Goal: Task Accomplishment & Management: Use online tool/utility

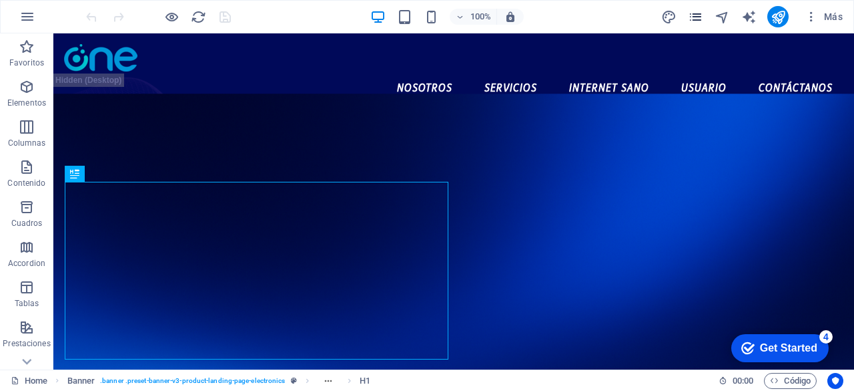
click at [704, 14] on span "pages" at bounding box center [696, 16] width 16 height 15
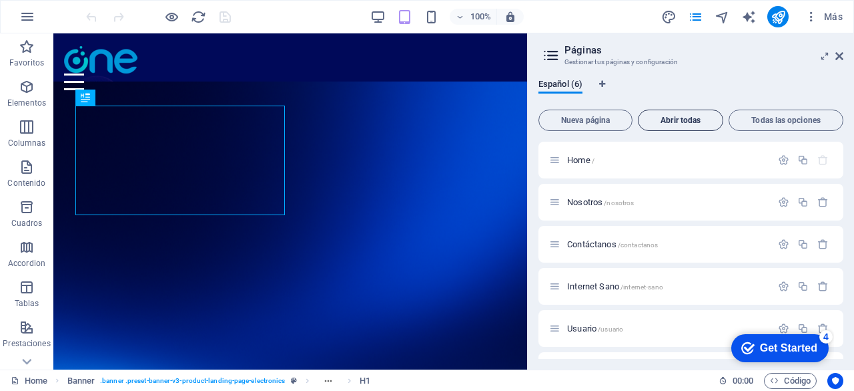
click at [681, 123] on span "Abrir todas" at bounding box center [680, 120] width 73 height 8
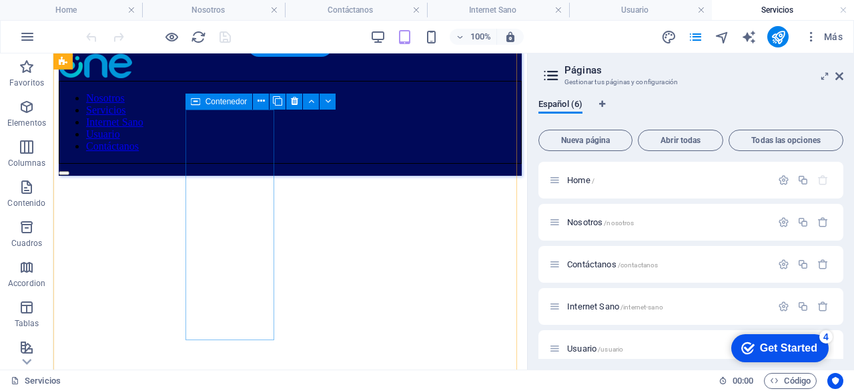
scroll to position [59, 0]
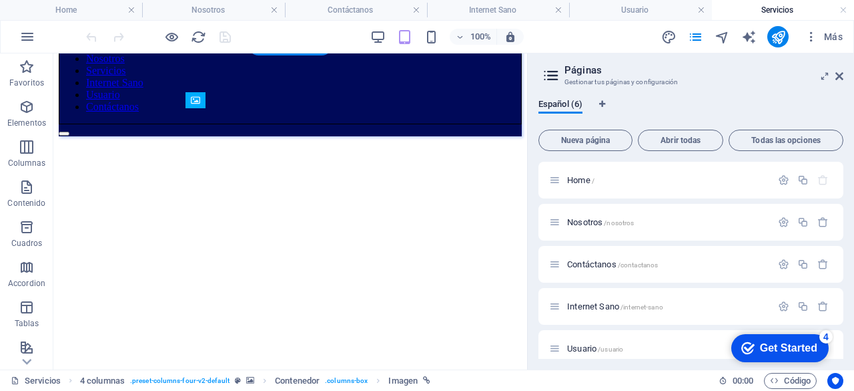
drag, startPoint x: 200, startPoint y: 282, endPoint x: 218, endPoint y: 266, distance: 23.6
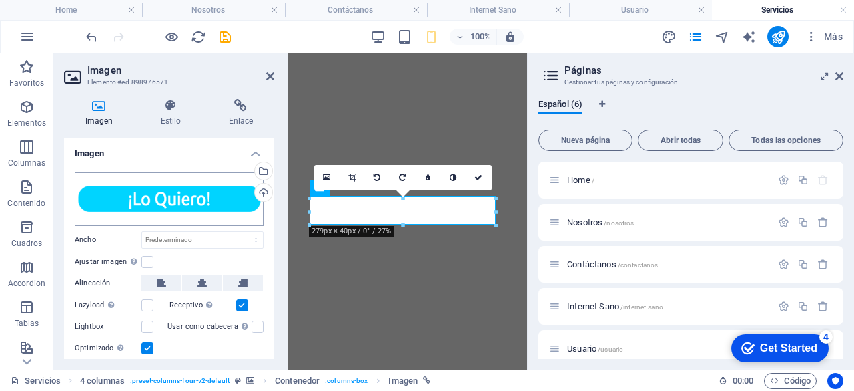
scroll to position [18, 0]
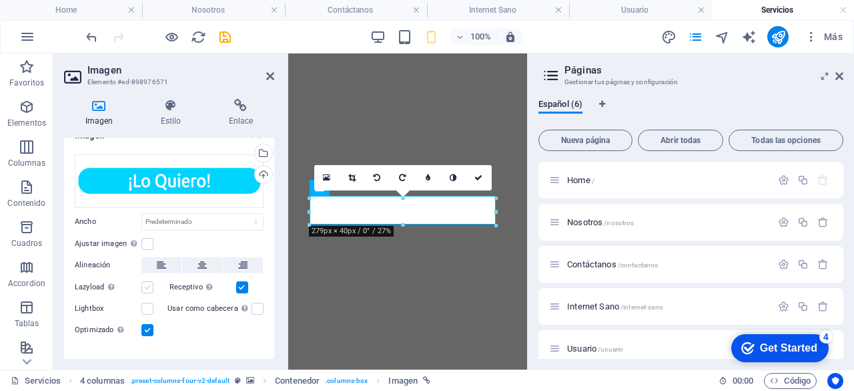
click at [146, 285] on label at bounding box center [148, 287] width 12 height 12
click at [0, 0] on input "Lazyload La carga de imágenes tras la carga de la página mejora la velocidad de…" at bounding box center [0, 0] width 0 height 0
click at [146, 285] on label at bounding box center [148, 287] width 12 height 12
click at [0, 0] on input "Lazyload La carga de imágenes tras la carga de la página mejora la velocidad de…" at bounding box center [0, 0] width 0 height 0
click at [148, 313] on div "Lightbox" at bounding box center [121, 308] width 93 height 16
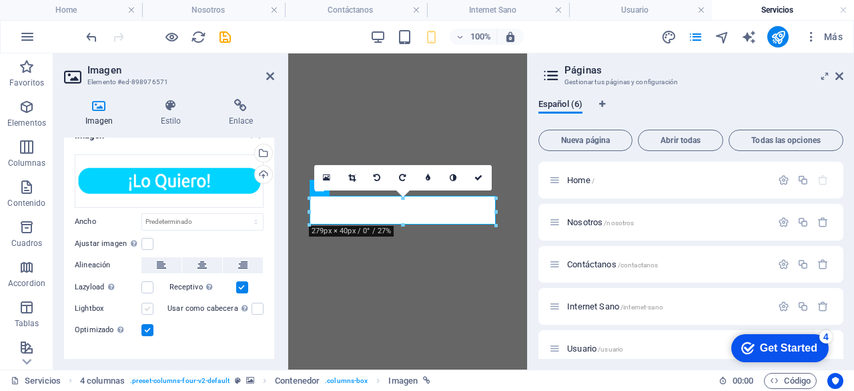
click at [148, 302] on label at bounding box center [148, 308] width 12 height 12
click at [0, 0] on input "Lightbox" at bounding box center [0, 0] width 0 height 0
click at [148, 302] on label at bounding box center [148, 308] width 12 height 12
click at [0, 0] on input "Lightbox" at bounding box center [0, 0] width 0 height 0
click at [150, 241] on label at bounding box center [148, 244] width 12 height 12
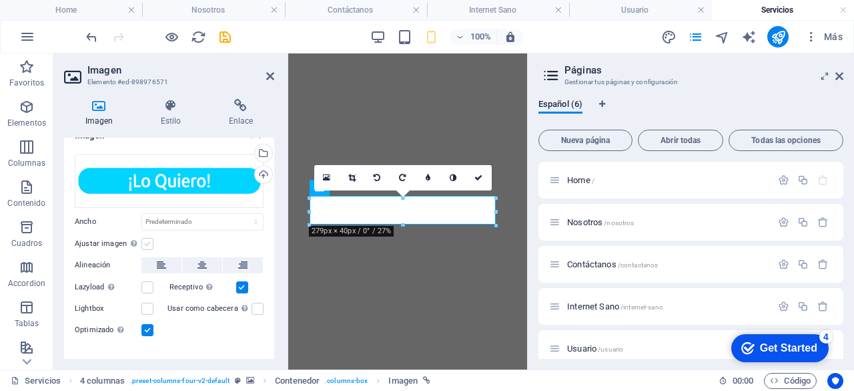
click at [0, 0] on input "Ajustar imagen Ajustar imagen automáticamente a un ancho y alto fijo" at bounding box center [0, 0] width 0 height 0
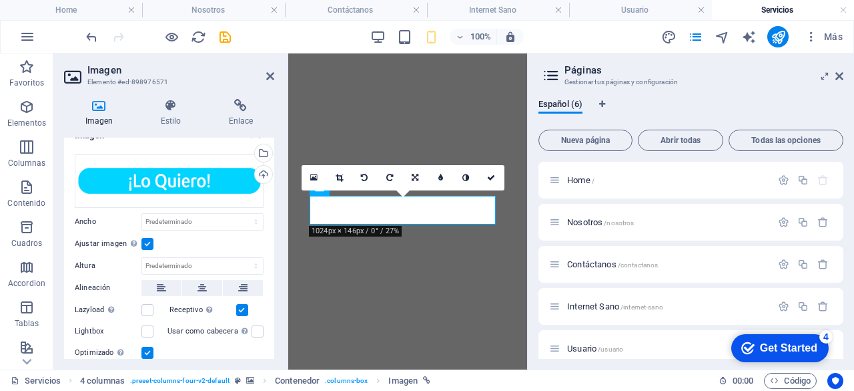
click at [150, 241] on label at bounding box center [148, 244] width 12 height 12
click at [0, 0] on input "Ajustar imagen Ajustar imagen automáticamente a un ancho y alto fijo" at bounding box center [0, 0] width 0 height 0
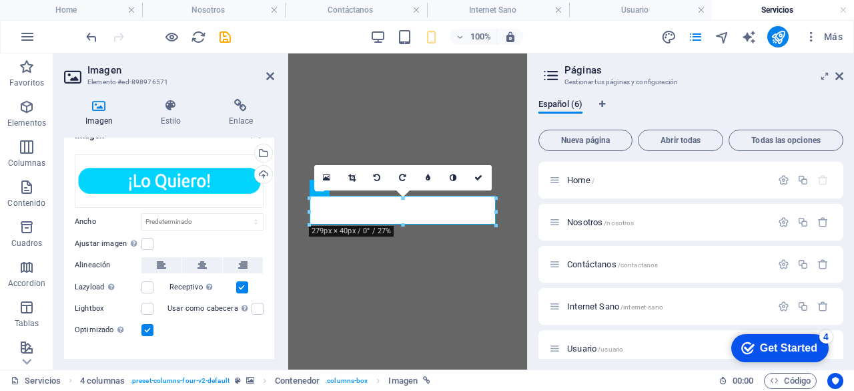
click at [148, 328] on label at bounding box center [148, 330] width 12 height 12
click at [0, 0] on input "Optimizado Las imágenes se comprimen para así mejorar la velocidad de las págin…" at bounding box center [0, 0] width 0 height 0
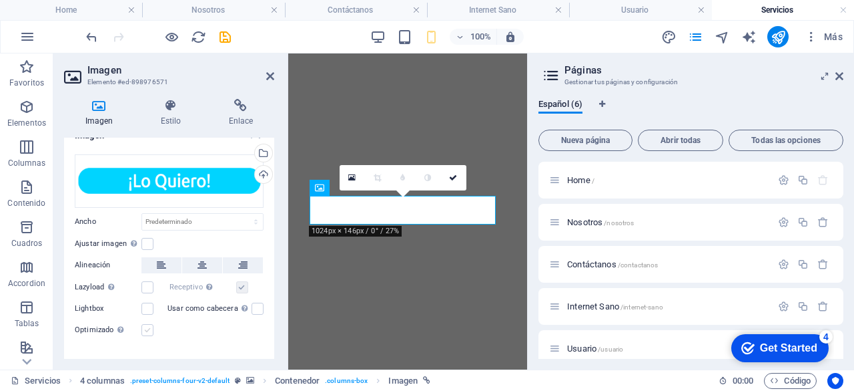
click at [148, 328] on label at bounding box center [148, 330] width 12 height 12
click at [0, 0] on input "Optimizado Las imágenes se comprimen para así mejorar la velocidad de las págin…" at bounding box center [0, 0] width 0 height 0
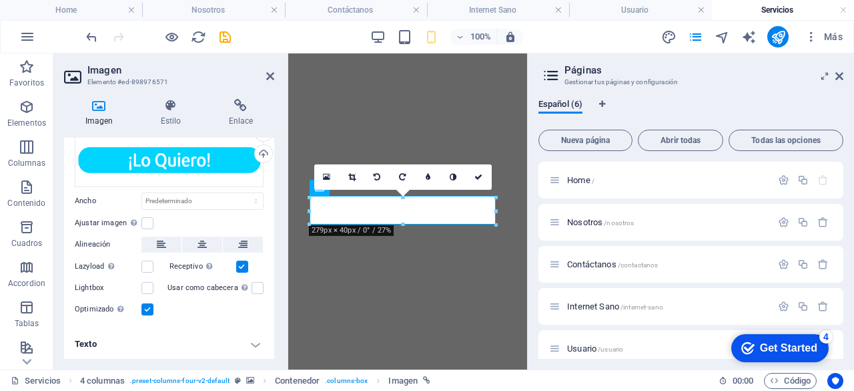
scroll to position [0, 0]
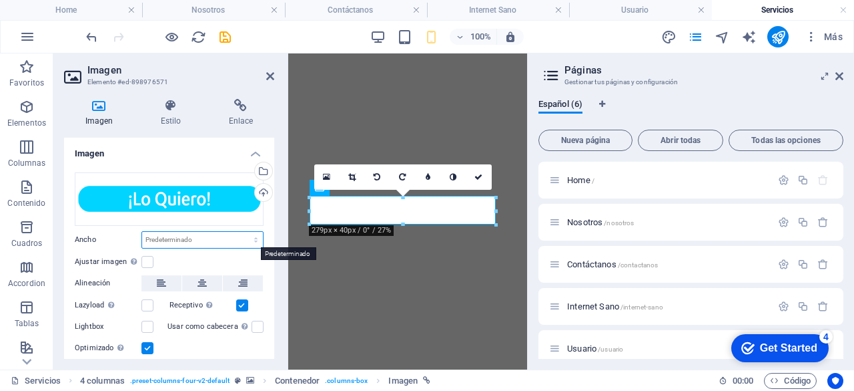
click at [245, 242] on select "Predeterminado automático px rem % em vh vw" at bounding box center [202, 240] width 121 height 16
select select "em"
click at [242, 232] on select "Predeterminado automático px rem % em vh vw" at bounding box center [202, 240] width 121 height 16
type input "17.4375"
click at [255, 235] on select "Predeterminado automático px rem % em vh vw" at bounding box center [253, 240] width 19 height 16
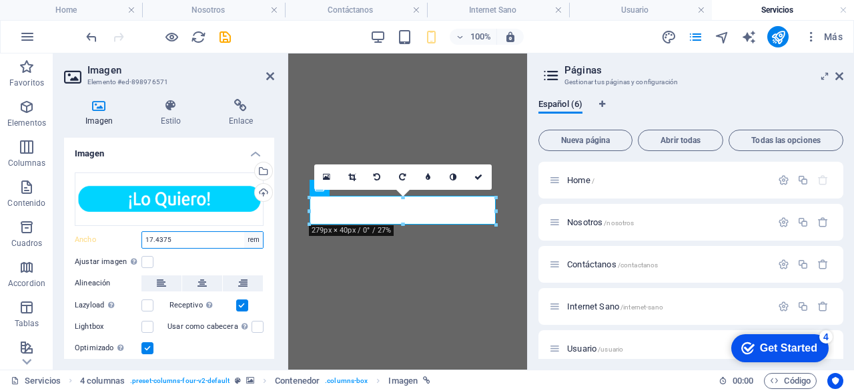
click at [244, 232] on select "Predeterminado automático px rem % em vh vw" at bounding box center [253, 240] width 19 height 16
click at [252, 240] on select "Predeterminado automático px rem % em vh vw" at bounding box center [253, 240] width 19 height 16
select select "default"
click at [244, 232] on select "Predeterminado automático px rem % em vh vw" at bounding box center [253, 240] width 19 height 16
select select "DISABLED_OPTION_VALUE"
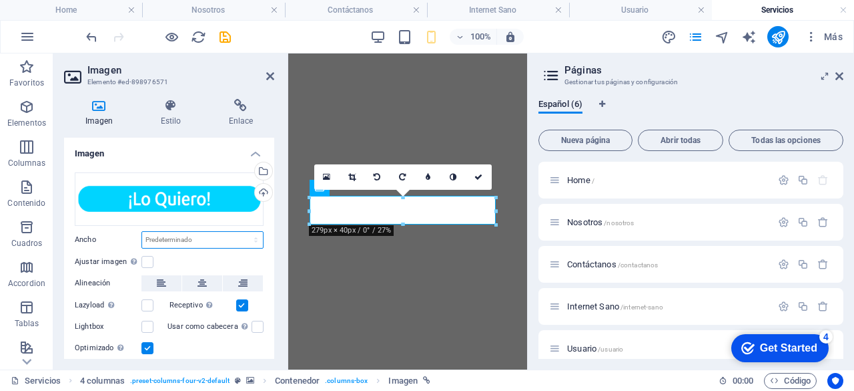
scroll to position [39, 0]
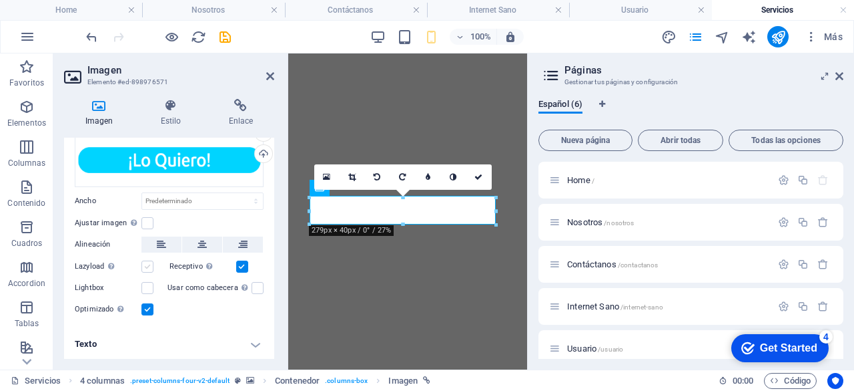
click at [148, 265] on label at bounding box center [148, 266] width 12 height 12
click at [0, 0] on input "Lazyload La carga de imágenes tras la carga de la página mejora la velocidad de…" at bounding box center [0, 0] width 0 height 0
click at [148, 265] on label at bounding box center [148, 266] width 12 height 12
click at [0, 0] on input "Lazyload La carga de imágenes tras la carga de la página mejora la velocidad de…" at bounding box center [0, 0] width 0 height 0
click at [147, 284] on label at bounding box center [148, 288] width 12 height 12
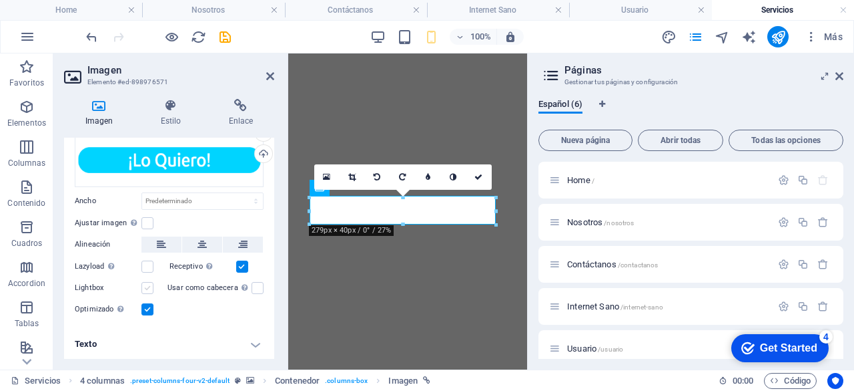
click at [0, 0] on input "Lightbox" at bounding box center [0, 0] width 0 height 0
click at [147, 284] on label at bounding box center [148, 288] width 12 height 12
click at [0, 0] on input "Lightbox" at bounding box center [0, 0] width 0 height 0
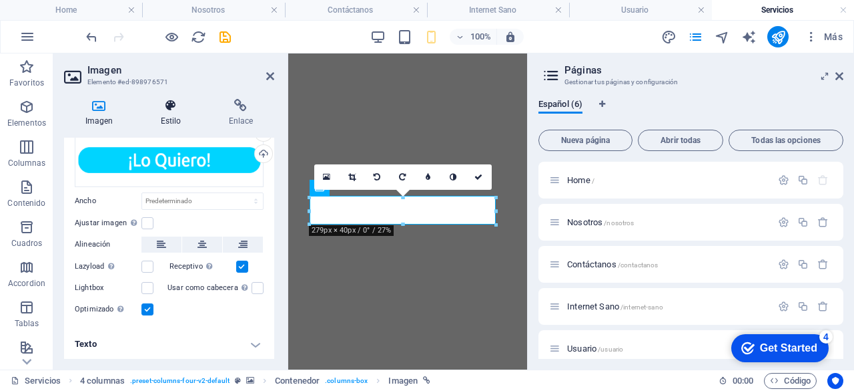
click at [175, 102] on icon at bounding box center [171, 105] width 63 height 13
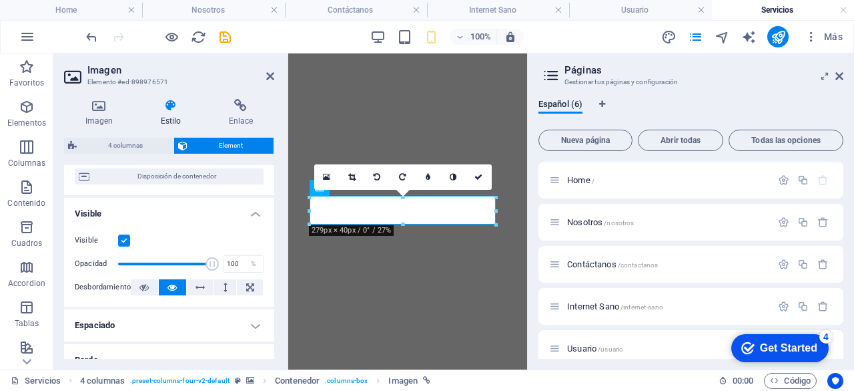
scroll to position [140, 0]
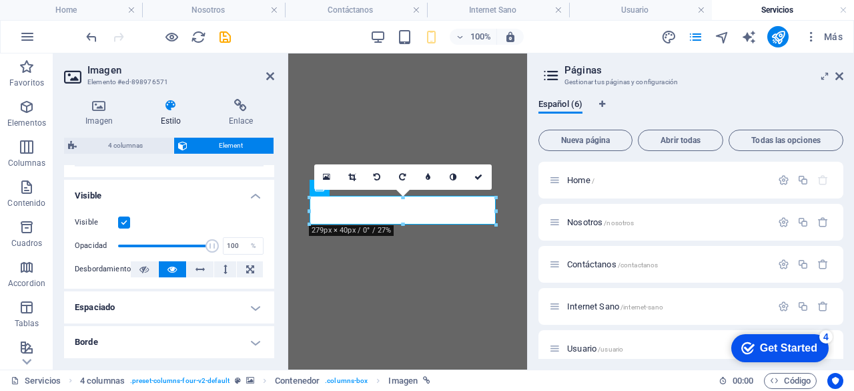
click at [126, 220] on label at bounding box center [124, 222] width 12 height 12
click at [0, 0] on input "Visible" at bounding box center [0, 0] width 0 height 0
click at [126, 220] on label at bounding box center [124, 222] width 12 height 12
click at [0, 0] on input "Visible" at bounding box center [0, 0] width 0 height 0
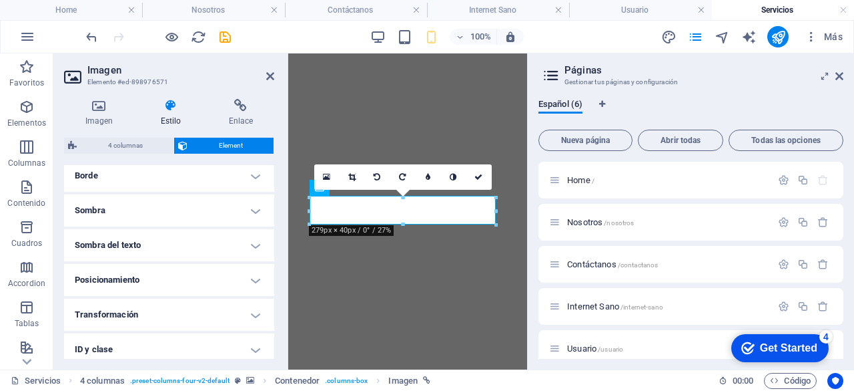
scroll to position [306, 0]
click at [192, 272] on h4 "Posicionamiento" at bounding box center [169, 279] width 210 height 32
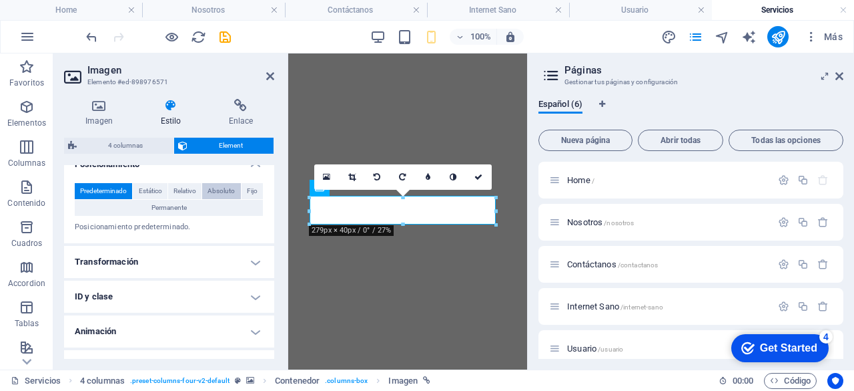
scroll to position [422, 0]
click at [152, 190] on span "Estático" at bounding box center [150, 190] width 23 height 16
click at [171, 188] on button "Relativo" at bounding box center [184, 190] width 33 height 16
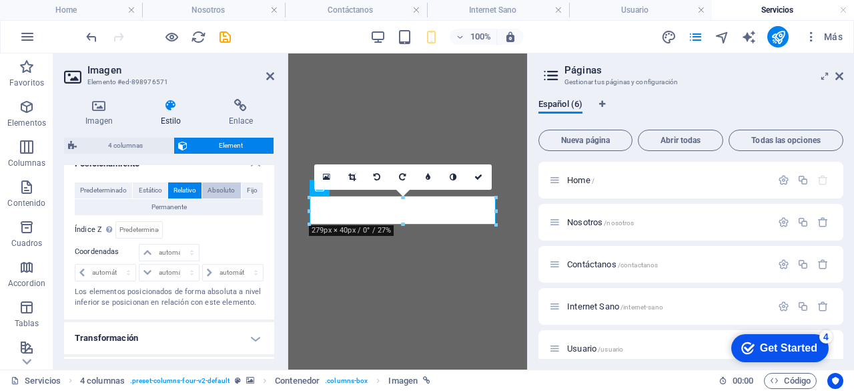
click at [211, 189] on span "Absoluto" at bounding box center [221, 190] width 27 height 16
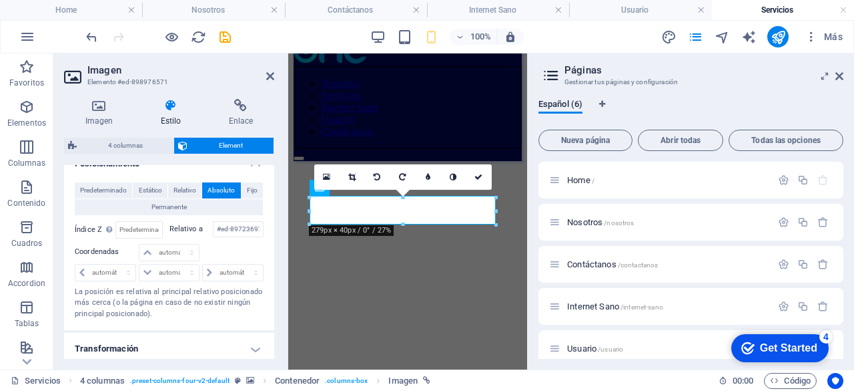
scroll to position [5, 0]
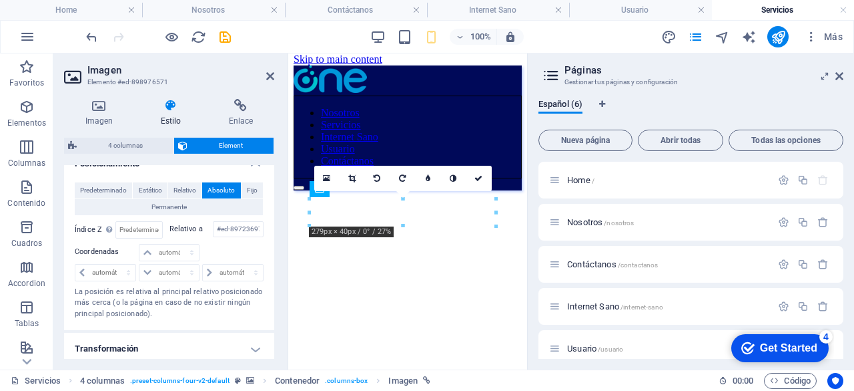
drag, startPoint x: 418, startPoint y: 208, endPoint x: 423, endPoint y: 257, distance: 49.0
click at [248, 190] on span "Fijo" at bounding box center [252, 190] width 11 height 16
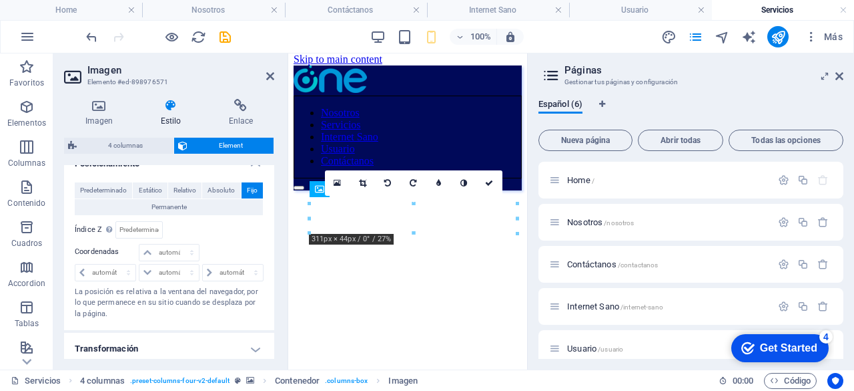
drag, startPoint x: 413, startPoint y: 219, endPoint x: 410, endPoint y: 281, distance: 62.2
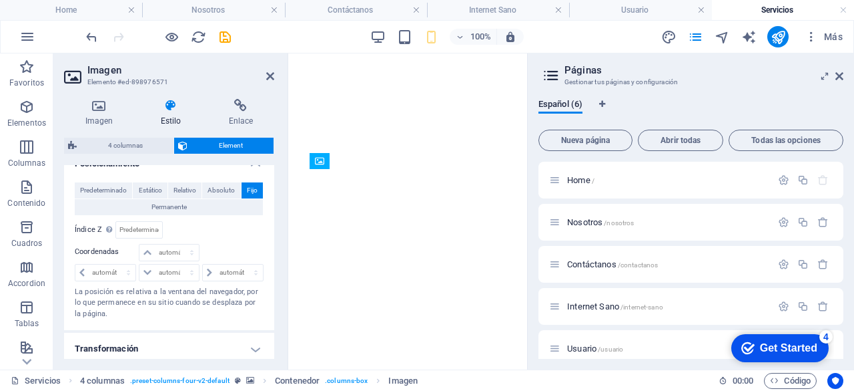
scroll to position [262, 0]
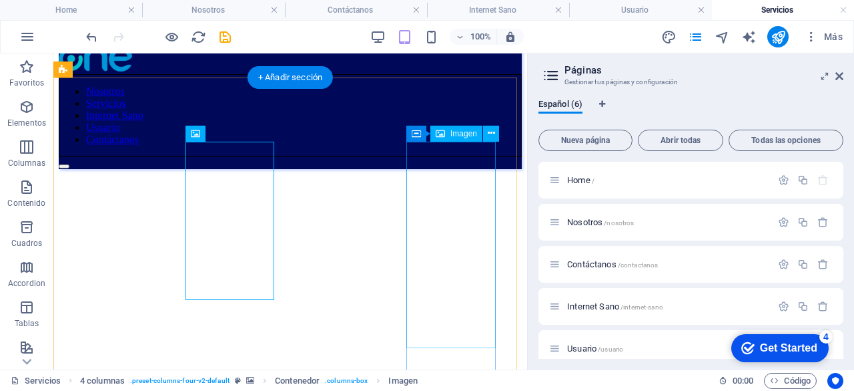
scroll to position [27, 0]
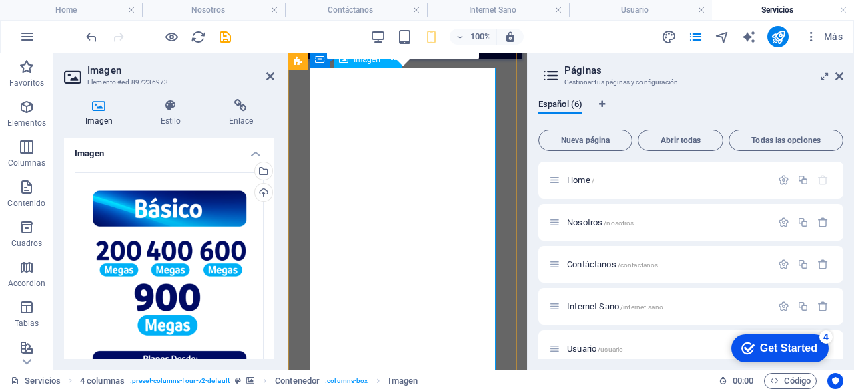
scroll to position [138, 0]
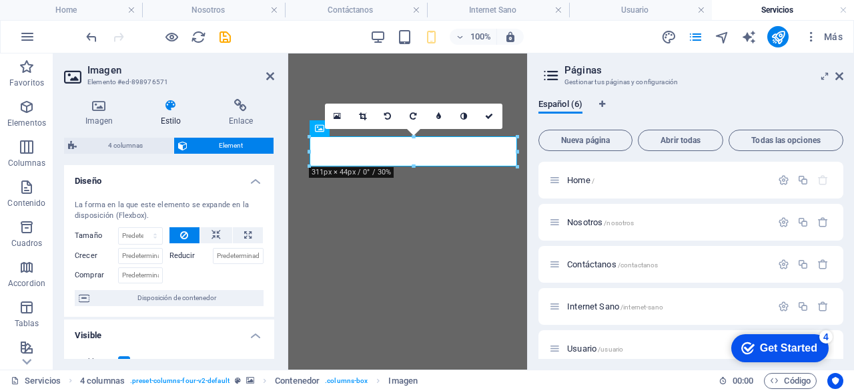
scroll to position [218, 0]
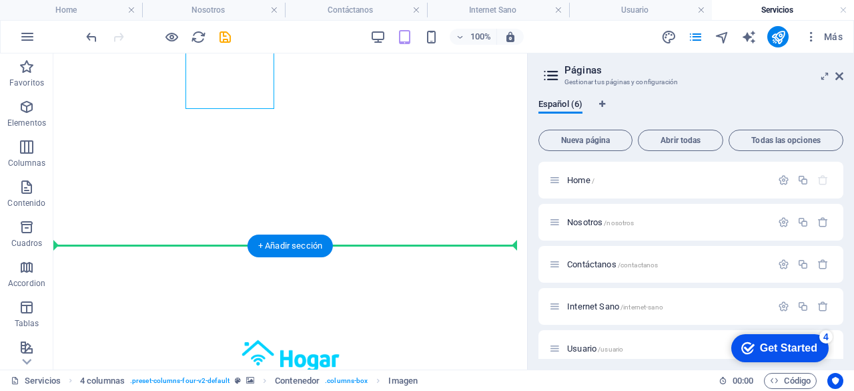
drag, startPoint x: 85, startPoint y: 148, endPoint x: 324, endPoint y: 192, distance: 243.8
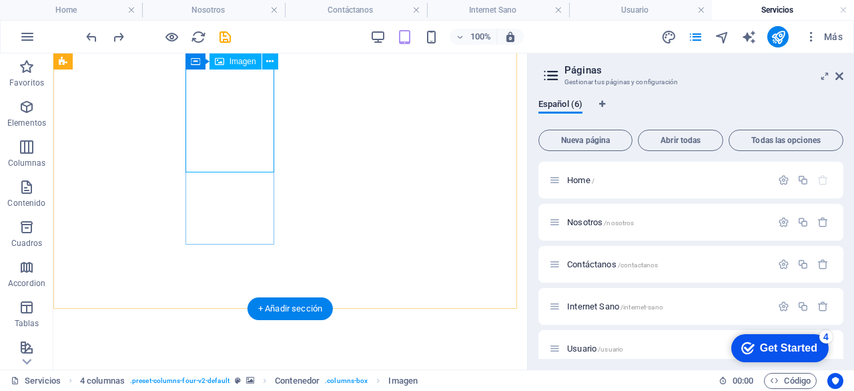
scroll to position [155, 0]
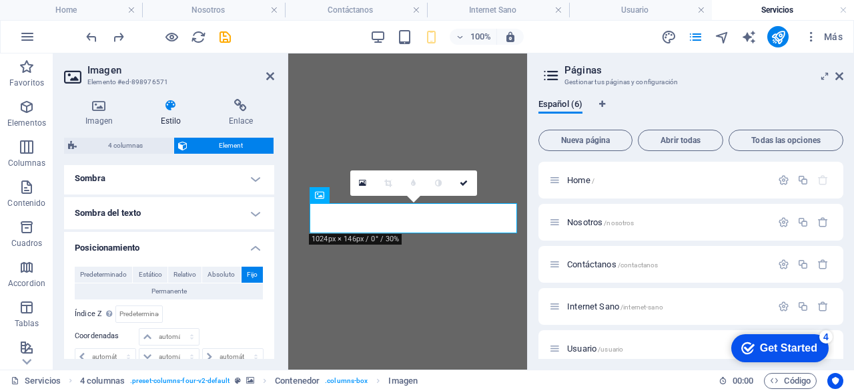
scroll to position [364, 0]
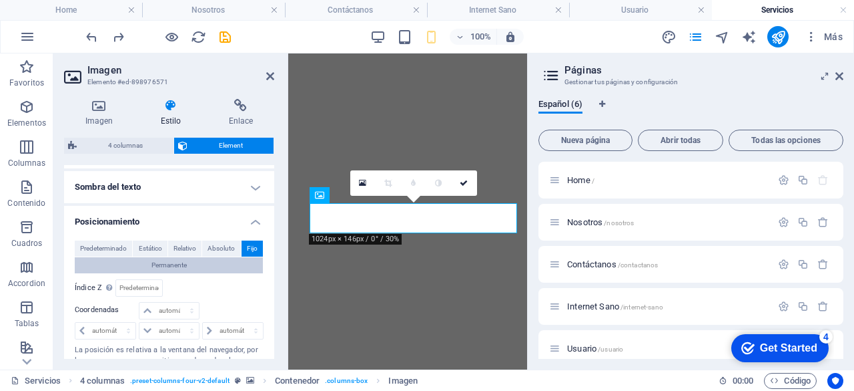
click at [198, 260] on button "Permanente" at bounding box center [169, 265] width 188 height 16
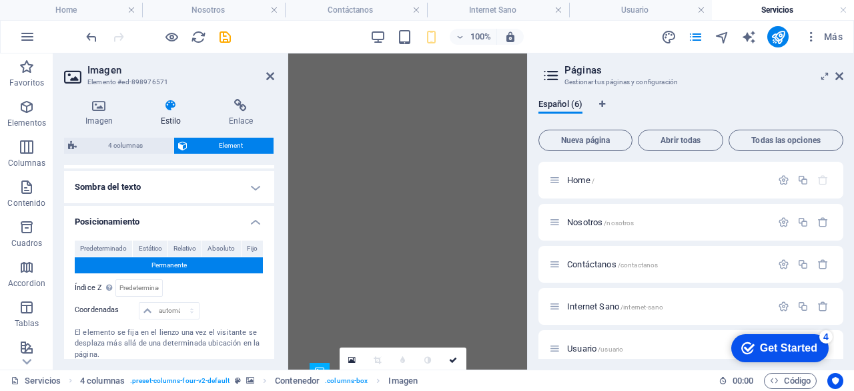
scroll to position [336, 0]
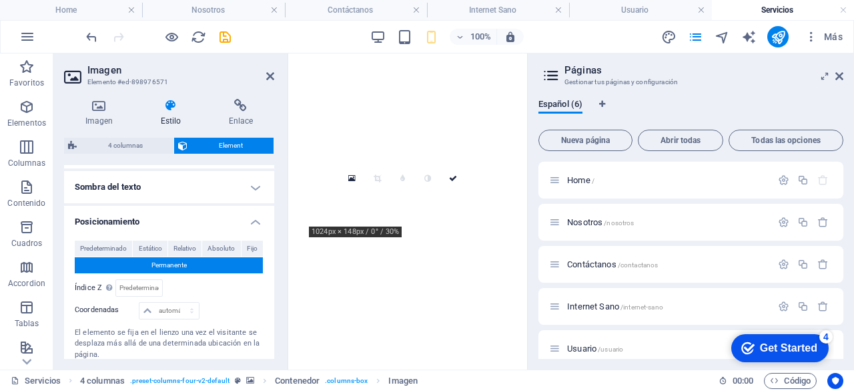
drag, startPoint x: 423, startPoint y: 207, endPoint x: 424, endPoint y: 156, distance: 51.4
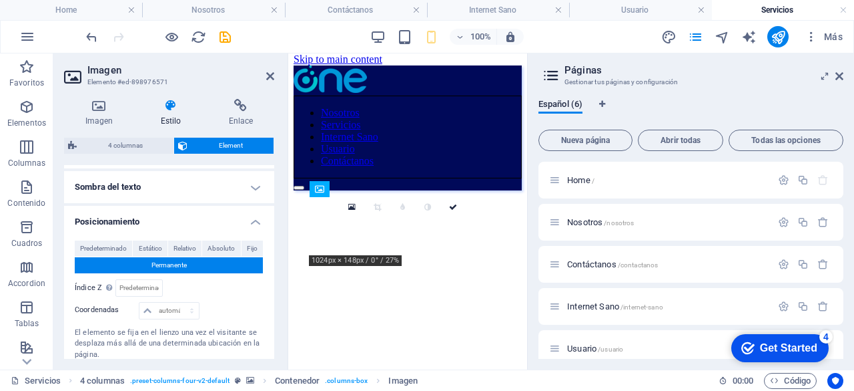
drag, startPoint x: 477, startPoint y: 216, endPoint x: 473, endPoint y: 270, distance: 54.9
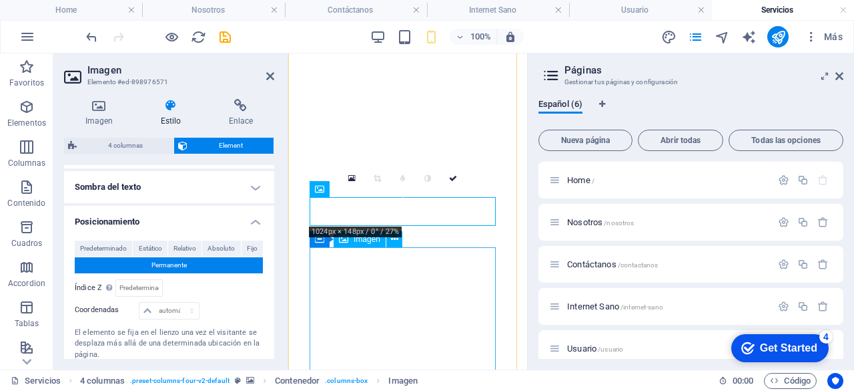
scroll to position [375, 0]
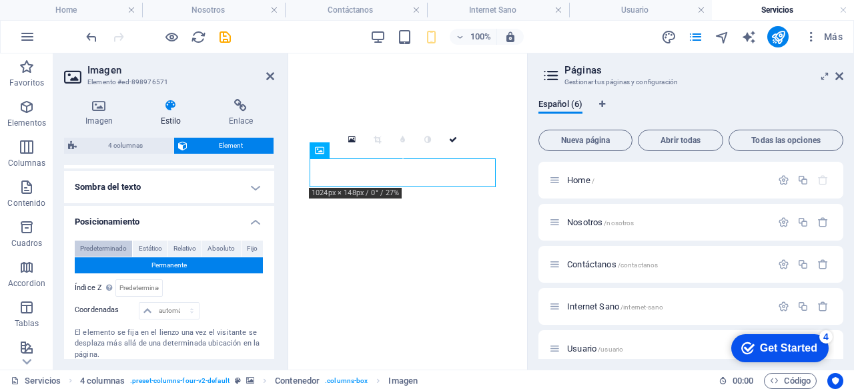
click at [119, 248] on span "Predeterminado" at bounding box center [103, 248] width 47 height 16
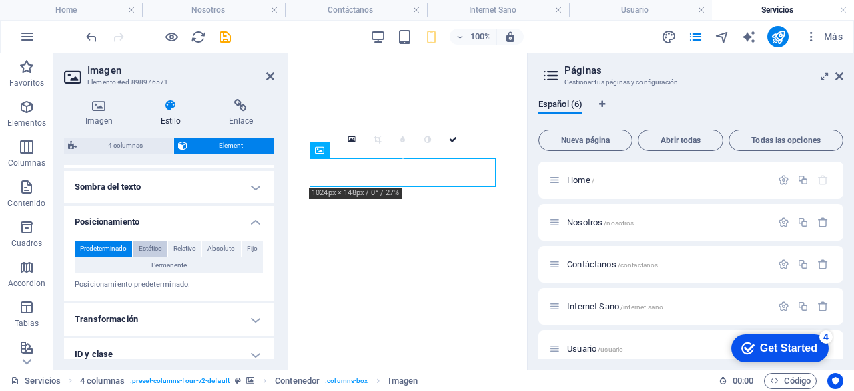
click at [146, 248] on span "Estático" at bounding box center [150, 248] width 23 height 16
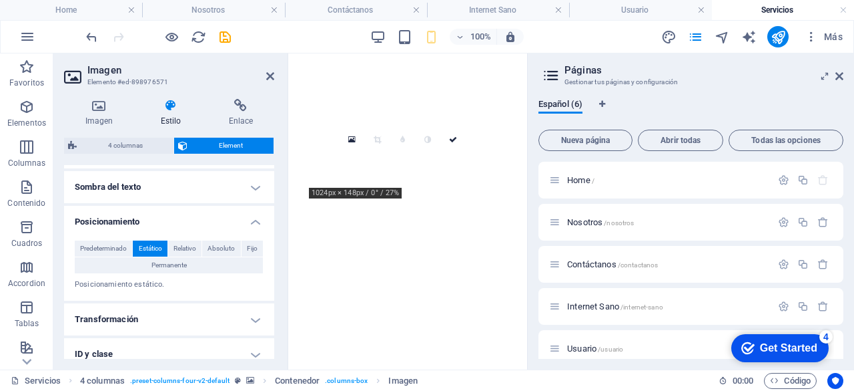
drag, startPoint x: 393, startPoint y: 168, endPoint x: 392, endPoint y: 126, distance: 41.4
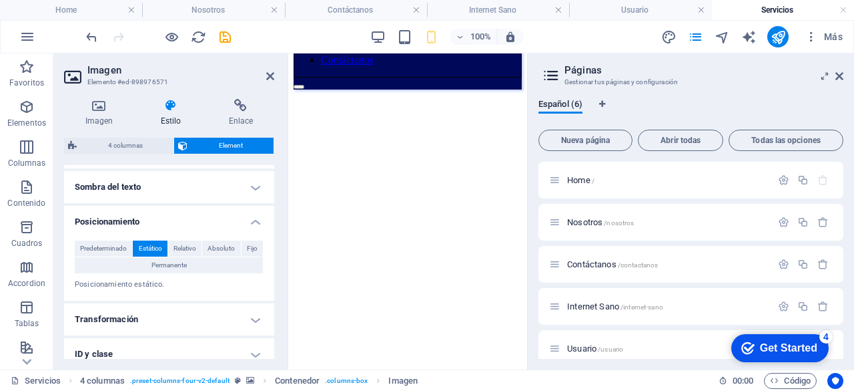
scroll to position [5, 0]
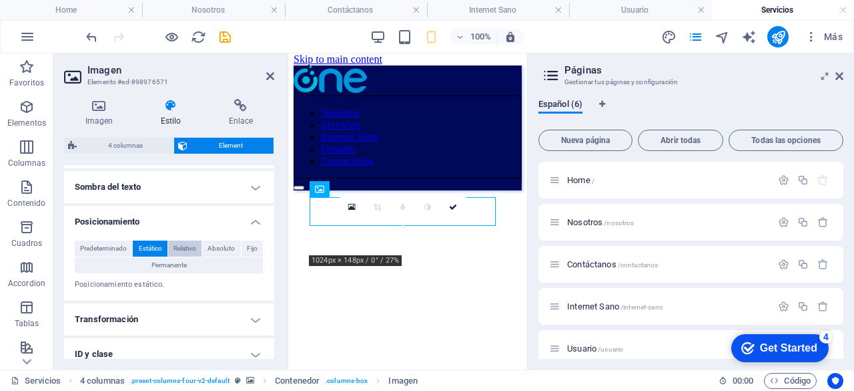
click at [181, 250] on span "Relativo" at bounding box center [185, 248] width 23 height 16
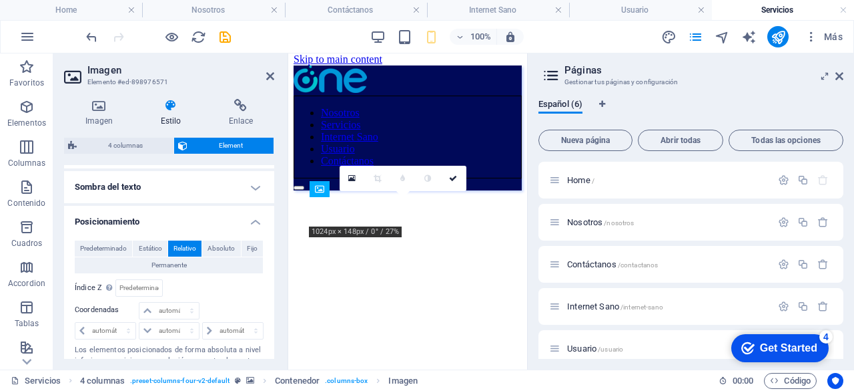
drag, startPoint x: 348, startPoint y: 208, endPoint x: 344, endPoint y: 268, distance: 60.2
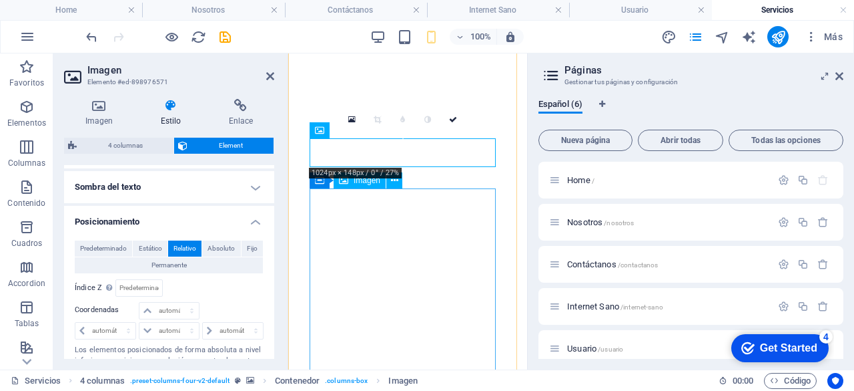
scroll to position [397, 0]
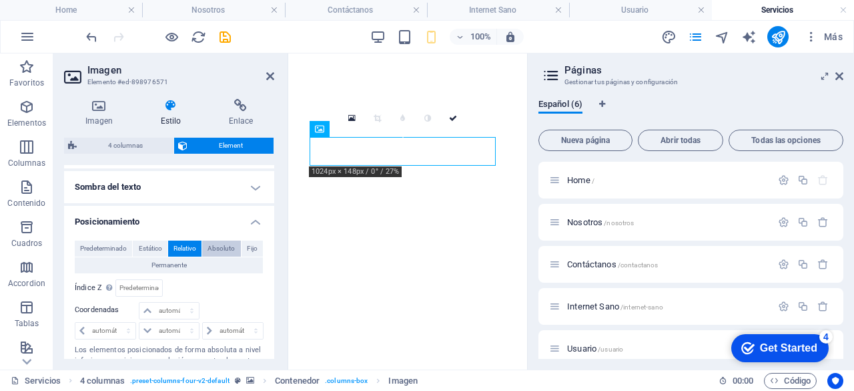
click at [229, 249] on span "Absoluto" at bounding box center [221, 248] width 27 height 16
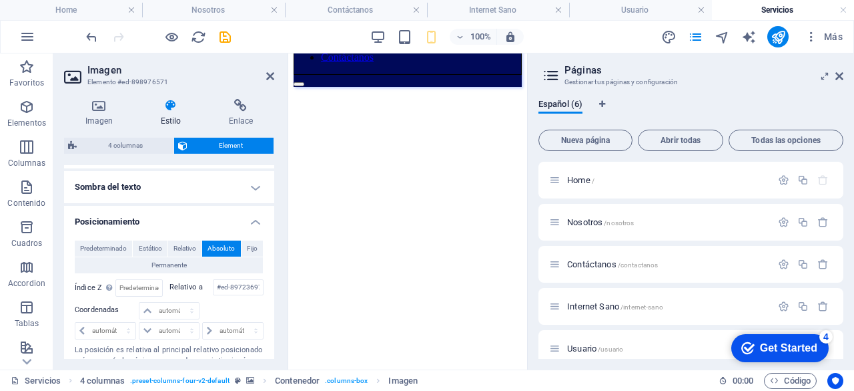
scroll to position [5, 0]
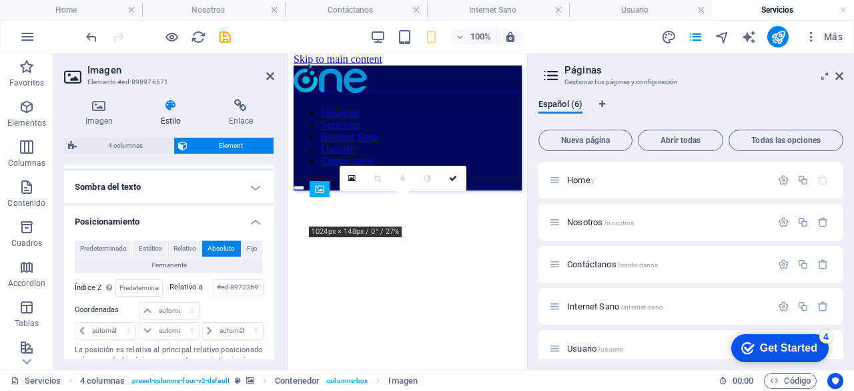
drag, startPoint x: 438, startPoint y: 209, endPoint x: 433, endPoint y: 286, distance: 77.0
drag, startPoint x: 431, startPoint y: 210, endPoint x: 432, endPoint y: 251, distance: 40.7
click at [247, 248] on span "Fijo" at bounding box center [252, 248] width 11 height 16
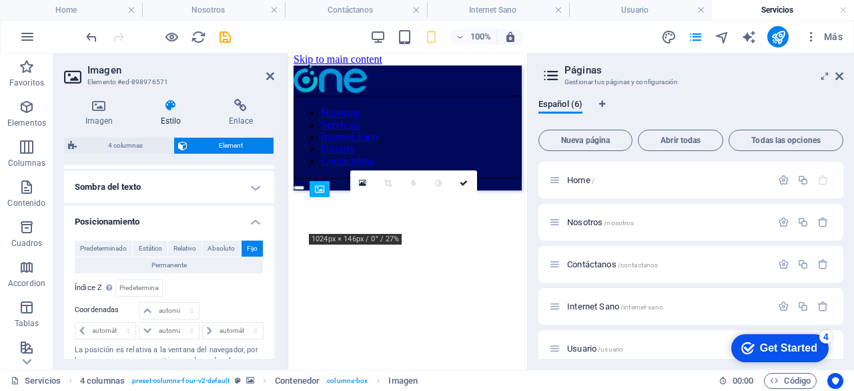
drag, startPoint x: 405, startPoint y: 210, endPoint x: 400, endPoint y: 272, distance: 62.3
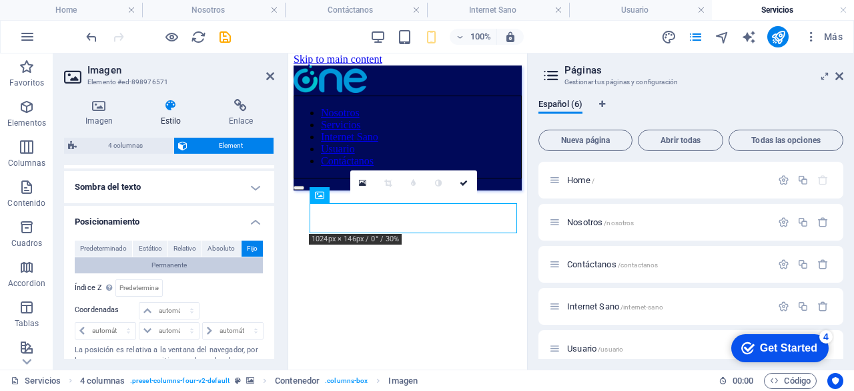
click at [195, 261] on button "Permanente" at bounding box center [169, 265] width 188 height 16
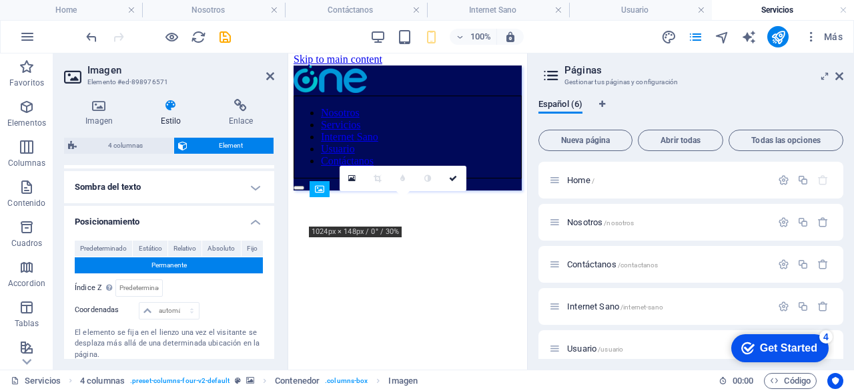
drag, startPoint x: 399, startPoint y: 216, endPoint x: 394, endPoint y: 257, distance: 41.7
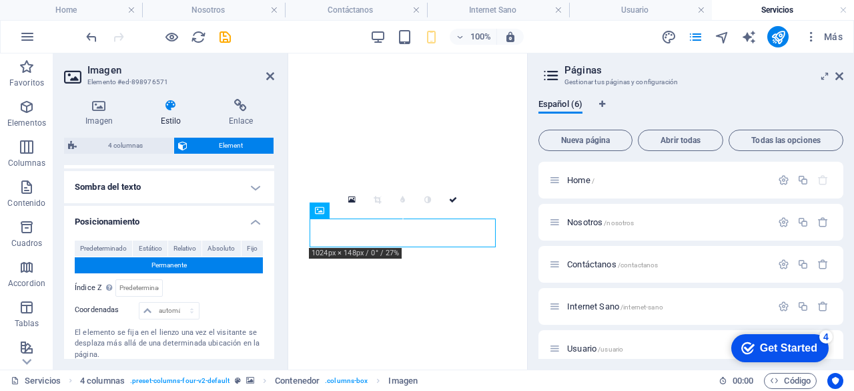
scroll to position [336, 0]
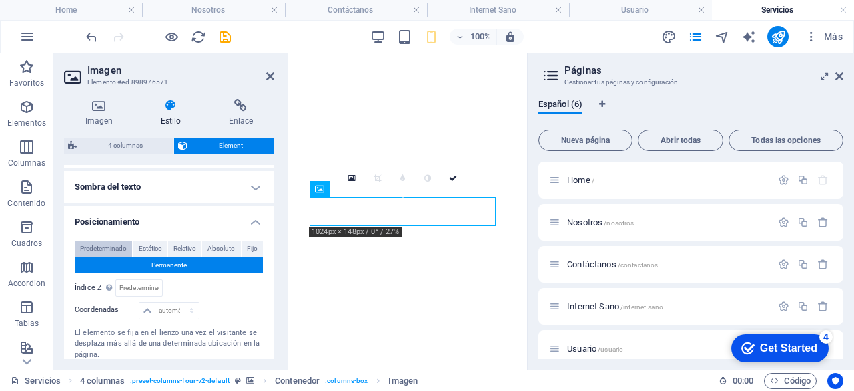
click at [115, 250] on span "Predeterminado" at bounding box center [103, 248] width 47 height 16
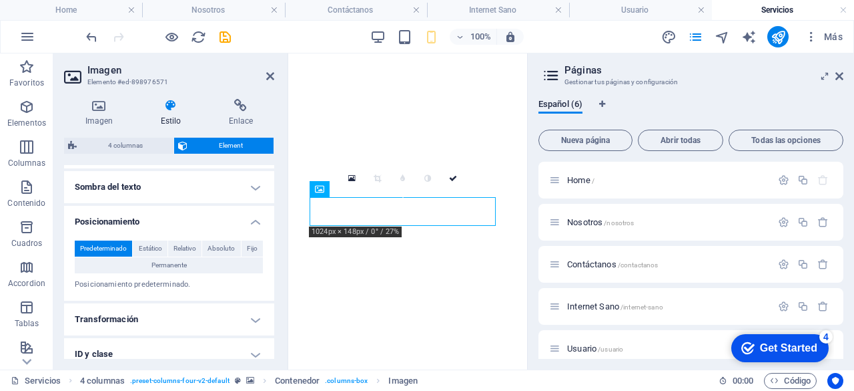
scroll to position [401, 0]
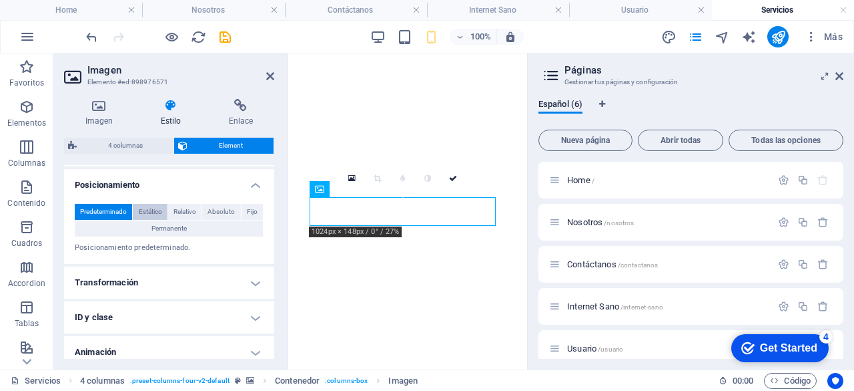
click at [151, 210] on span "Estático" at bounding box center [150, 212] width 23 height 16
click at [184, 206] on span "Relativo" at bounding box center [185, 212] width 23 height 16
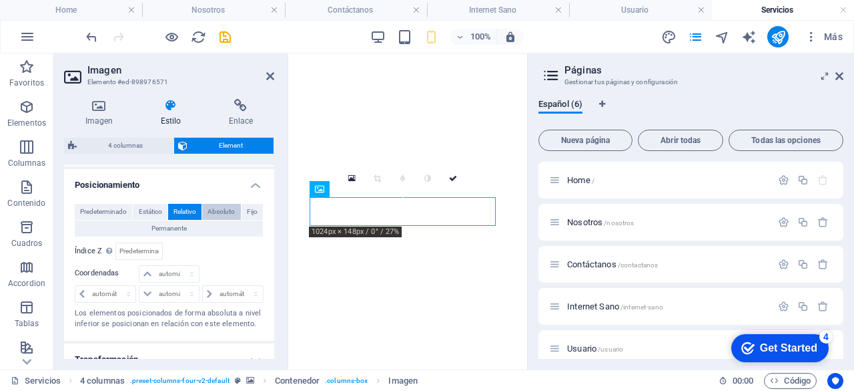
click at [219, 209] on span "Absoluto" at bounding box center [221, 212] width 27 height 16
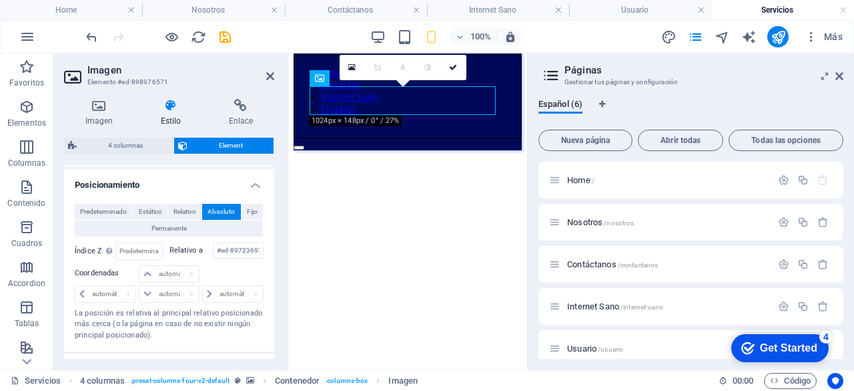
scroll to position [5, 0]
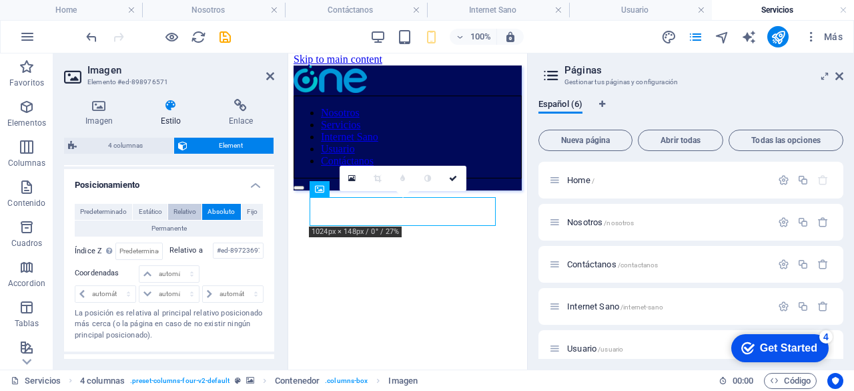
click at [176, 208] on span "Relativo" at bounding box center [185, 212] width 23 height 16
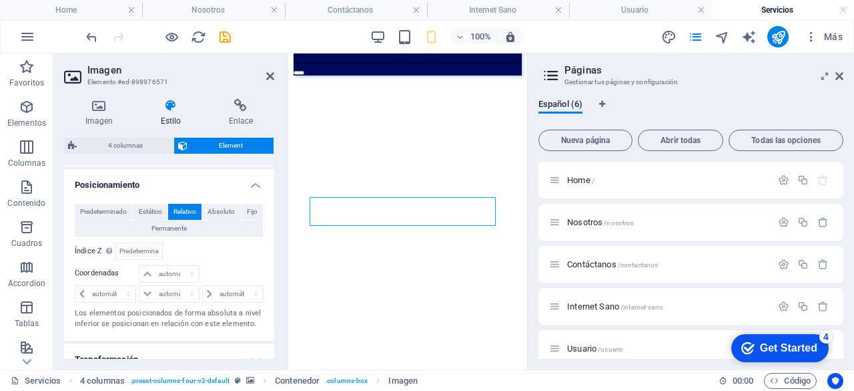
scroll to position [336, 0]
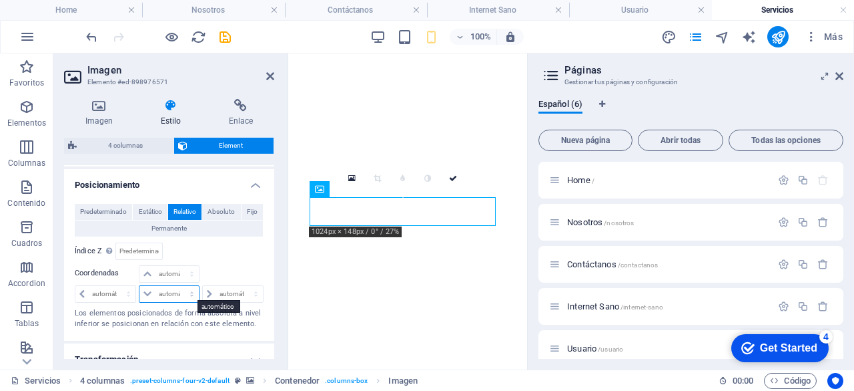
click at [150, 293] on select "automático px rem % em" at bounding box center [169, 294] width 59 height 16
select select "rem"
click at [178, 286] on select "automático px rem % em" at bounding box center [169, 294] width 59 height 16
click at [226, 214] on span "Absoluto" at bounding box center [221, 212] width 27 height 16
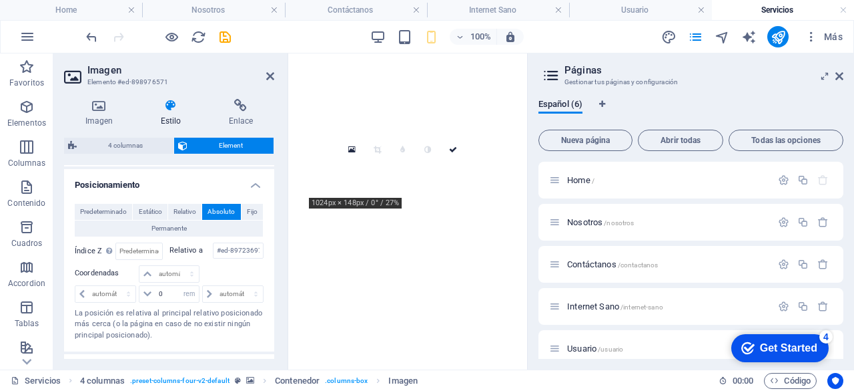
drag, startPoint x: 388, startPoint y: 182, endPoint x: 391, endPoint y: 160, distance: 22.9
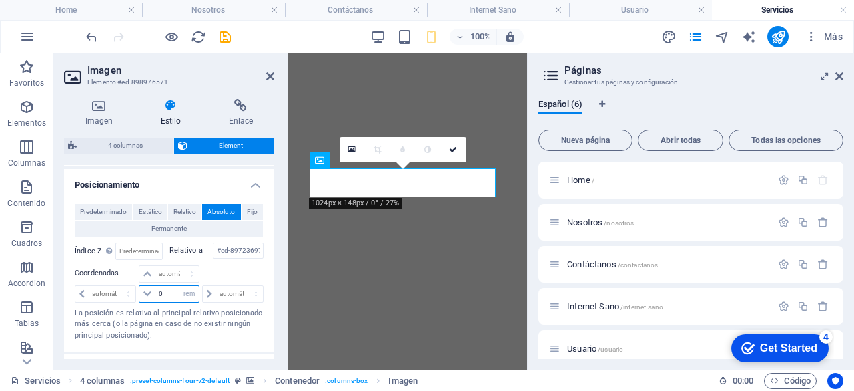
click at [163, 292] on input "0" at bounding box center [177, 294] width 43 height 16
type input "1"
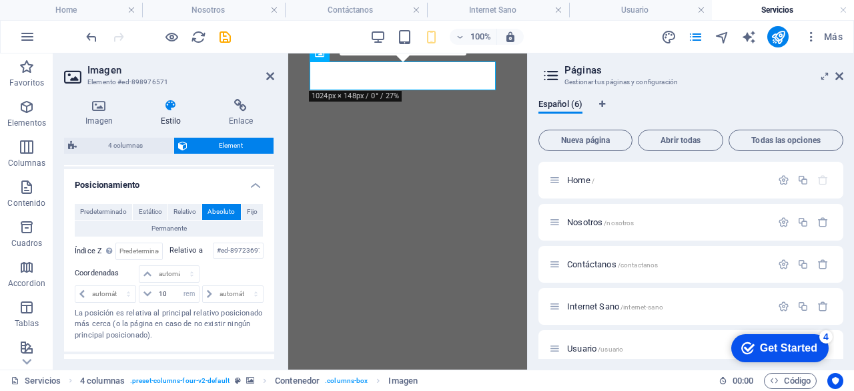
click at [209, 273] on div at bounding box center [232, 274] width 63 height 19
click at [166, 290] on input "10" at bounding box center [177, 294] width 43 height 16
type input "1"
type input "2"
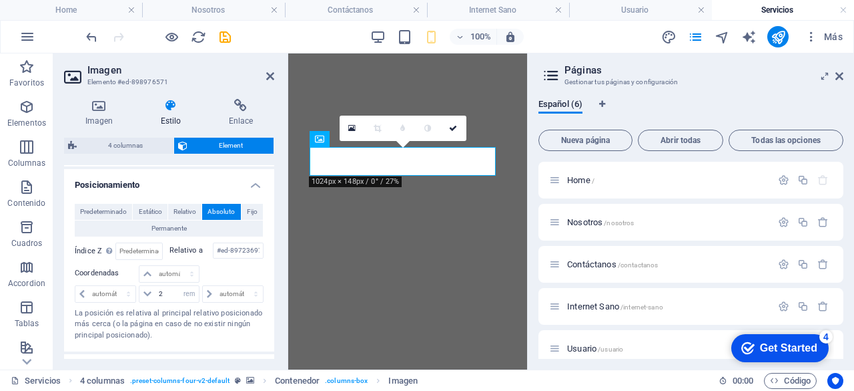
click at [231, 269] on div at bounding box center [232, 274] width 63 height 19
click at [166, 289] on input "2" at bounding box center [177, 294] width 43 height 16
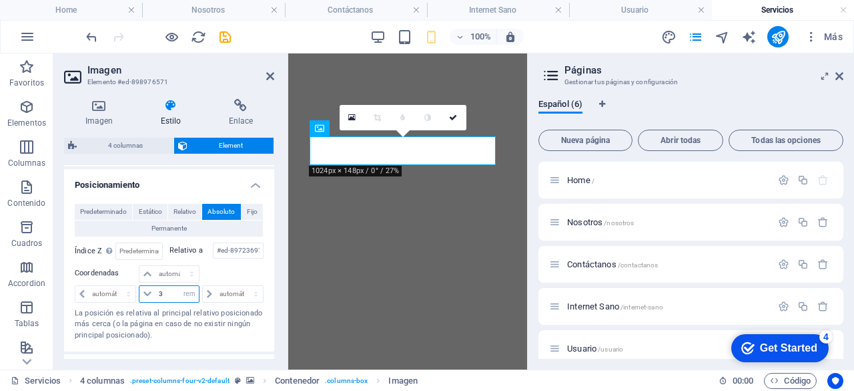
type input "3"
click at [222, 272] on div at bounding box center [232, 274] width 63 height 19
click at [173, 290] on input "3" at bounding box center [177, 294] width 43 height 16
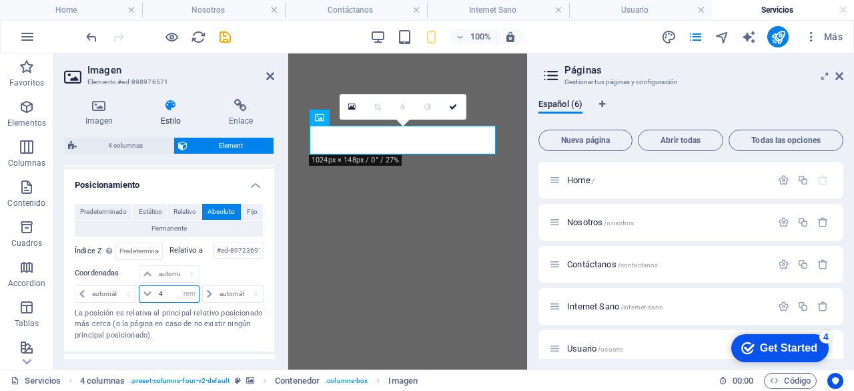
type input "4"
click at [240, 268] on div at bounding box center [232, 274] width 63 height 19
click at [168, 294] on input "4" at bounding box center [177, 294] width 43 height 16
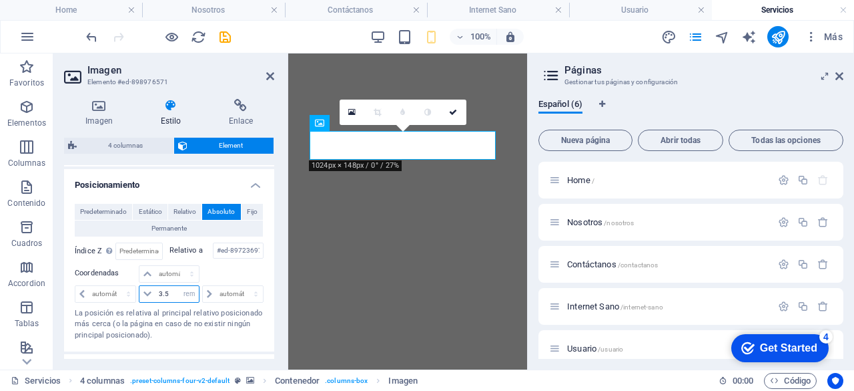
click at [174, 290] on input "3.5" at bounding box center [177, 294] width 43 height 16
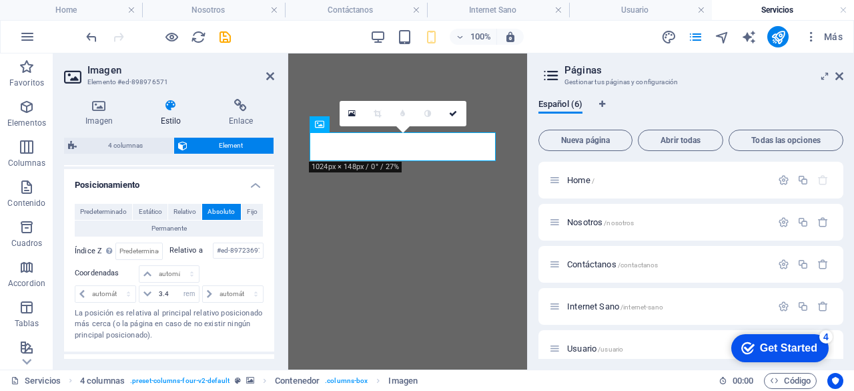
click at [239, 269] on div at bounding box center [232, 274] width 63 height 19
click at [174, 295] on input "3.4" at bounding box center [177, 294] width 43 height 16
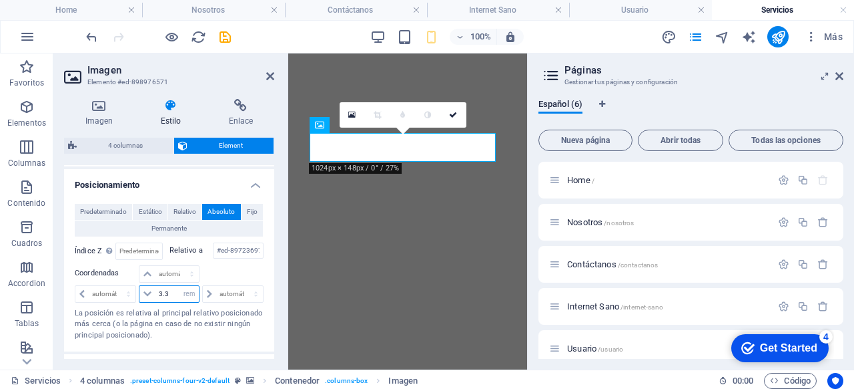
click at [174, 295] on input "3.3" at bounding box center [177, 294] width 43 height 16
click at [174, 295] on input "3.2" at bounding box center [177, 294] width 43 height 16
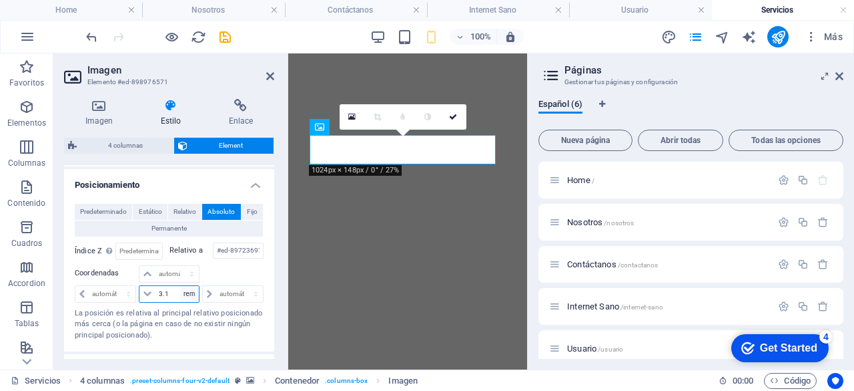
click at [180, 290] on select "automático px rem % em" at bounding box center [189, 294] width 19 height 16
click at [178, 290] on input "3.1" at bounding box center [177, 294] width 43 height 16
type input "3"
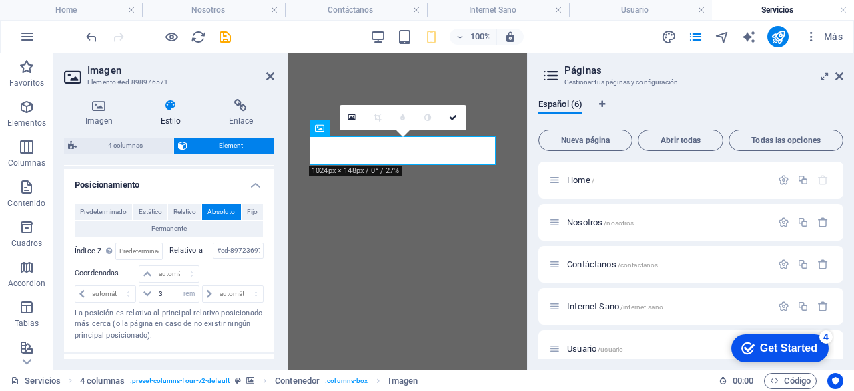
click at [235, 267] on div at bounding box center [232, 274] width 63 height 19
click at [272, 77] on icon at bounding box center [270, 76] width 8 height 11
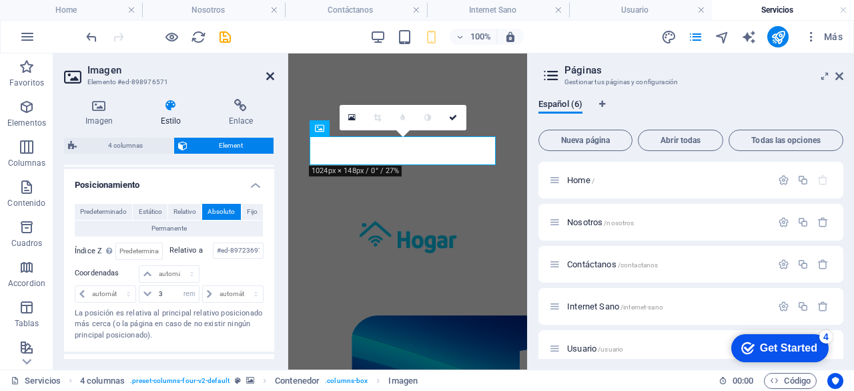
scroll to position [0, 0]
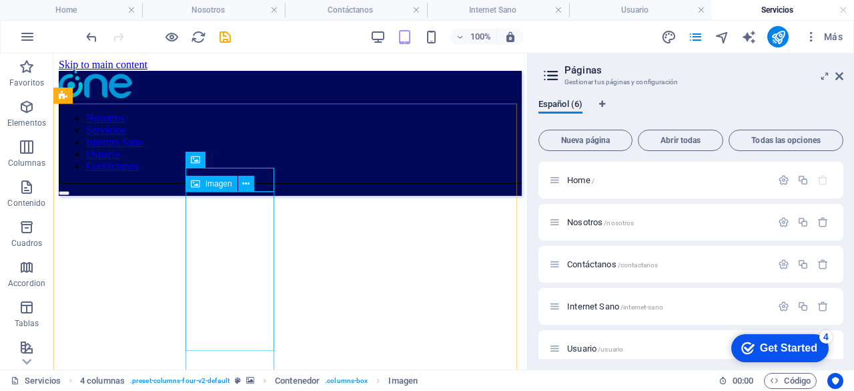
click at [258, 181] on div "Imagen" at bounding box center [224, 184] width 77 height 17
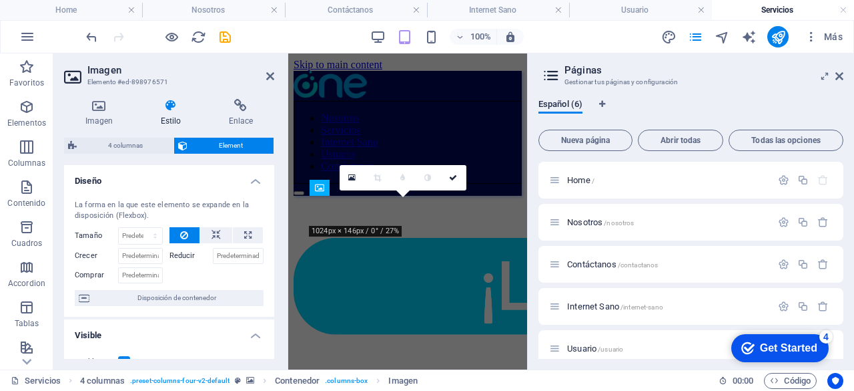
scroll to position [276, 0]
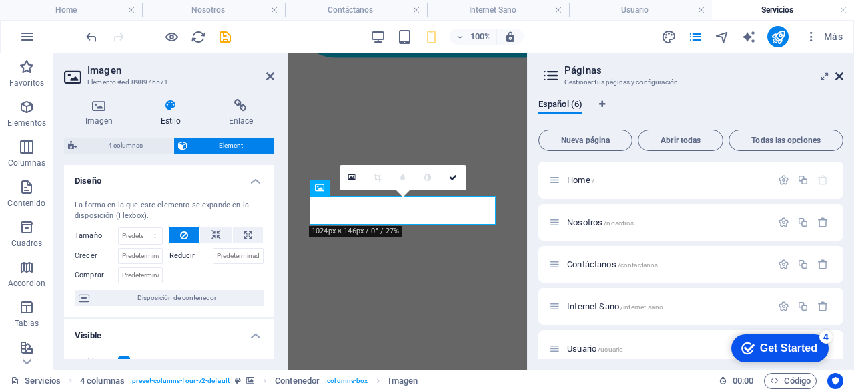
click at [841, 74] on icon at bounding box center [840, 76] width 8 height 11
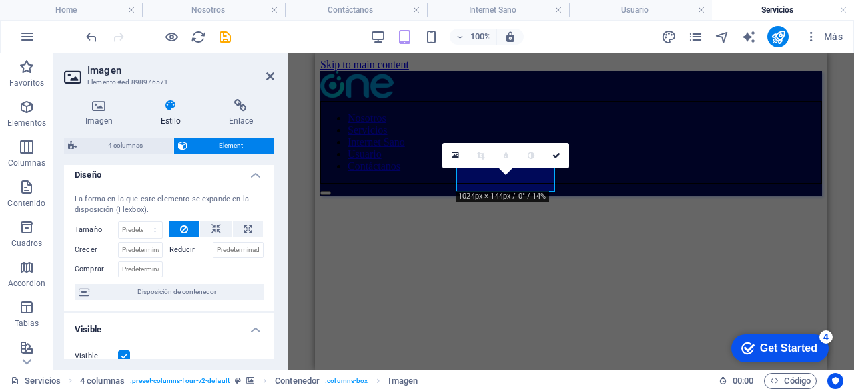
scroll to position [0, 0]
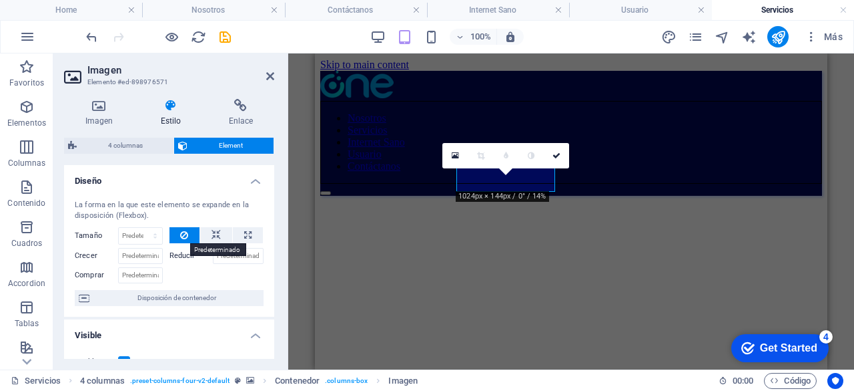
click at [183, 234] on icon at bounding box center [184, 235] width 8 height 16
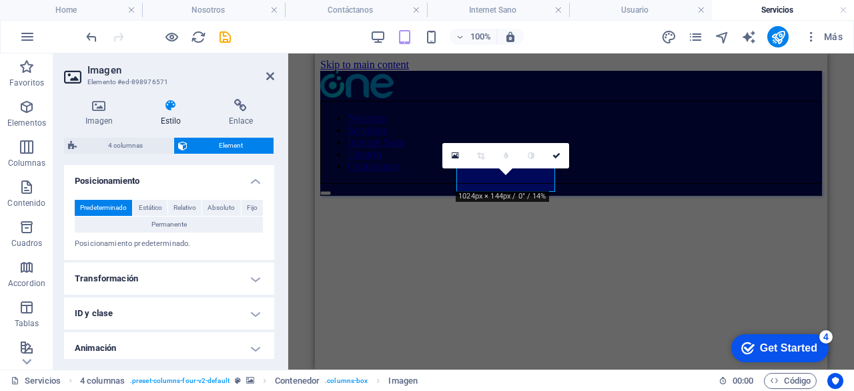
scroll to position [406, 0]
click at [149, 204] on span "Estático" at bounding box center [150, 206] width 23 height 16
click at [180, 206] on span "Relativo" at bounding box center [185, 206] width 23 height 16
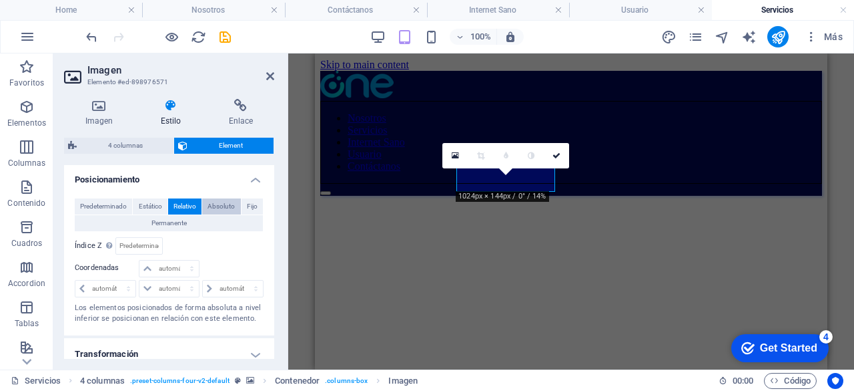
click at [221, 206] on span "Absoluto" at bounding box center [221, 206] width 27 height 16
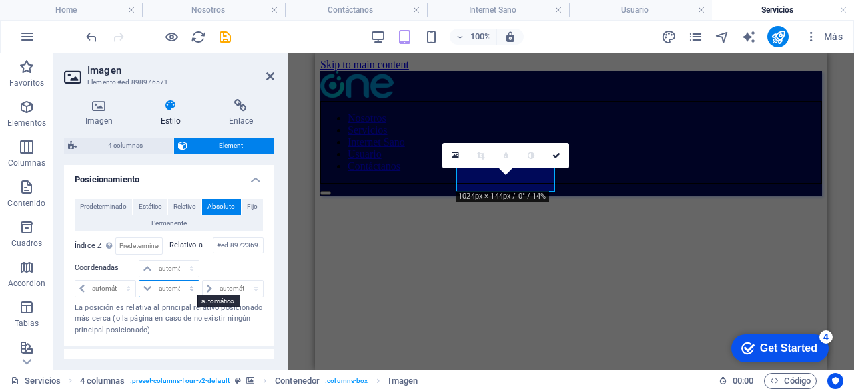
click at [175, 287] on select "automático px rem % em" at bounding box center [169, 288] width 59 height 16
select select "rem"
click at [178, 280] on select "automático px rem % em" at bounding box center [169, 288] width 59 height 16
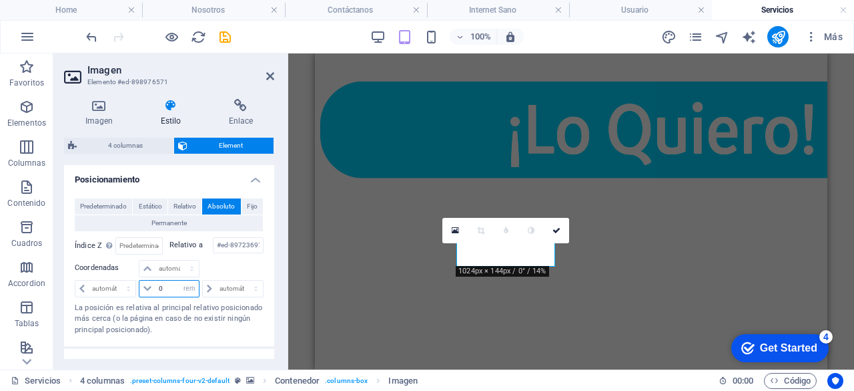
scroll to position [198, 0]
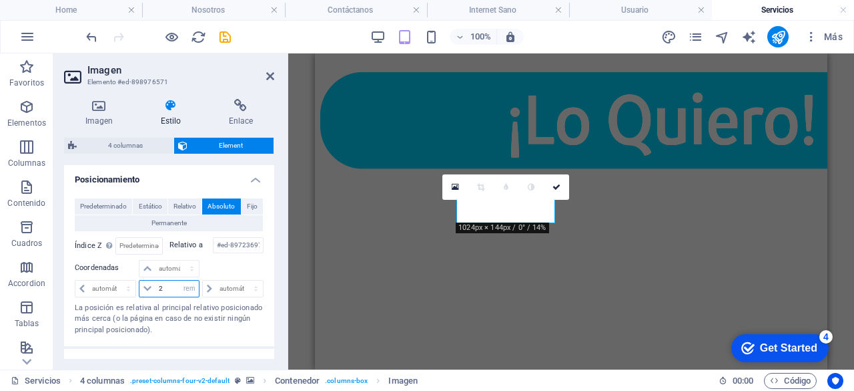
type input "2"
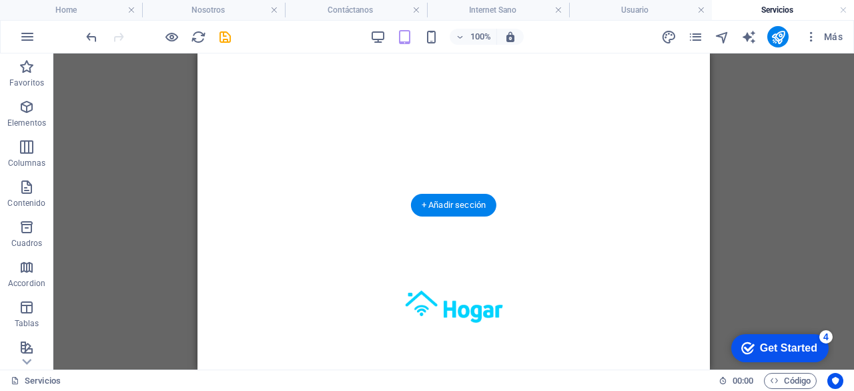
scroll to position [292, 0]
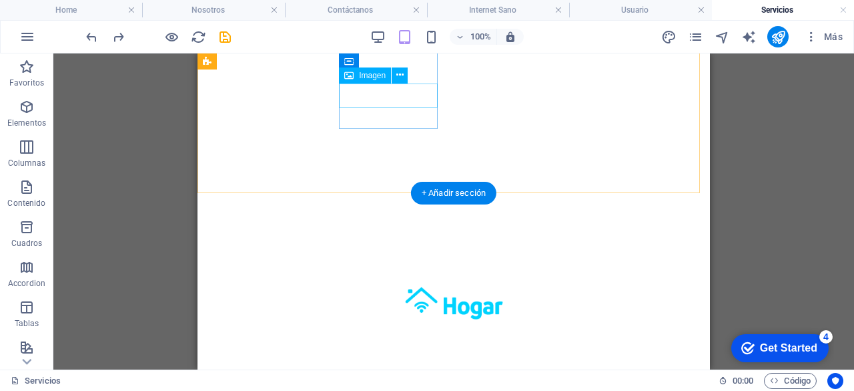
click at [400, 55] on figure at bounding box center [545, 5] width 684 height 100
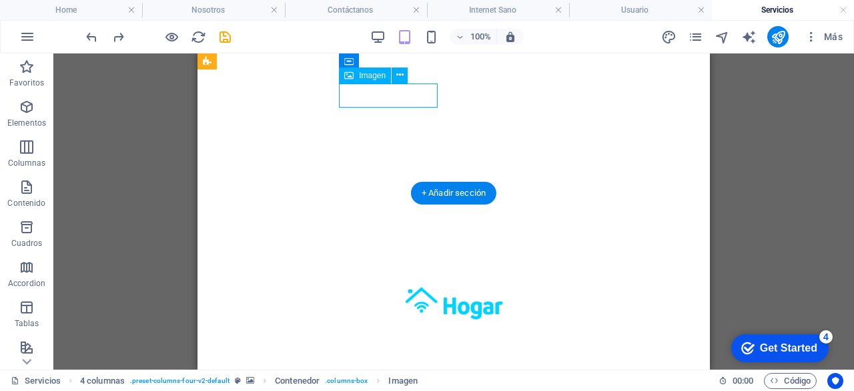
click at [400, 55] on figure at bounding box center [545, 5] width 684 height 100
select select "rem"
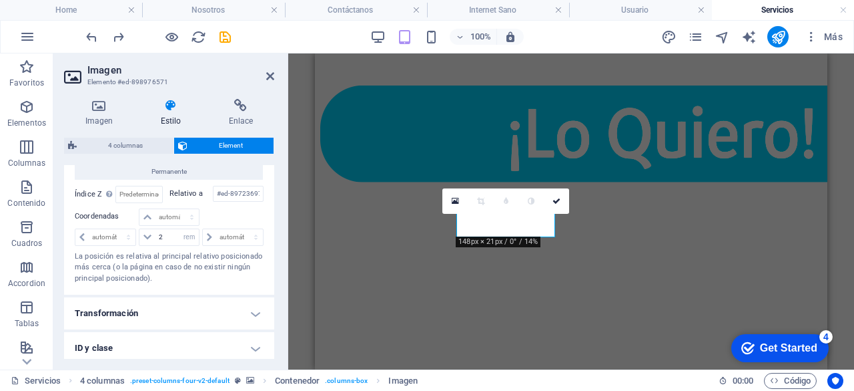
scroll to position [455, 0]
click at [165, 236] on input "2" at bounding box center [177, 239] width 43 height 16
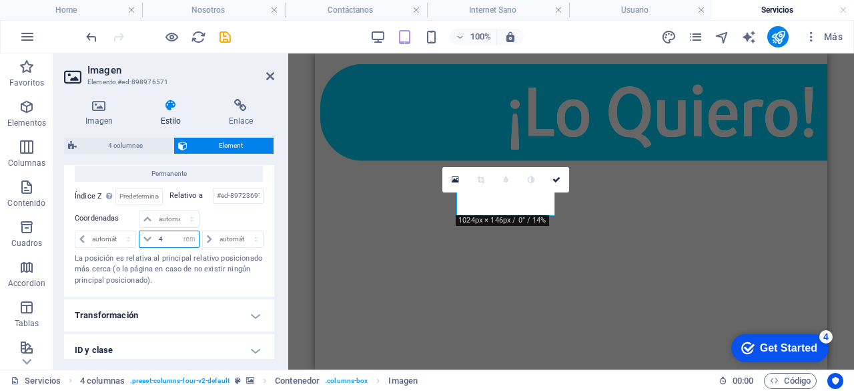
type input "4"
click at [239, 218] on div at bounding box center [232, 219] width 63 height 19
click at [174, 236] on input "4" at bounding box center [177, 239] width 43 height 16
type input "5"
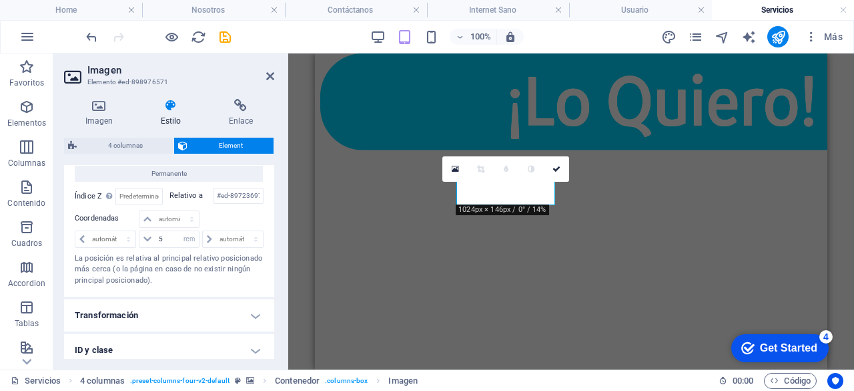
click at [218, 223] on div at bounding box center [232, 219] width 63 height 19
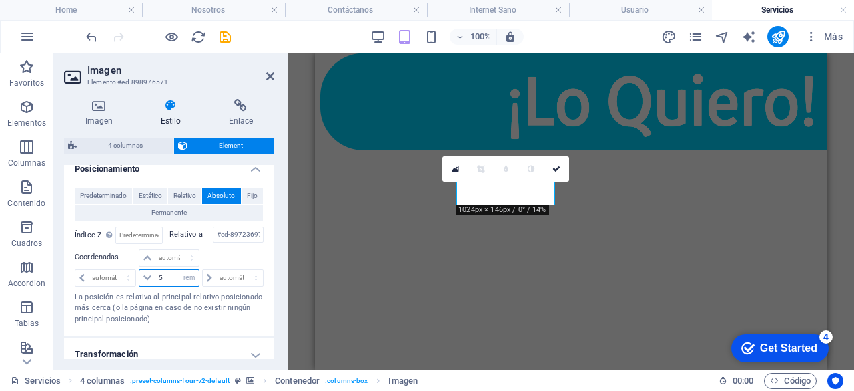
click at [168, 279] on input "5" at bounding box center [177, 278] width 43 height 16
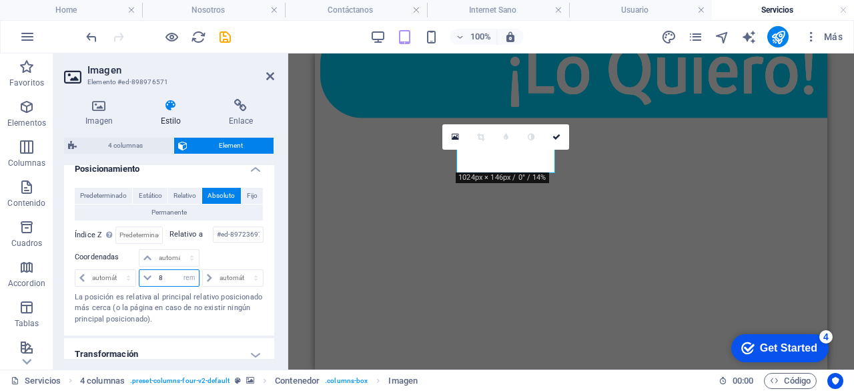
type input "8"
click at [228, 257] on div at bounding box center [232, 258] width 63 height 19
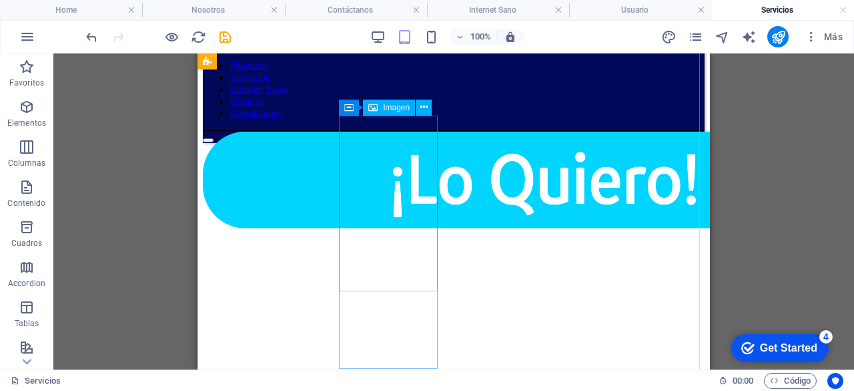
scroll to position [65, 0]
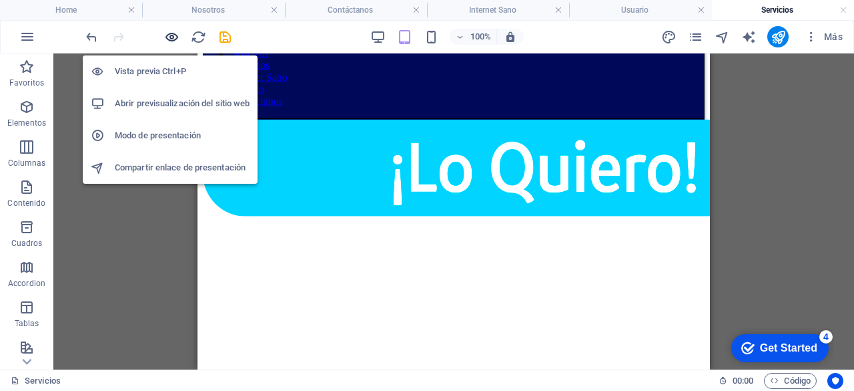
click at [174, 39] on icon "button" at bounding box center [171, 36] width 15 height 15
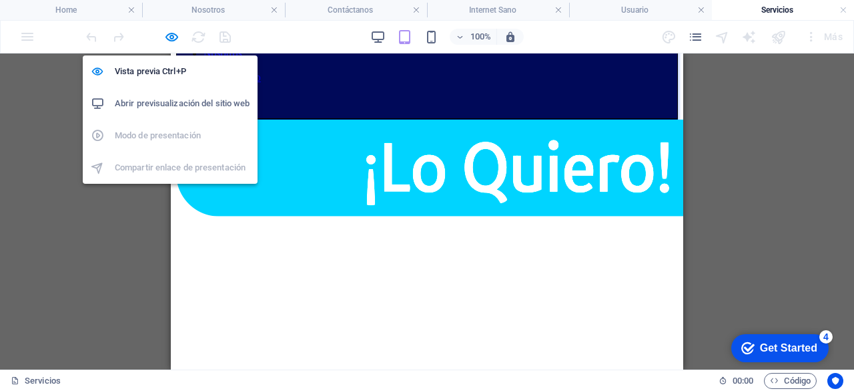
click at [175, 101] on h6 "Abrir previsualización del sitio web" at bounding box center [182, 103] width 135 height 16
click at [176, 35] on icon "button" at bounding box center [171, 36] width 15 height 15
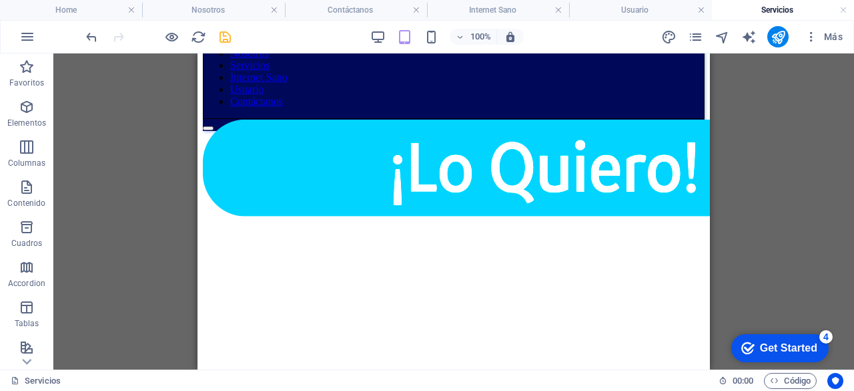
click at [228, 39] on div "100% Más" at bounding box center [465, 36] width 765 height 21
click at [228, 39] on icon "save" at bounding box center [225, 36] width 15 height 15
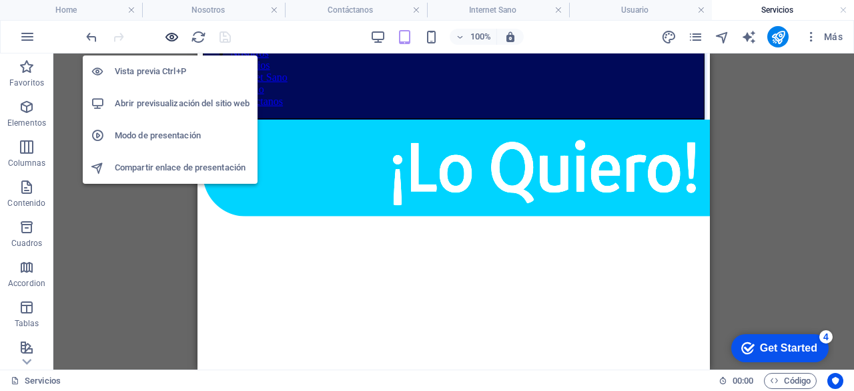
click at [172, 34] on icon "button" at bounding box center [171, 36] width 15 height 15
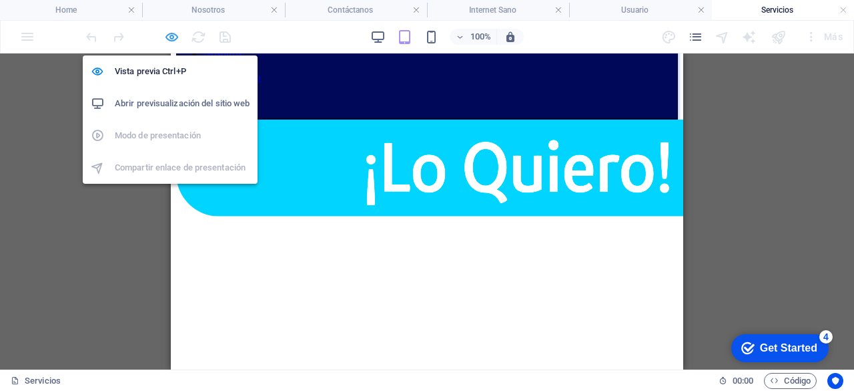
click at [172, 37] on icon "button" at bounding box center [171, 36] width 15 height 15
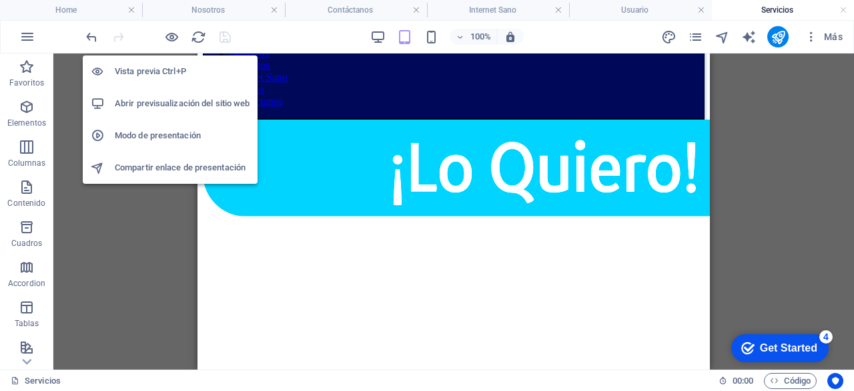
click at [190, 133] on h6 "Modo de presentación" at bounding box center [182, 136] width 135 height 16
click at [168, 32] on icon "button" at bounding box center [171, 36] width 15 height 15
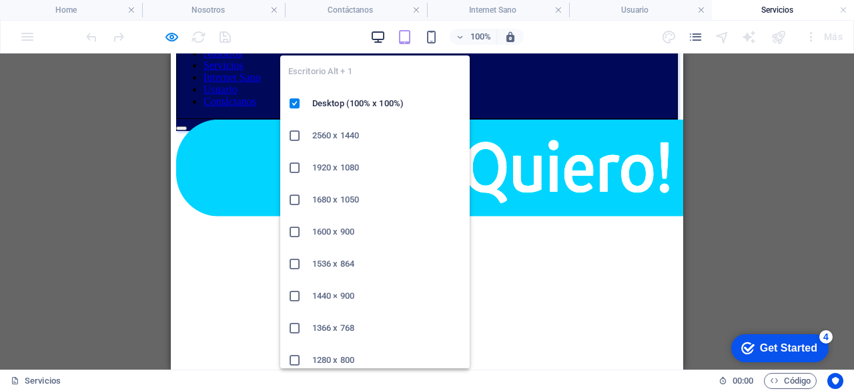
click at [384, 30] on icon "button" at bounding box center [377, 36] width 15 height 15
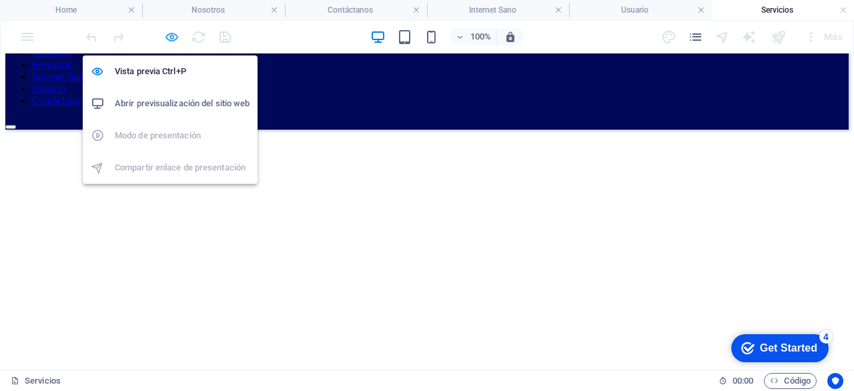
click at [178, 41] on icon "button" at bounding box center [171, 36] width 15 height 15
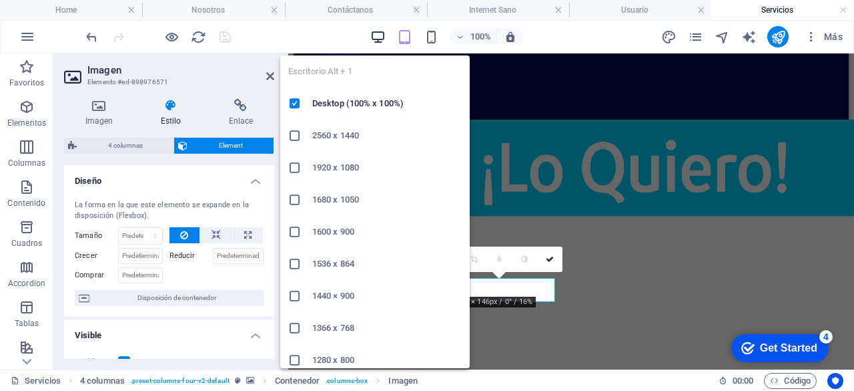
click at [379, 43] on icon "button" at bounding box center [377, 36] width 15 height 15
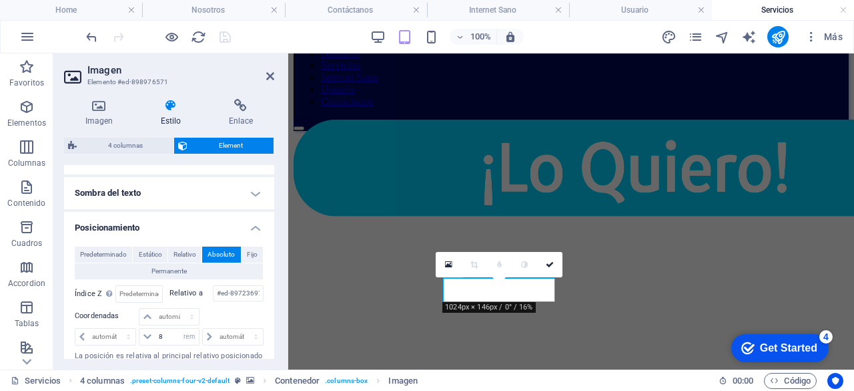
scroll to position [358, 0]
click at [247, 252] on span "Fijo" at bounding box center [252, 254] width 11 height 16
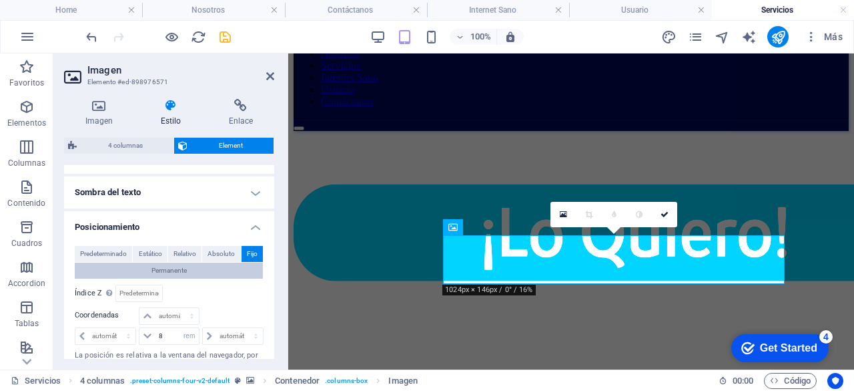
click at [198, 270] on button "Permanente" at bounding box center [169, 270] width 188 height 16
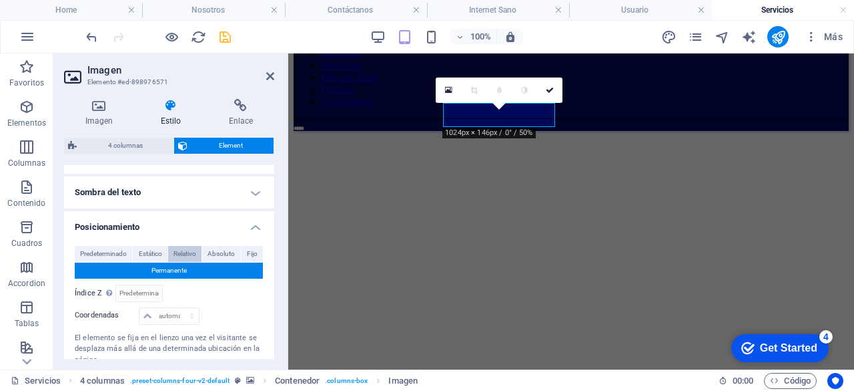
click at [190, 254] on span "Relativo" at bounding box center [185, 254] width 23 height 16
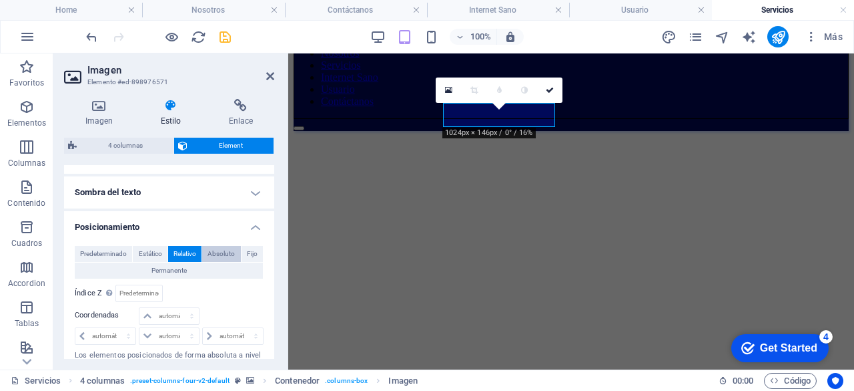
click at [212, 254] on span "Absoluto" at bounding box center [221, 254] width 27 height 16
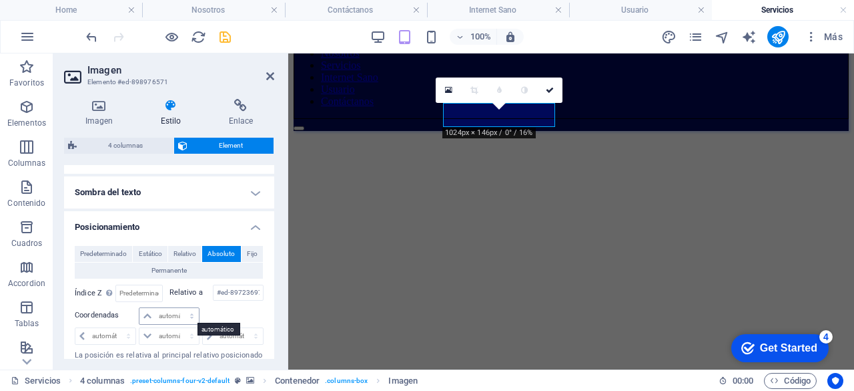
scroll to position [365, 0]
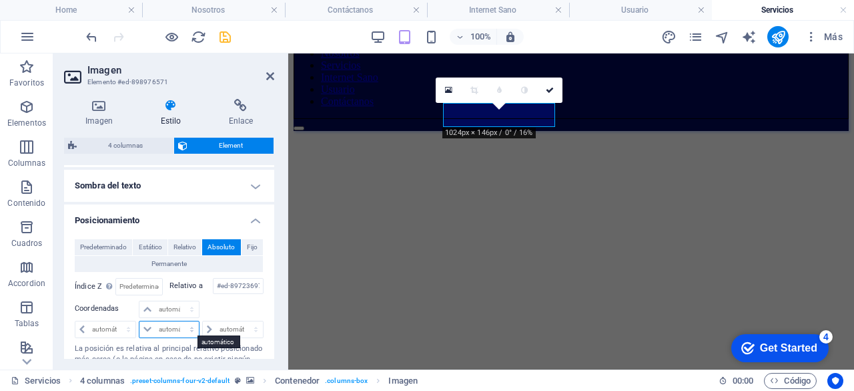
click at [164, 328] on select "automático px rem % em" at bounding box center [169, 329] width 59 height 16
select select "%"
click at [178, 321] on select "automático px rem % em" at bounding box center [169, 329] width 59 height 16
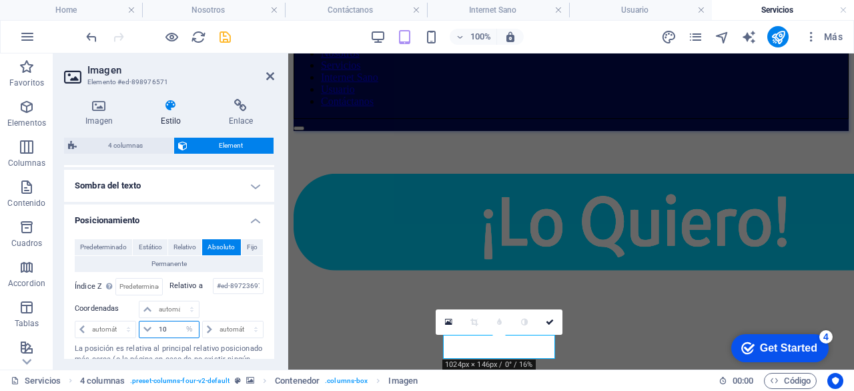
type input "1"
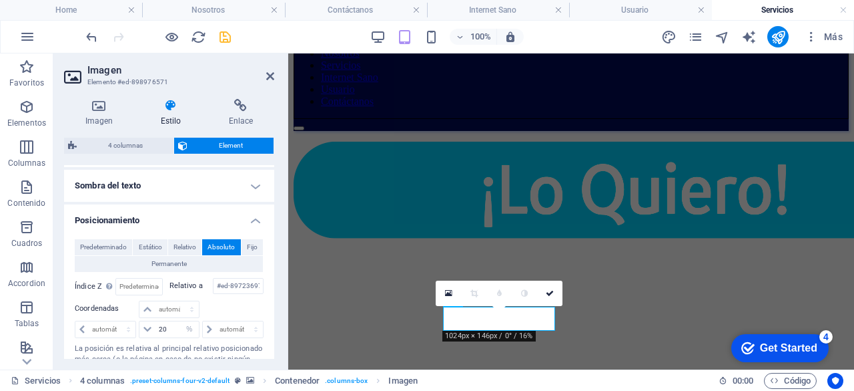
click at [228, 308] on div at bounding box center [232, 309] width 63 height 19
click at [171, 329] on input "20" at bounding box center [177, 329] width 43 height 16
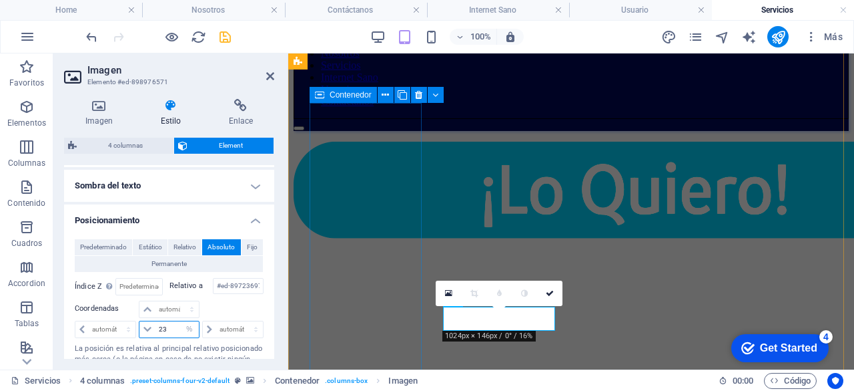
type input "2"
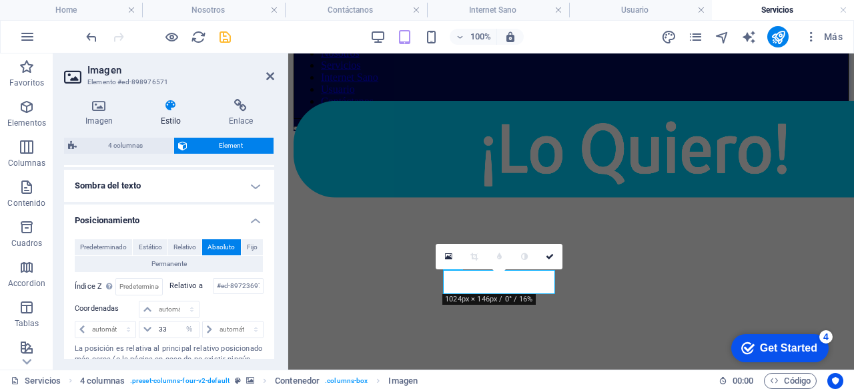
click at [235, 305] on div at bounding box center [232, 309] width 63 height 19
click at [174, 325] on input "33" at bounding box center [177, 329] width 43 height 16
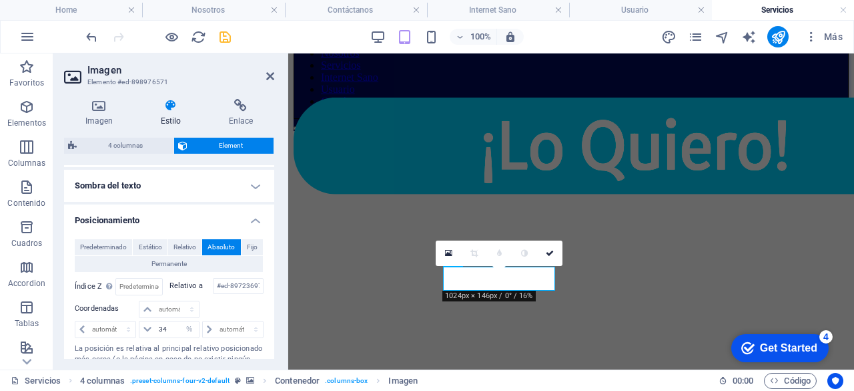
click at [235, 304] on div at bounding box center [232, 309] width 63 height 19
click at [178, 326] on input "34" at bounding box center [177, 329] width 43 height 16
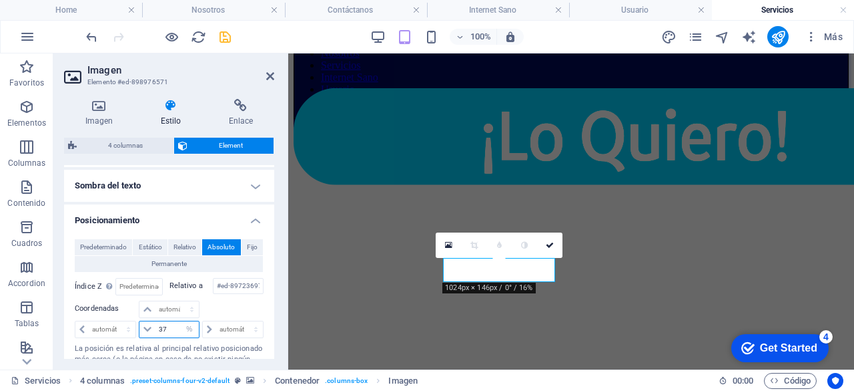
type input "37"
click at [240, 306] on div at bounding box center [232, 309] width 63 height 19
click at [227, 31] on icon "save" at bounding box center [225, 36] width 15 height 15
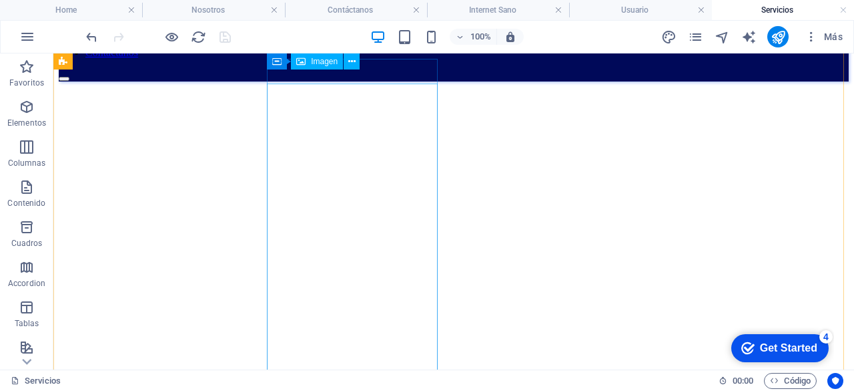
scroll to position [62, 0]
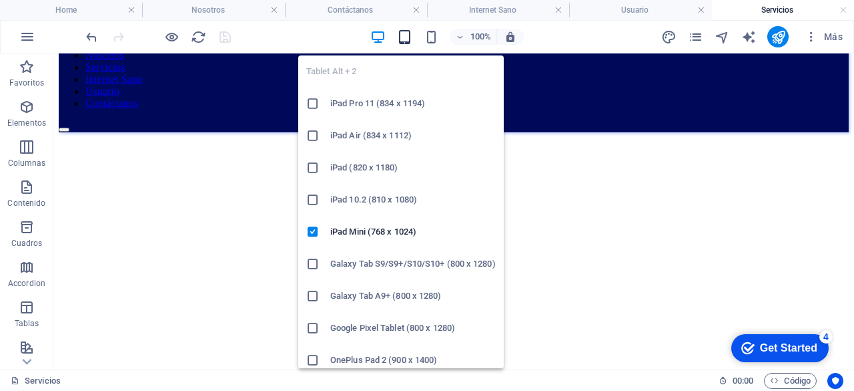
click at [406, 39] on icon "button" at bounding box center [404, 36] width 15 height 15
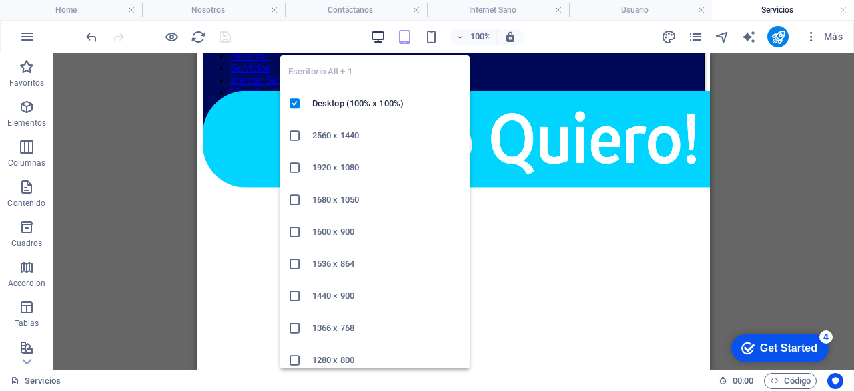
click at [379, 40] on icon "button" at bounding box center [377, 36] width 15 height 15
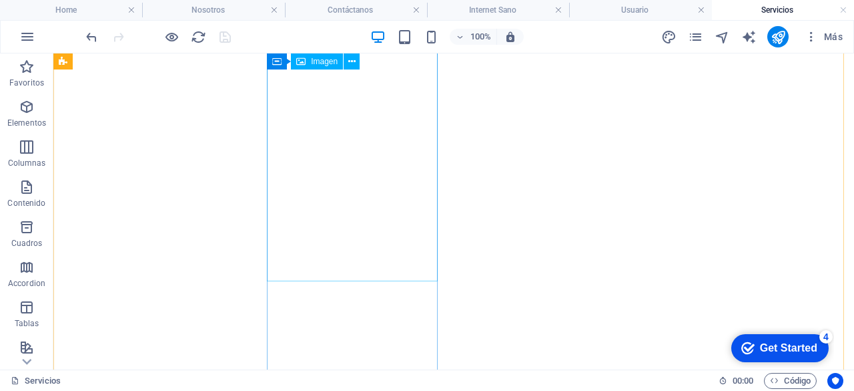
scroll to position [208, 0]
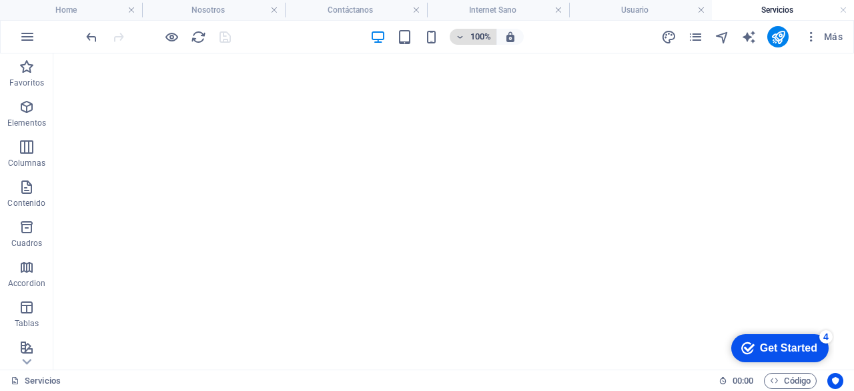
click at [462, 38] on icon "button" at bounding box center [459, 37] width 9 height 9
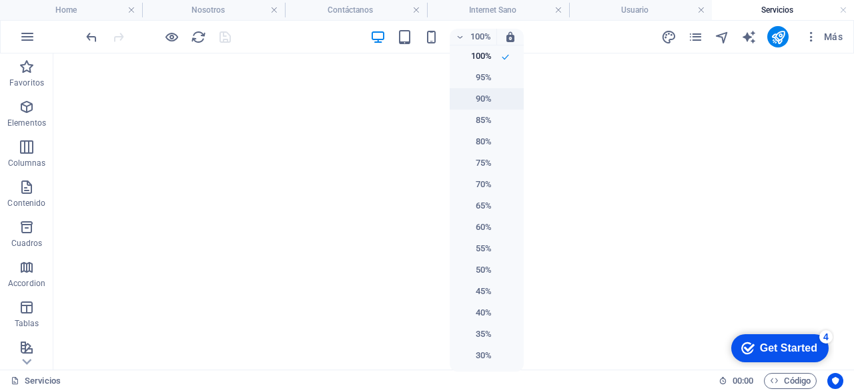
click at [490, 97] on li "90%" at bounding box center [487, 98] width 74 height 21
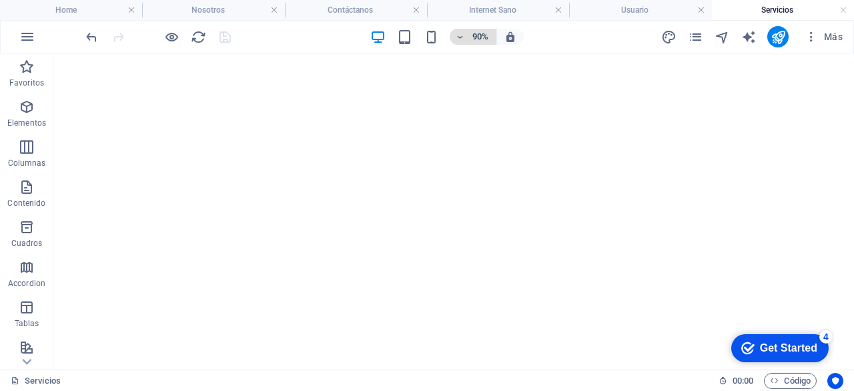
click at [460, 40] on icon "button" at bounding box center [459, 37] width 9 height 9
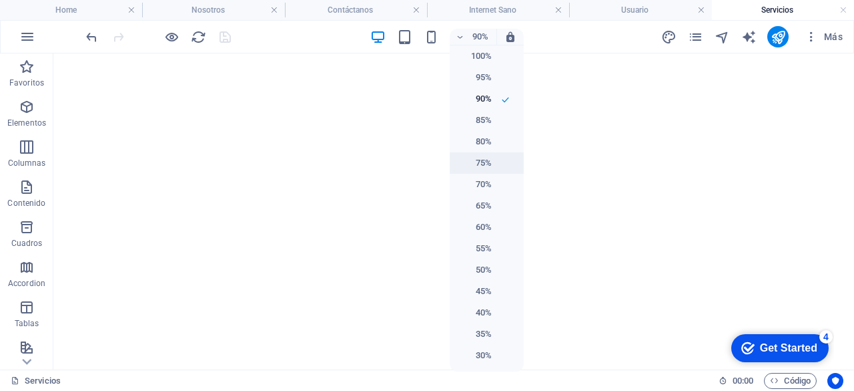
click at [486, 160] on h6 "75%" at bounding box center [475, 163] width 34 height 16
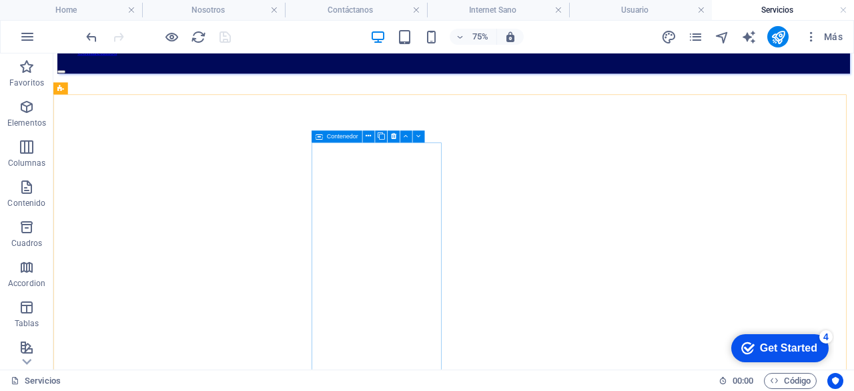
scroll to position [0, 0]
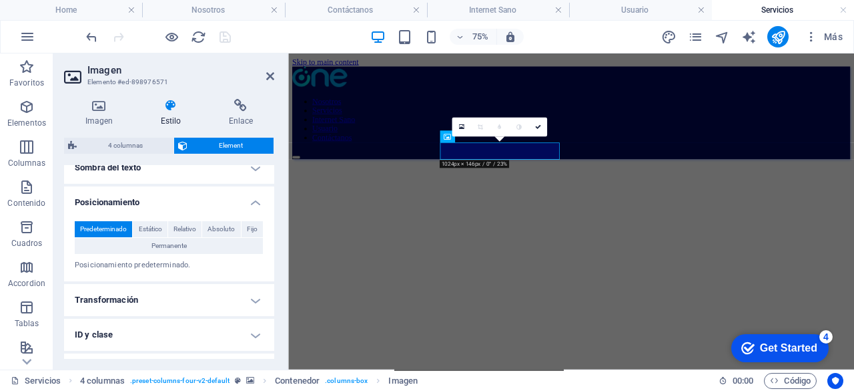
scroll to position [393, 0]
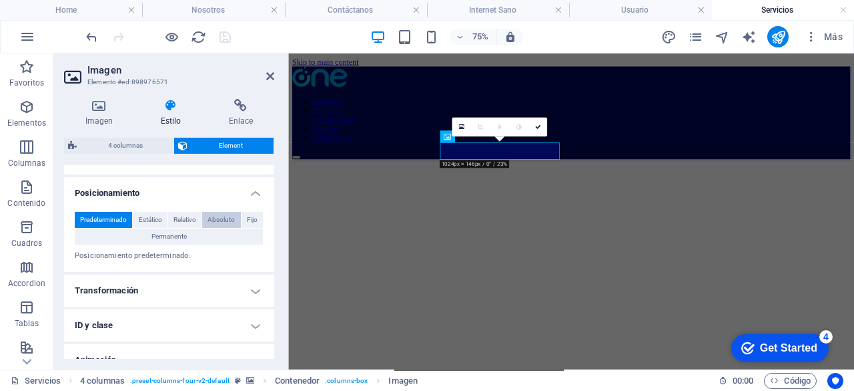
click at [217, 215] on span "Absoluto" at bounding box center [221, 220] width 27 height 16
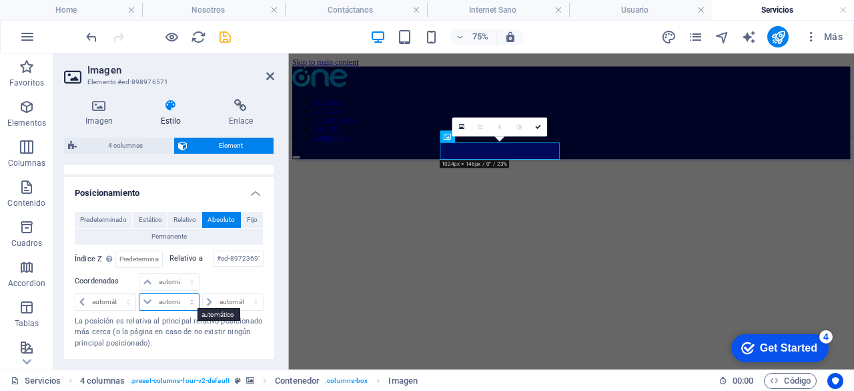
click at [163, 298] on select "automático px rem % em" at bounding box center [169, 302] width 59 height 16
select select "%"
click at [178, 294] on select "automático px rem % em" at bounding box center [169, 302] width 59 height 16
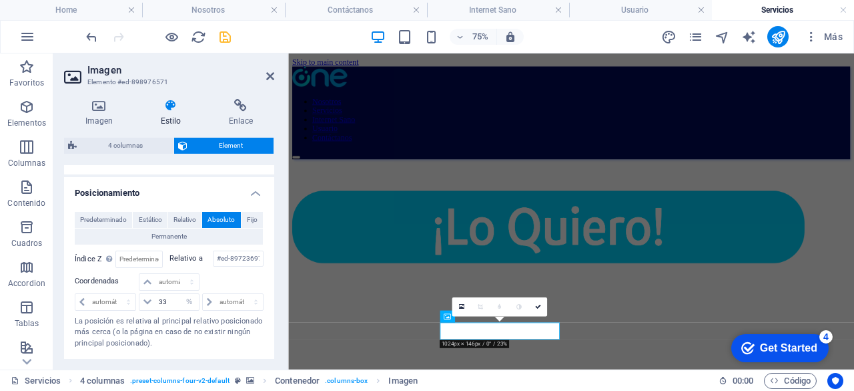
click at [243, 274] on div at bounding box center [232, 282] width 63 height 19
click at [174, 297] on input "33" at bounding box center [177, 302] width 43 height 16
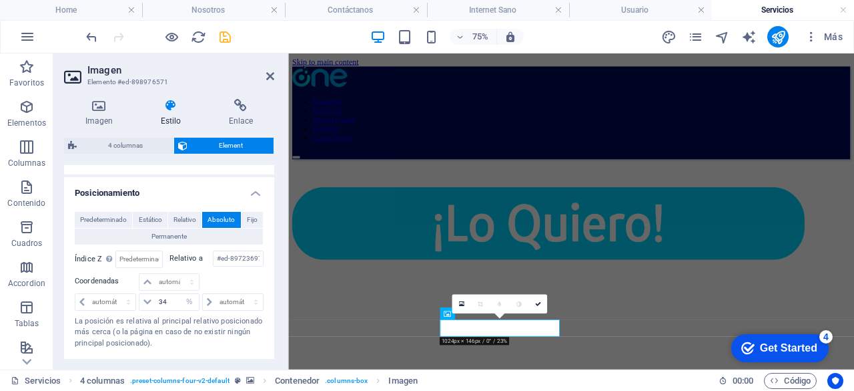
click at [246, 273] on div at bounding box center [232, 282] width 63 height 19
click at [170, 296] on input "34" at bounding box center [177, 302] width 43 height 16
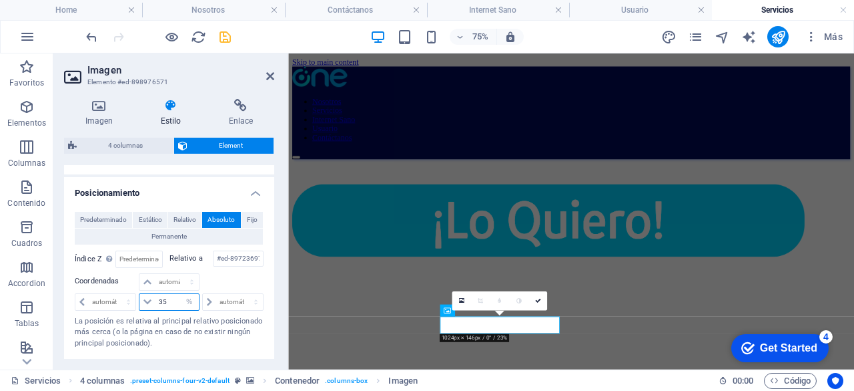
type input "35"
click at [216, 279] on div at bounding box center [232, 282] width 63 height 19
click at [230, 36] on icon "save" at bounding box center [225, 36] width 15 height 15
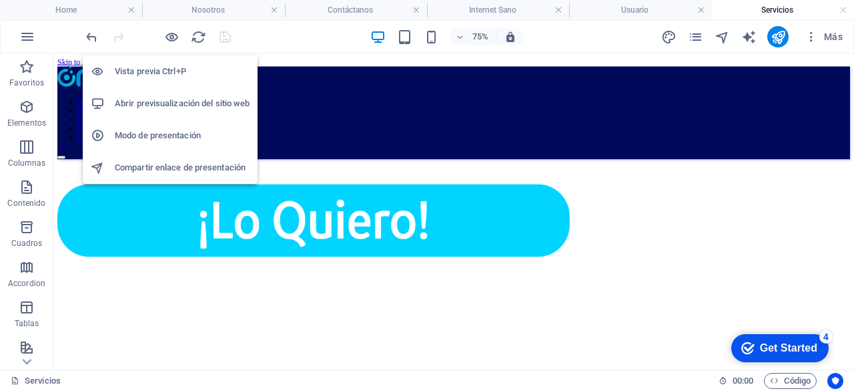
click at [181, 129] on h6 "Modo de presentación" at bounding box center [182, 136] width 135 height 16
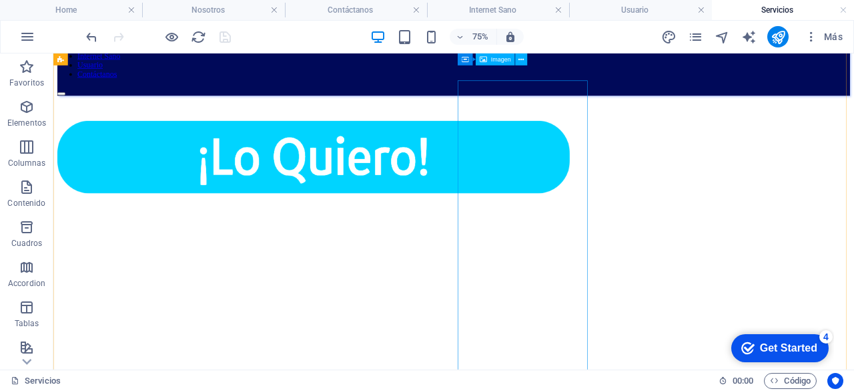
scroll to position [83, 0]
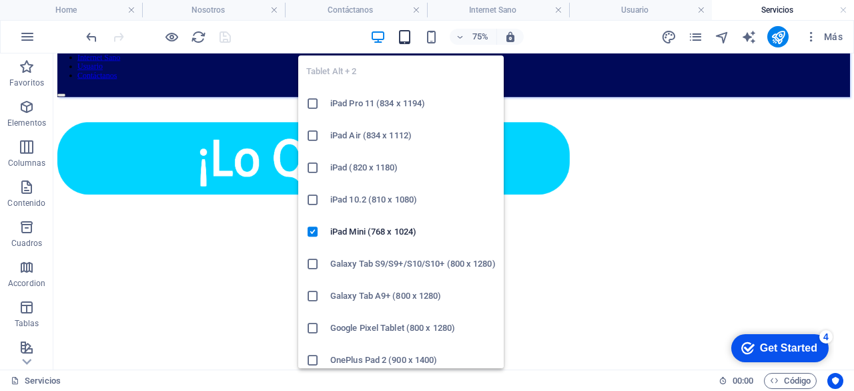
click at [411, 41] on icon "button" at bounding box center [404, 36] width 15 height 15
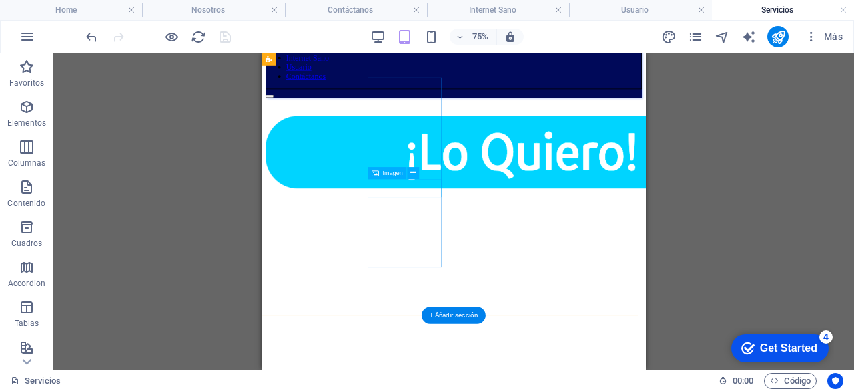
click at [467, 236] on figure at bounding box center [609, 186] width 684 height 100
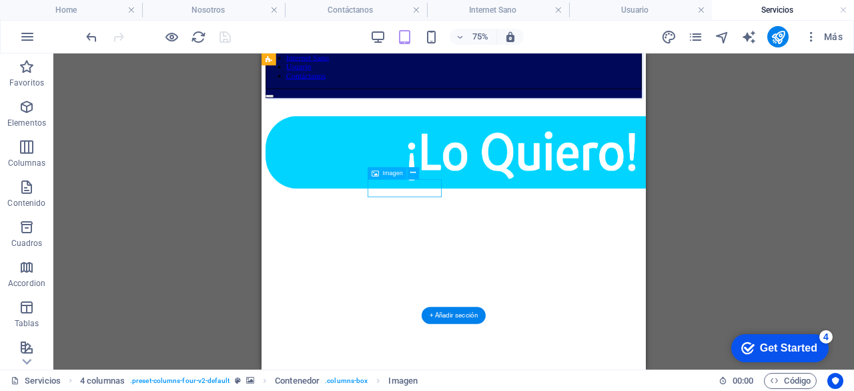
click at [467, 236] on figure at bounding box center [609, 186] width 684 height 100
select select "%"
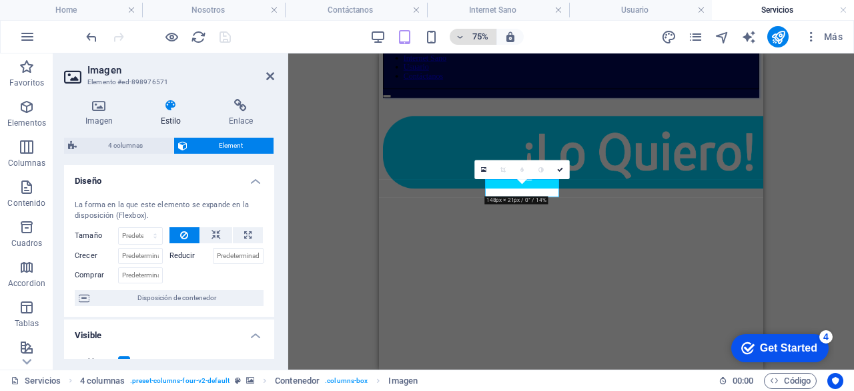
click at [463, 33] on icon "button" at bounding box center [459, 37] width 9 height 9
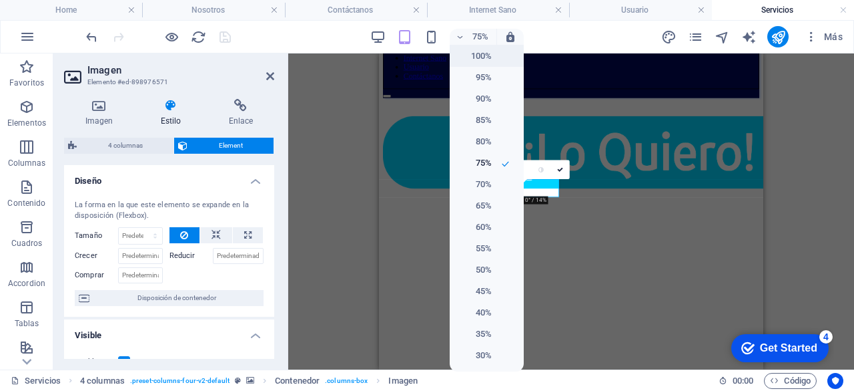
click at [487, 55] on h6 "100%" at bounding box center [475, 56] width 34 height 16
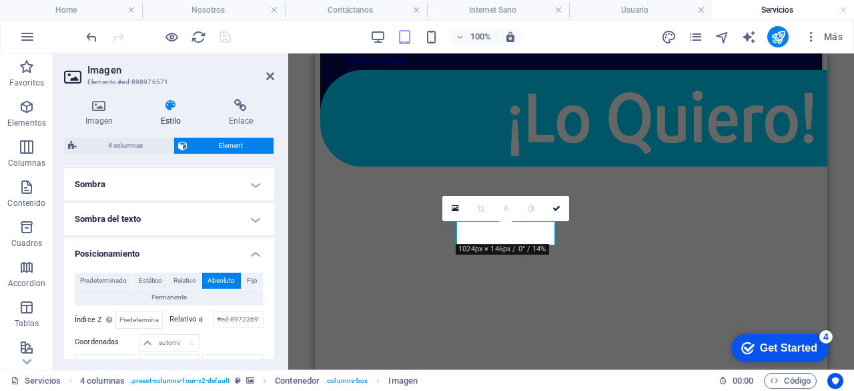
scroll to position [371, 0]
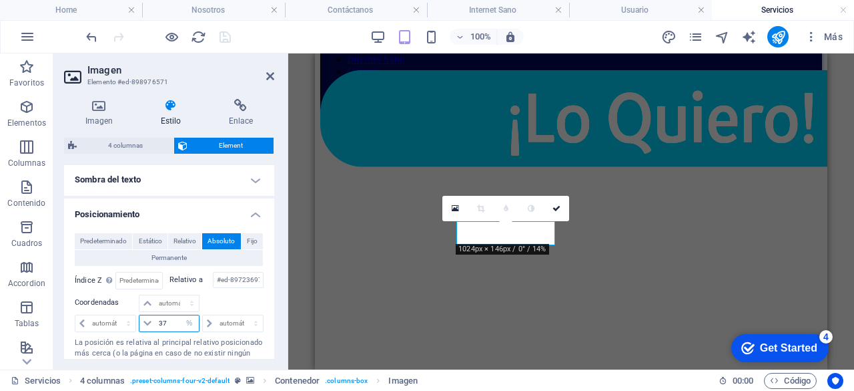
click at [168, 321] on input "37" at bounding box center [177, 323] width 43 height 16
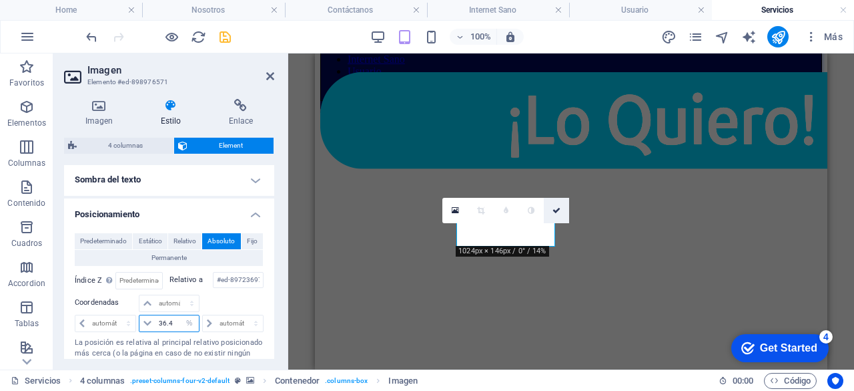
type input "36.4"
click at [557, 209] on icon at bounding box center [557, 210] width 8 height 8
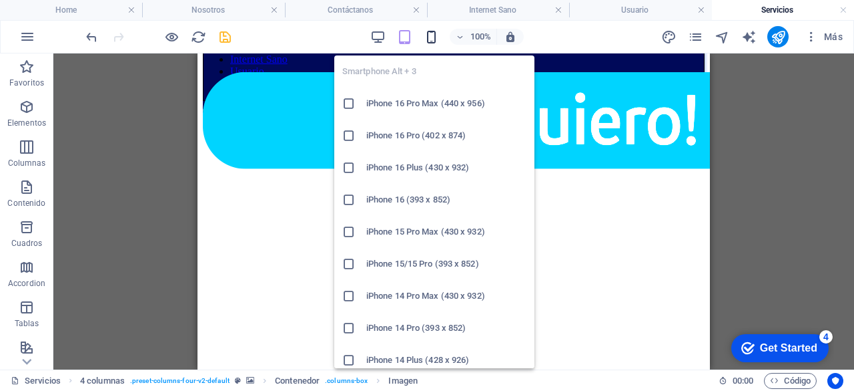
click at [433, 42] on icon "button" at bounding box center [431, 36] width 15 height 15
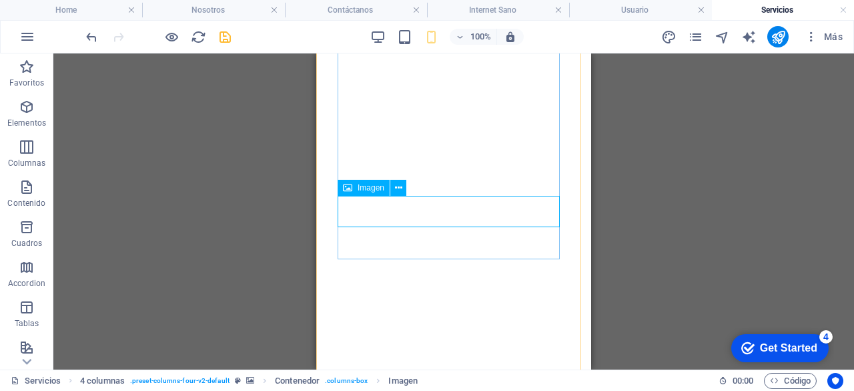
select select "%"
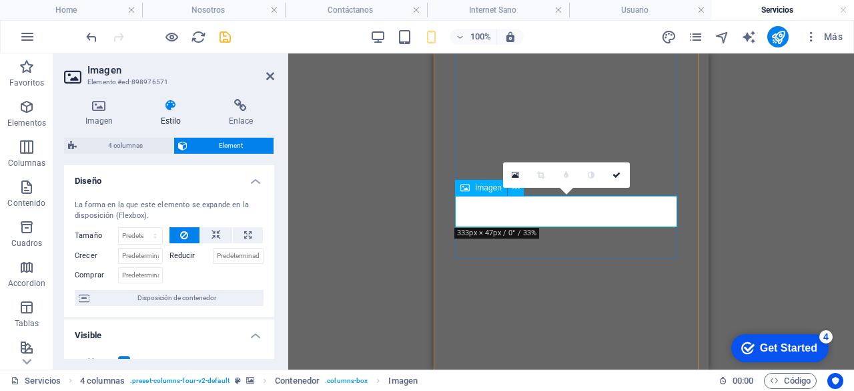
type input "3"
select select "rem"
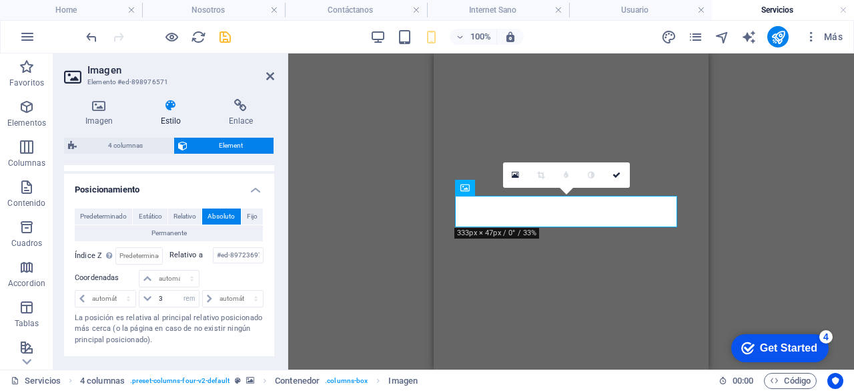
scroll to position [413, 0]
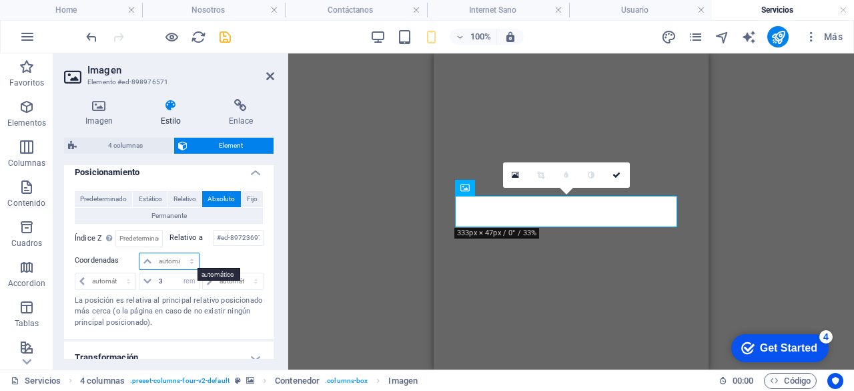
click at [189, 256] on select "automático px rem % em" at bounding box center [169, 261] width 59 height 16
select select "%"
click at [178, 253] on select "automático px rem % em" at bounding box center [169, 261] width 59 height 16
type input "100"
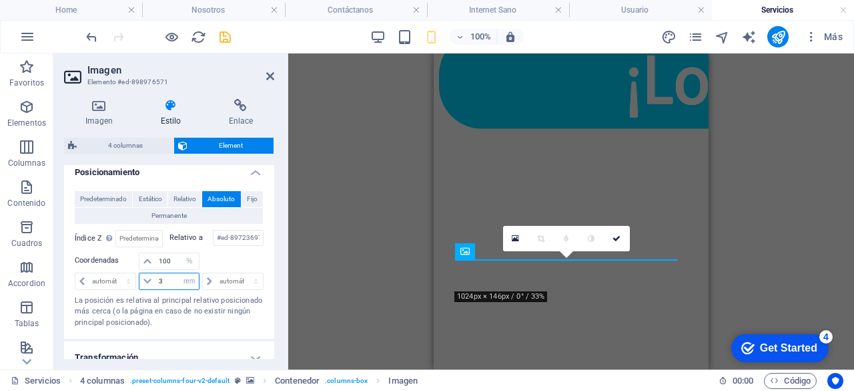
click at [168, 278] on input "3" at bounding box center [177, 281] width 43 height 16
click at [194, 256] on select "automático px rem % em" at bounding box center [189, 261] width 19 height 16
click at [180, 253] on select "automático px rem % em" at bounding box center [189, 261] width 19 height 16
click at [171, 278] on input "20" at bounding box center [177, 281] width 43 height 16
type input "2"
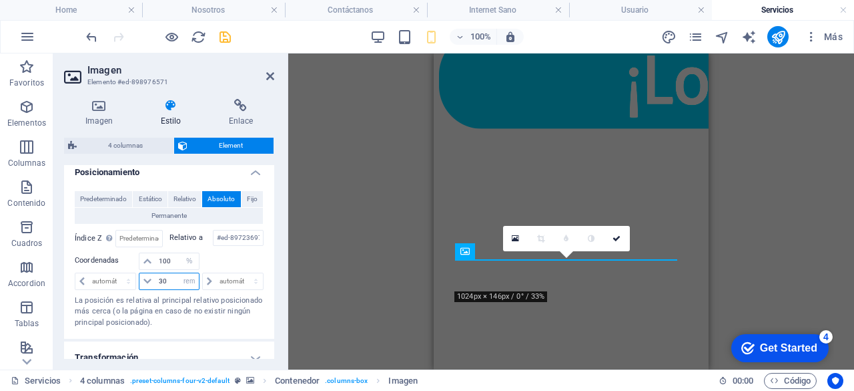
type input "30"
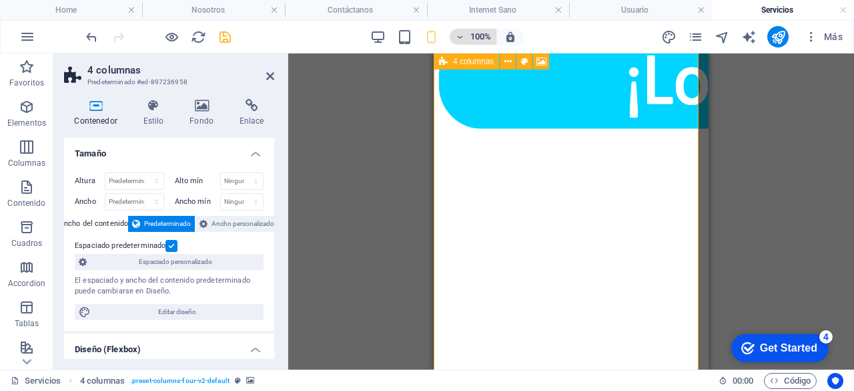
click at [463, 33] on icon "button" at bounding box center [459, 37] width 9 height 9
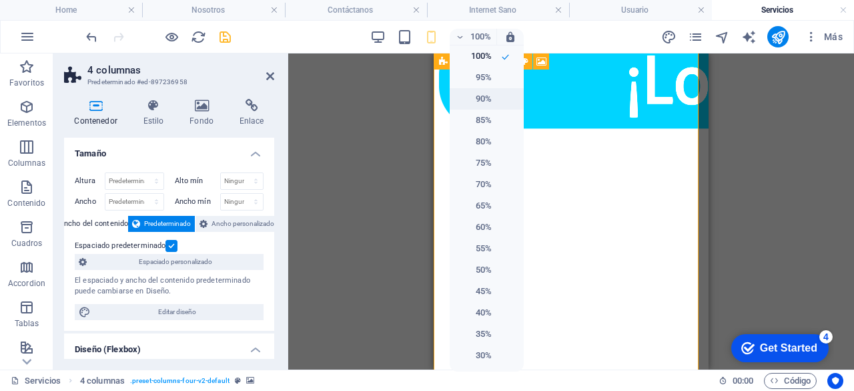
click at [486, 91] on h6 "90%" at bounding box center [475, 99] width 34 height 16
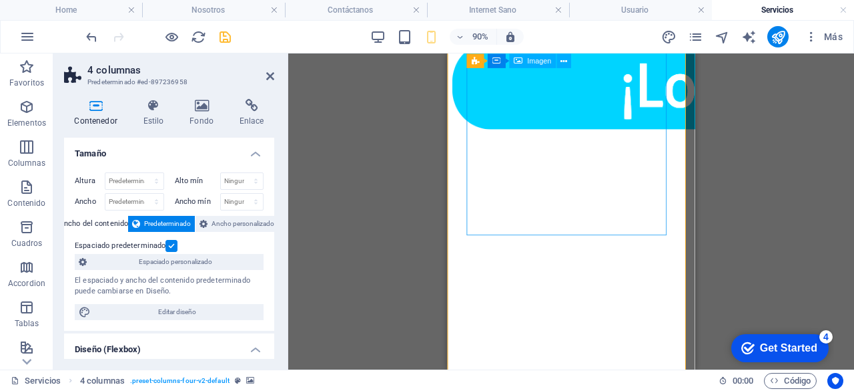
scroll to position [366, 0]
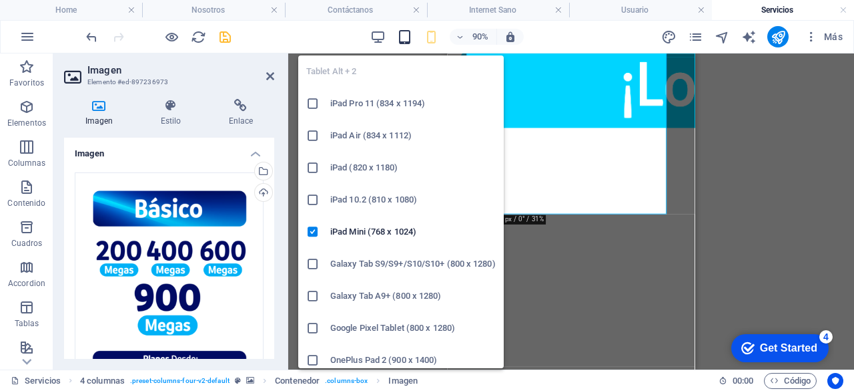
click at [411, 33] on icon "button" at bounding box center [404, 36] width 15 height 15
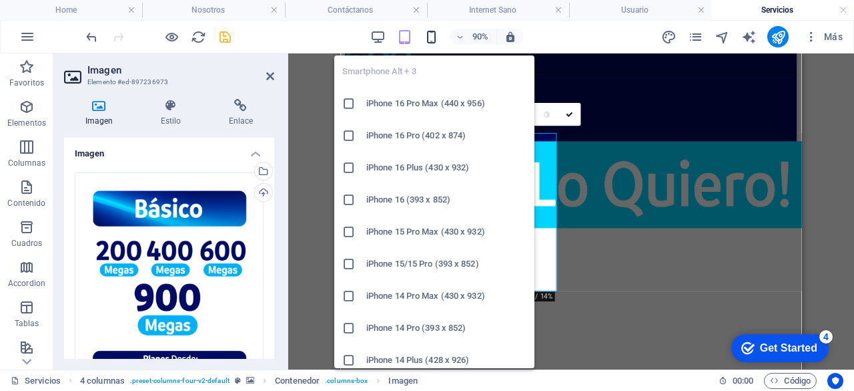
click at [433, 41] on icon "button" at bounding box center [431, 36] width 15 height 15
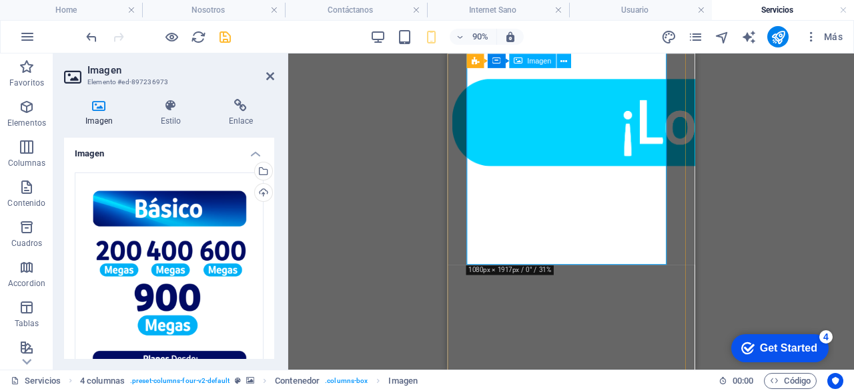
scroll to position [326, 0]
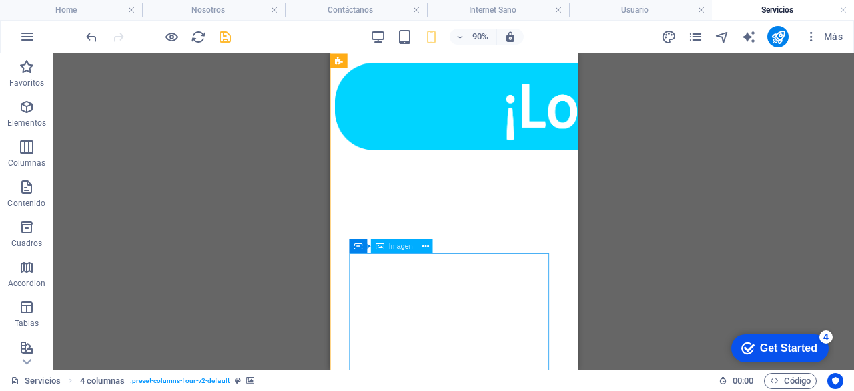
scroll to position [340, 0]
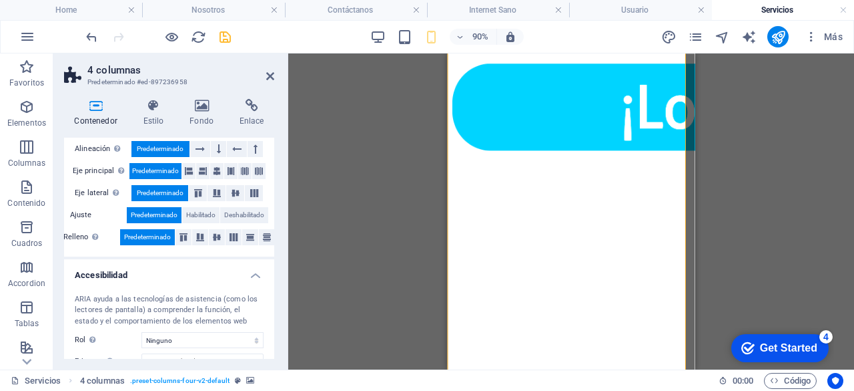
scroll to position [254, 0]
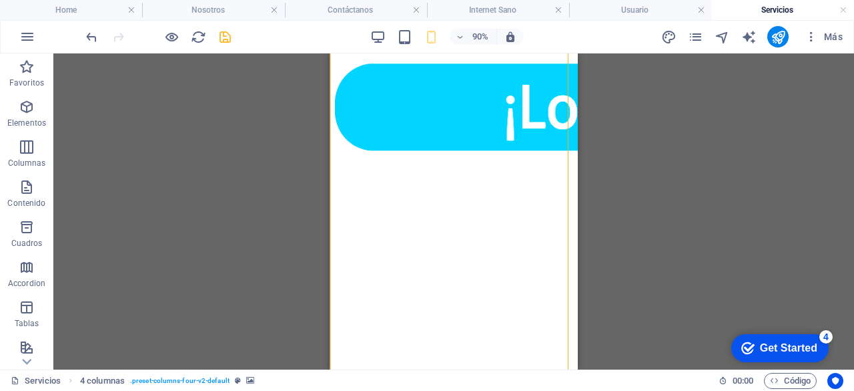
click at [413, 35] on div "90%" at bounding box center [447, 36] width 154 height 21
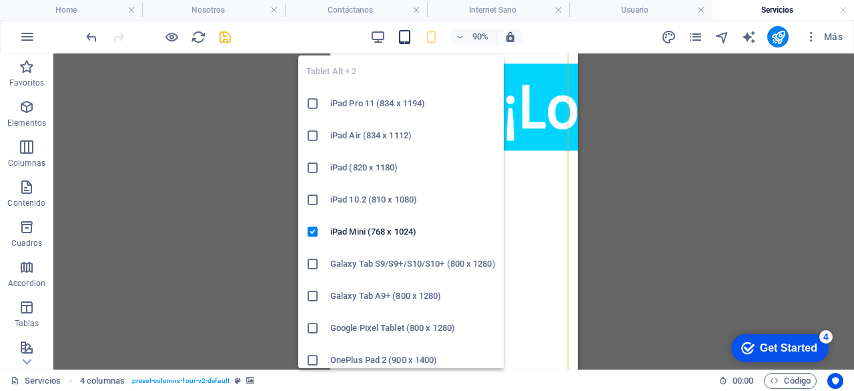
click at [405, 33] on icon "button" at bounding box center [404, 36] width 15 height 15
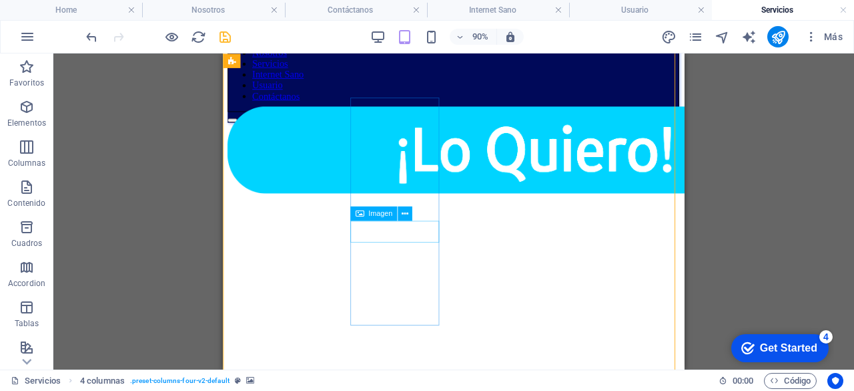
click at [445, 212] on figure at bounding box center [570, 161] width 684 height 100
select select "%"
select select "rem"
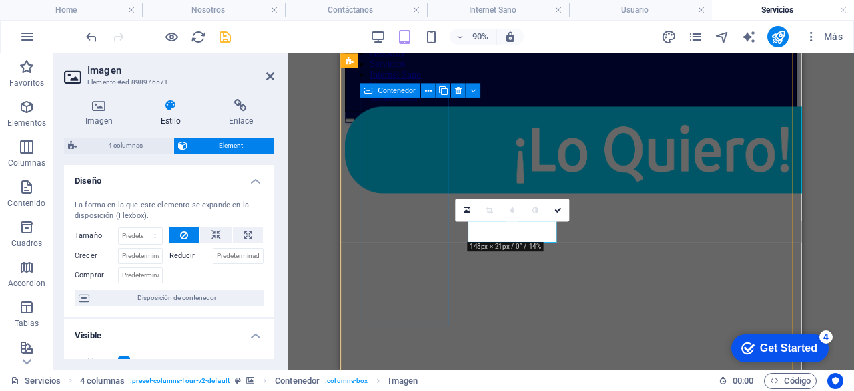
select select "DISABLED_OPTION_VALUE"
type input "36.4"
select select "%"
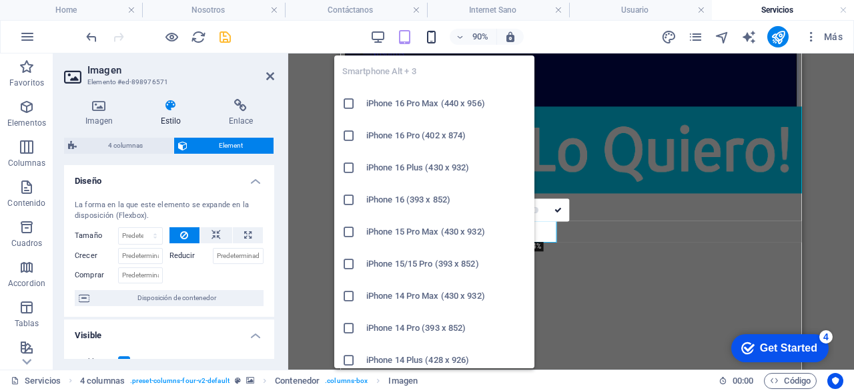
click at [429, 37] on icon "button" at bounding box center [431, 36] width 15 height 15
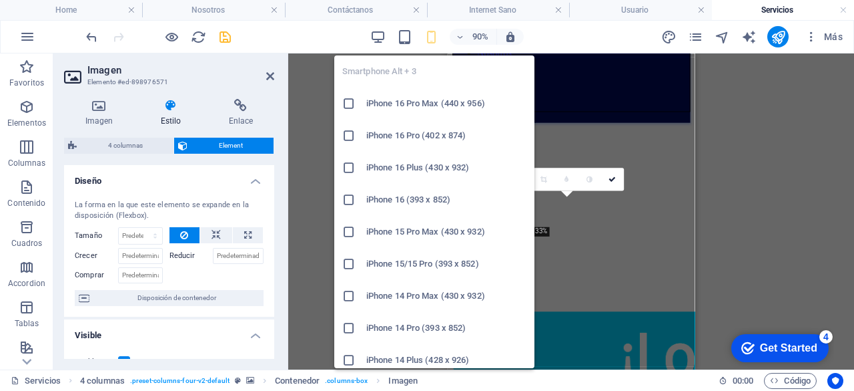
scroll to position [384, 0]
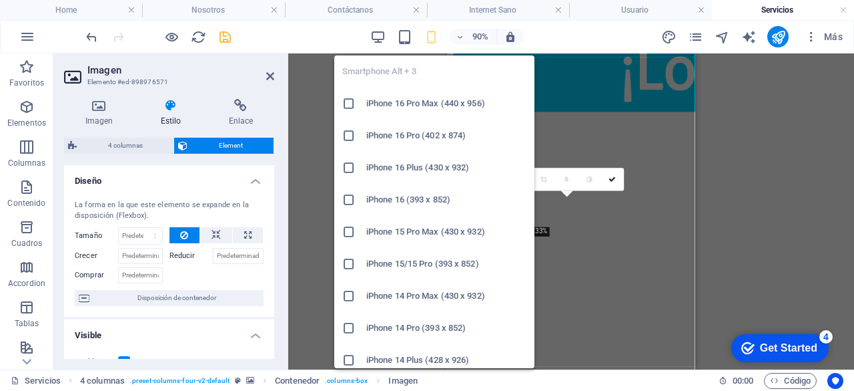
type input "100"
select select "%"
type input "30"
select select "rem"
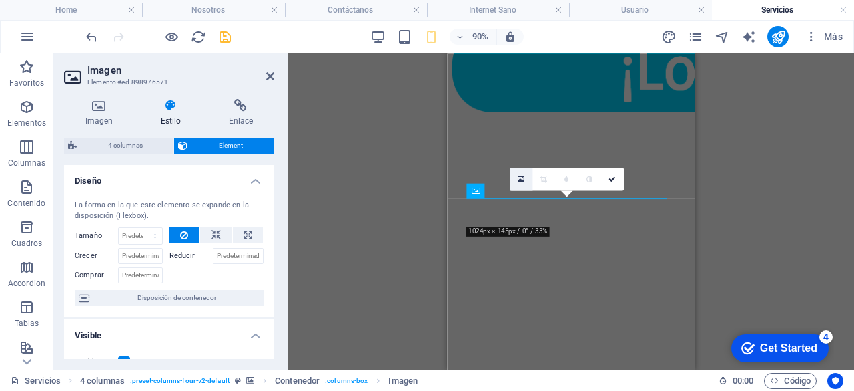
click at [522, 178] on icon at bounding box center [521, 179] width 7 height 9
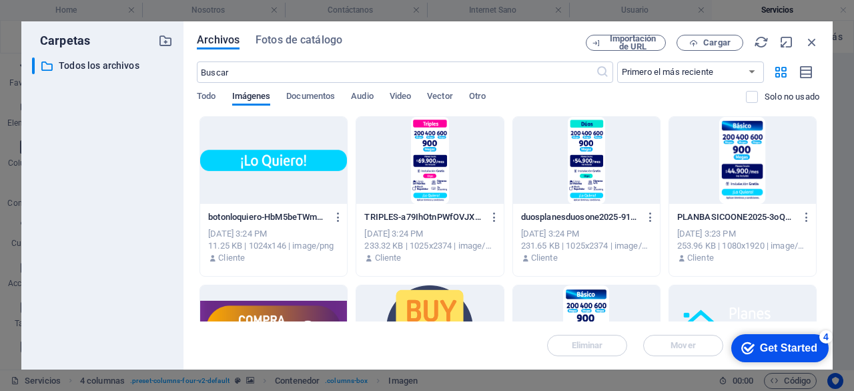
click at [311, 152] on div at bounding box center [273, 160] width 147 height 87
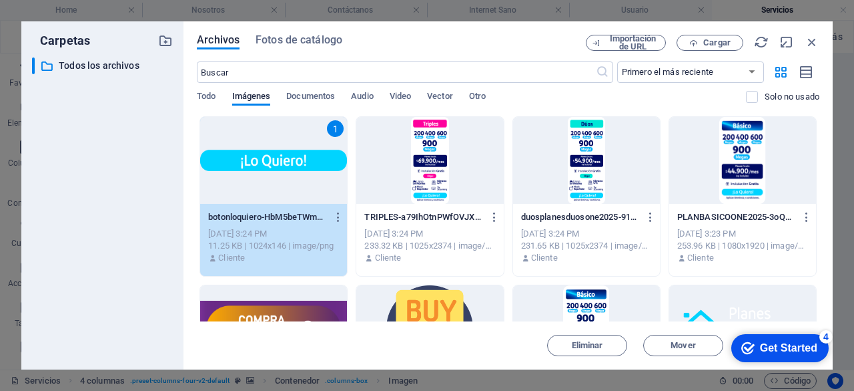
click at [311, 152] on div "1" at bounding box center [273, 160] width 147 height 87
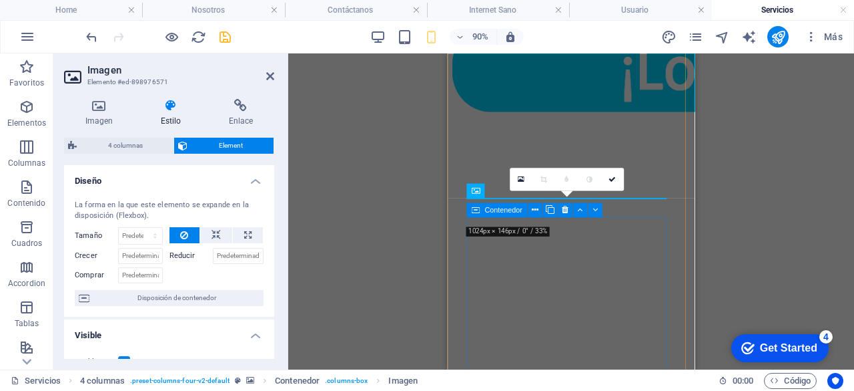
click at [472, 217] on icon at bounding box center [476, 209] width 9 height 15
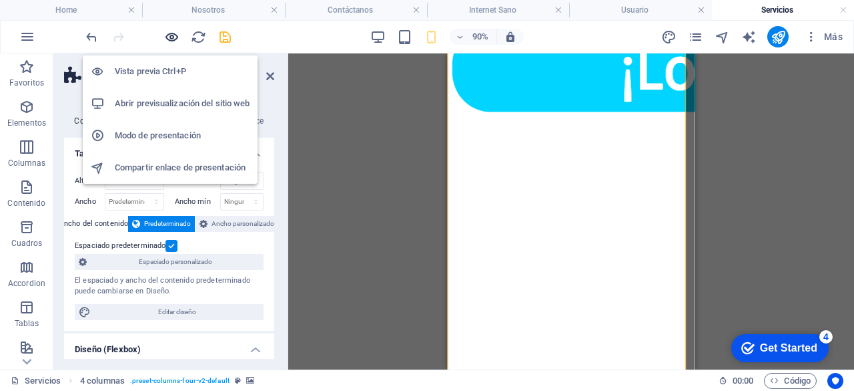
click at [164, 32] on icon "button" at bounding box center [171, 36] width 15 height 15
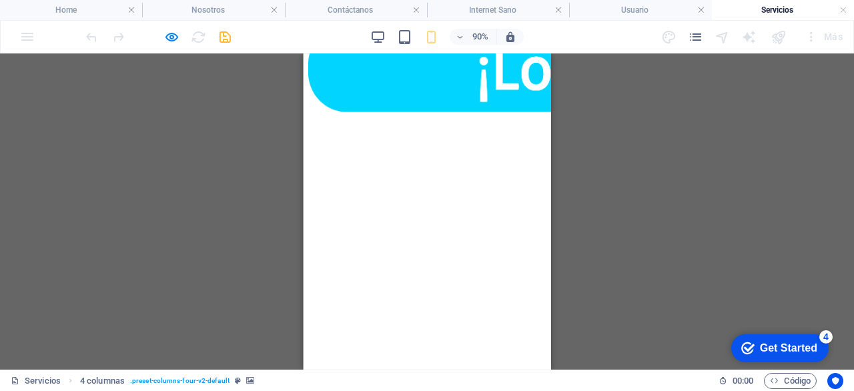
click at [180, 37] on div at bounding box center [158, 36] width 150 height 21
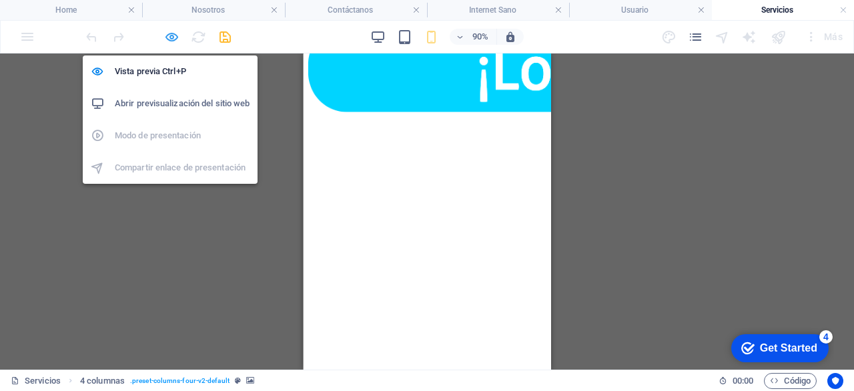
click at [174, 37] on icon "button" at bounding box center [171, 36] width 15 height 15
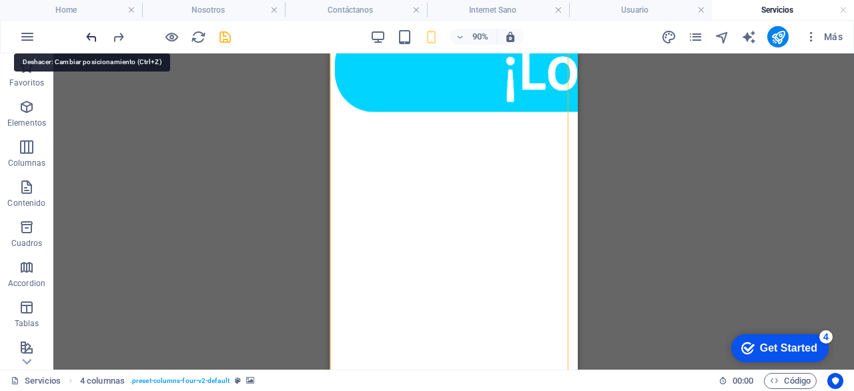
click at [85, 34] on icon "undo" at bounding box center [91, 36] width 15 height 15
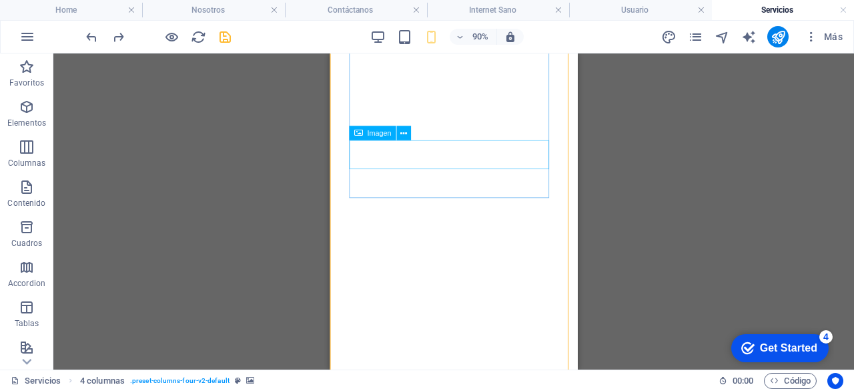
select select "rem"
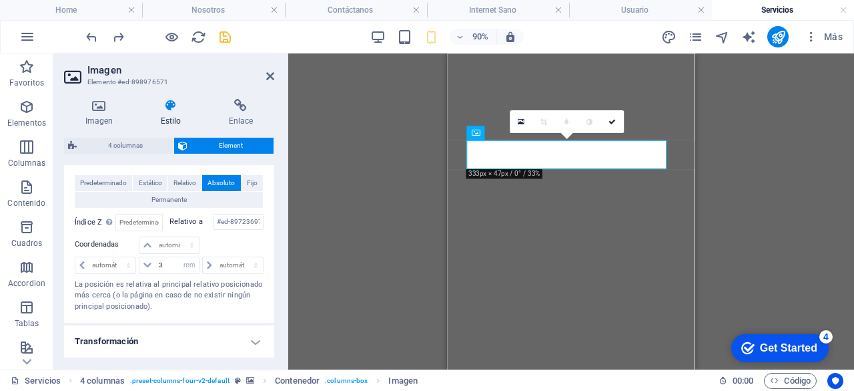
scroll to position [432, 0]
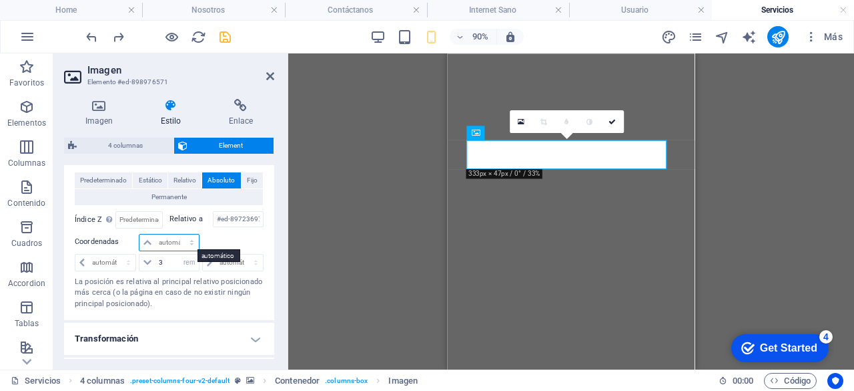
click at [190, 241] on select "automático px rem % em" at bounding box center [169, 242] width 59 height 16
select select "%"
click at [178, 234] on select "automático px rem % em" at bounding box center [169, 242] width 59 height 16
type input "100"
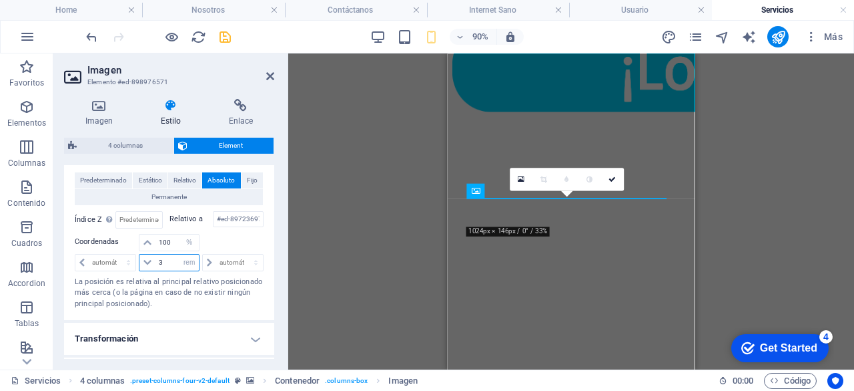
click at [173, 259] on input "3" at bounding box center [177, 262] width 43 height 16
click at [266, 238] on div "Predeterminado Estático Relativo Absoluto Fijo Permanente Índice Z Define el or…" at bounding box center [169, 241] width 210 height 159
click at [166, 262] on input "10" at bounding box center [177, 262] width 43 height 16
type input "1"
type input "20"
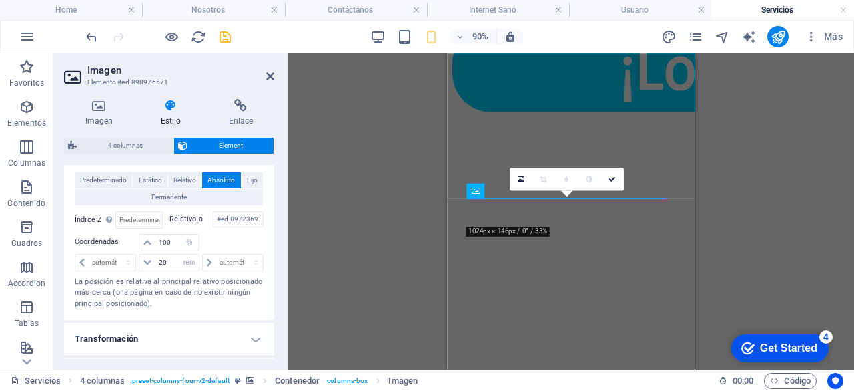
click at [240, 238] on div at bounding box center [232, 243] width 63 height 19
click at [186, 242] on select "automático px rem % em" at bounding box center [189, 242] width 19 height 16
select select "rem"
click at [180, 234] on select "automático px rem % em" at bounding box center [189, 242] width 19 height 16
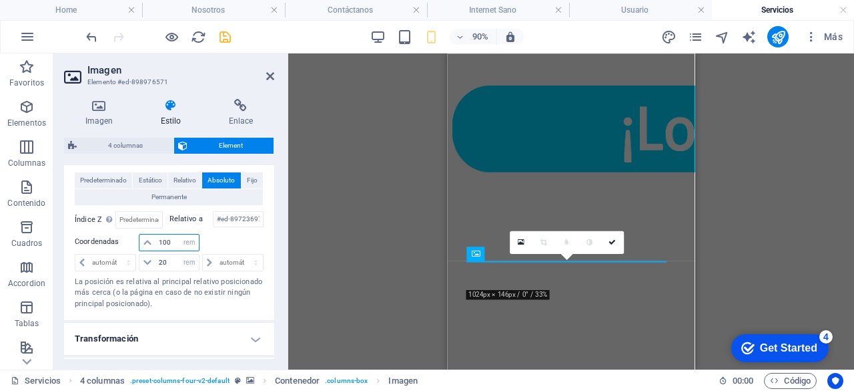
scroll to position [1041, 0]
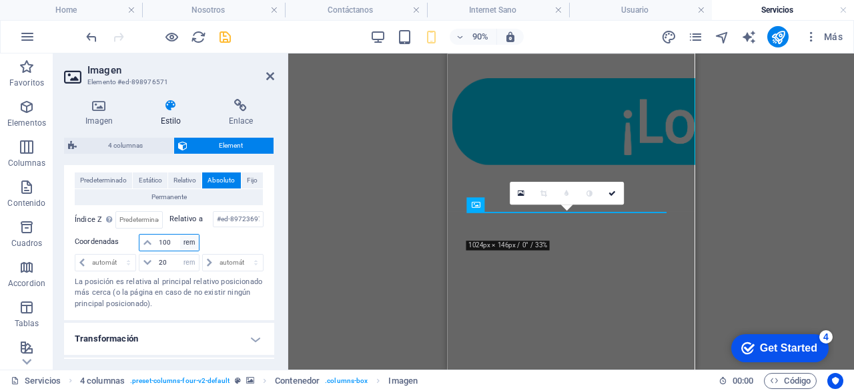
click at [187, 242] on select "automático px rem % em" at bounding box center [189, 242] width 19 height 16
click at [174, 241] on input "100" at bounding box center [177, 242] width 43 height 16
type input "1"
type input "0"
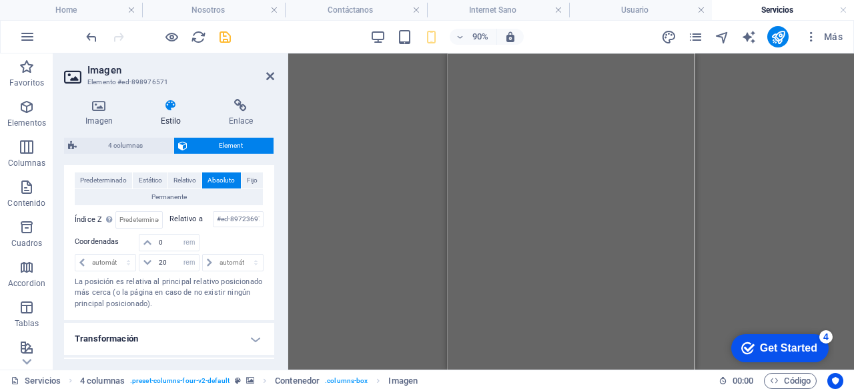
click at [220, 239] on div at bounding box center [232, 243] width 63 height 19
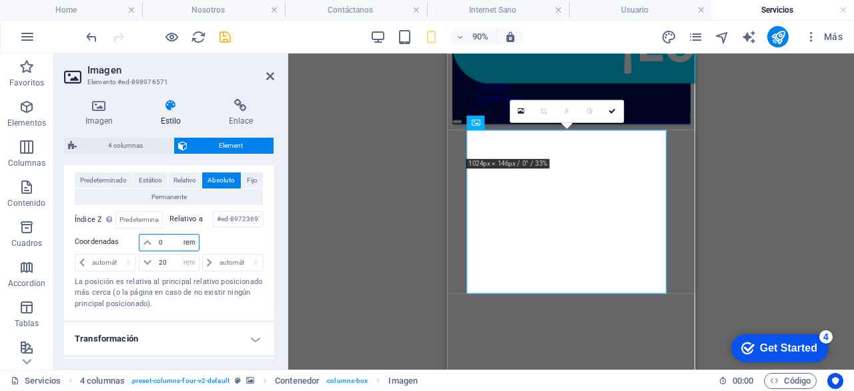
click at [186, 241] on select "automático px rem % em" at bounding box center [189, 242] width 19 height 16
select select "%"
click at [180, 234] on select "automático px rem % em" at bounding box center [189, 242] width 19 height 16
type input "0"
click at [170, 265] on input "20" at bounding box center [177, 262] width 43 height 16
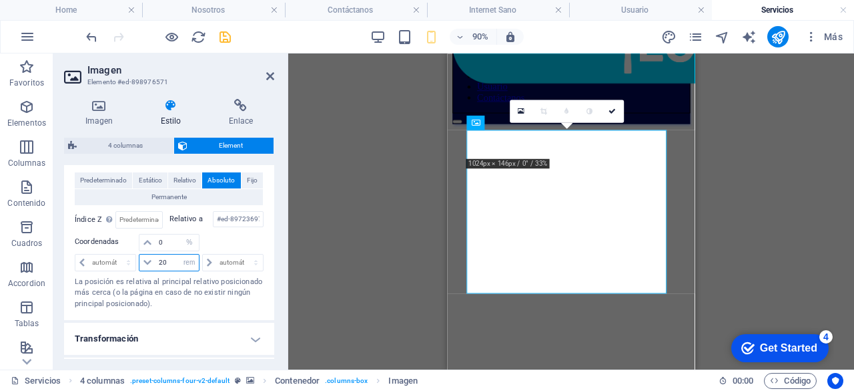
type input "2"
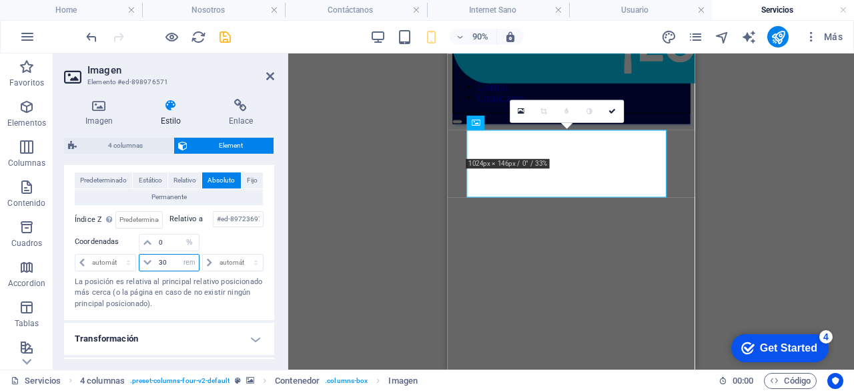
type input "3"
type input "30"
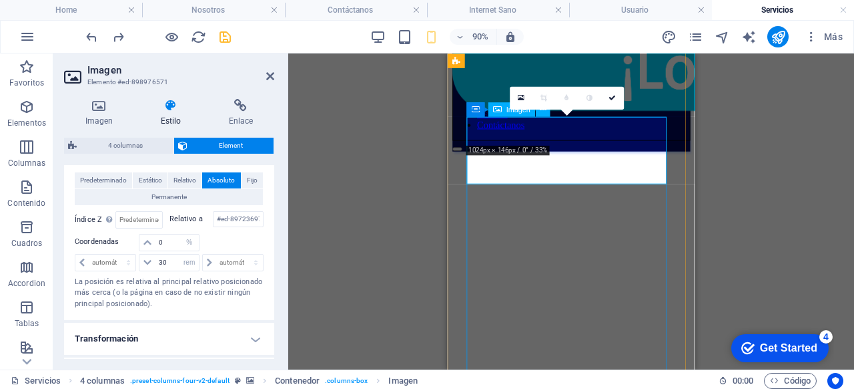
scroll to position [33, 0]
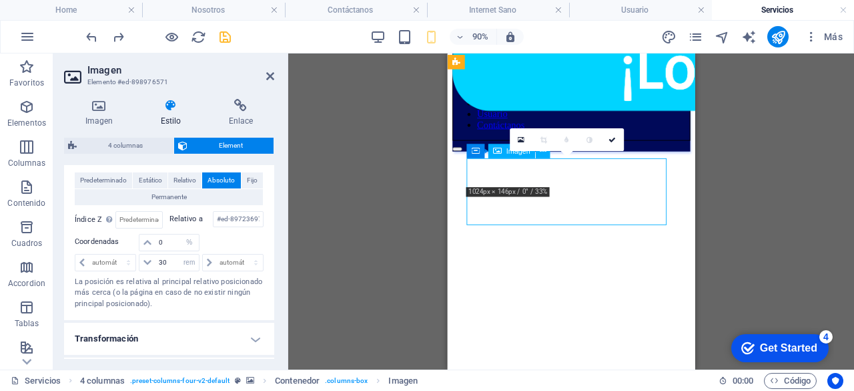
drag, startPoint x: 585, startPoint y: 182, endPoint x: 597, endPoint y: 216, distance: 35.9
click at [597, 51] on figure at bounding box center [795, 35] width 684 height 31
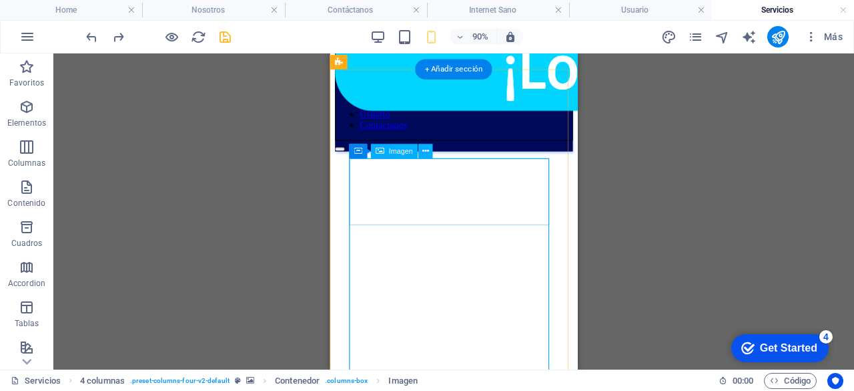
click at [435, 51] on figure at bounding box center [677, 35] width 684 height 31
select select "%"
select select "rem"
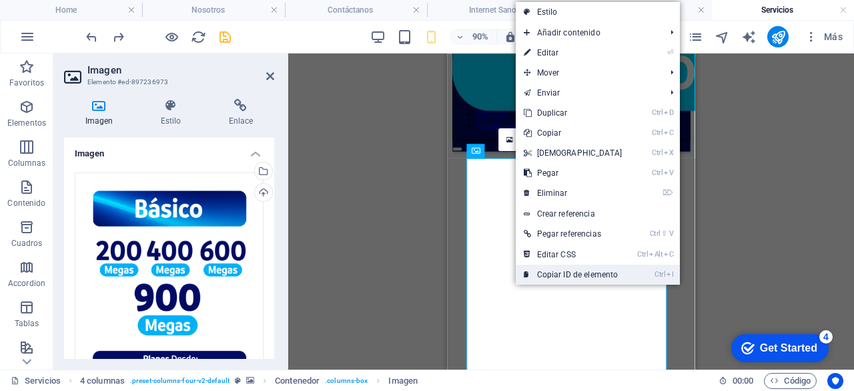
click at [601, 270] on link "Ctrl I Copiar ID de elemento" at bounding box center [573, 274] width 115 height 20
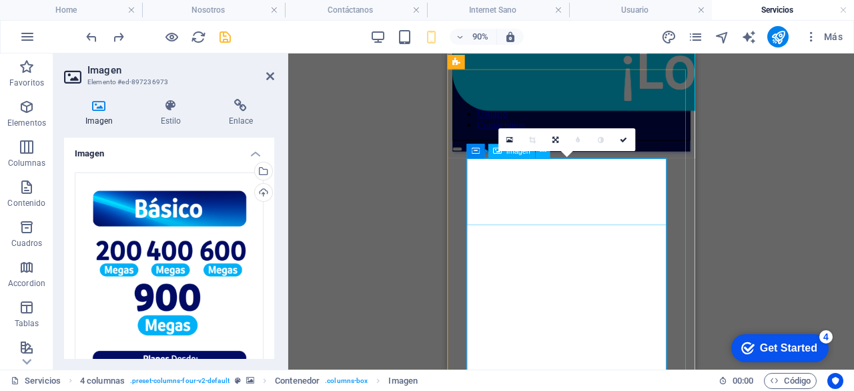
click at [595, 51] on figure at bounding box center [795, 35] width 684 height 31
select select "%"
select select "rem"
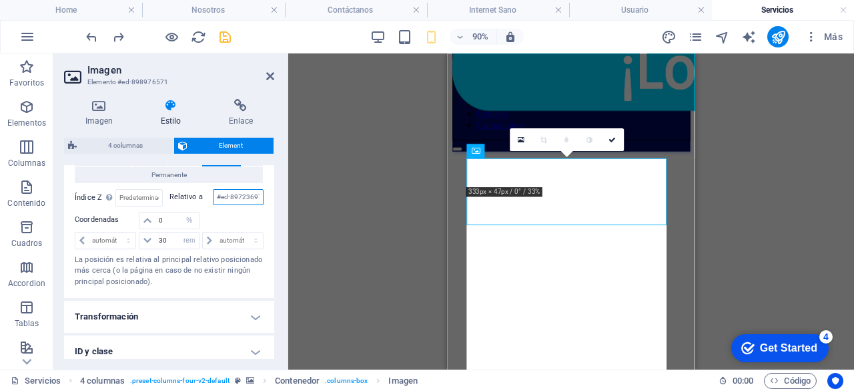
scroll to position [0, 5]
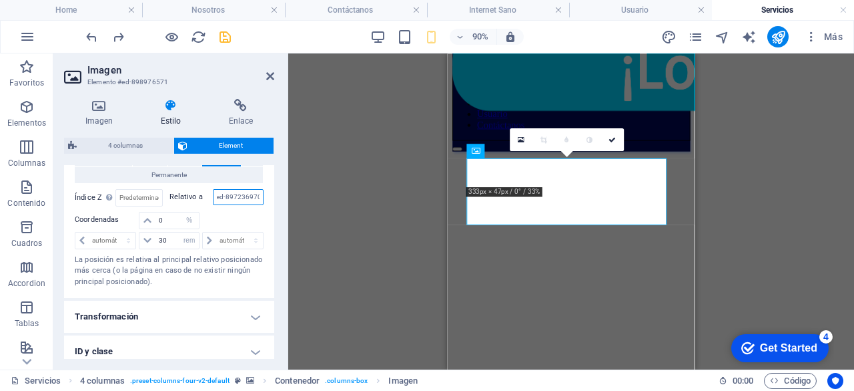
drag, startPoint x: 215, startPoint y: 197, endPoint x: 310, endPoint y: 203, distance: 95.0
click at [310, 203] on div "Imagen Elemento #ed-898976571 Imagen Estilo Enlace Imagen Arrastra archivos aqu…" at bounding box center [453, 211] width 801 height 316
click at [170, 237] on input "30" at bounding box center [177, 240] width 43 height 16
type input "3"
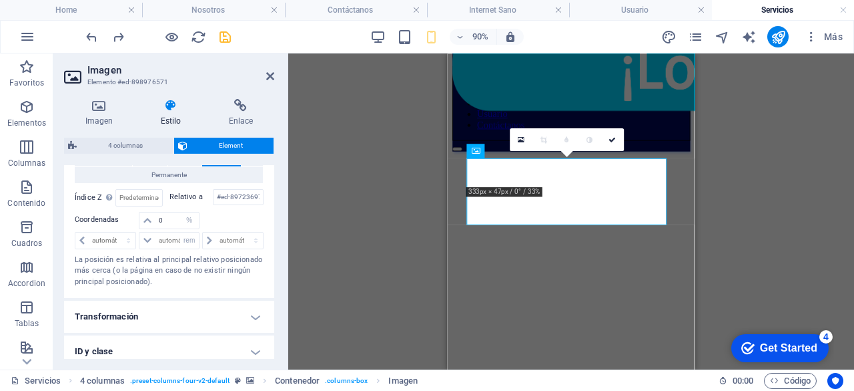
click at [170, 230] on div "automático px rem % em" at bounding box center [169, 239] width 63 height 19
click at [174, 216] on input "0" at bounding box center [177, 220] width 43 height 16
type input "2"
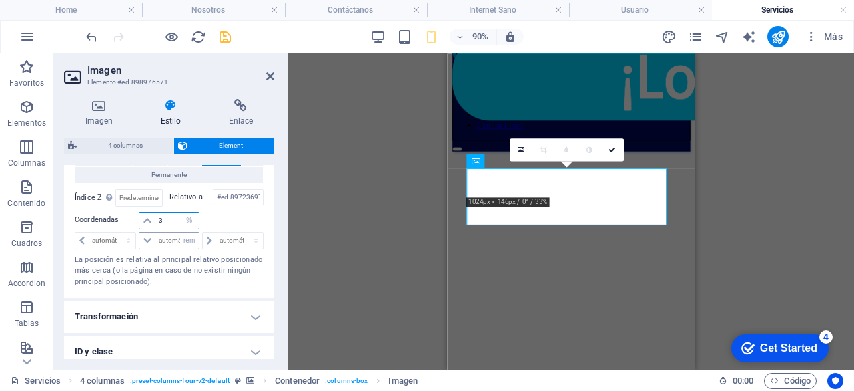
type input "3"
click at [174, 234] on input "number" at bounding box center [177, 240] width 43 height 16
click at [180, 219] on select "automático px rem % em" at bounding box center [189, 220] width 19 height 16
click at [178, 219] on input "3" at bounding box center [177, 220] width 43 height 16
type input "0"
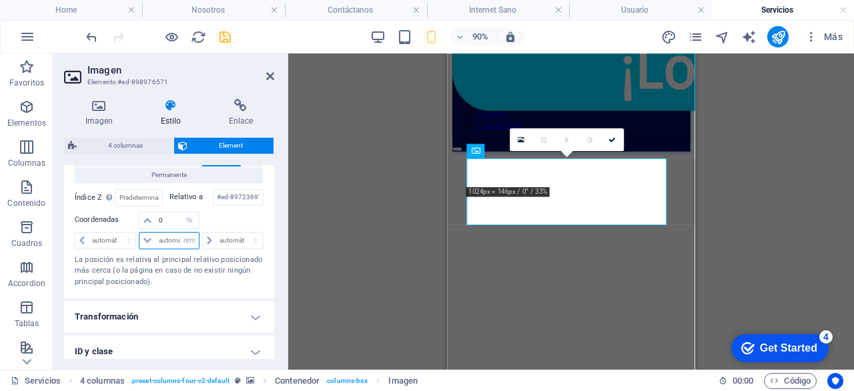
click at [176, 234] on input "number" at bounding box center [177, 240] width 43 height 16
type input "2"
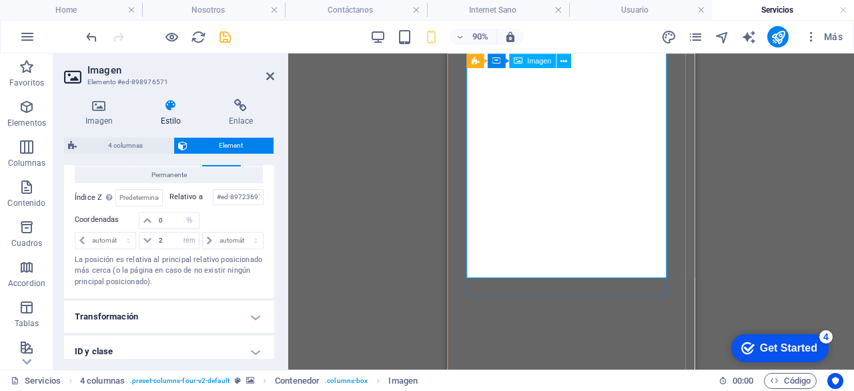
scroll to position [274, 0]
click at [172, 238] on input "2" at bounding box center [177, 240] width 43 height 16
type input "4"
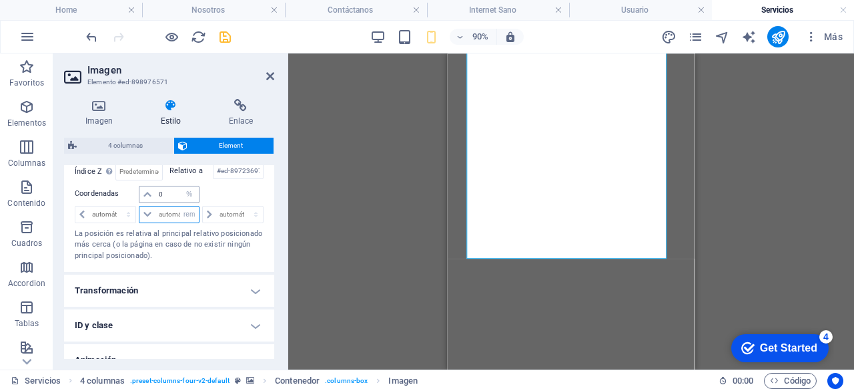
scroll to position [481, 0]
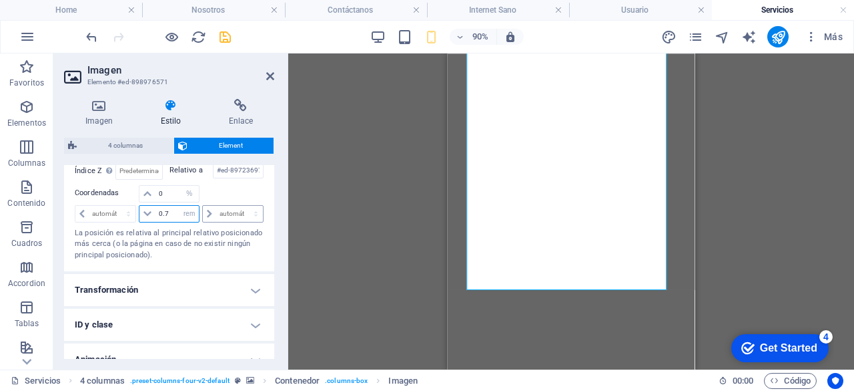
type input "0"
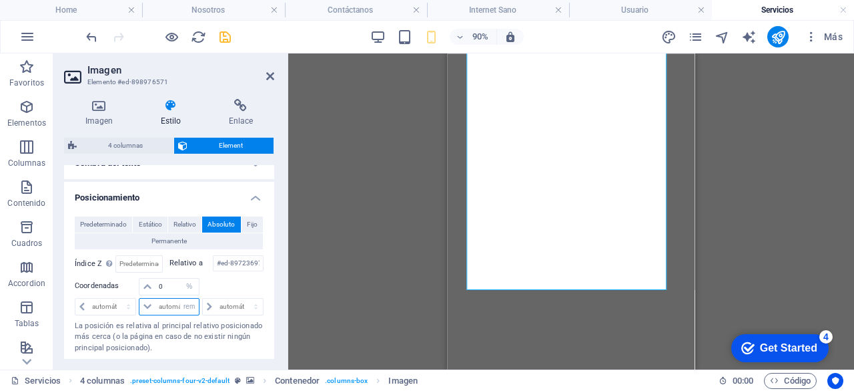
scroll to position [370, 0]
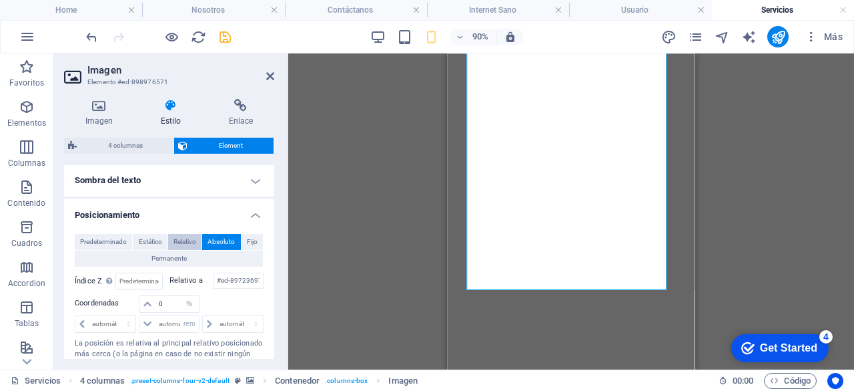
click at [194, 240] on span "Relativo" at bounding box center [185, 242] width 23 height 16
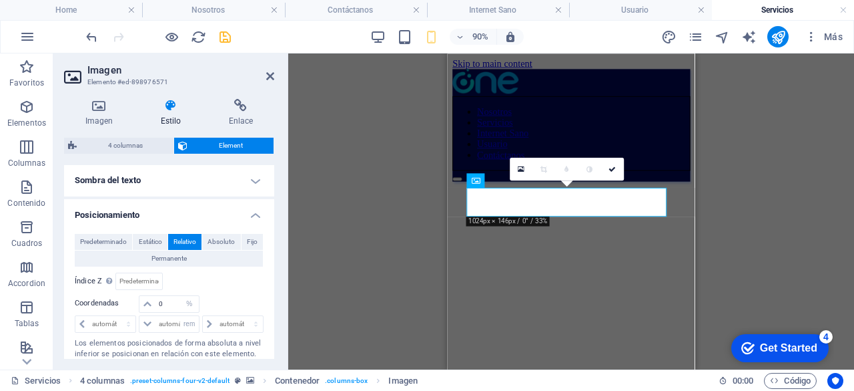
scroll to position [0, 0]
click at [250, 238] on span "Fijo" at bounding box center [252, 242] width 11 height 16
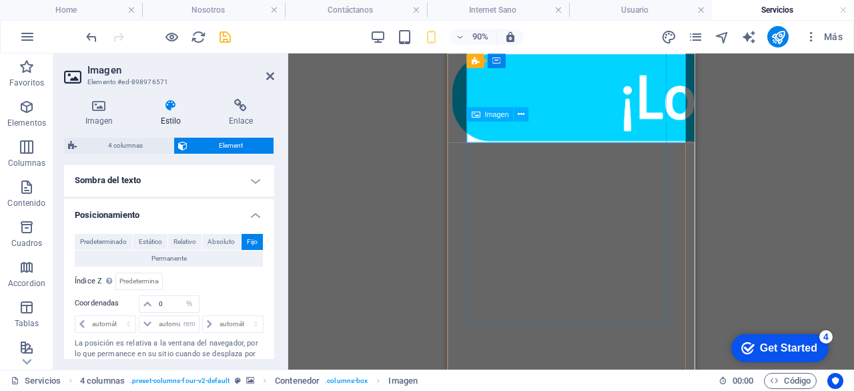
scroll to position [240, 0]
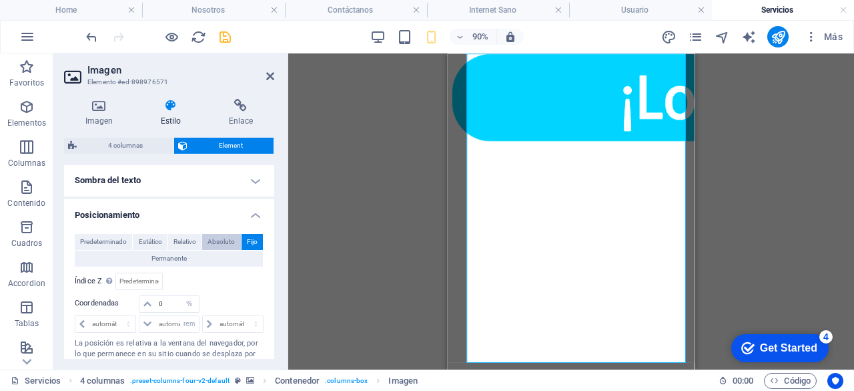
click at [221, 234] on span "Absoluto" at bounding box center [221, 242] width 27 height 16
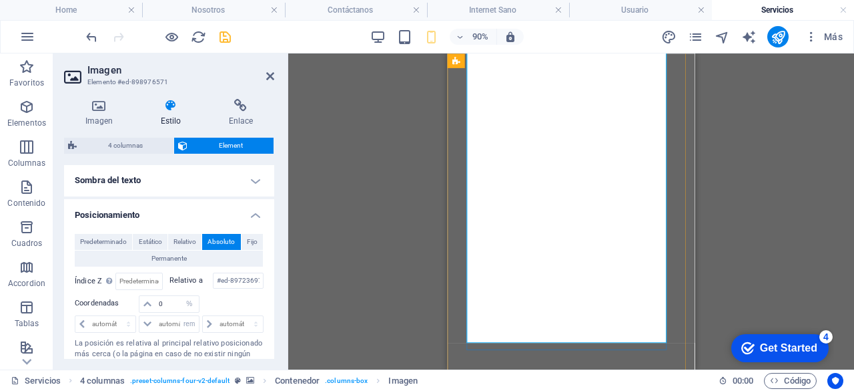
scroll to position [219, 0]
click at [182, 239] on span "Relativo" at bounding box center [185, 242] width 23 height 16
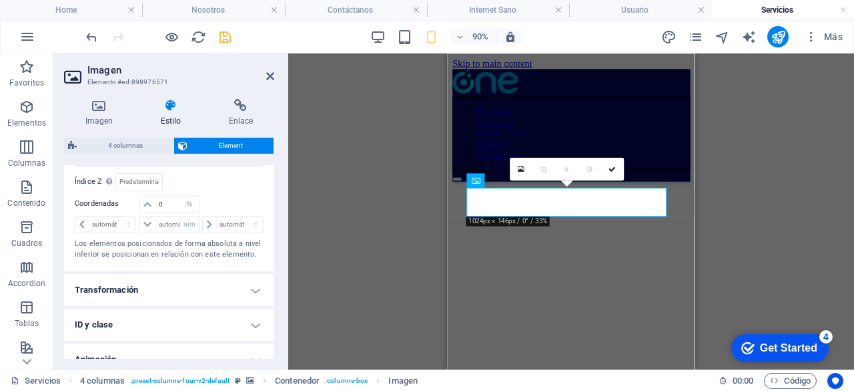
scroll to position [470, 0]
click at [171, 220] on input "number" at bounding box center [177, 224] width 43 height 16
click at [224, 198] on div at bounding box center [232, 205] width 63 height 19
click at [169, 217] on input "20" at bounding box center [177, 224] width 43 height 16
type input "2"
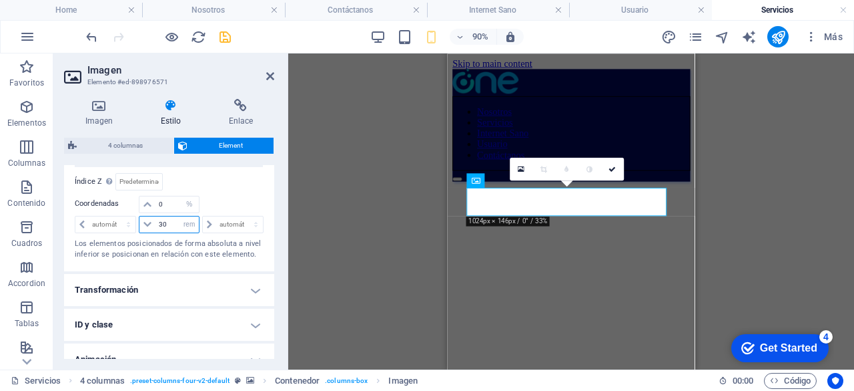
type input "30"
click at [185, 204] on select "automático px rem % em" at bounding box center [189, 204] width 19 height 16
select select "em"
click at [180, 196] on select "automático px rem % em" at bounding box center [189, 204] width 19 height 16
click at [173, 222] on input "30" at bounding box center [177, 224] width 43 height 16
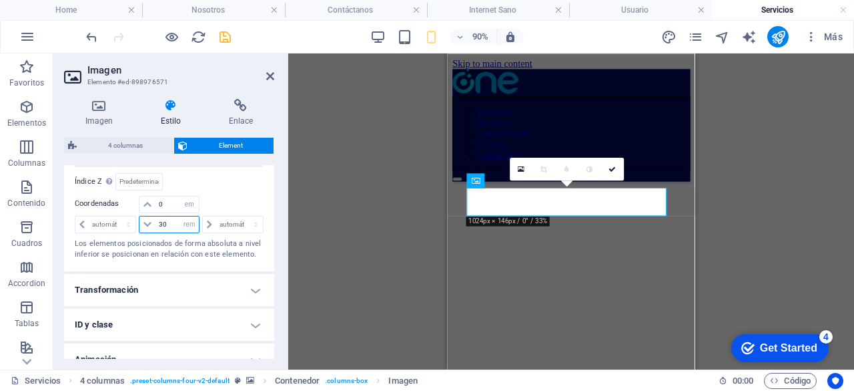
type input "3"
type input "2"
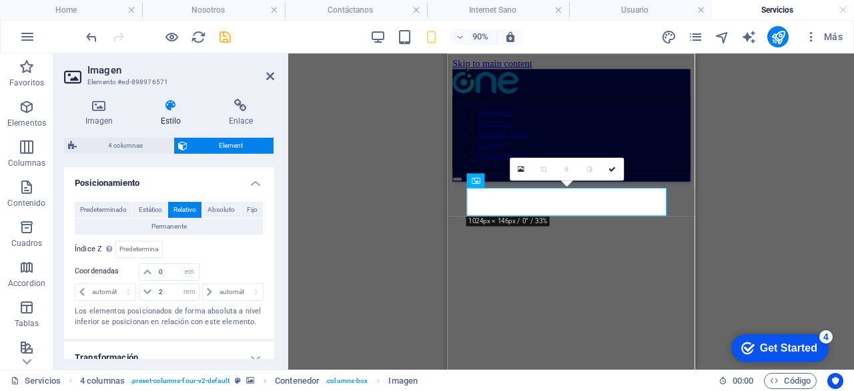
scroll to position [402, 0]
click at [214, 202] on span "Absoluto" at bounding box center [221, 210] width 27 height 16
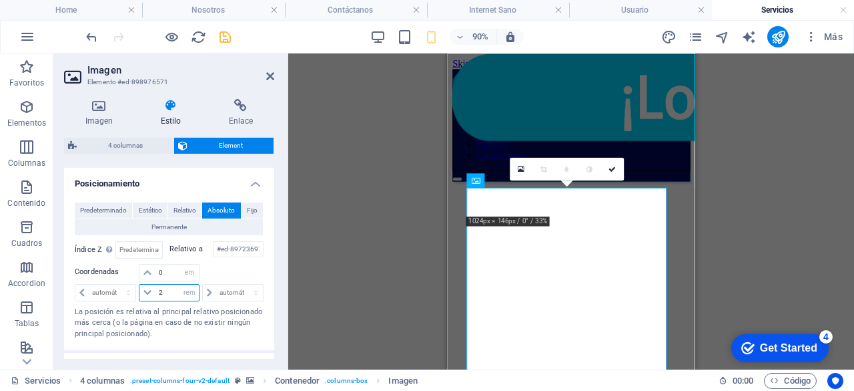
click at [178, 289] on input "2" at bounding box center [177, 292] width 43 height 16
click at [235, 265] on div at bounding box center [232, 273] width 63 height 19
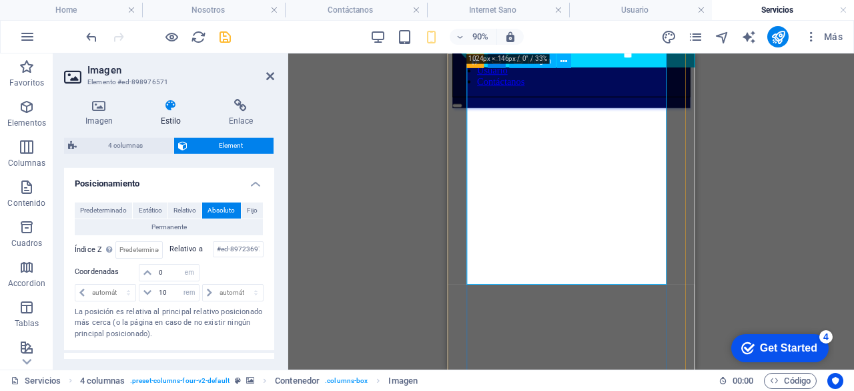
scroll to position [70, 0]
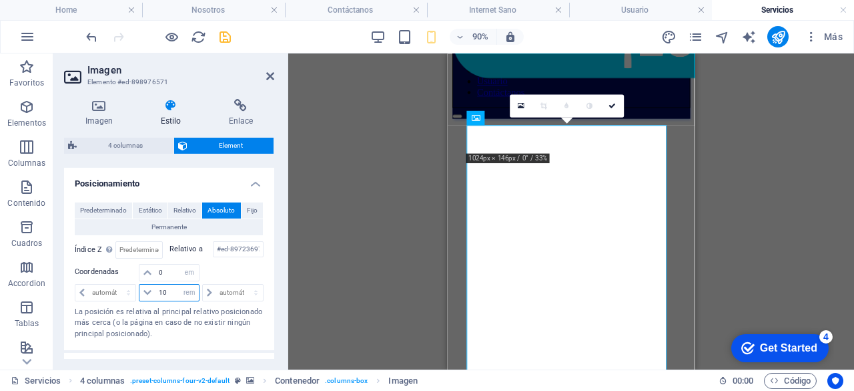
click at [172, 296] on input "10" at bounding box center [177, 292] width 43 height 16
type input "1"
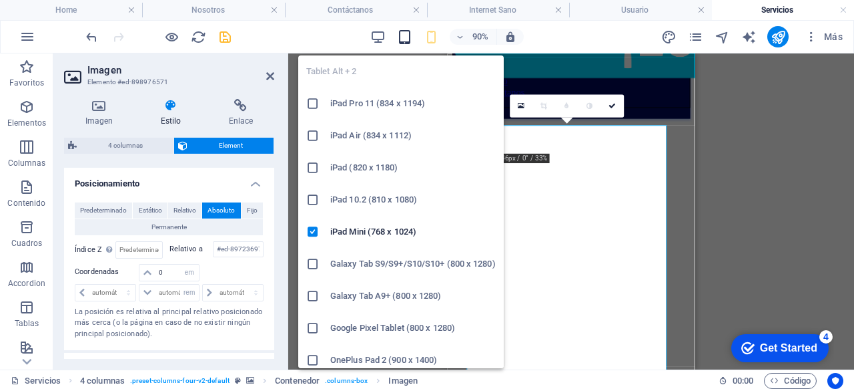
click at [404, 38] on icon "button" at bounding box center [404, 36] width 15 height 15
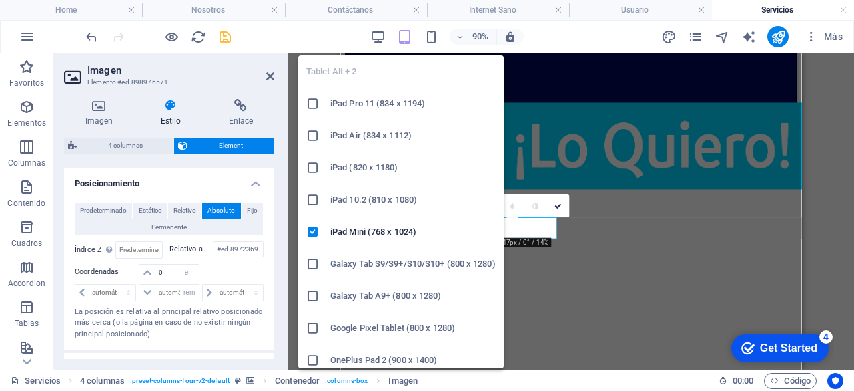
select select "DISABLED_OPTION_VALUE"
type input "36.4"
select select "%"
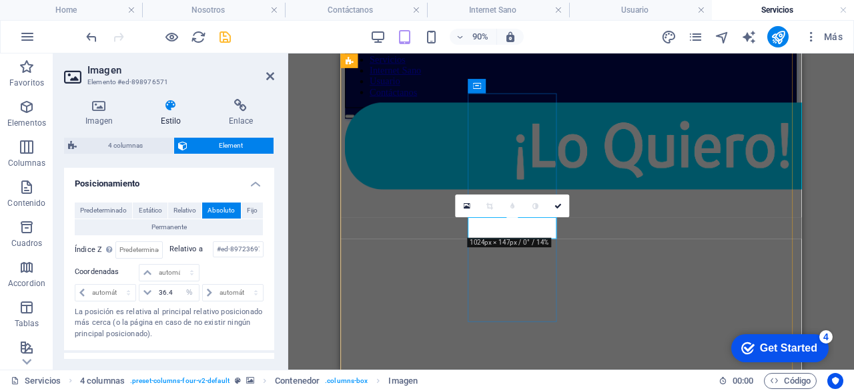
click at [558, 207] on figure at bounding box center [688, 157] width 684 height 100
click at [535, 207] on figure at bounding box center [688, 157] width 684 height 100
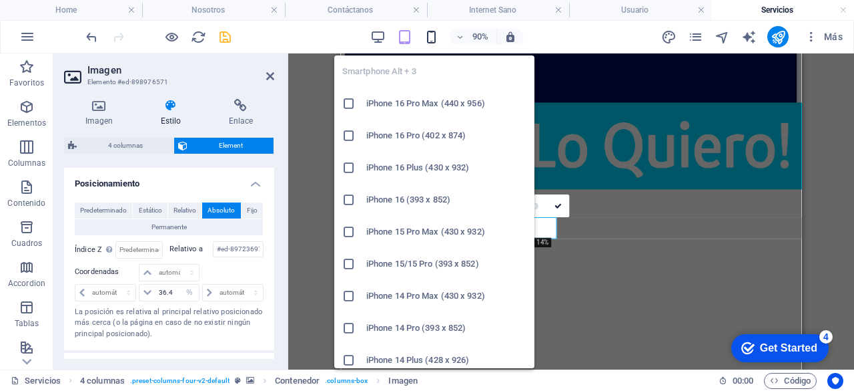
click at [426, 41] on icon "button" at bounding box center [431, 36] width 15 height 15
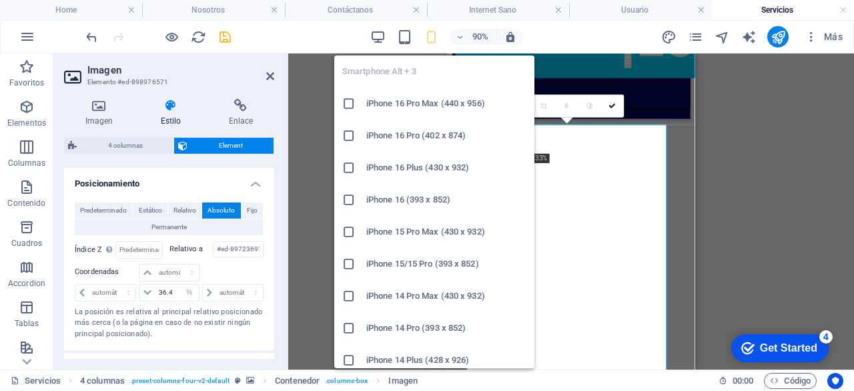
type input "0"
select select "em"
type input "10"
select select "rem"
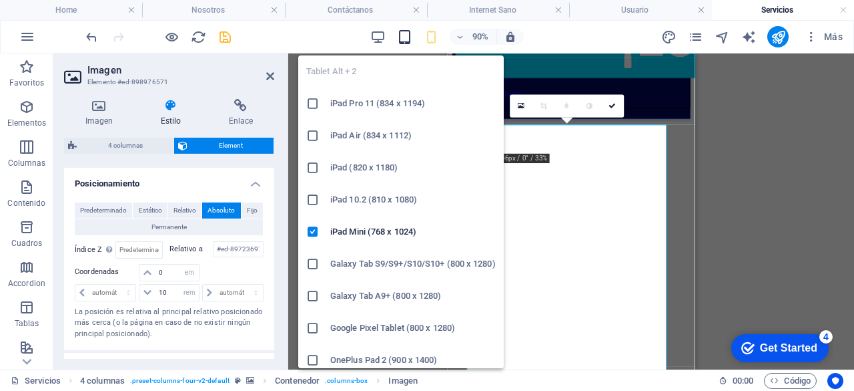
click at [408, 38] on icon "button" at bounding box center [404, 36] width 15 height 15
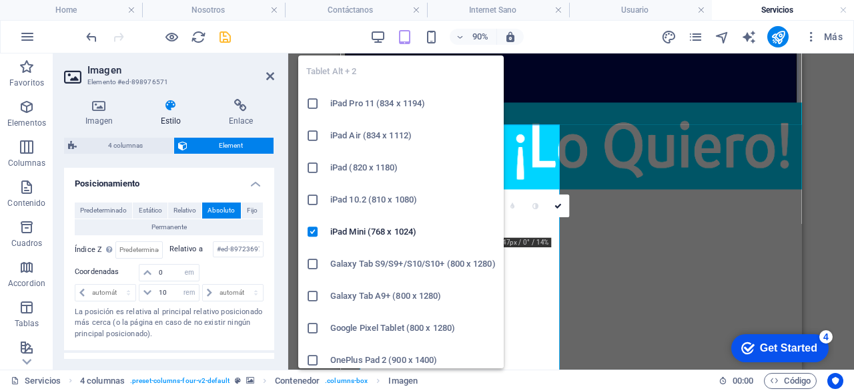
select select "DISABLED_OPTION_VALUE"
type input "36.4"
select select "%"
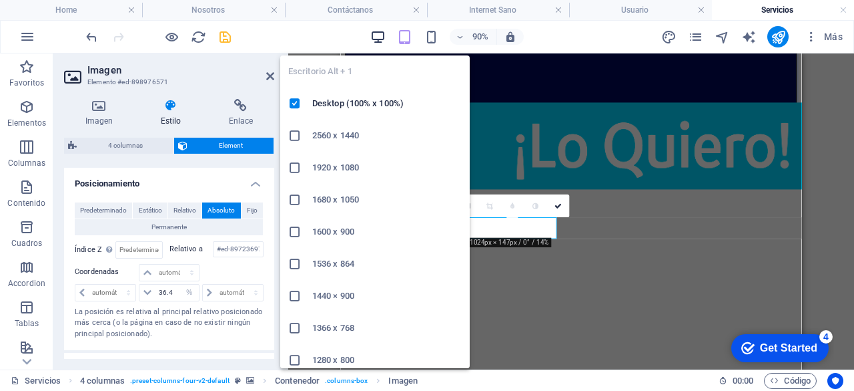
click at [374, 29] on icon "button" at bounding box center [377, 36] width 15 height 15
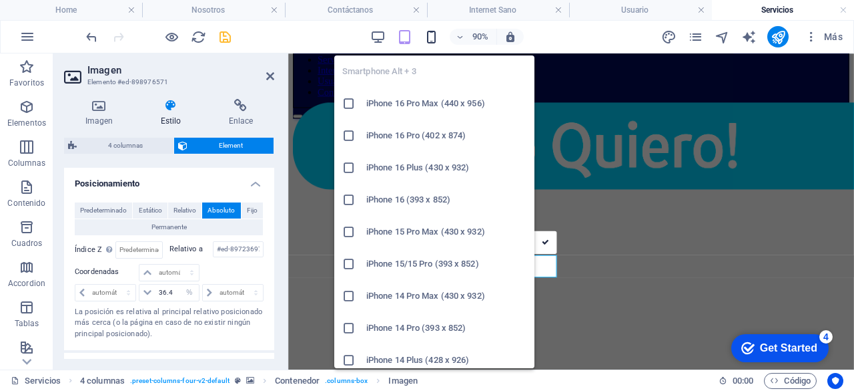
click at [429, 39] on icon "button" at bounding box center [431, 36] width 15 height 15
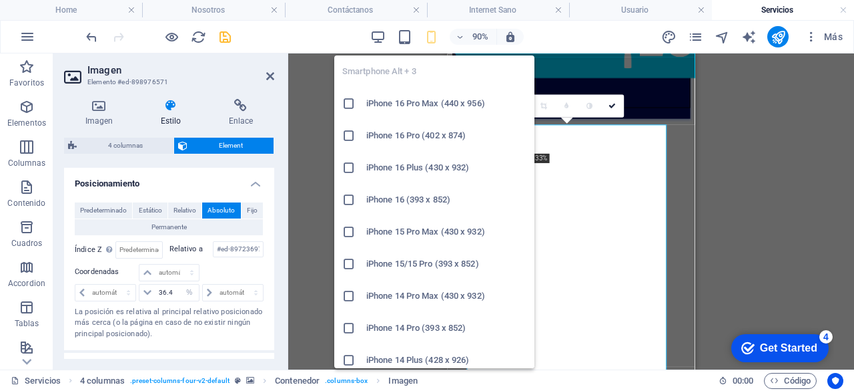
type input "0"
select select "em"
type input "10"
select select "rem"
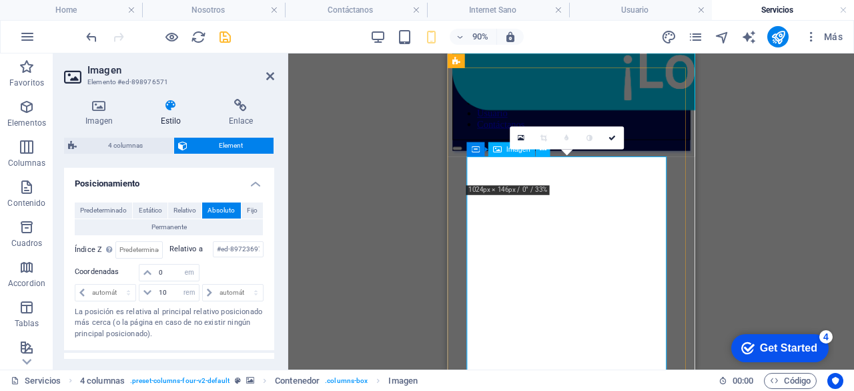
scroll to position [33, 0]
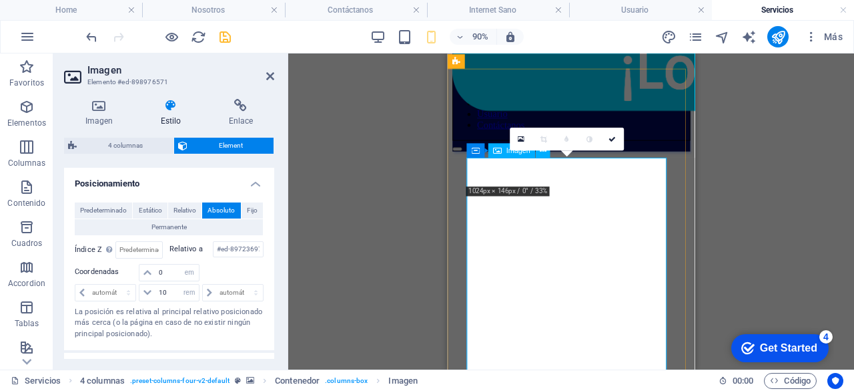
click at [585, 177] on figure at bounding box center [795, 142] width 684 height 244
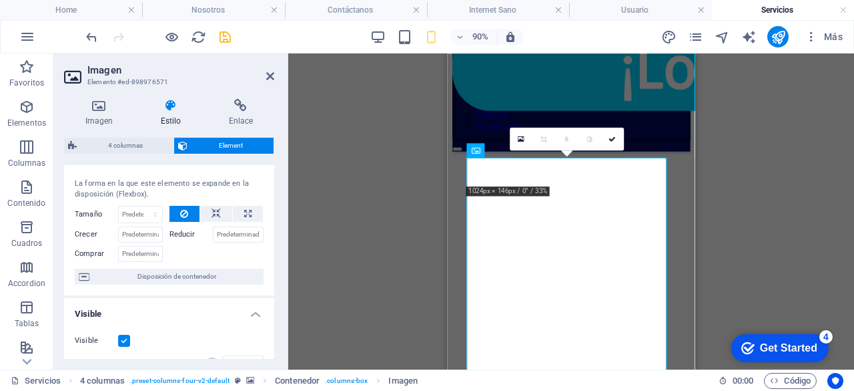
scroll to position [0, 0]
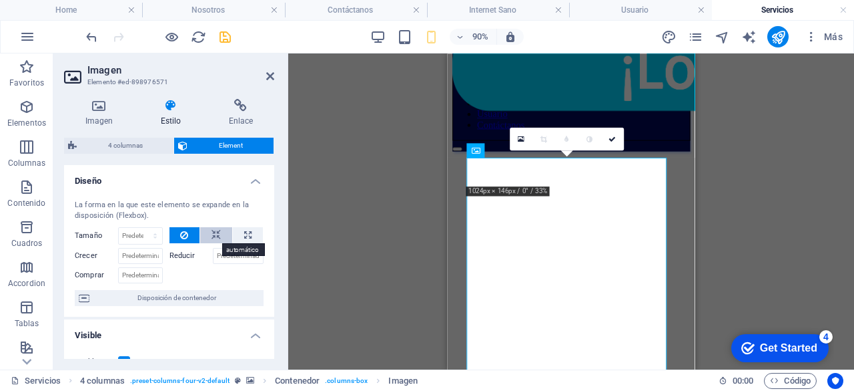
click at [212, 236] on icon at bounding box center [216, 235] width 9 height 16
click at [184, 235] on icon at bounding box center [184, 235] width 8 height 16
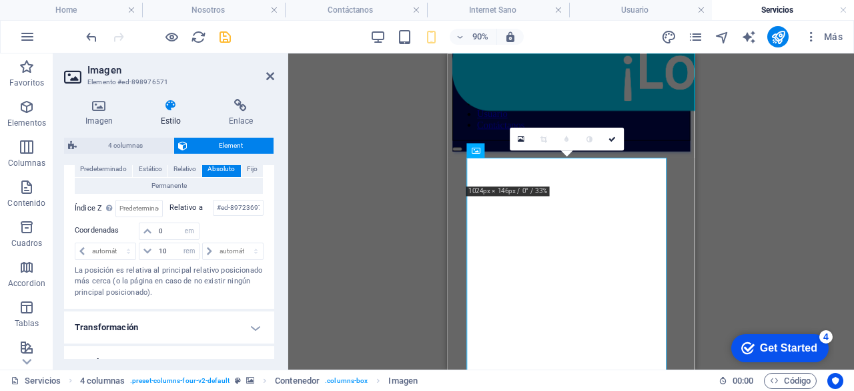
scroll to position [445, 0]
click at [140, 202] on input "number" at bounding box center [138, 207] width 45 height 16
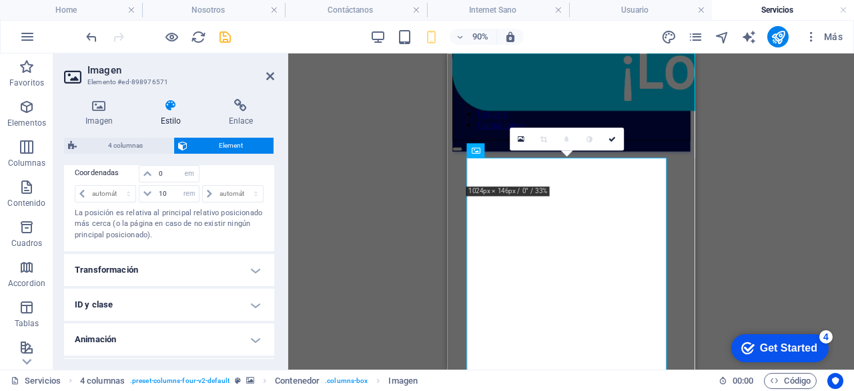
scroll to position [530, 0]
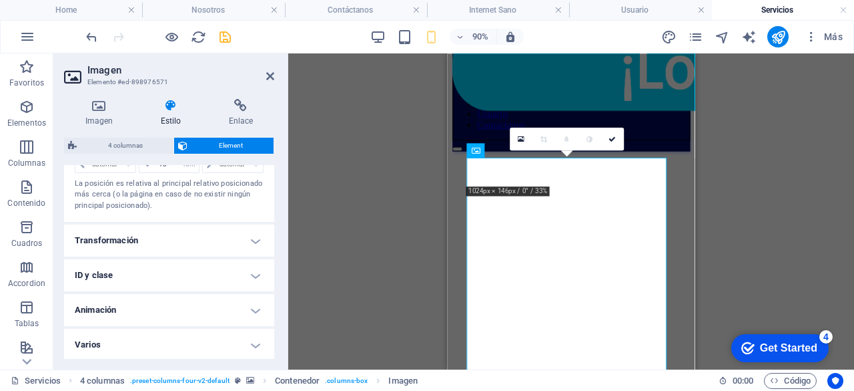
click at [248, 312] on h4 "Animación" at bounding box center [169, 310] width 210 height 32
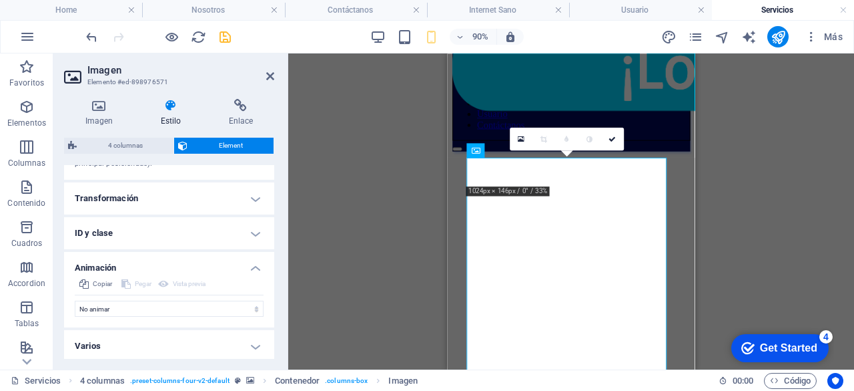
scroll to position [573, 0]
click at [248, 310] on select "No animar Mostrar / Ocultar Subir/bajar Acercar/alejar Deslizar de izquierda a …" at bounding box center [169, 308] width 189 height 16
click at [280, 280] on div "Imagen Estilo Enlace Imagen Arrastra archivos aquí, haz clic para escoger archi…" at bounding box center [169, 228] width 232 height 281
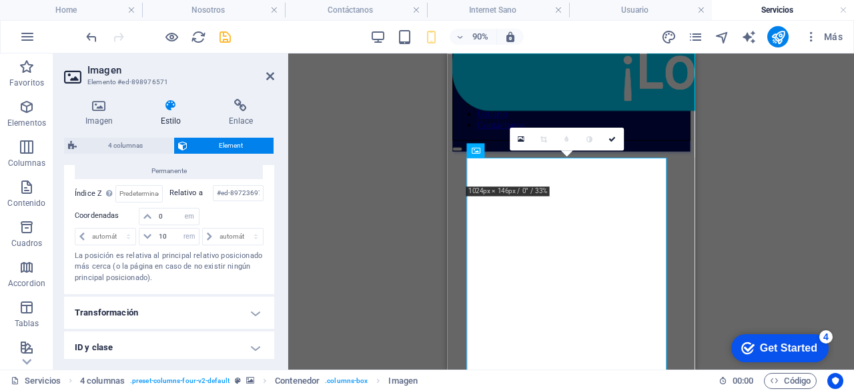
scroll to position [427, 0]
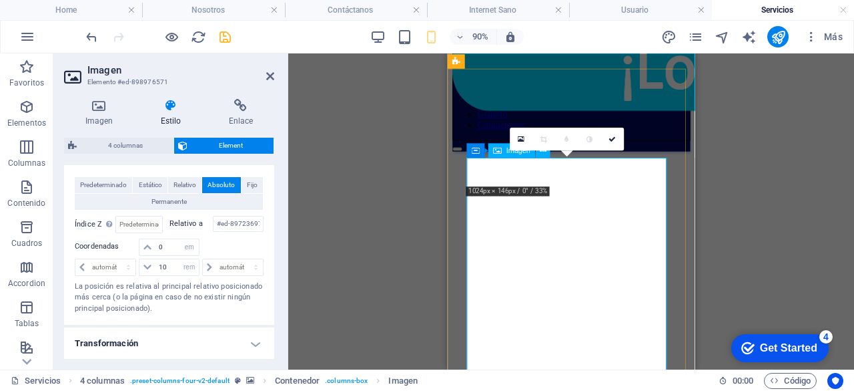
click at [598, 182] on figure at bounding box center [795, 142] width 684 height 244
click at [471, 184] on figure at bounding box center [795, 142] width 684 height 244
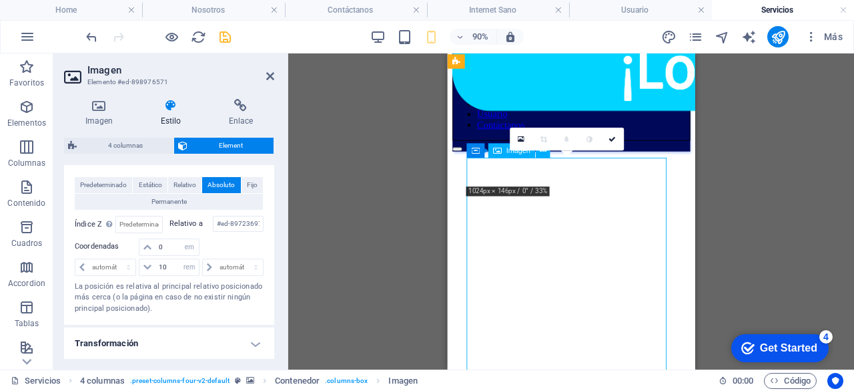
drag, startPoint x: 471, startPoint y: 184, endPoint x: 543, endPoint y: 196, distance: 72.4
click at [543, 196] on figure at bounding box center [795, 142] width 684 height 244
click at [644, 176] on figure at bounding box center [795, 142] width 684 height 244
click at [665, 190] on figure at bounding box center [795, 142] width 684 height 244
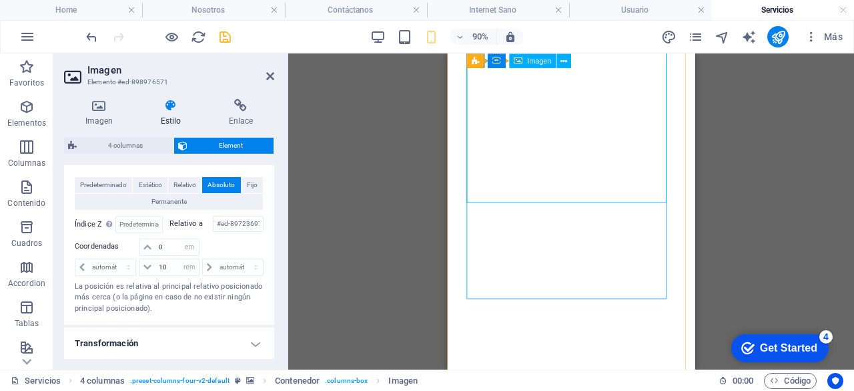
scroll to position [272, 0]
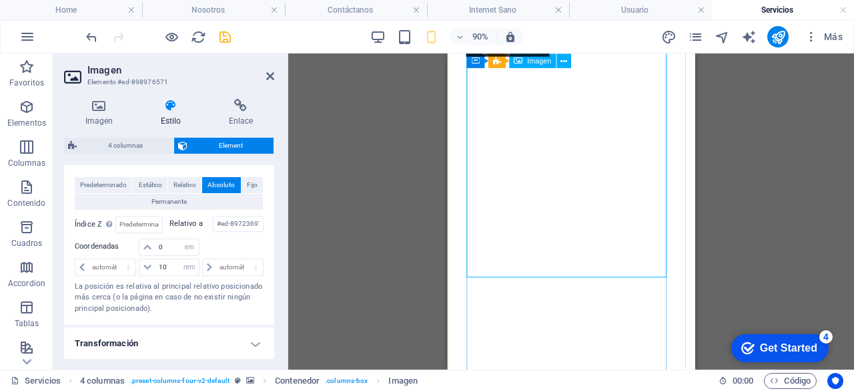
scroll to position [141, 0]
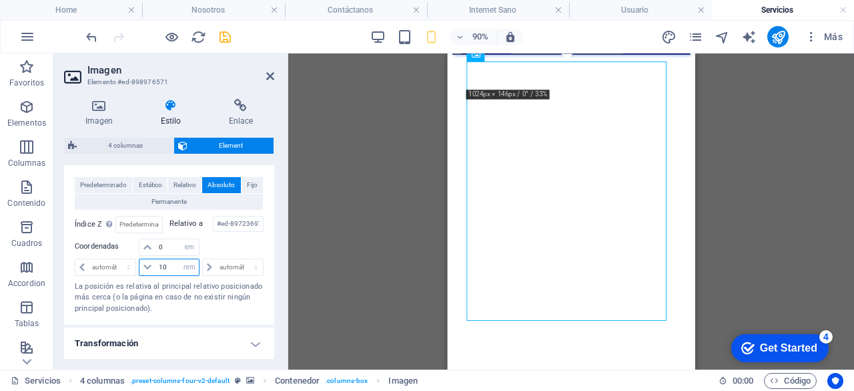
click at [175, 263] on input "10" at bounding box center [177, 267] width 43 height 16
type input "1"
type input "3"
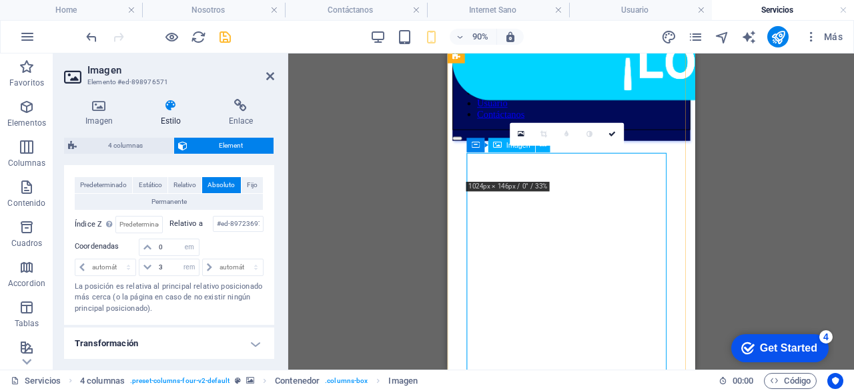
scroll to position [47, 0]
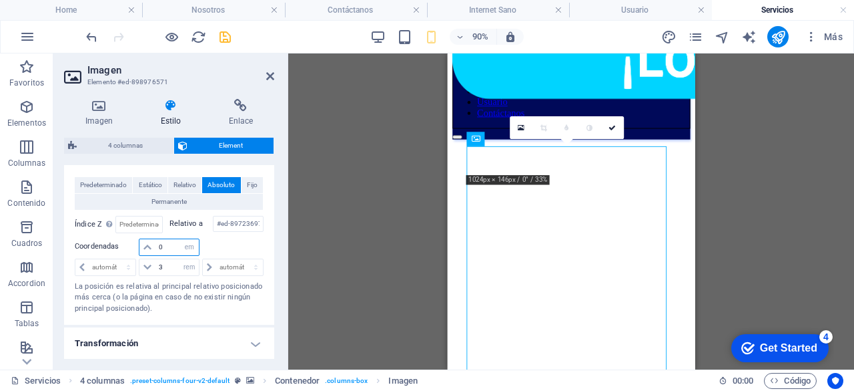
click at [166, 250] on input "0" at bounding box center [177, 247] width 43 height 16
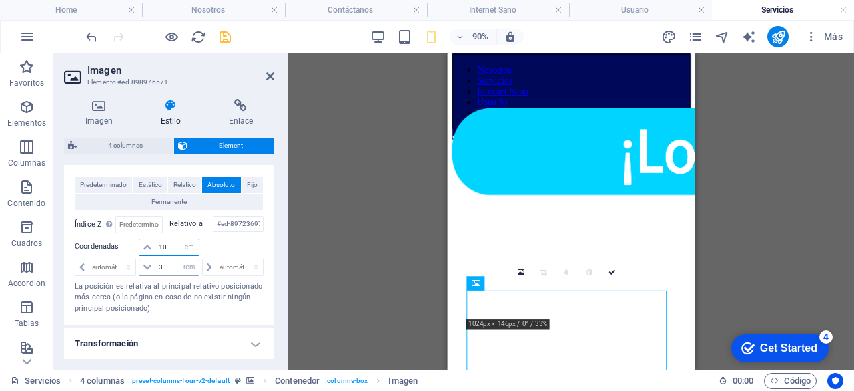
type input "10"
click at [166, 264] on input "3" at bounding box center [177, 267] width 43 height 16
click at [166, 248] on input "10" at bounding box center [177, 247] width 43 height 16
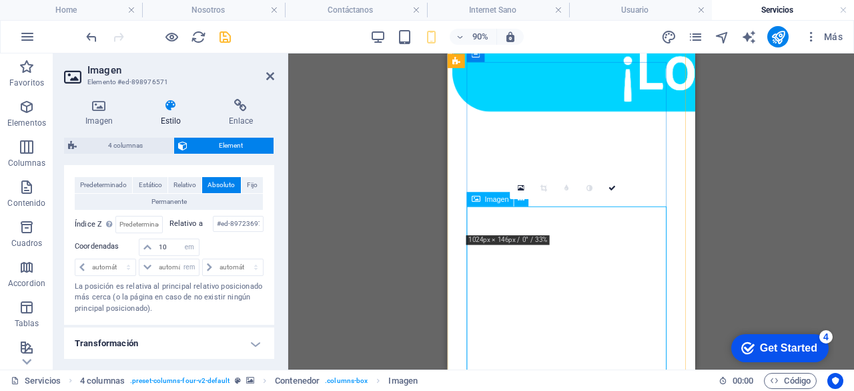
scroll to position [140, 0]
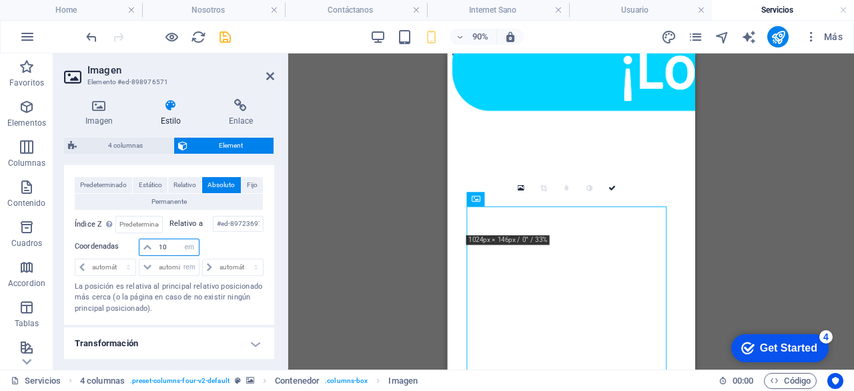
click at [168, 247] on input "10" at bounding box center [177, 247] width 43 height 16
type input "1"
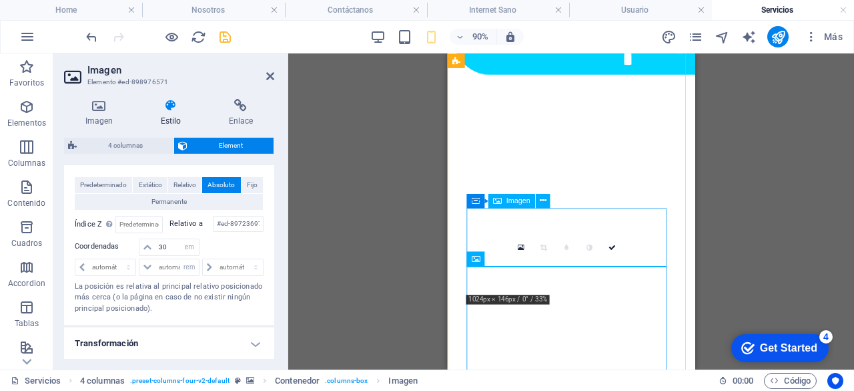
scroll to position [386, 0]
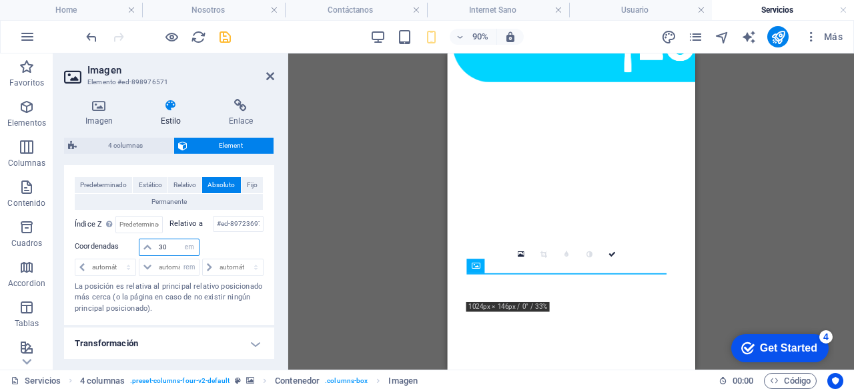
click at [174, 244] on input "30" at bounding box center [177, 247] width 43 height 16
type input "3"
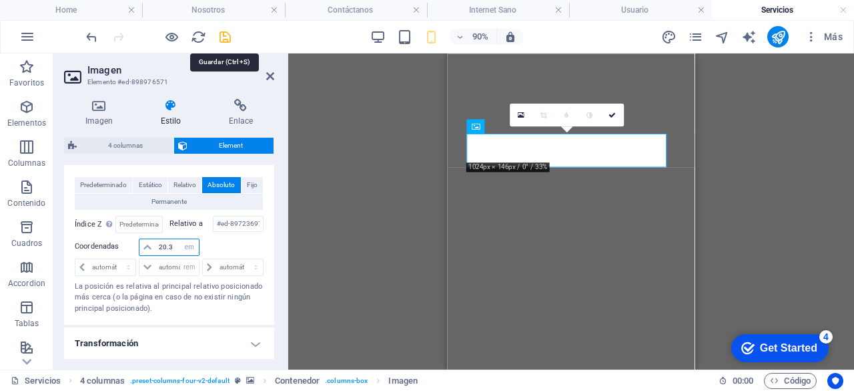
type input "20.3"
click at [228, 37] on icon "save" at bounding box center [225, 36] width 15 height 15
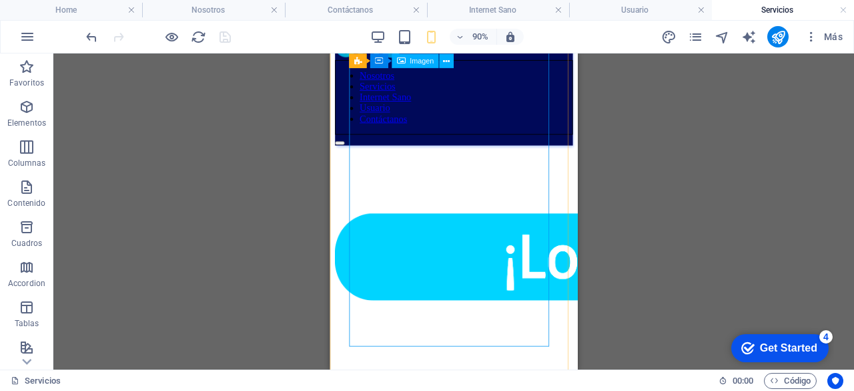
scroll to position [0, 0]
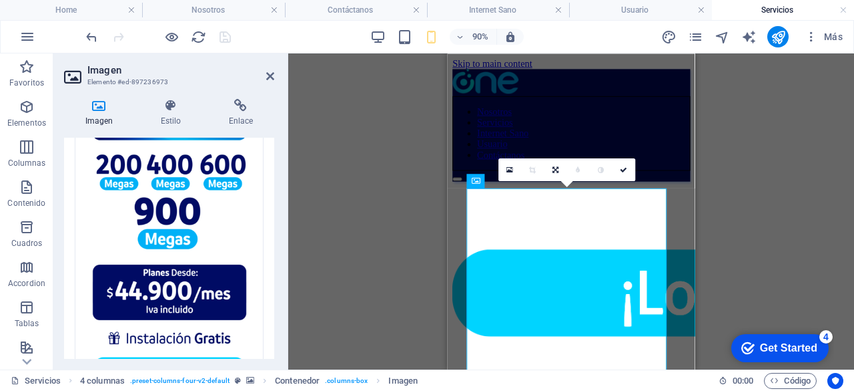
scroll to position [87, 0]
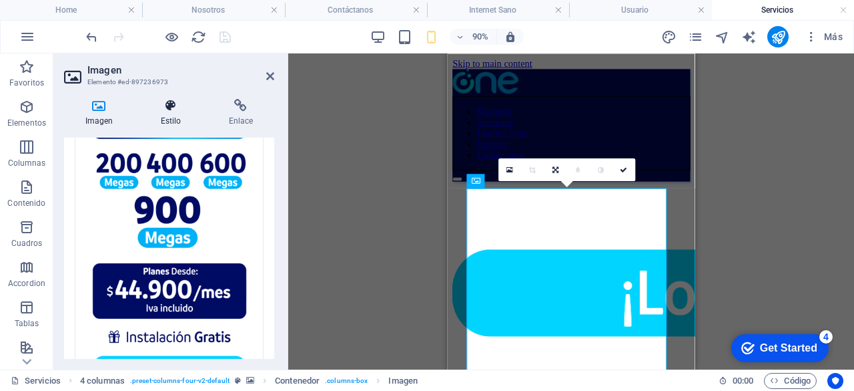
click at [180, 117] on h4 "Estilo" at bounding box center [174, 113] width 68 height 28
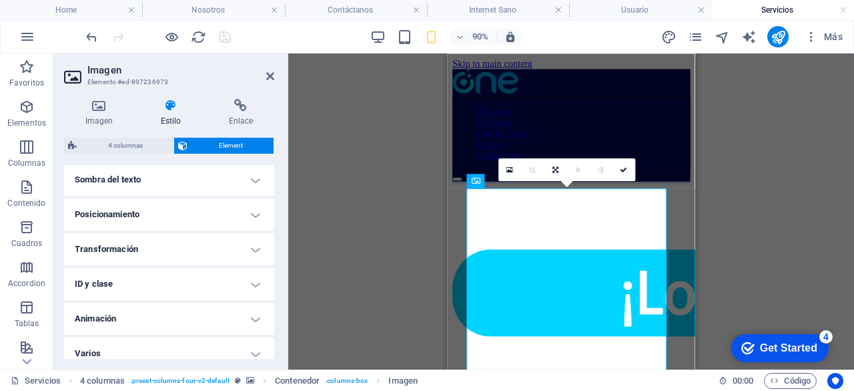
scroll to position [381, 0]
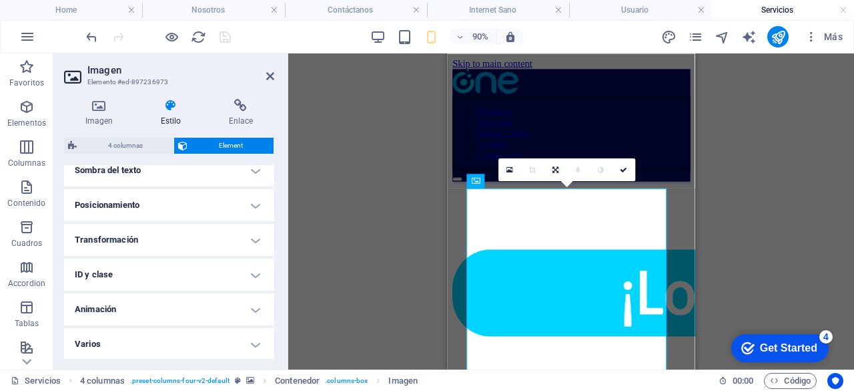
click at [226, 302] on h4 "Animación" at bounding box center [169, 309] width 210 height 32
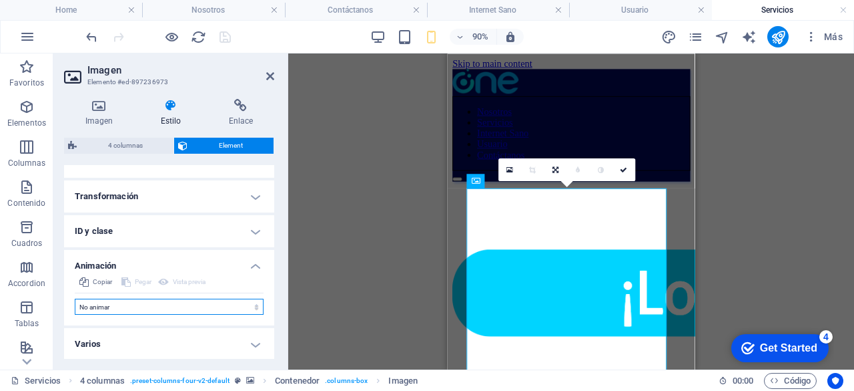
click at [253, 306] on select "No animar Mostrar / Ocultar Subir/bajar Acercar/alejar Deslizar de izquierda a …" at bounding box center [169, 306] width 189 height 16
select select "shrink"
click at [75, 298] on select "No animar Mostrar / Ocultar Subir/bajar Acercar/alejar Deslizar de izquierda a …" at bounding box center [169, 306] width 189 height 16
select select "scroll"
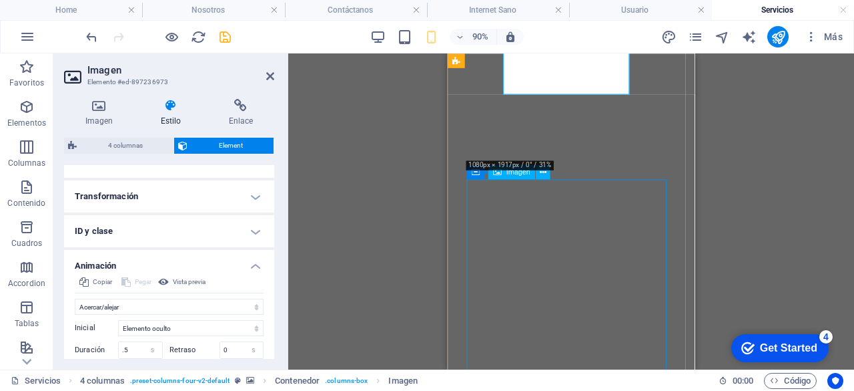
scroll to position [427, 0]
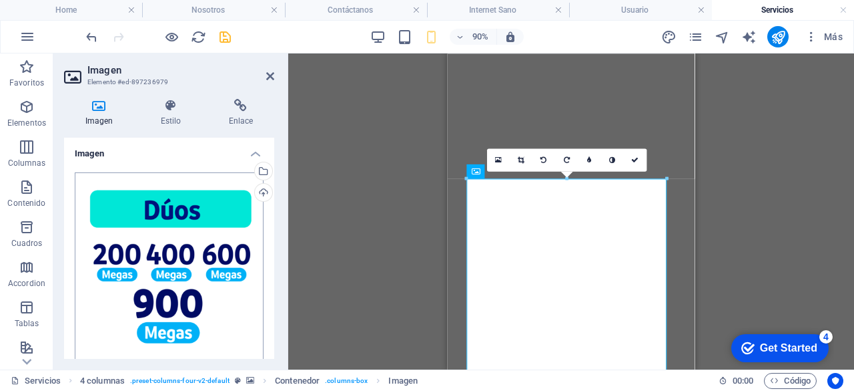
scroll to position [69, 0]
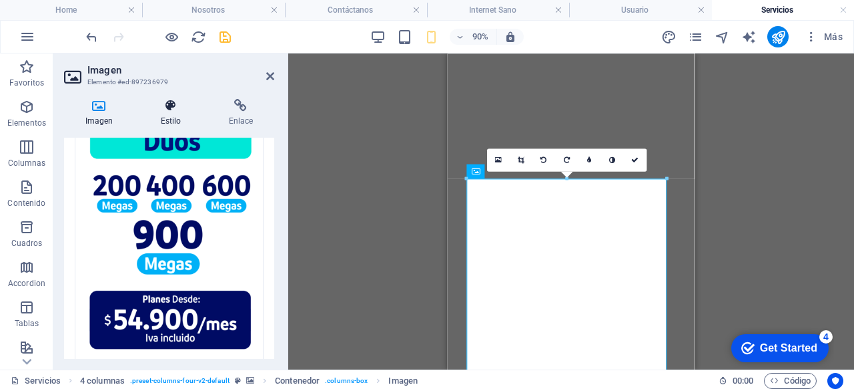
click at [172, 119] on h4 "Estilo" at bounding box center [174, 113] width 68 height 28
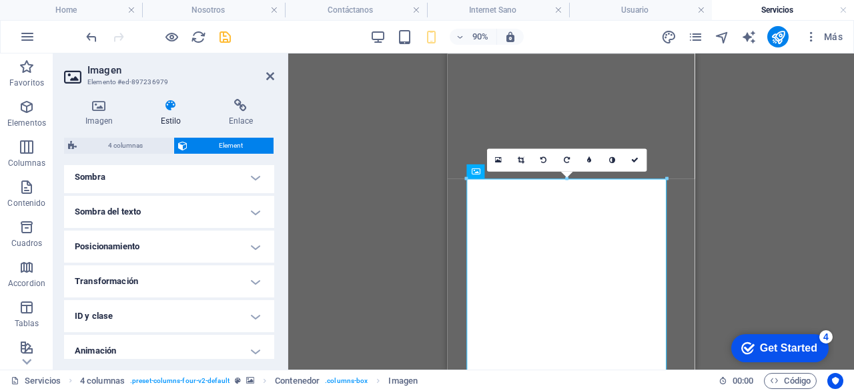
scroll to position [381, 0]
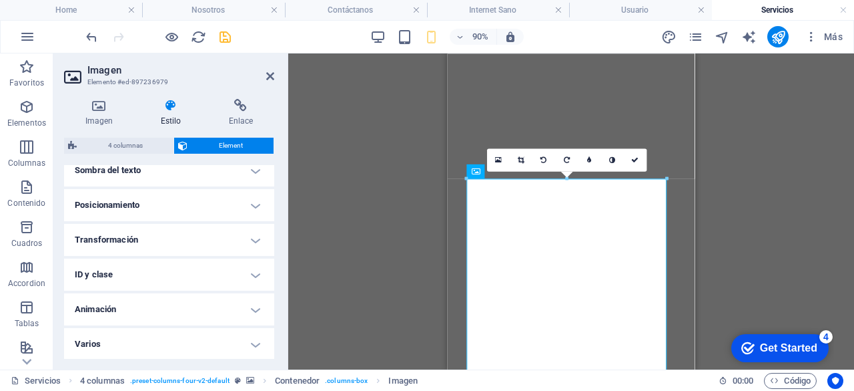
click at [231, 234] on h4 "Transformación" at bounding box center [169, 240] width 210 height 32
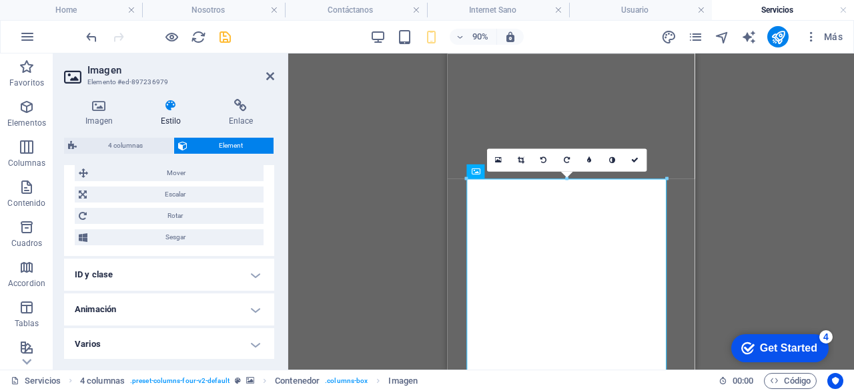
scroll to position [474, 0]
click at [254, 306] on h4 "Animación" at bounding box center [169, 309] width 210 height 32
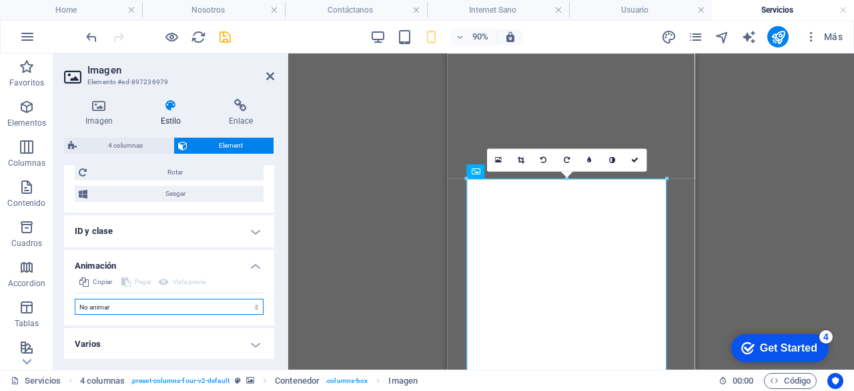
click at [253, 302] on select "No animar Mostrar / Ocultar Subir/bajar Acercar/alejar Deslizar de izquierda a …" at bounding box center [169, 306] width 189 height 16
select select "shrink"
click at [75, 298] on select "No animar Mostrar / Ocultar Subir/bajar Acercar/alejar Deslizar de izquierda a …" at bounding box center [169, 306] width 189 height 16
select select "scroll"
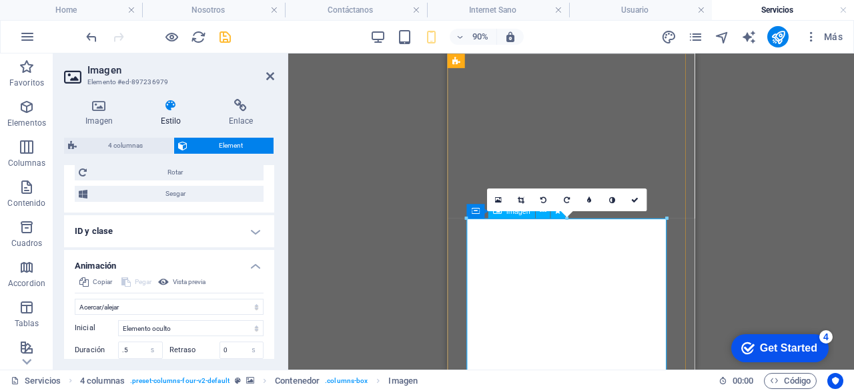
scroll to position [381, 0]
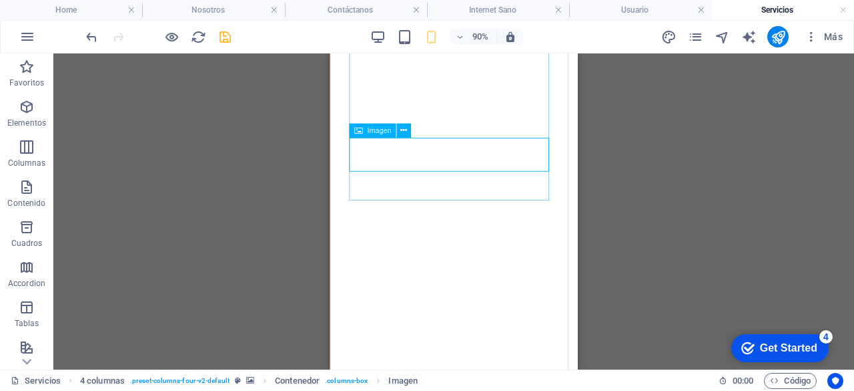
select select "em"
select select "rem"
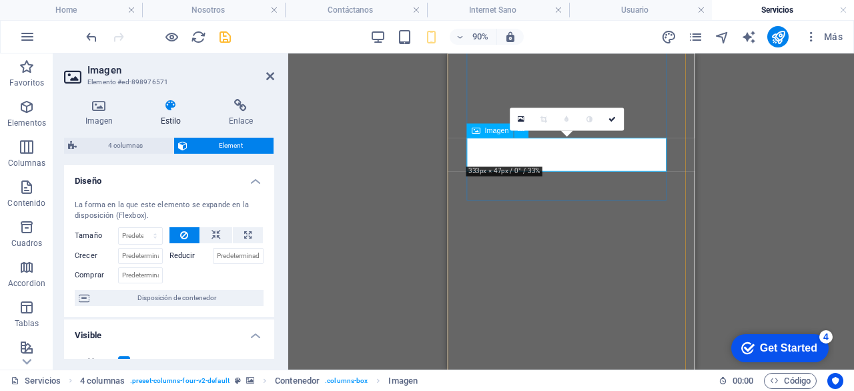
type input "3"
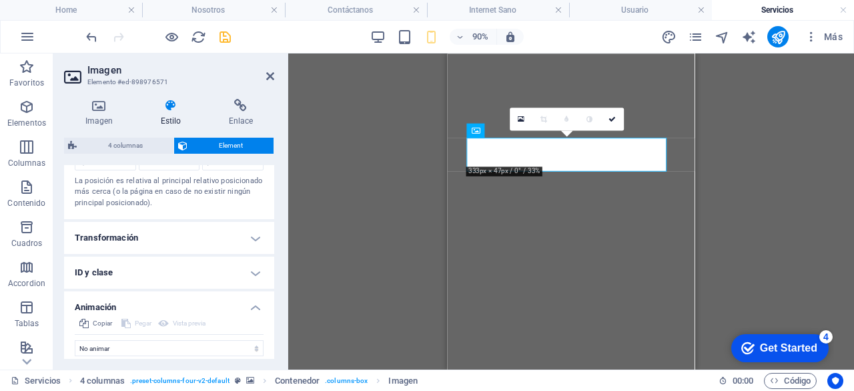
scroll to position [561, 0]
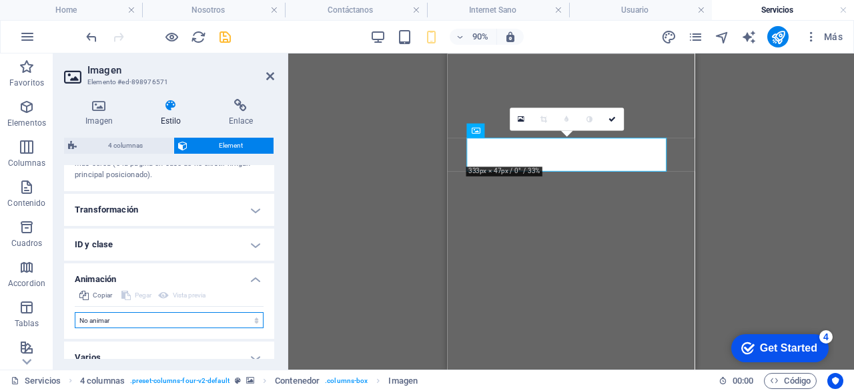
click at [142, 316] on select "No animar Mostrar / Ocultar Subir/bajar Acercar/alejar Deslizar de izquierda a …" at bounding box center [169, 320] width 189 height 16
select select "pulse"
click at [75, 312] on select "No animar Mostrar / Ocultar Subir/bajar Acercar/alejar Deslizar de izquierda a …" at bounding box center [169, 320] width 189 height 16
select select "scroll"
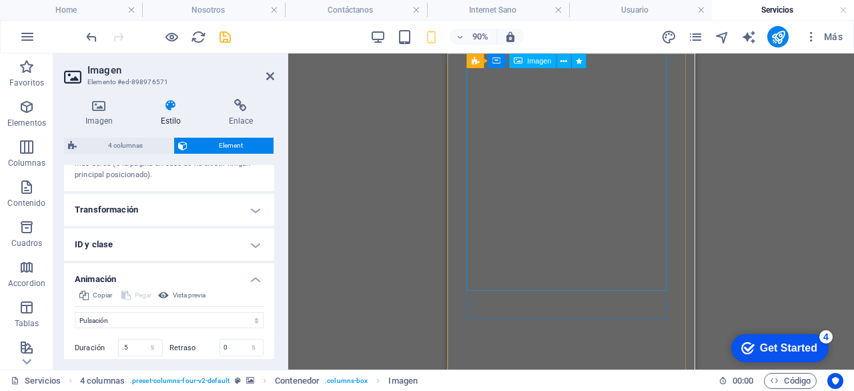
scroll to position [816, 0]
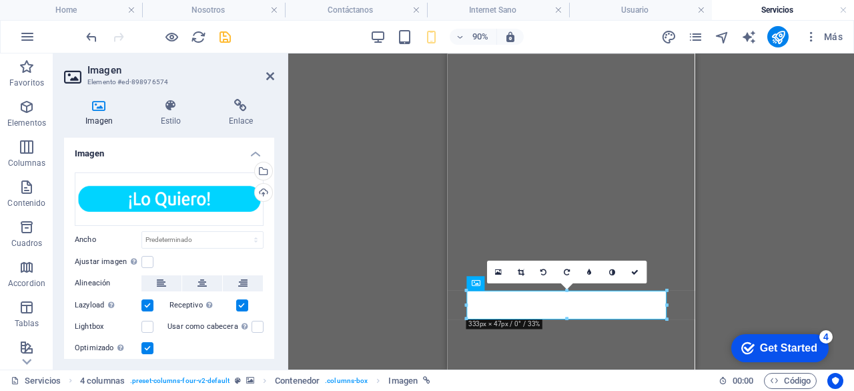
scroll to position [39, 0]
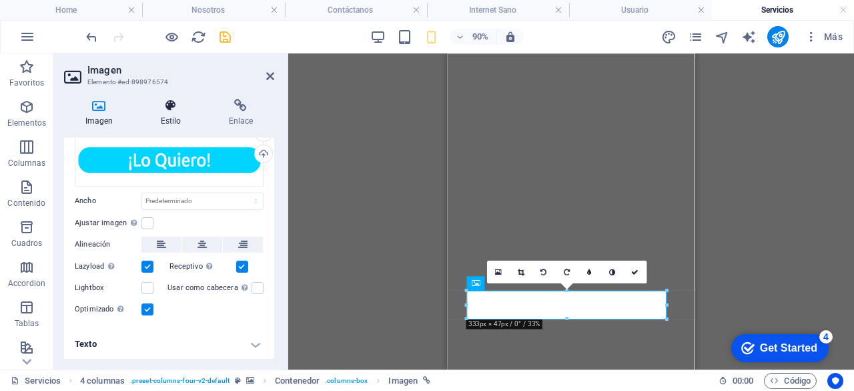
click at [164, 103] on icon at bounding box center [171, 105] width 63 height 13
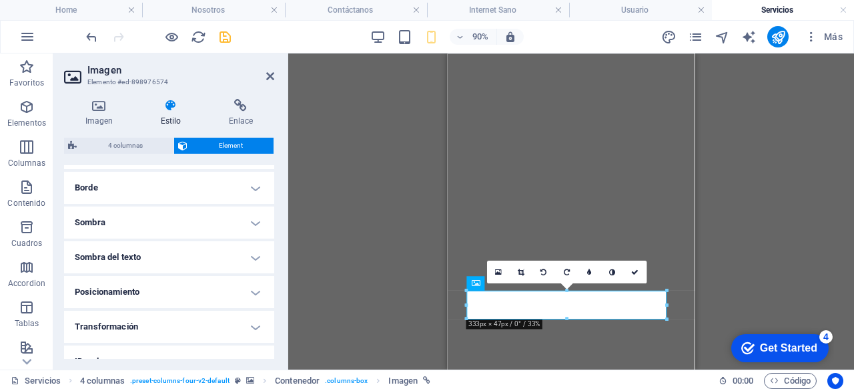
scroll to position [381, 0]
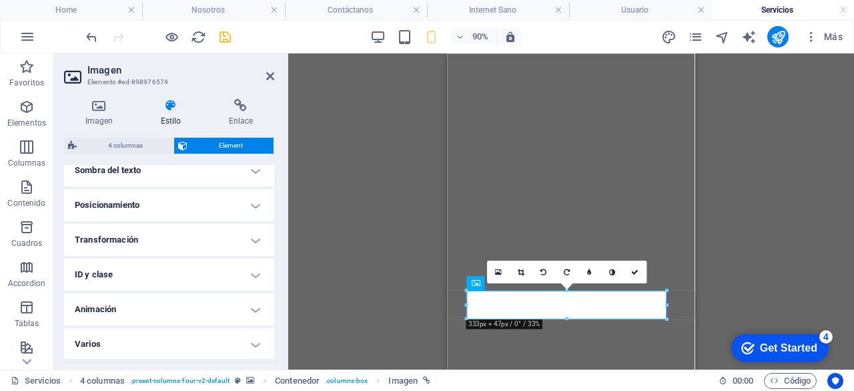
click at [253, 309] on h4 "Animación" at bounding box center [169, 309] width 210 height 32
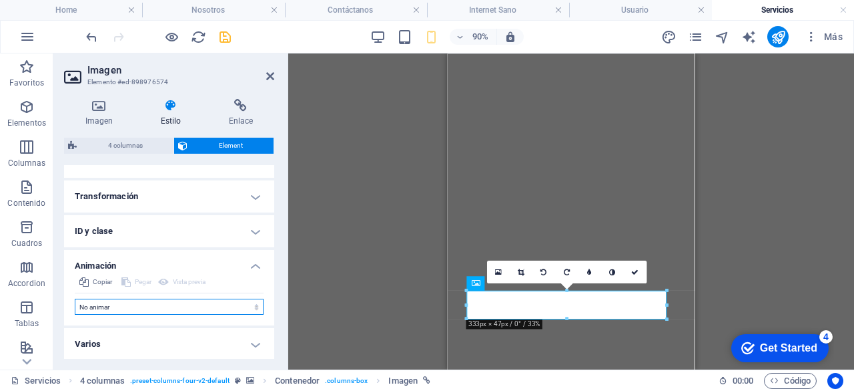
click at [254, 306] on select "No animar Mostrar / Ocultar Subir/bajar Acercar/alejar Deslizar de izquierda a …" at bounding box center [169, 306] width 189 height 16
select select "flash"
click at [75, 298] on select "No animar Mostrar / Ocultar Subir/bajar Acercar/alejar Deslizar de izquierda a …" at bounding box center [169, 306] width 189 height 16
select select "scroll"
click at [254, 304] on select "No animar Mostrar / Ocultar Subir/bajar Acercar/alejar Deslizar de izquierda a …" at bounding box center [169, 306] width 189 height 16
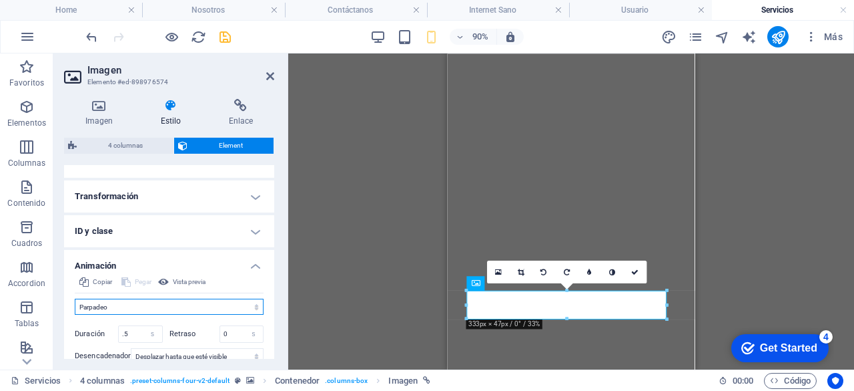
select select "pulse"
click at [75, 298] on select "No animar Mostrar / Ocultar Subir/bajar Acercar/alejar Deslizar de izquierda a …" at bounding box center [169, 306] width 189 height 16
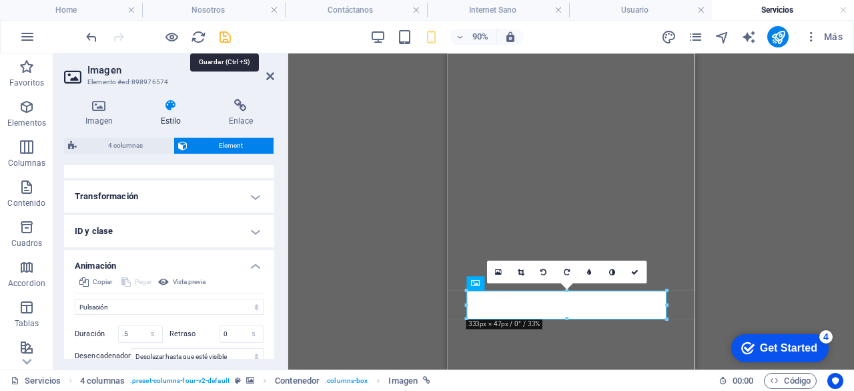
click at [223, 35] on icon "save" at bounding box center [225, 36] width 15 height 15
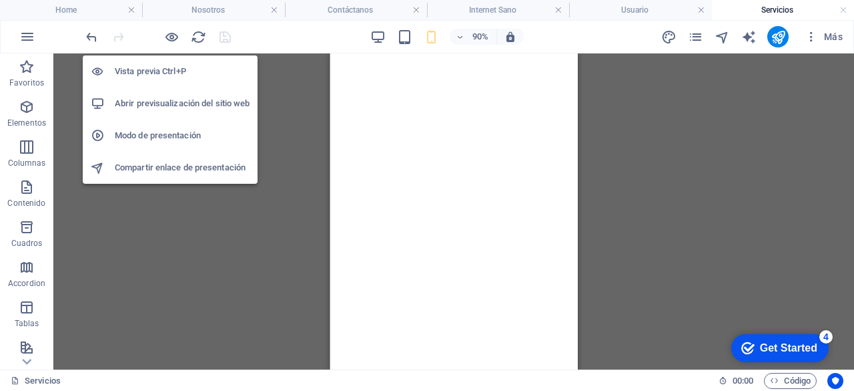
click at [175, 133] on h6 "Modo de presentación" at bounding box center [182, 136] width 135 height 16
click at [176, 34] on icon "button" at bounding box center [171, 36] width 15 height 15
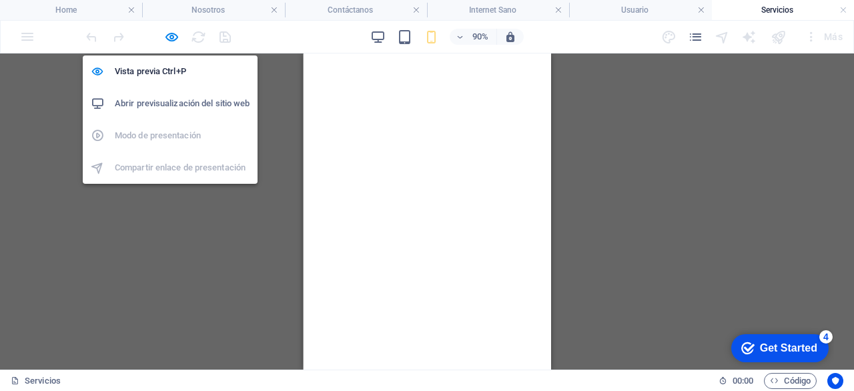
click at [180, 100] on h6 "Abrir previsualización del sitio web" at bounding box center [182, 103] width 135 height 16
click at [171, 35] on icon "button" at bounding box center [171, 36] width 15 height 15
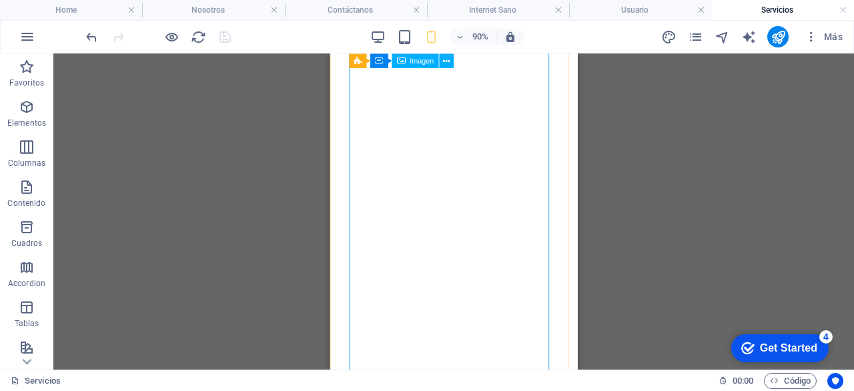
scroll to position [1213, 0]
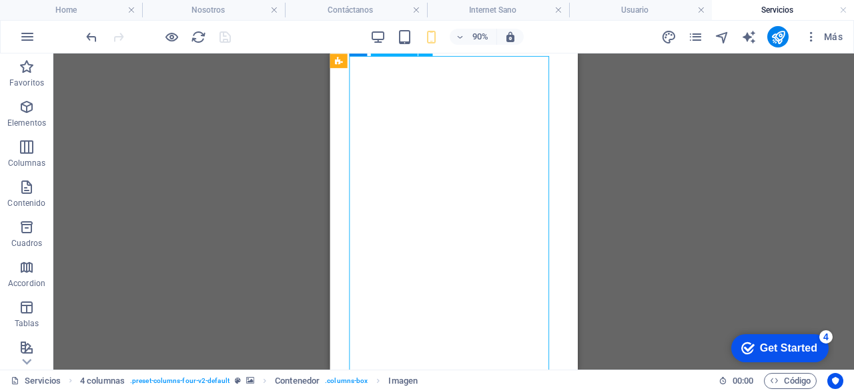
scroll to position [1107, 0]
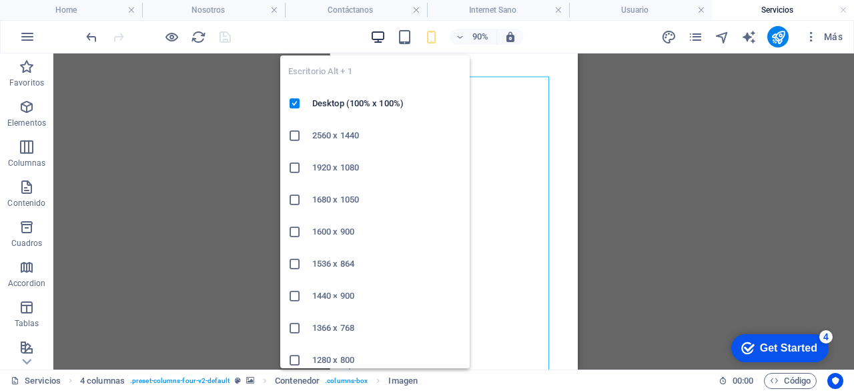
click at [379, 31] on icon "button" at bounding box center [377, 36] width 15 height 15
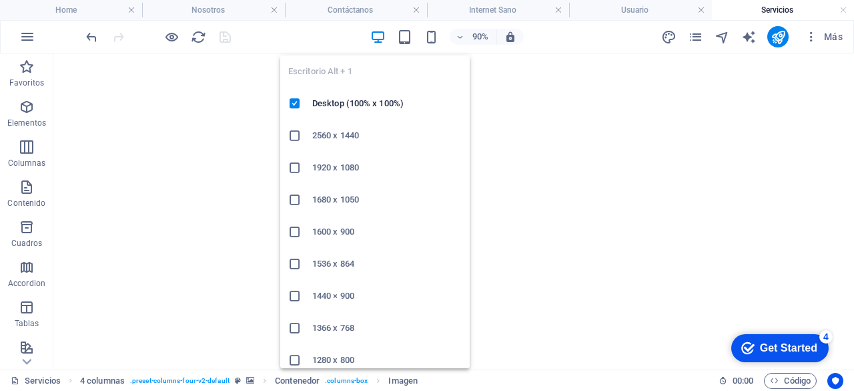
scroll to position [140, 0]
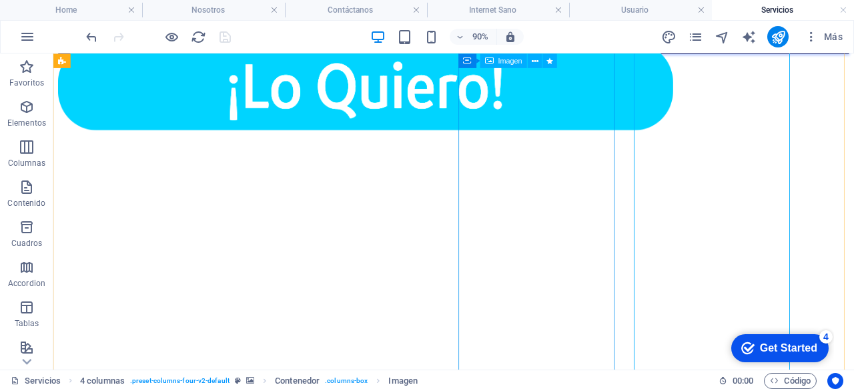
select select "shrink"
select select "s"
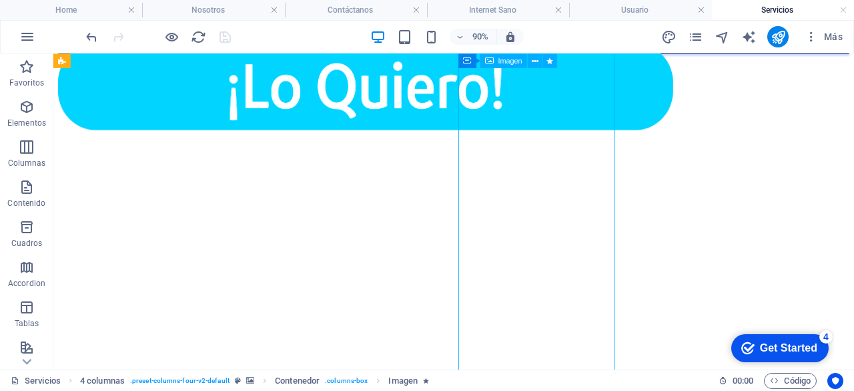
select select "scroll"
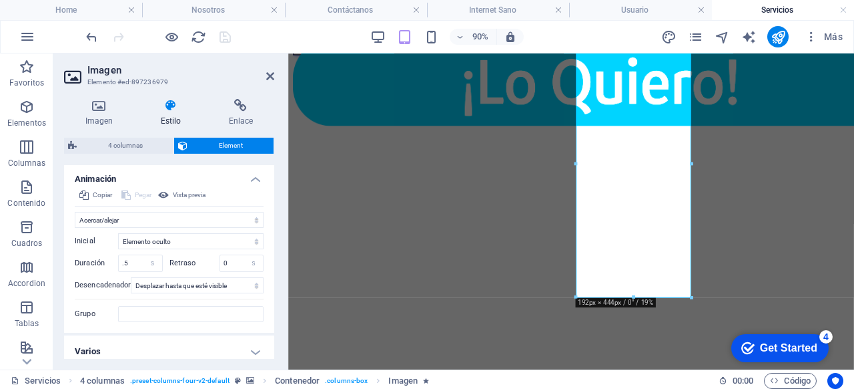
scroll to position [611, 0]
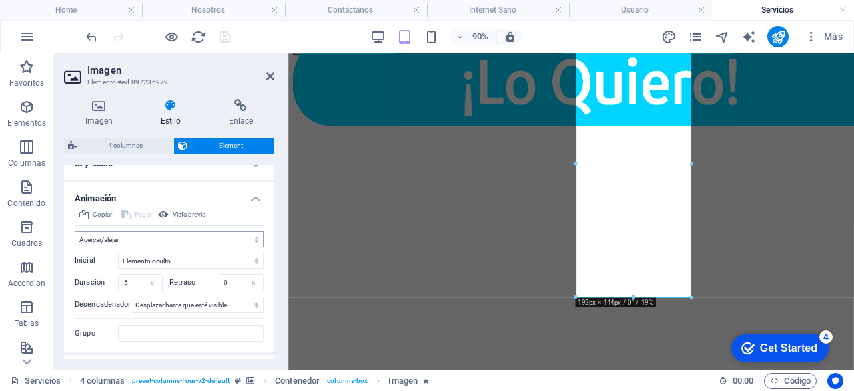
scroll to position [585, 0]
click at [252, 238] on select "No animar Mostrar / Ocultar Subir/bajar Acercar/alejar Deslizar de izquierda a …" at bounding box center [169, 238] width 189 height 16
click at [75, 230] on select "No animar Mostrar / Ocultar Subir/bajar Acercar/alejar Deslizar de izquierda a …" at bounding box center [169, 238] width 189 height 16
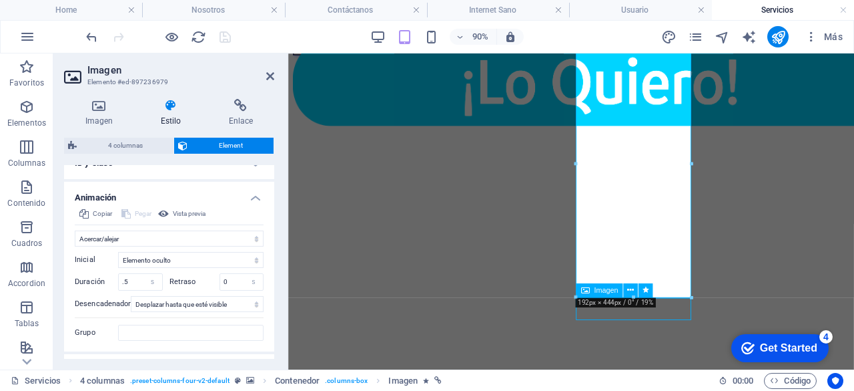
scroll to position [356, 0]
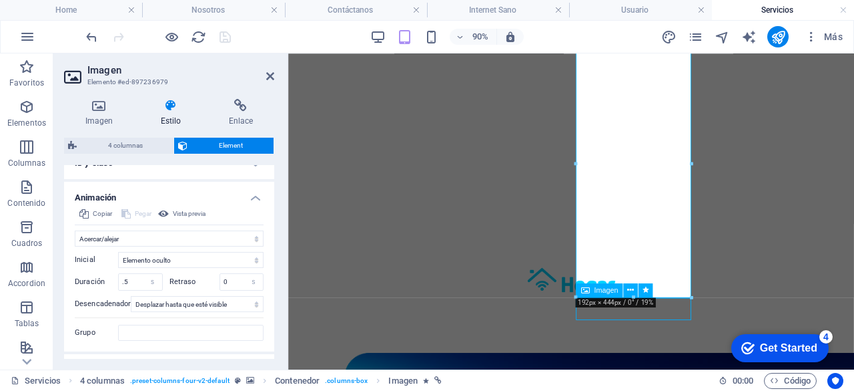
select select "pulse"
select select "s"
select select "scroll"
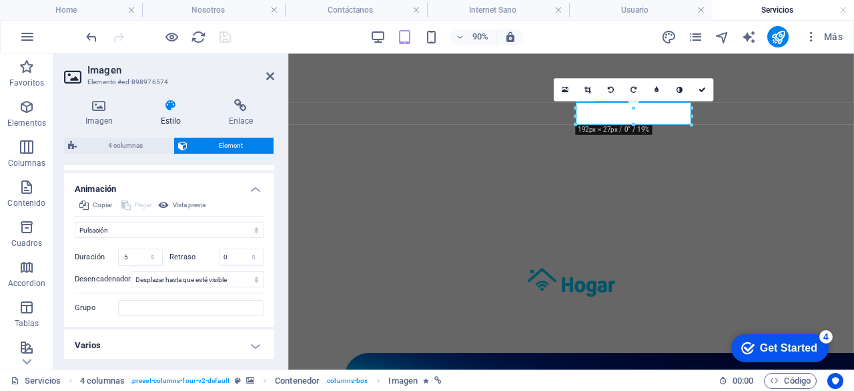
scroll to position [501, 0]
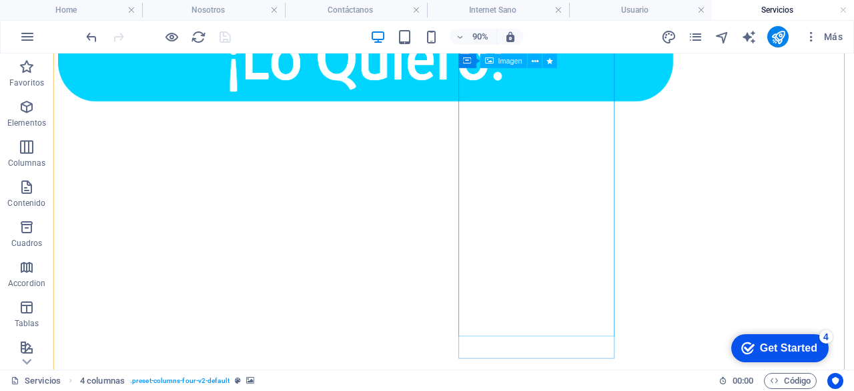
scroll to position [172, 0]
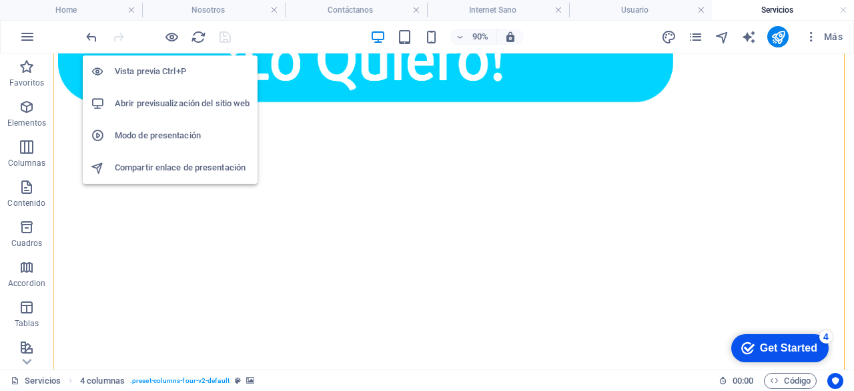
click at [172, 91] on li "Abrir previsualización del sitio web" at bounding box center [170, 103] width 175 height 32
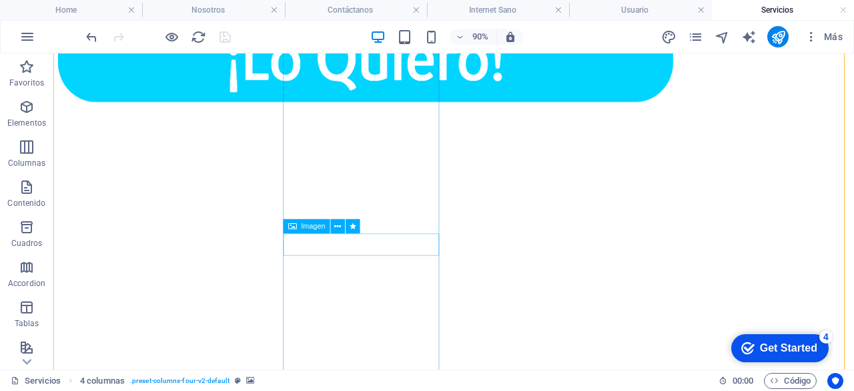
click at [366, 110] on figure at bounding box center [401, 60] width 684 height 100
select select "em"
select select "rem"
select select "pulse"
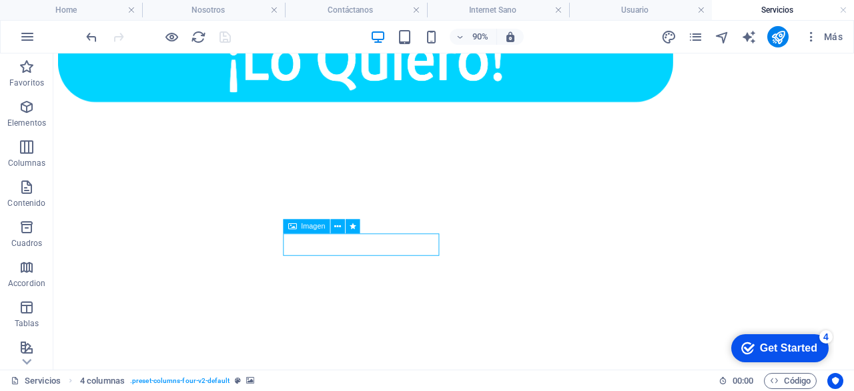
select select "s"
select select "scroll"
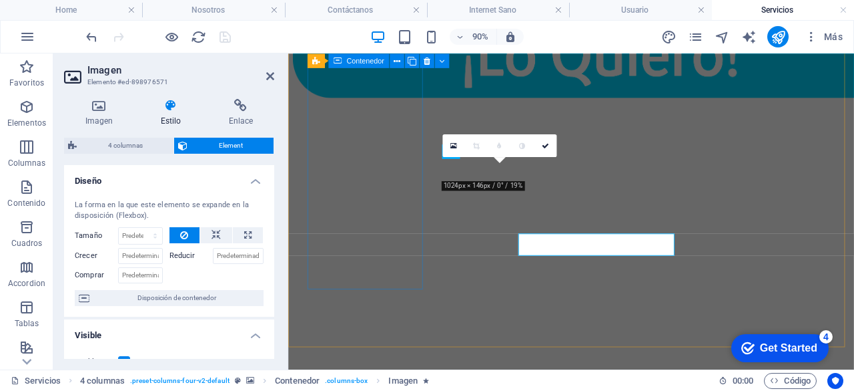
select select "DISABLED_OPTION_VALUE"
type input "36.4"
select select "%"
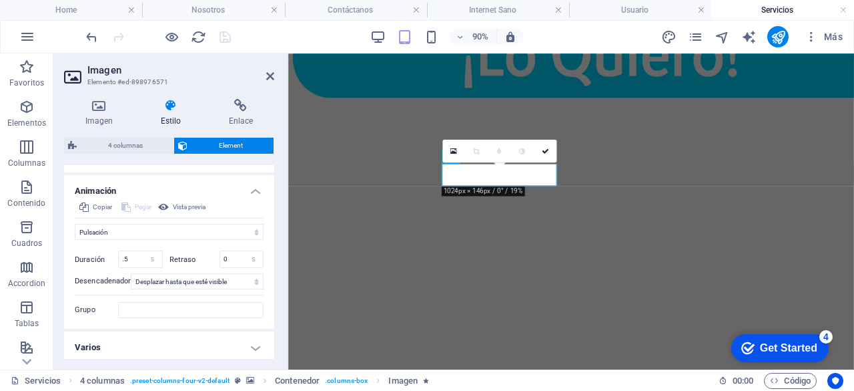
scroll to position [651, 0]
click at [254, 276] on select "Ningún desencadenador automático Al cargar la página Desplazar hasta que esté v…" at bounding box center [197, 279] width 133 height 16
click at [258, 228] on select "No animar Mostrar / Ocultar Subir/bajar Acercar/alejar Deslizar de izquierda a …" at bounding box center [169, 230] width 189 height 16
select select "shrink"
click at [75, 222] on select "No animar Mostrar / Ocultar Subir/bajar Acercar/alejar Deslizar de izquierda a …" at bounding box center [169, 230] width 189 height 16
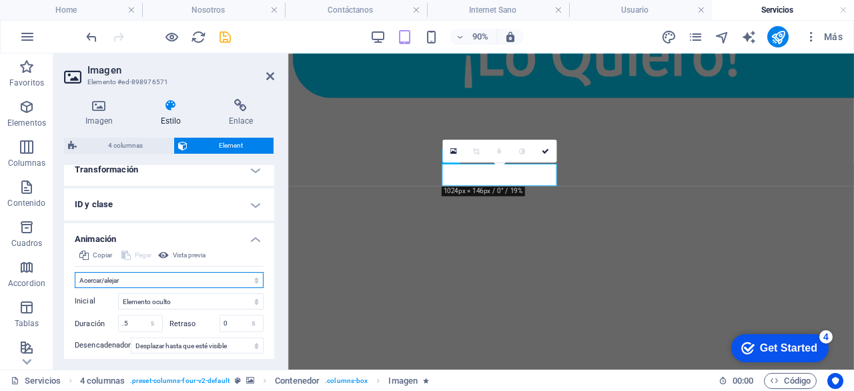
scroll to position [600, 0]
click at [192, 254] on span "Vista previa" at bounding box center [189, 256] width 33 height 16
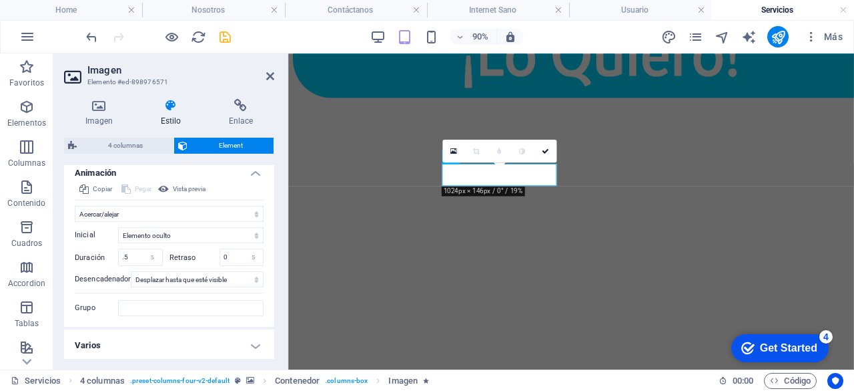
scroll to position [655, 0]
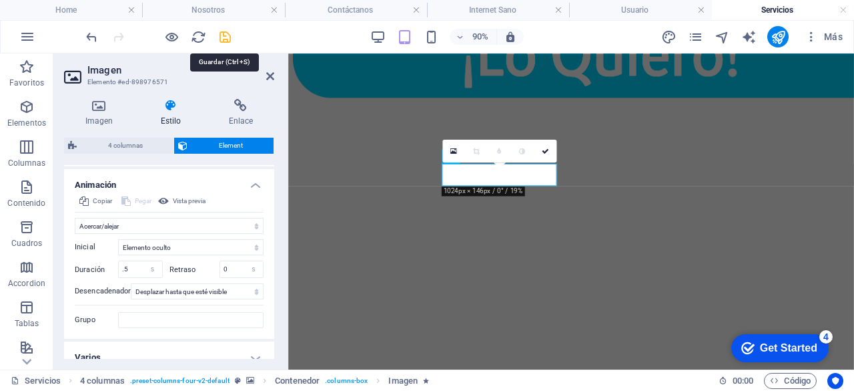
click at [228, 34] on icon "save" at bounding box center [225, 36] width 15 height 15
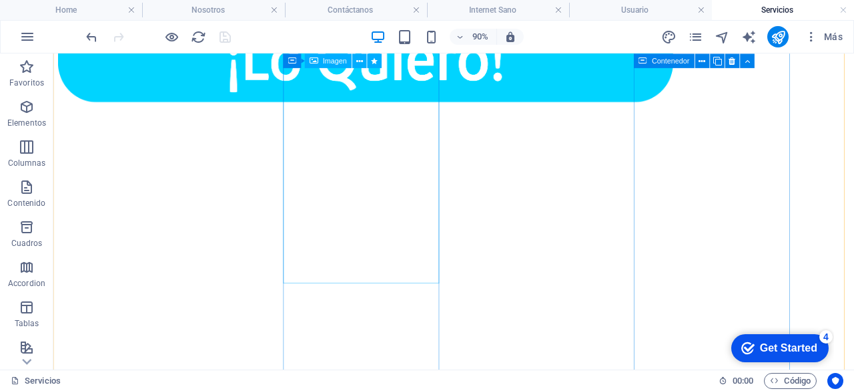
scroll to position [0, 0]
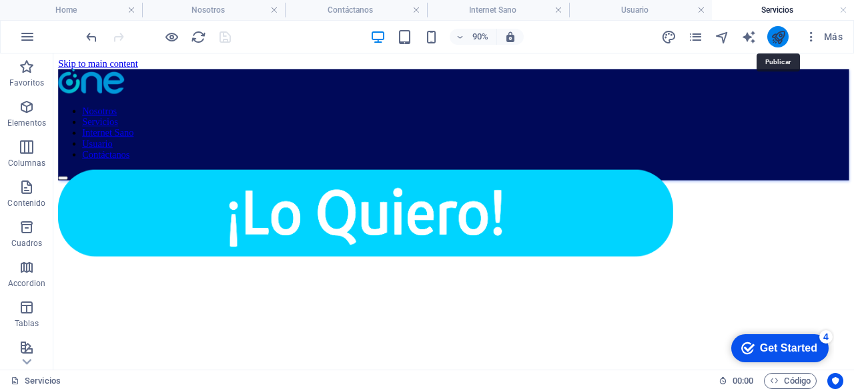
click at [778, 40] on icon "publish" at bounding box center [778, 36] width 15 height 15
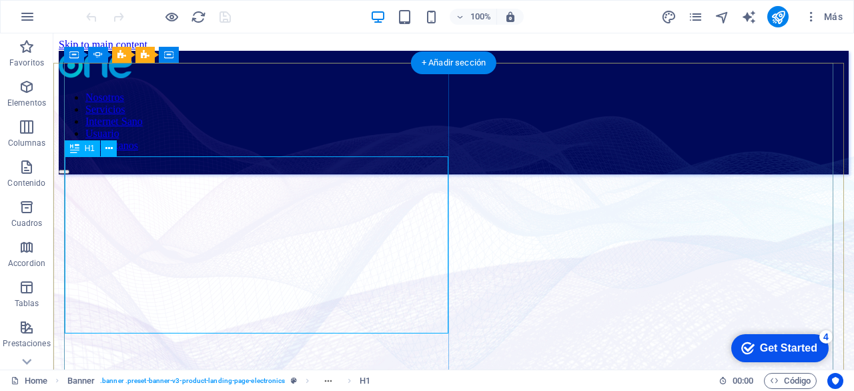
scroll to position [28, 0]
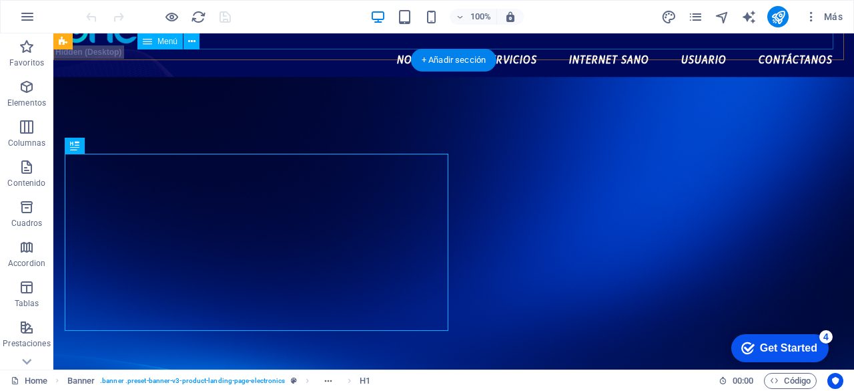
click at [505, 43] on nav "Nosotros Servicios Internet Sano Usuario Contáctanos" at bounding box center [454, 59] width 780 height 33
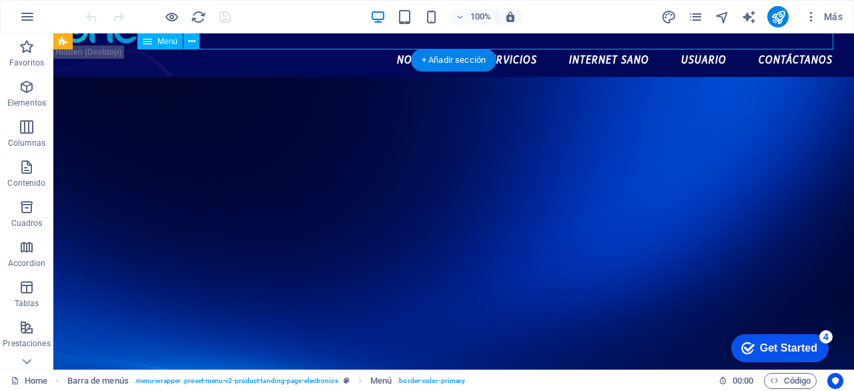
scroll to position [0, 0]
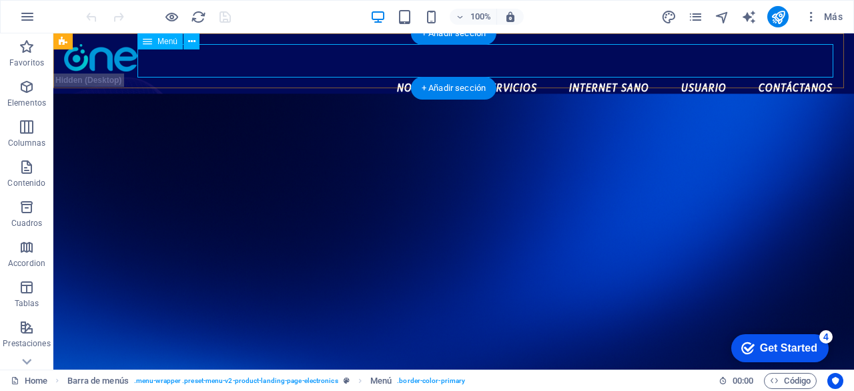
click at [505, 71] on nav "Nosotros Servicios Internet Sano Usuario Contáctanos" at bounding box center [454, 87] width 780 height 33
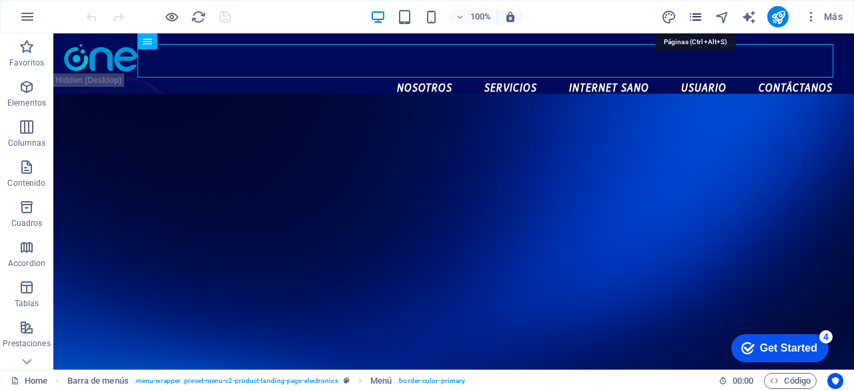
click at [698, 9] on icon "pages" at bounding box center [695, 16] width 15 height 15
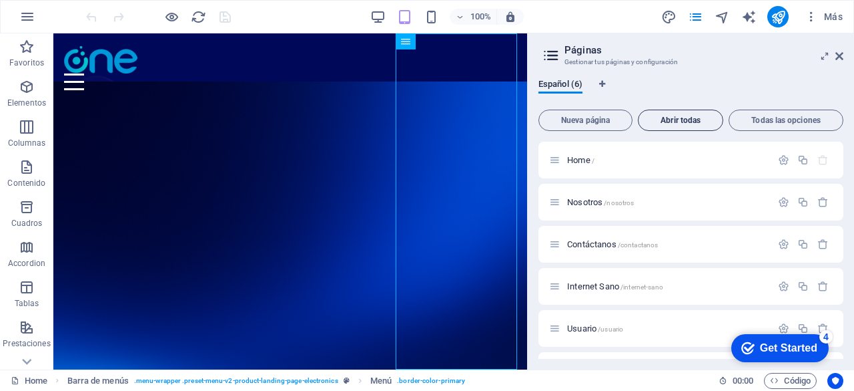
click at [686, 117] on span "Abrir todas" at bounding box center [680, 120] width 73 height 8
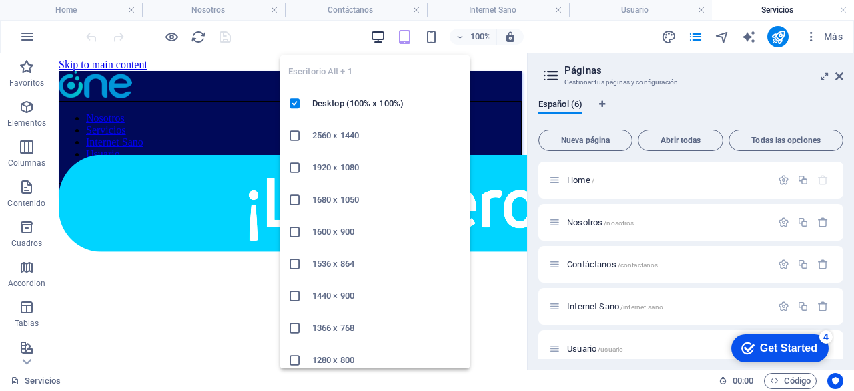
click at [379, 33] on icon "button" at bounding box center [377, 36] width 15 height 15
click at [384, 35] on icon "button" at bounding box center [377, 36] width 15 height 15
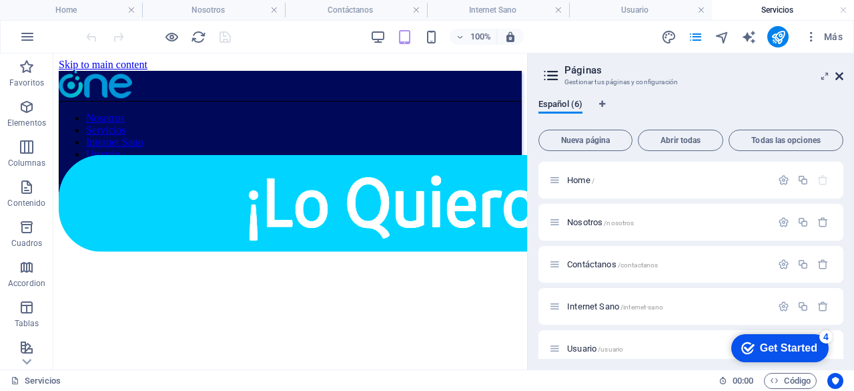
click at [837, 76] on icon at bounding box center [840, 76] width 8 height 11
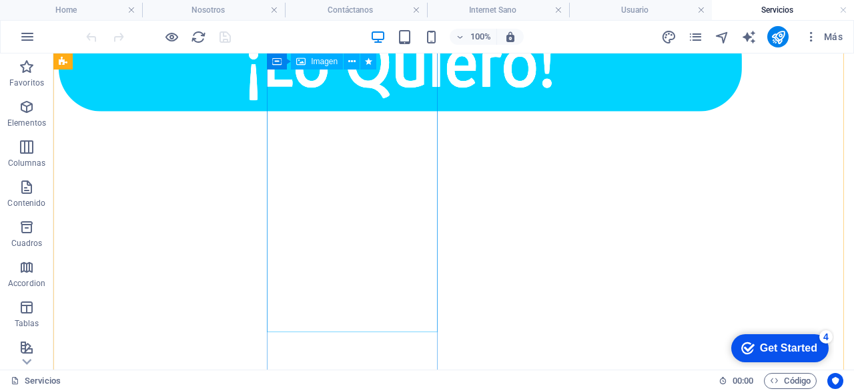
scroll to position [140, 0]
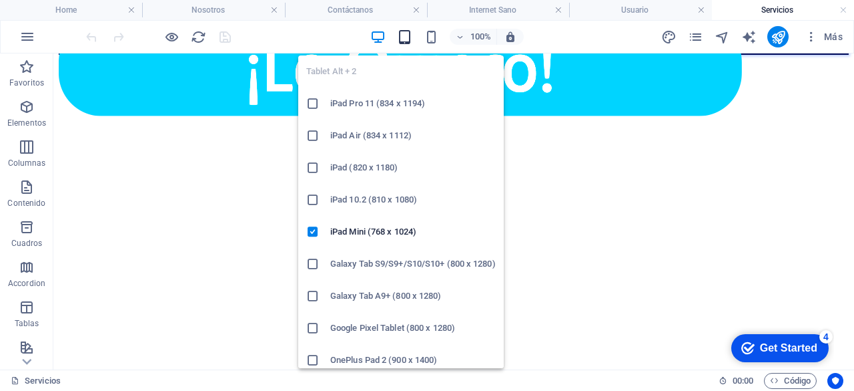
click at [405, 41] on icon "button" at bounding box center [404, 36] width 15 height 15
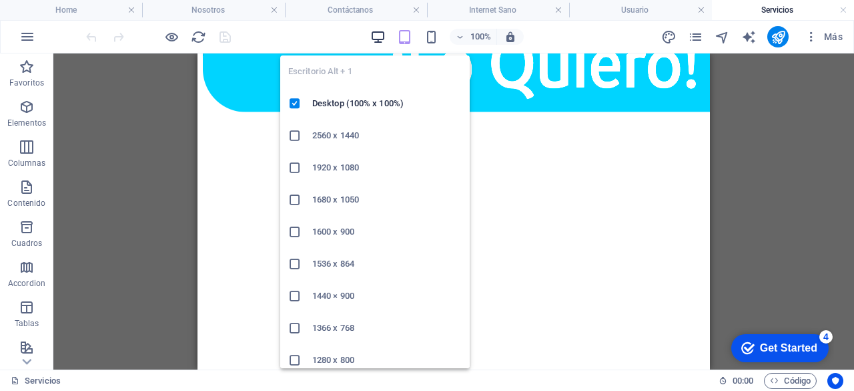
click at [375, 33] on icon "button" at bounding box center [377, 36] width 15 height 15
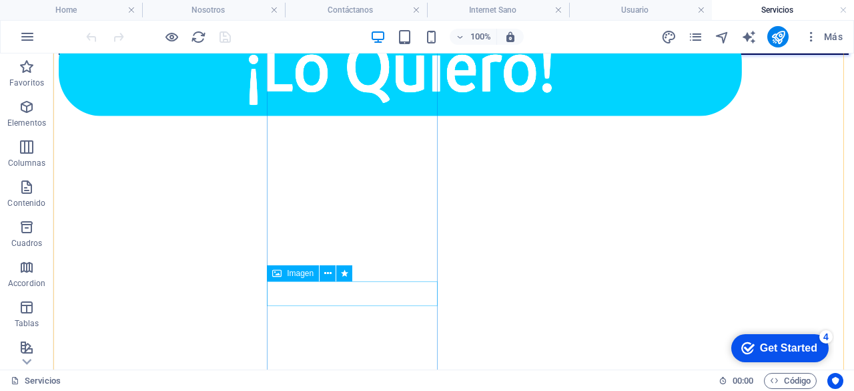
click at [348, 119] on figure at bounding box center [401, 69] width 684 height 100
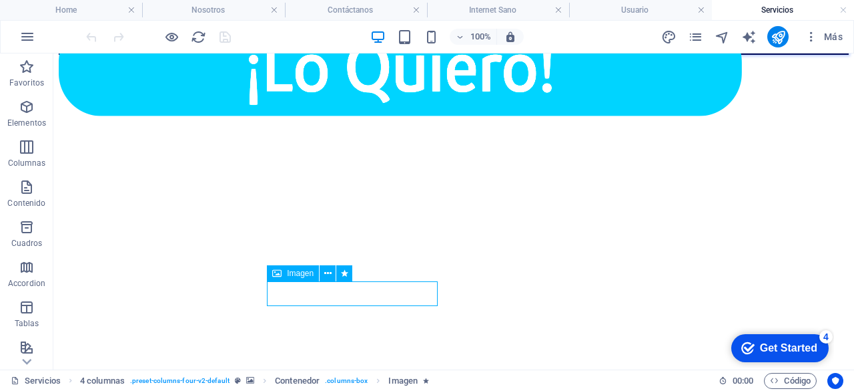
click at [348, 119] on figure at bounding box center [401, 69] width 684 height 100
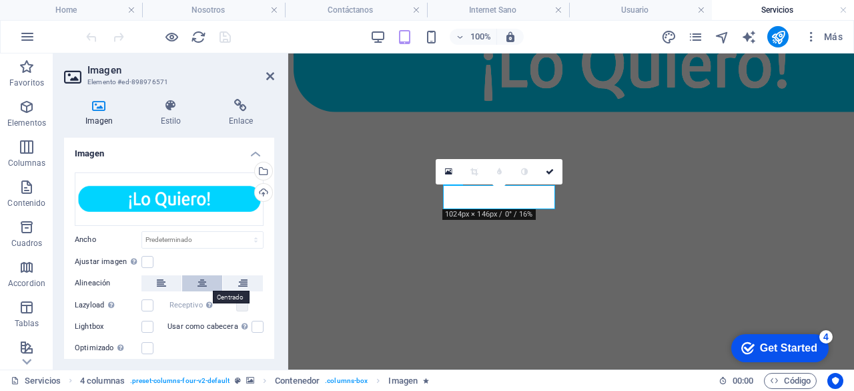
scroll to position [39, 0]
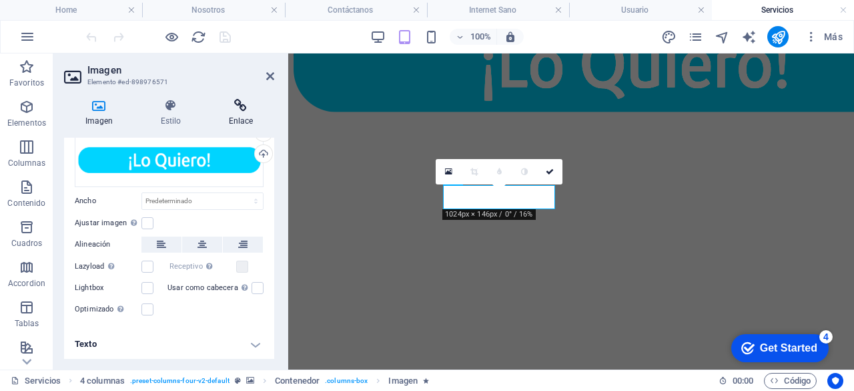
click at [246, 105] on icon at bounding box center [241, 105] width 67 height 13
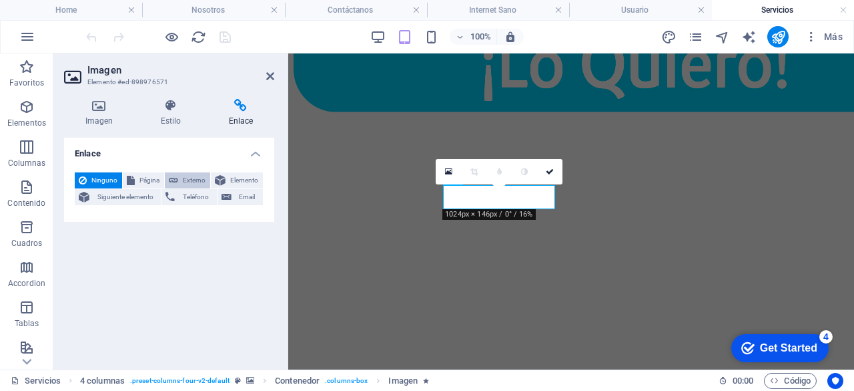
click at [198, 181] on span "Externo" at bounding box center [194, 180] width 24 height 16
select select "blank"
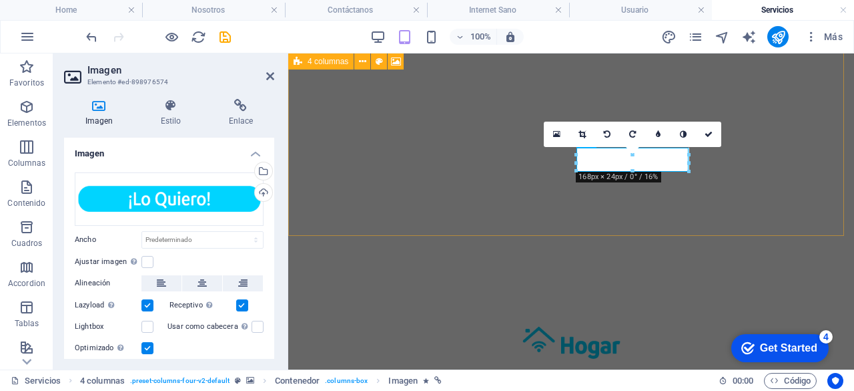
scroll to position [279, 0]
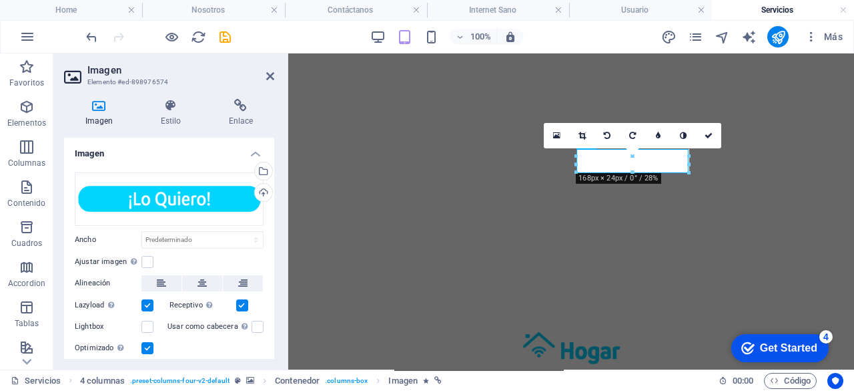
click at [244, 98] on div "Imagen Estilo Enlace Imagen Arrastra archivos aquí, haz clic para escoger archi…" at bounding box center [169, 228] width 232 height 281
click at [242, 102] on icon at bounding box center [241, 105] width 67 height 13
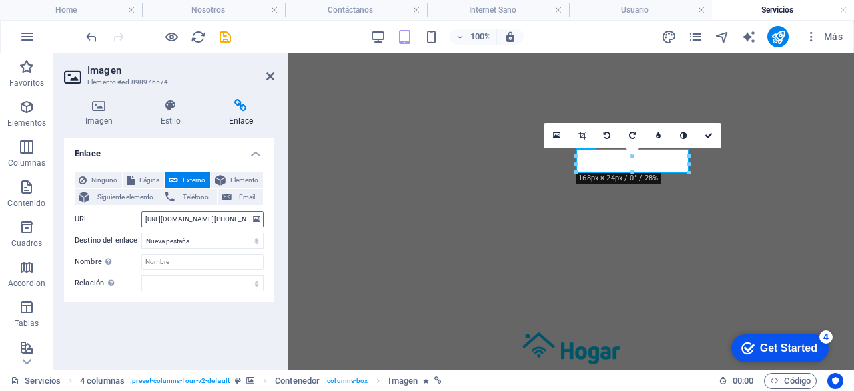
click at [146, 219] on input "[URL][DOMAIN_NAME][PHONE_NUMBER])" at bounding box center [203, 219] width 122 height 16
drag, startPoint x: 434, startPoint y: 272, endPoint x: 339, endPoint y: 232, distance: 102.9
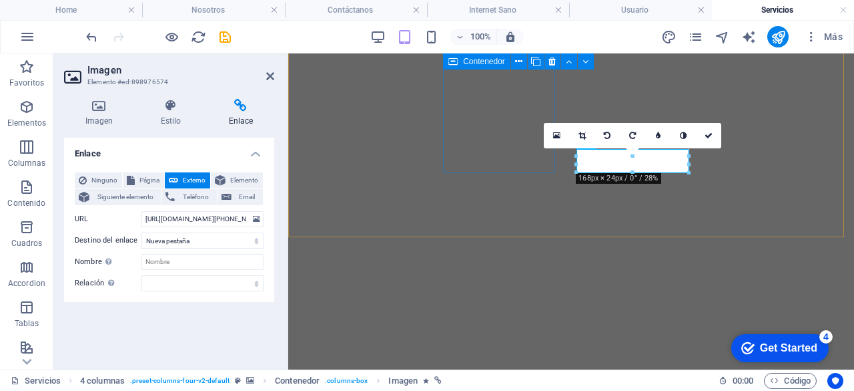
scroll to position [143, 0]
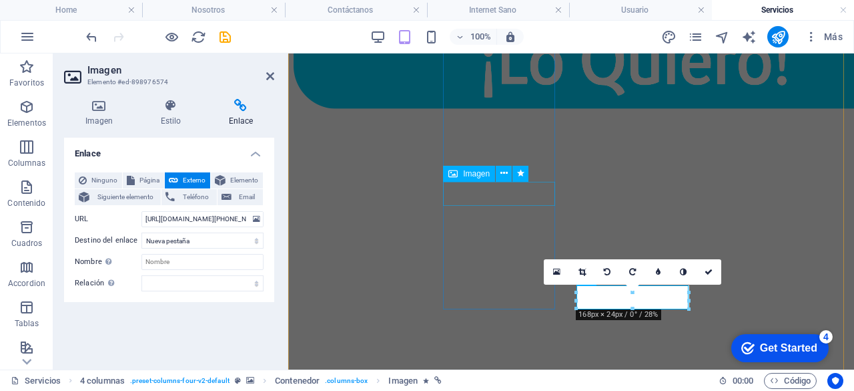
click at [495, 111] on figure at bounding box center [636, 61] width 684 height 100
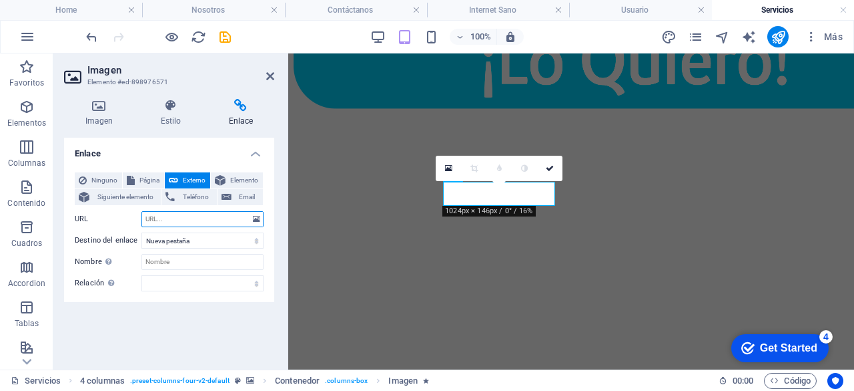
click at [200, 211] on input "URL" at bounding box center [203, 219] width 122 height 16
paste input "[URL][DOMAIN_NAME][PHONE_NUMBER])"
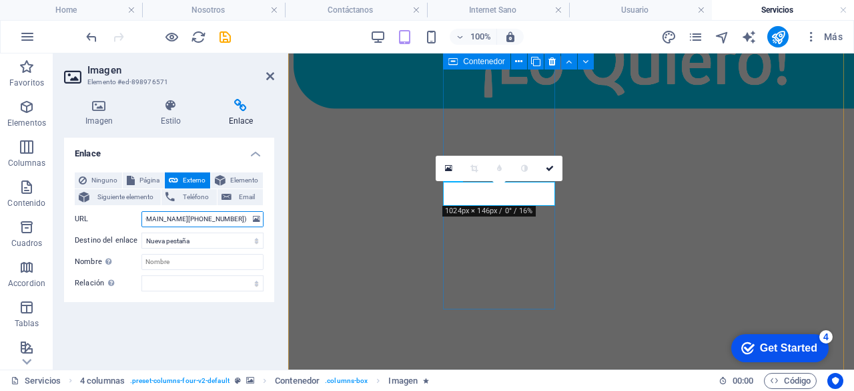
type input "[URL][DOMAIN_NAME][PHONE_NUMBER])"
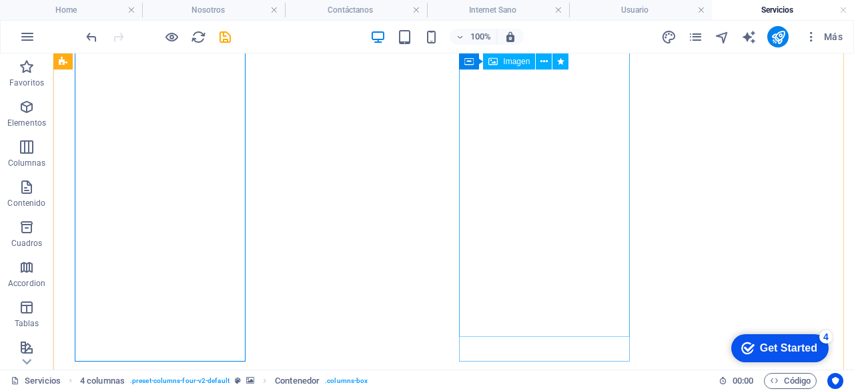
scroll to position [232, 0]
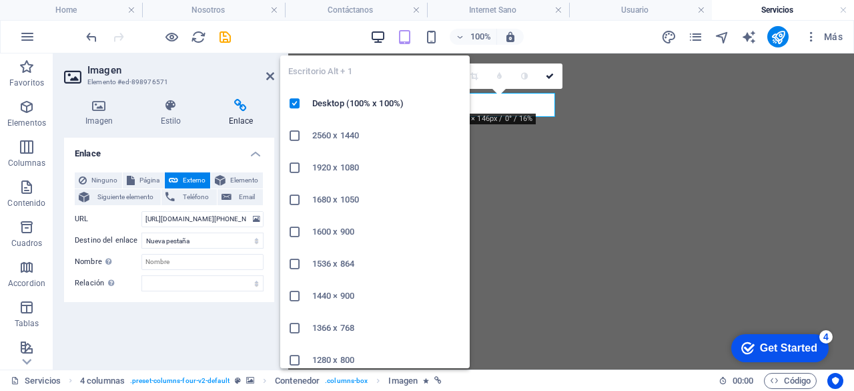
click at [382, 43] on icon "button" at bounding box center [377, 36] width 15 height 15
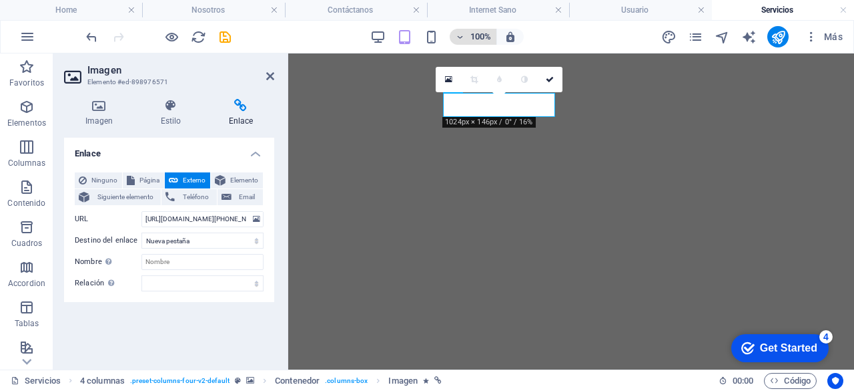
click at [473, 34] on h6 "100%" at bounding box center [480, 37] width 21 height 16
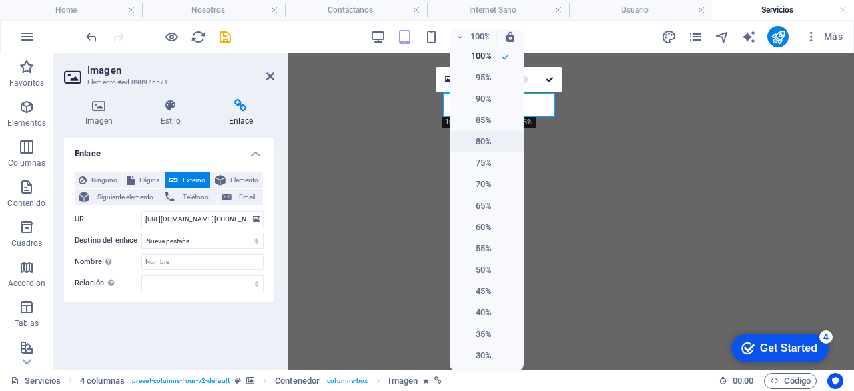
click at [486, 133] on li "80%" at bounding box center [487, 141] width 74 height 21
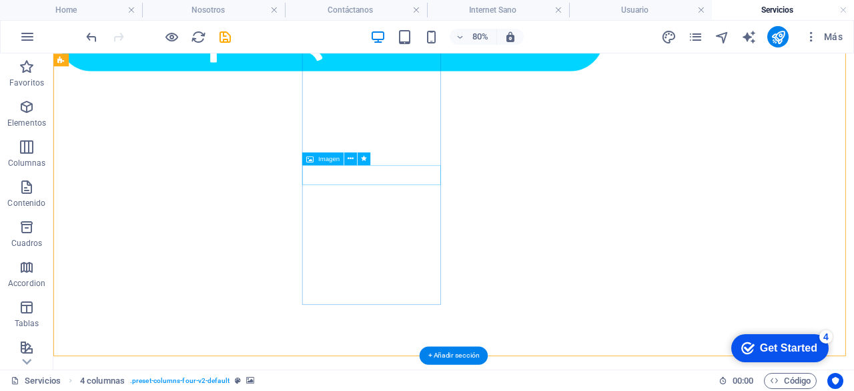
click at [495, 78] on figure at bounding box center [401, 28] width 684 height 100
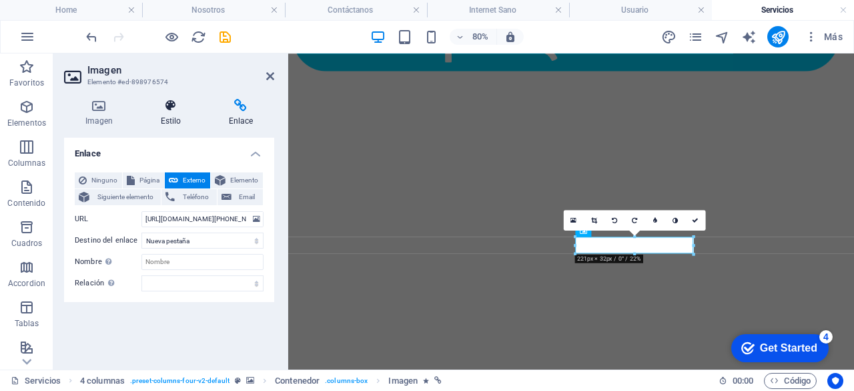
click at [170, 103] on icon at bounding box center [171, 105] width 63 height 13
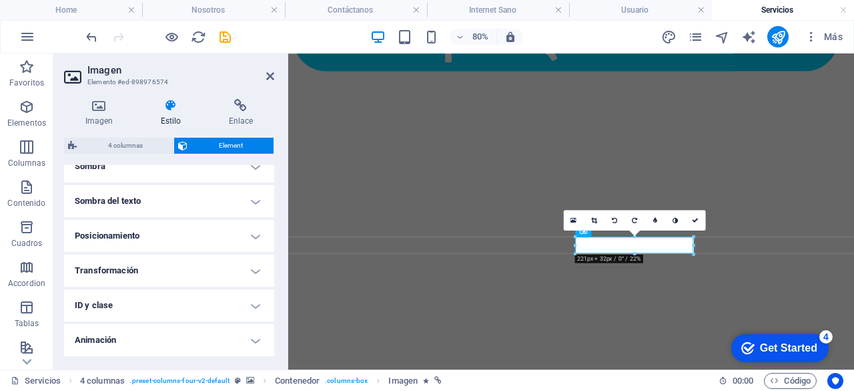
scroll to position [381, 0]
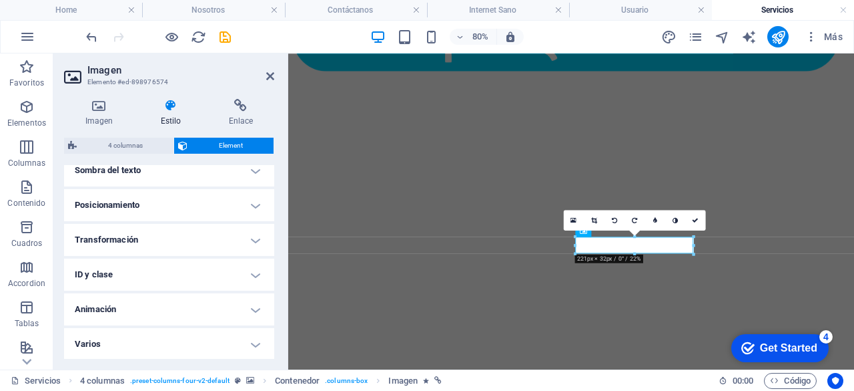
click at [231, 235] on h4 "Transformación" at bounding box center [169, 240] width 210 height 32
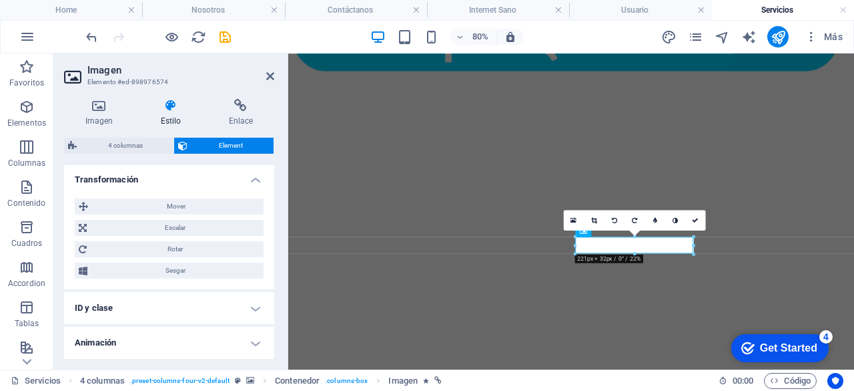
scroll to position [442, 0]
click at [210, 206] on span "Mover" at bounding box center [176, 205] width 168 height 16
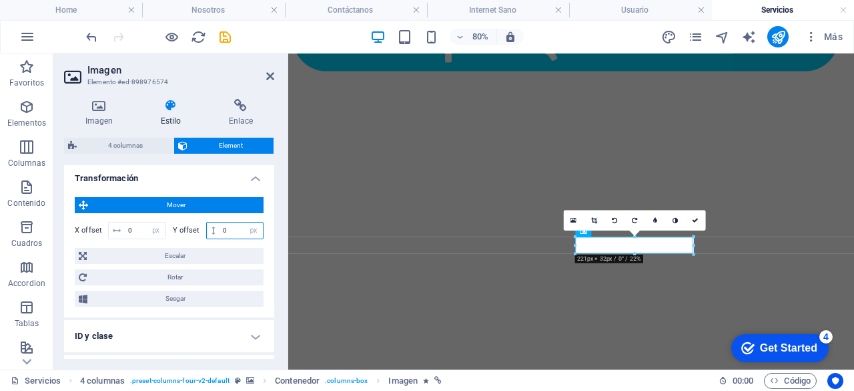
click at [234, 228] on input "0" at bounding box center [241, 230] width 43 height 16
type input "2"
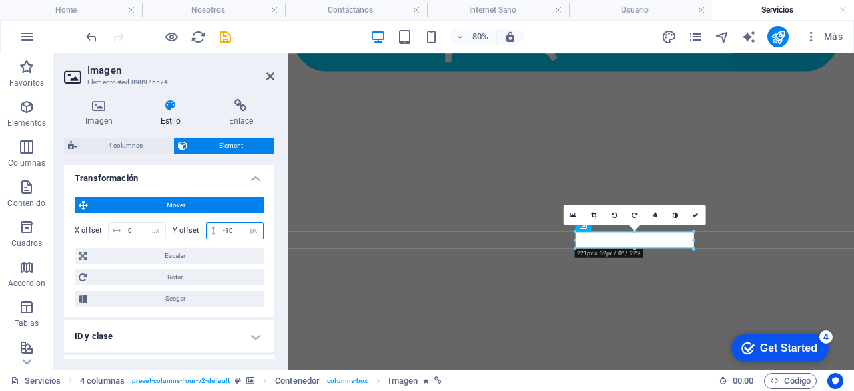
type input "-1"
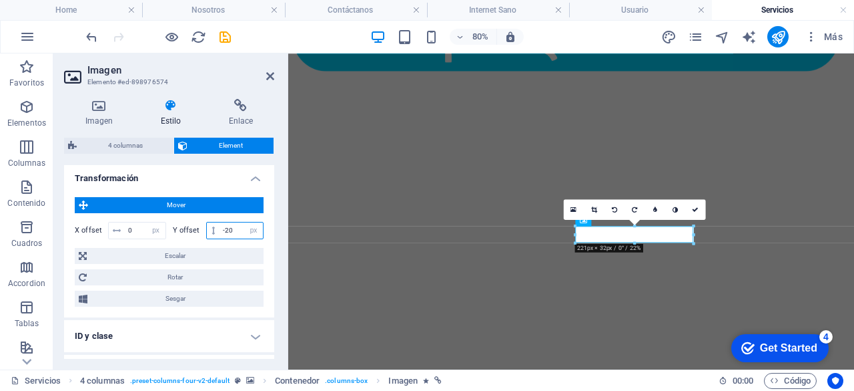
type input "-2"
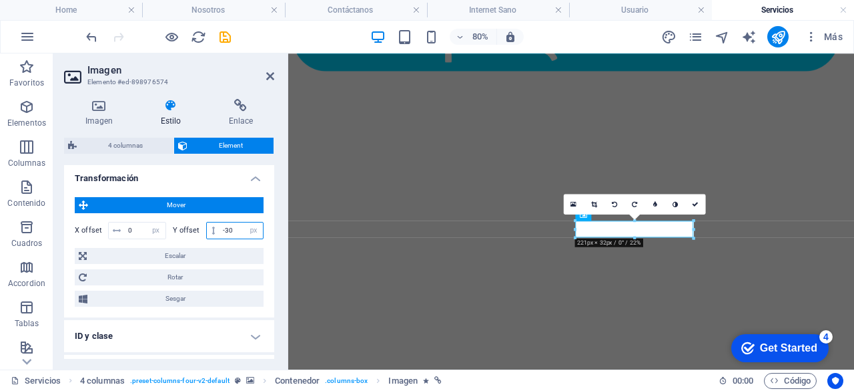
type input "-3"
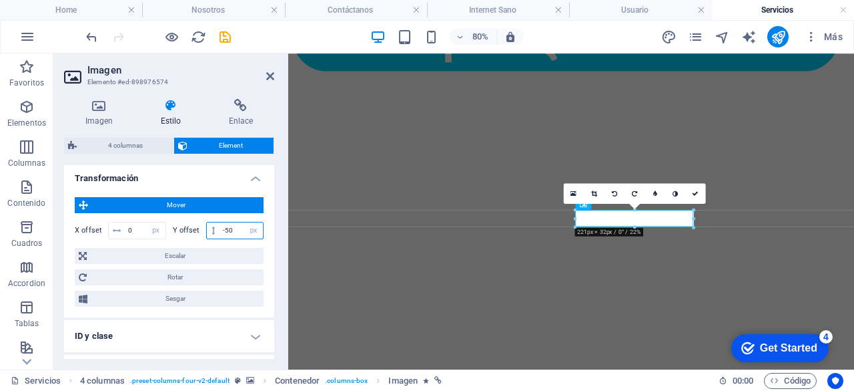
type input "-5"
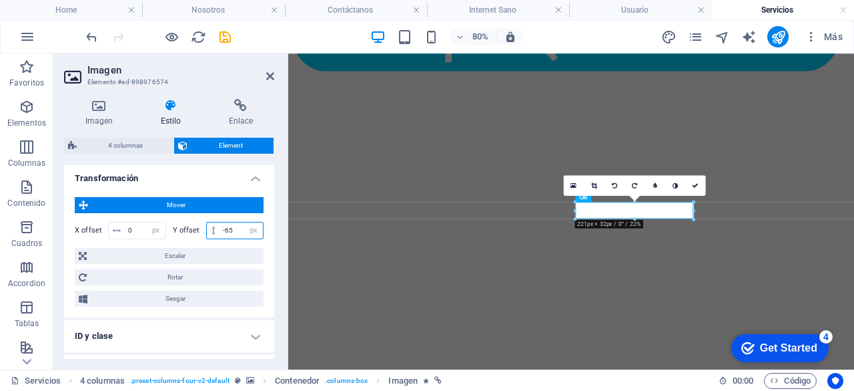
type input "-65"
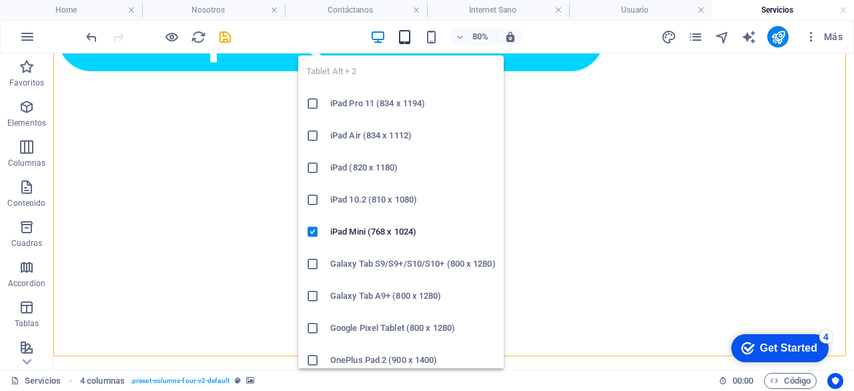
click at [405, 34] on icon "button" at bounding box center [404, 36] width 15 height 15
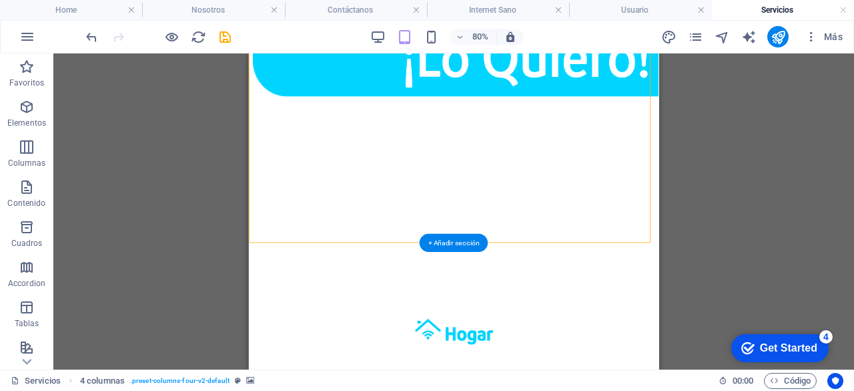
scroll to position [194, 0]
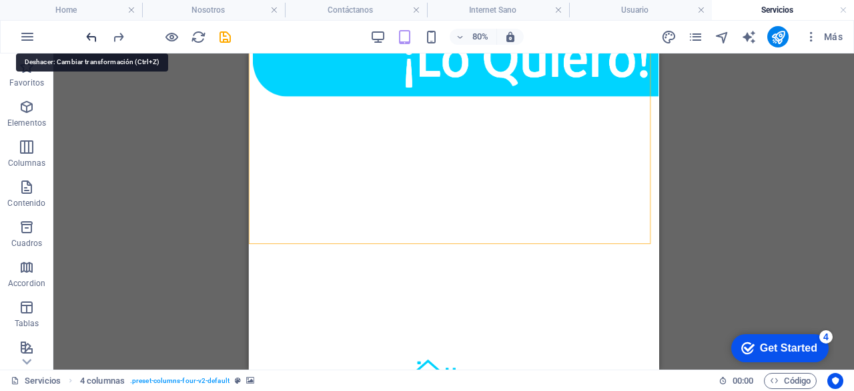
click at [90, 38] on icon "undo" at bounding box center [91, 36] width 15 height 15
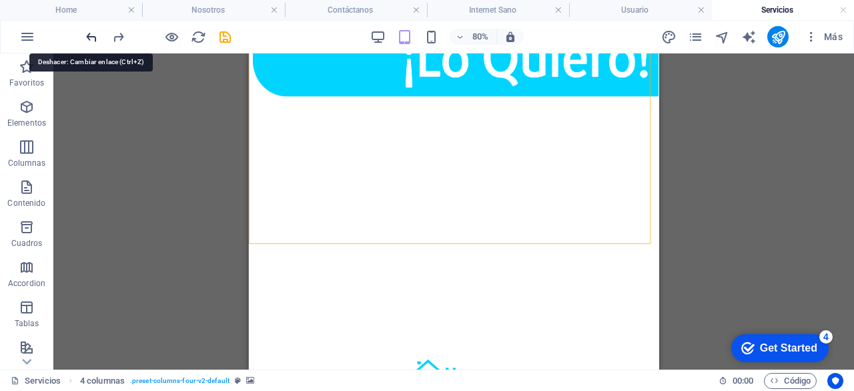
click at [90, 38] on icon "undo" at bounding box center [91, 36] width 15 height 15
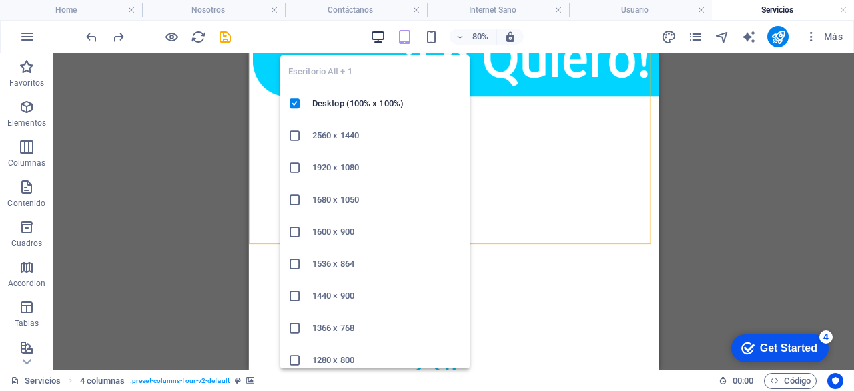
click at [372, 33] on icon "button" at bounding box center [377, 36] width 15 height 15
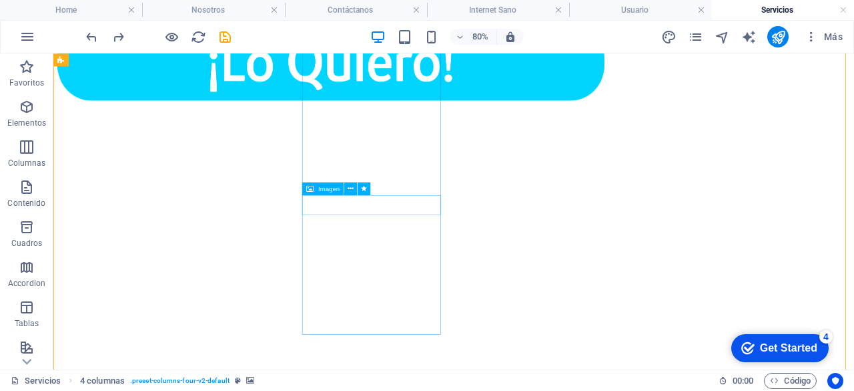
click at [494, 115] on figure at bounding box center [401, 65] width 684 height 100
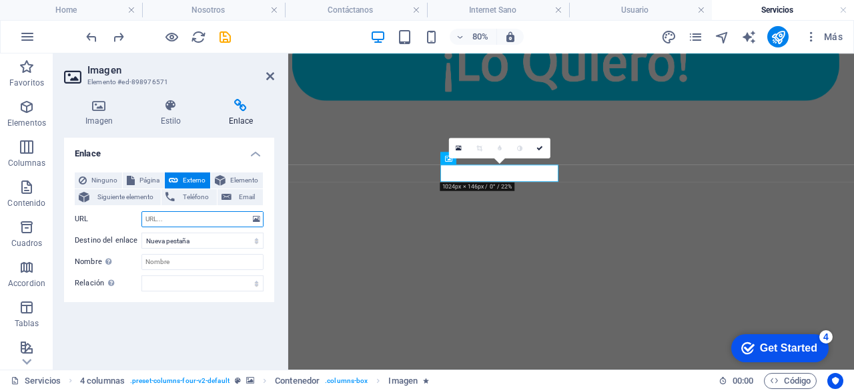
click at [214, 222] on input "URL" at bounding box center [203, 219] width 122 height 16
paste input "[URL][DOMAIN_NAME][PHONE_NUMBER])"
type input "[URL][DOMAIN_NAME][PHONE_NUMBER])"
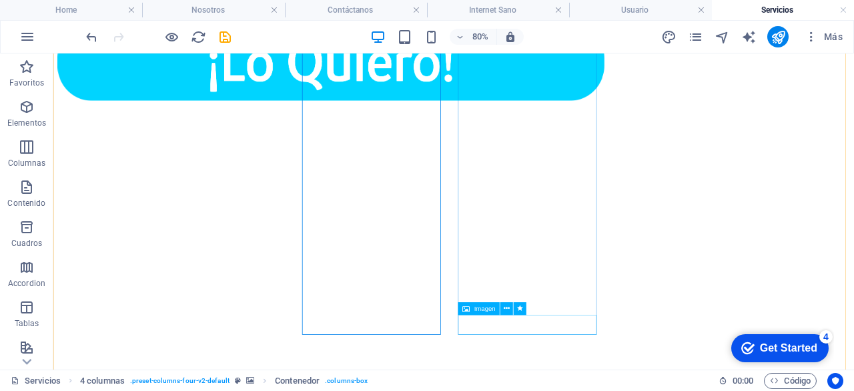
select select "px"
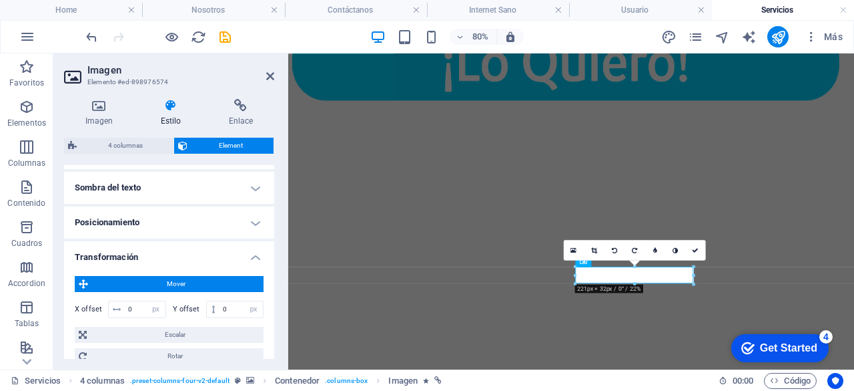
scroll to position [324, 0]
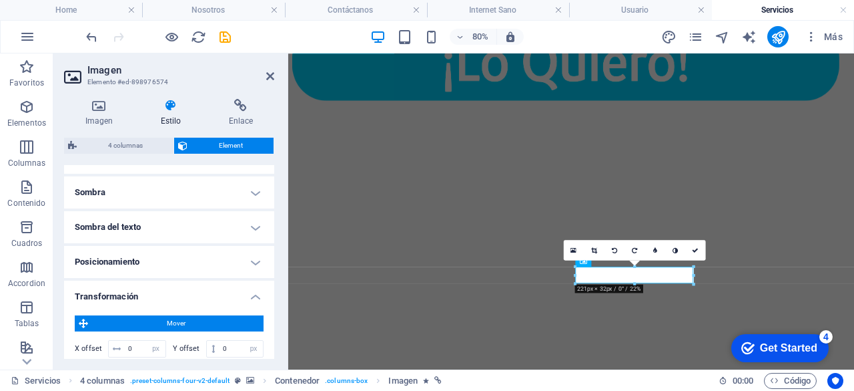
click at [260, 246] on h4 "Posicionamiento" at bounding box center [169, 262] width 210 height 32
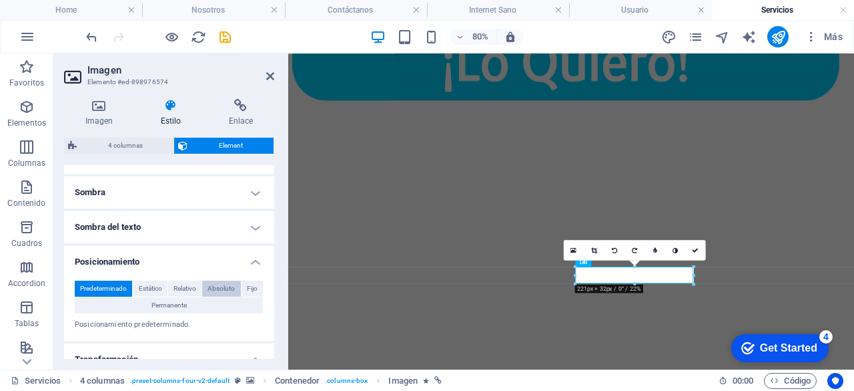
scroll to position [380, 0]
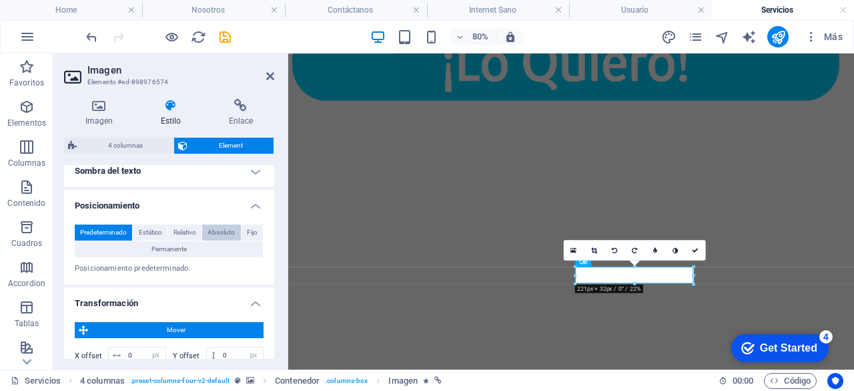
click at [208, 233] on span "Absoluto" at bounding box center [221, 232] width 27 height 16
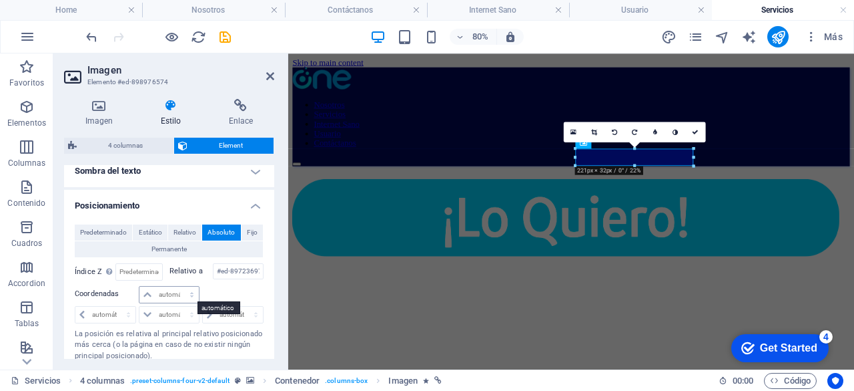
scroll to position [418, 0]
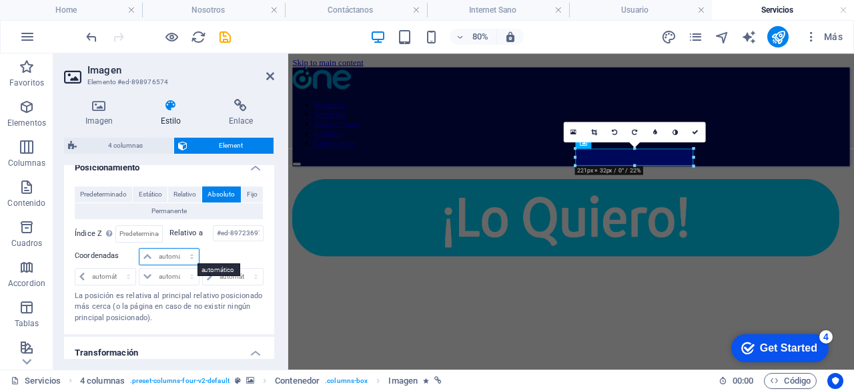
click at [188, 257] on select "automático px rem % em" at bounding box center [169, 256] width 59 height 16
select select "%"
click at [178, 248] on select "automático px rem % em" at bounding box center [169, 256] width 59 height 16
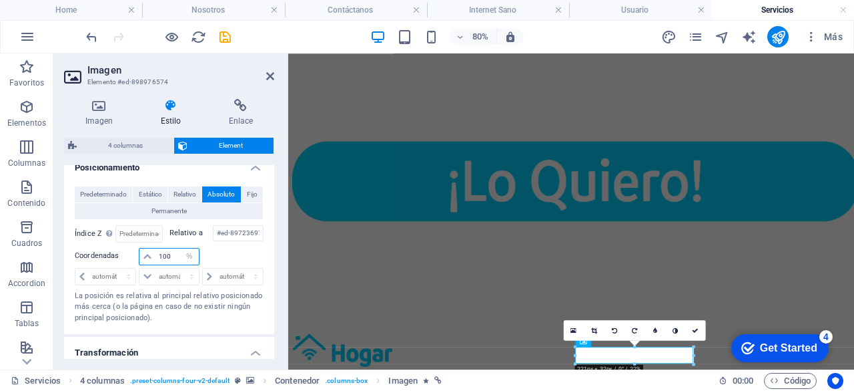
scroll to position [294, 0]
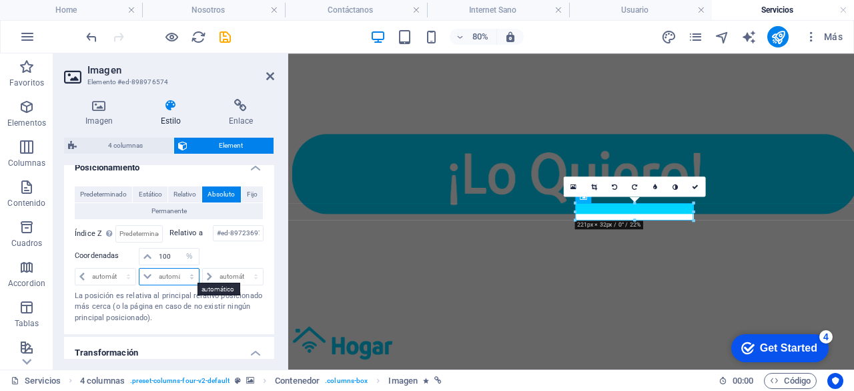
click at [172, 274] on select "automático px rem % em" at bounding box center [169, 276] width 59 height 16
click at [156, 272] on select "automático px rem % em" at bounding box center [169, 276] width 59 height 16
click at [234, 248] on div at bounding box center [232, 257] width 63 height 19
click at [190, 273] on select "automático px rem % em" at bounding box center [169, 276] width 59 height 16
click at [233, 248] on div at bounding box center [232, 257] width 63 height 19
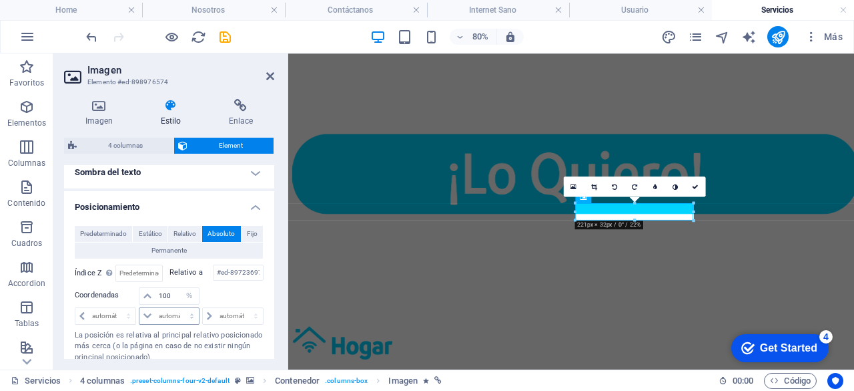
scroll to position [383, 0]
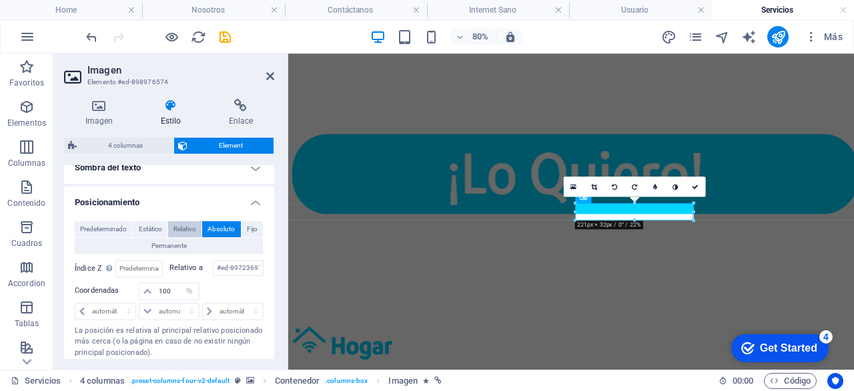
click at [183, 225] on span "Relativo" at bounding box center [185, 229] width 23 height 16
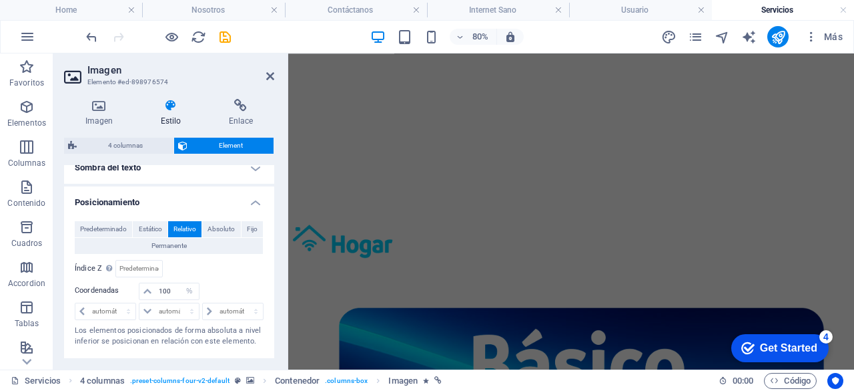
scroll to position [637, 0]
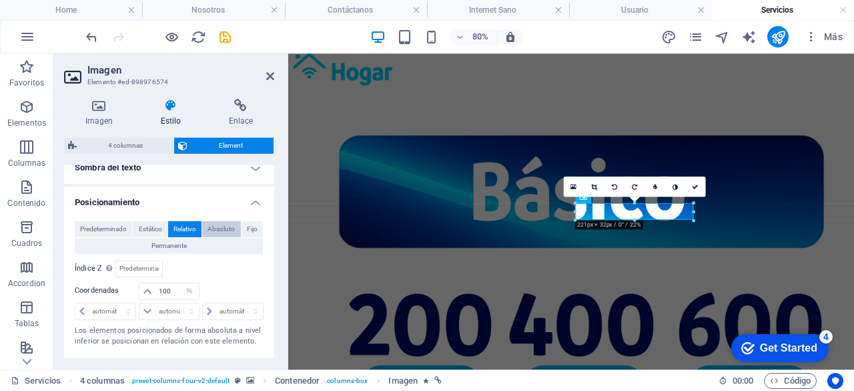
click at [223, 230] on span "Absoluto" at bounding box center [221, 229] width 27 height 16
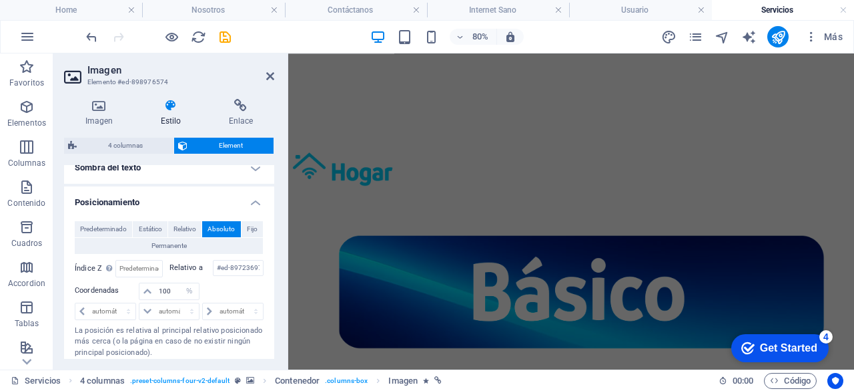
scroll to position [295, 0]
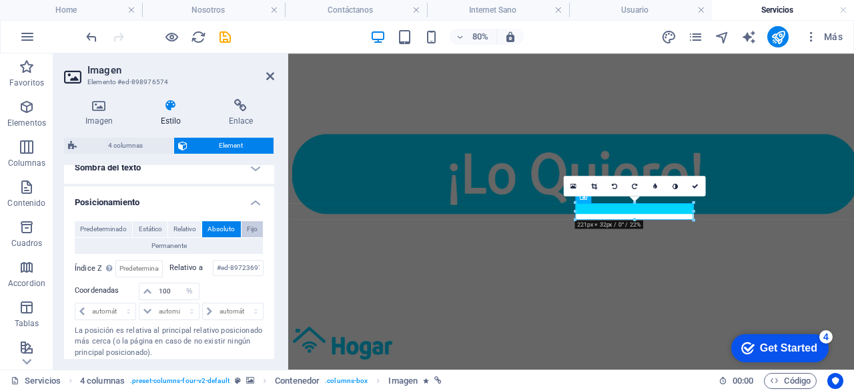
click at [254, 229] on span "Fijo" at bounding box center [252, 229] width 11 height 16
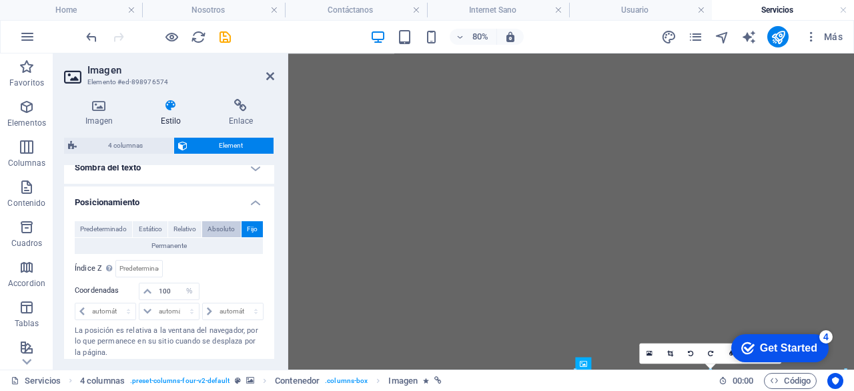
click at [218, 230] on span "Absoluto" at bounding box center [221, 229] width 27 height 16
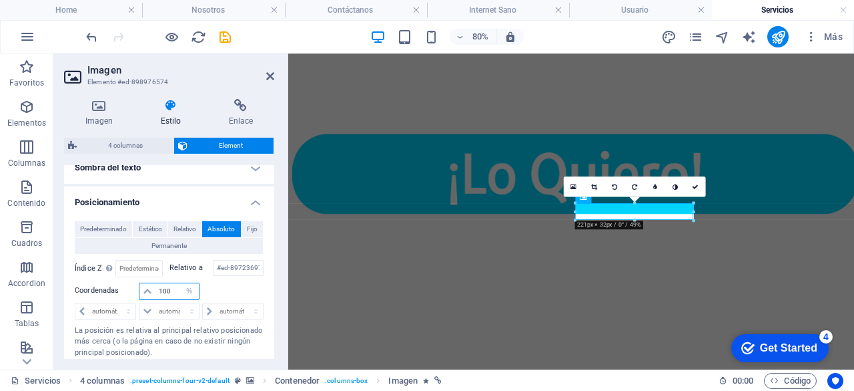
click at [174, 289] on input "100" at bounding box center [177, 291] width 43 height 16
type input "1"
click at [170, 313] on select "automático px rem % em" at bounding box center [169, 311] width 59 height 16
click at [246, 285] on div at bounding box center [232, 291] width 63 height 19
click at [187, 287] on select "automático px rem % em" at bounding box center [189, 291] width 19 height 16
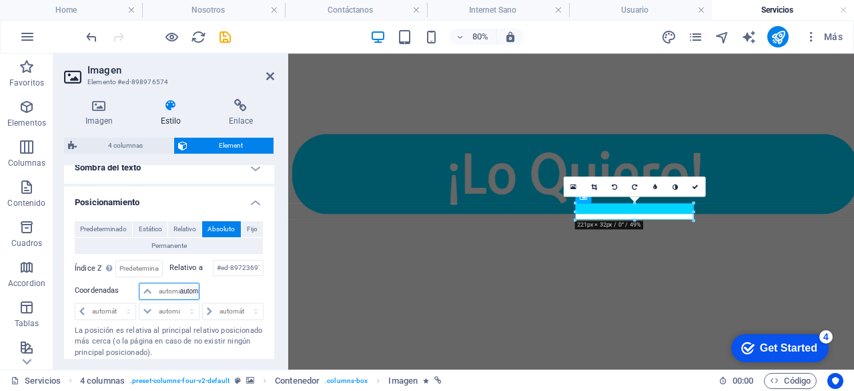
click at [180, 283] on select "automático px rem % em" at bounding box center [189, 291] width 19 height 16
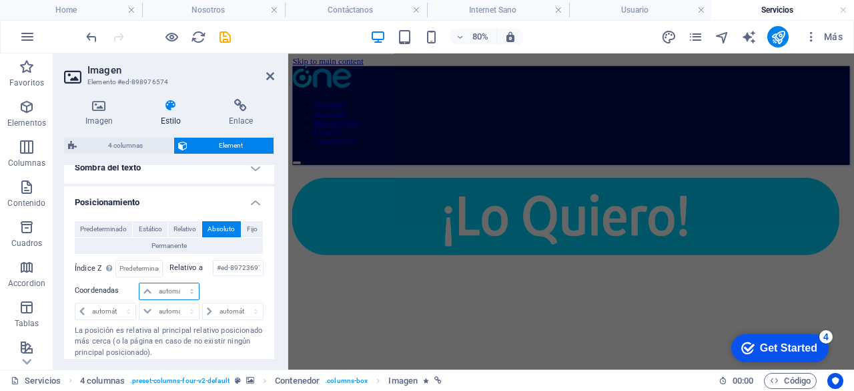
scroll to position [0, 0]
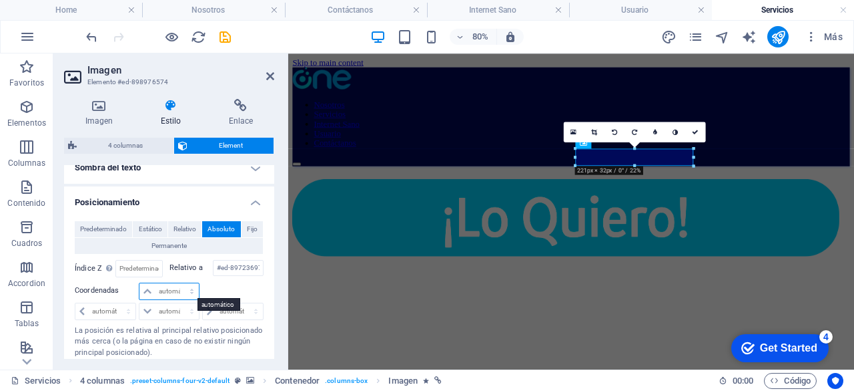
click at [174, 288] on select "automático px rem % em" at bounding box center [169, 291] width 59 height 16
select select "%"
click at [178, 283] on select "automático px rem % em" at bounding box center [169, 291] width 59 height 16
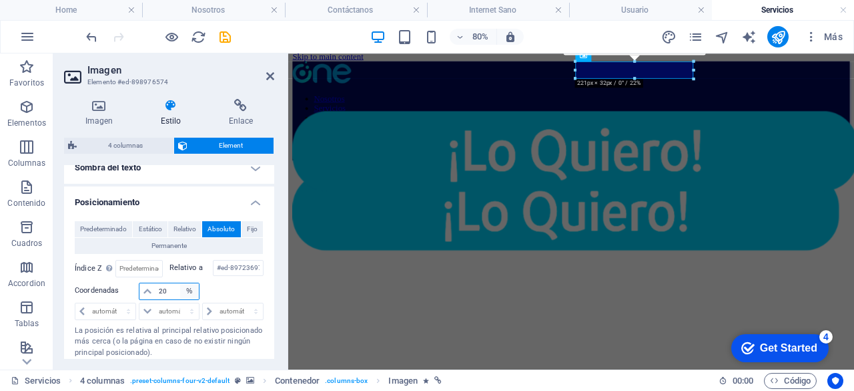
scroll to position [4, 0]
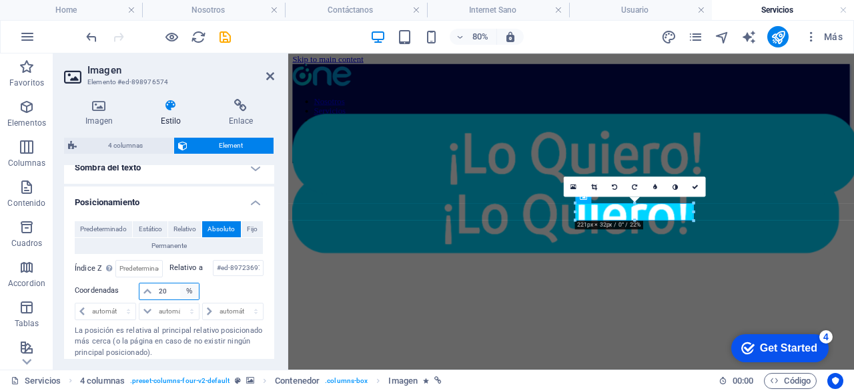
type input "2"
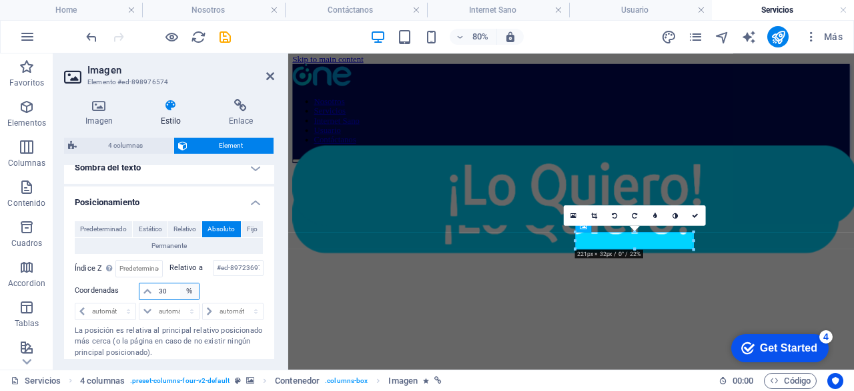
type input "3"
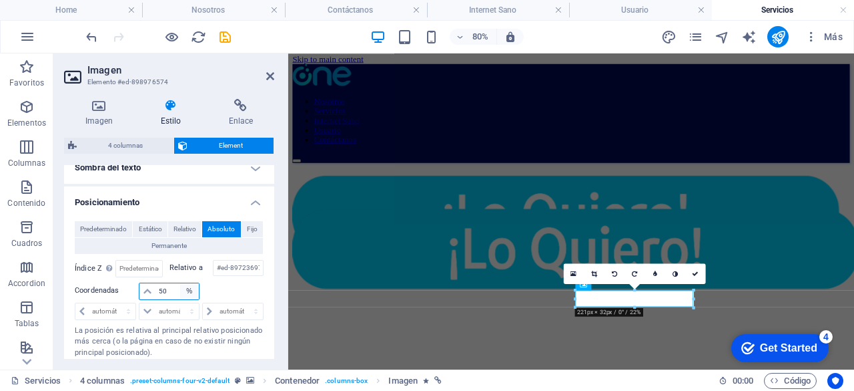
type input "5"
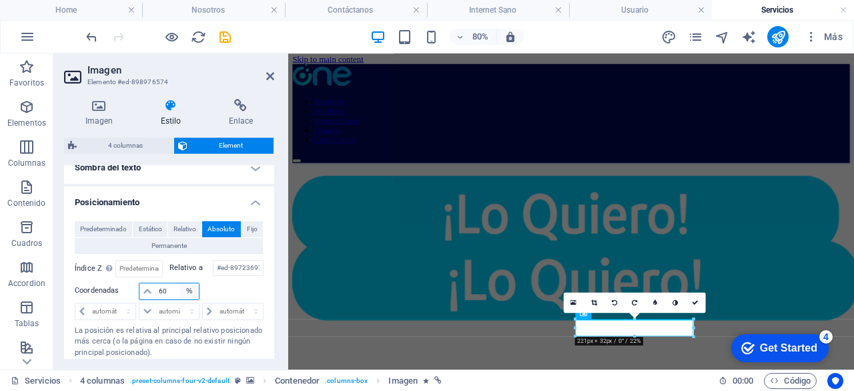
type input "6"
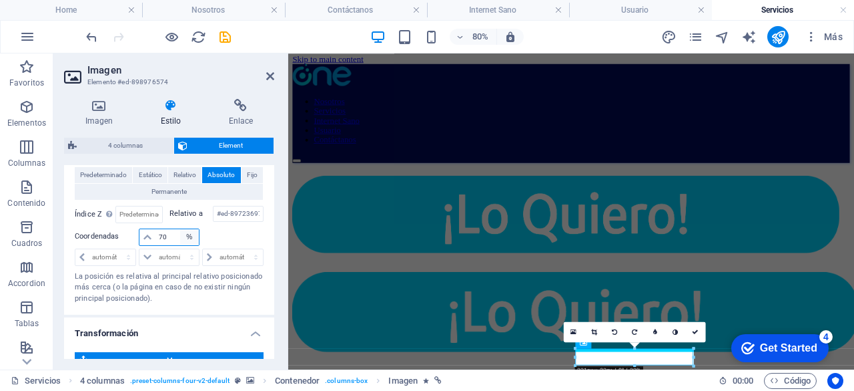
scroll to position [442, 0]
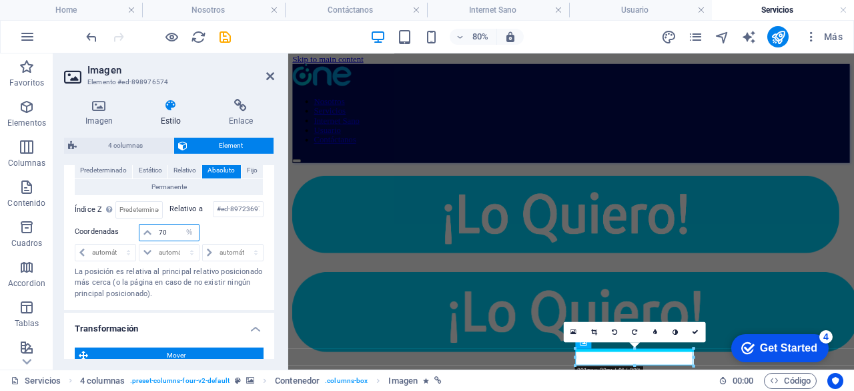
type input "70"
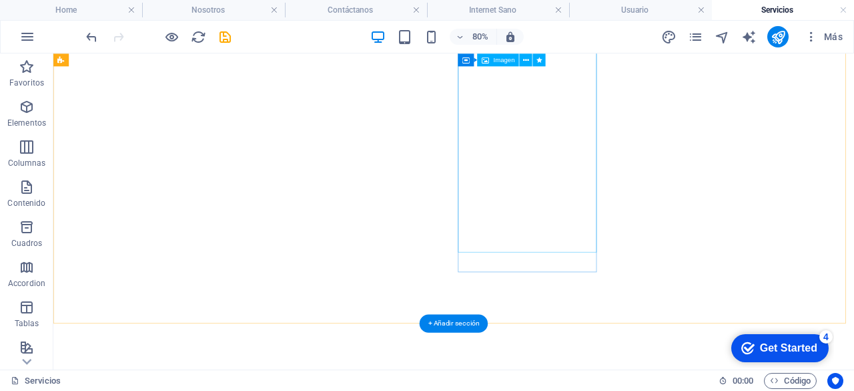
scroll to position [272, 0]
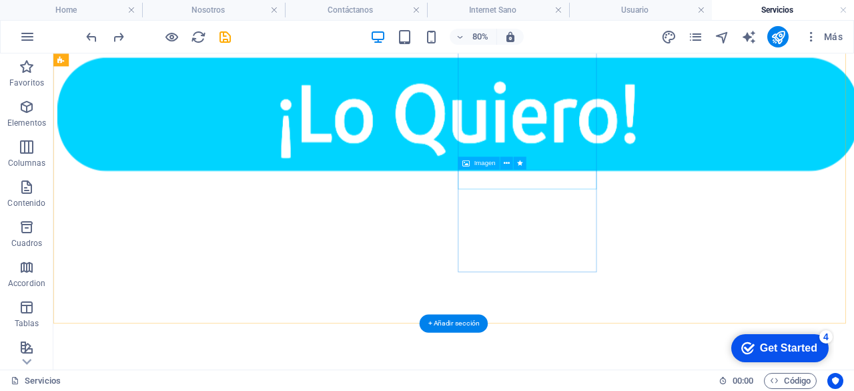
click at [656, 203] on figure at bounding box center [559, 130] width 1001 height 146
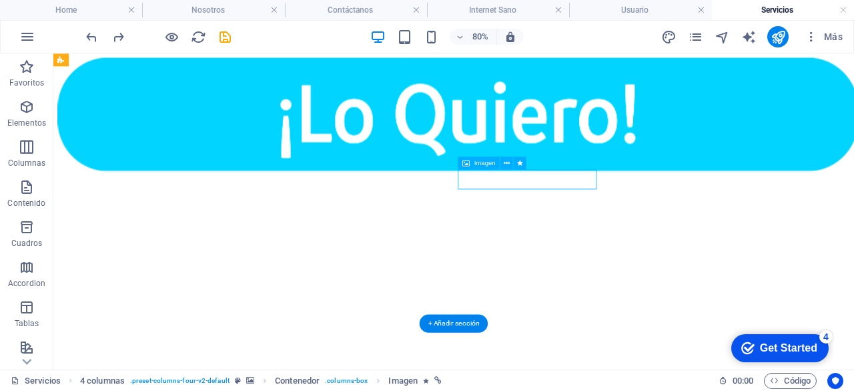
click at [656, 203] on figure at bounding box center [559, 130] width 1001 height 146
select select "%"
select select "px"
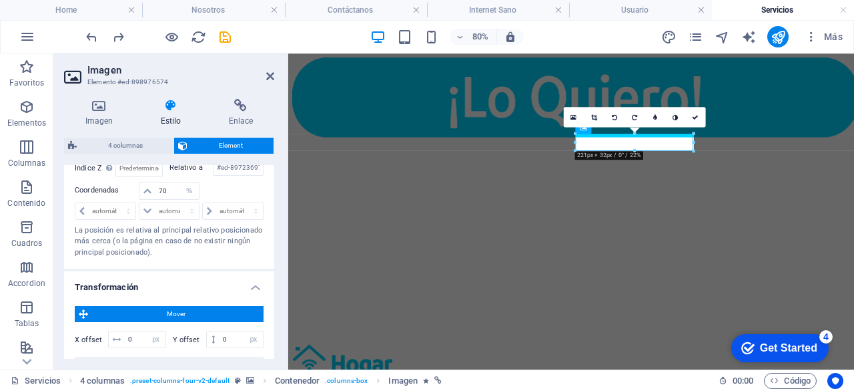
scroll to position [481, 0]
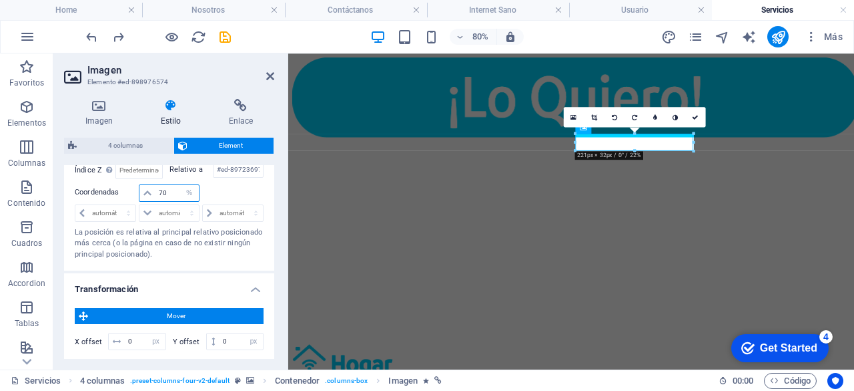
click at [167, 191] on input "70" at bounding box center [177, 193] width 43 height 16
type input "7"
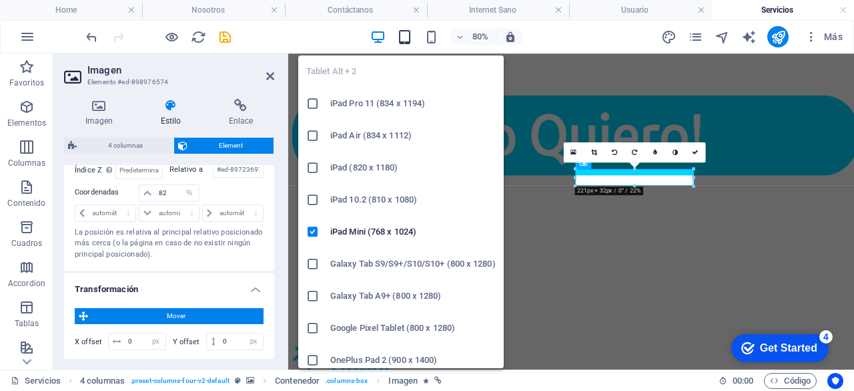
click at [409, 40] on icon "button" at bounding box center [404, 36] width 15 height 15
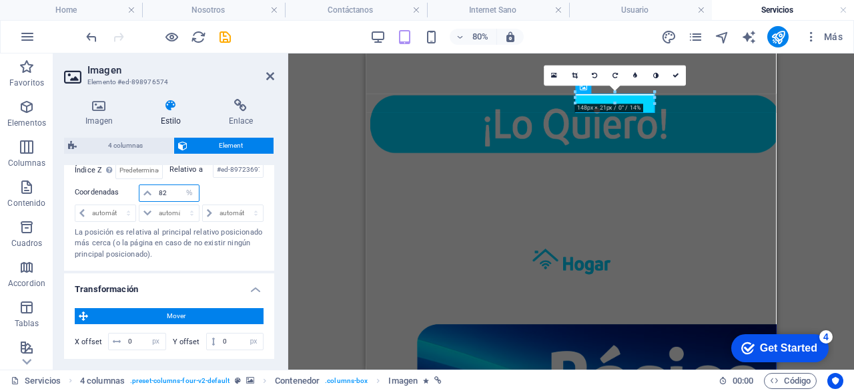
click at [174, 191] on input "82" at bounding box center [177, 193] width 43 height 16
type input "8"
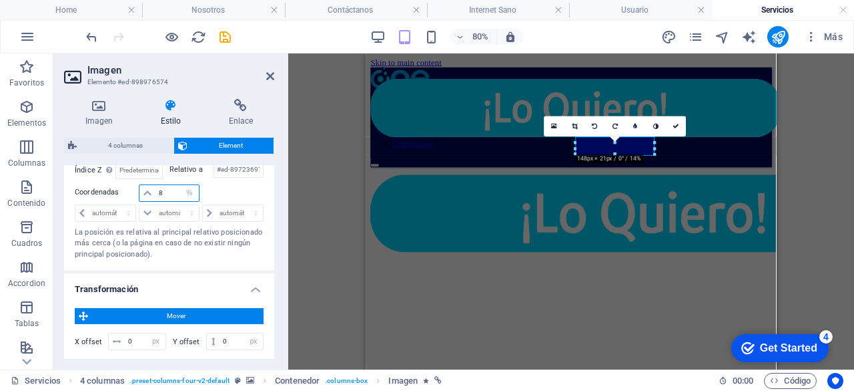
scroll to position [0, 0]
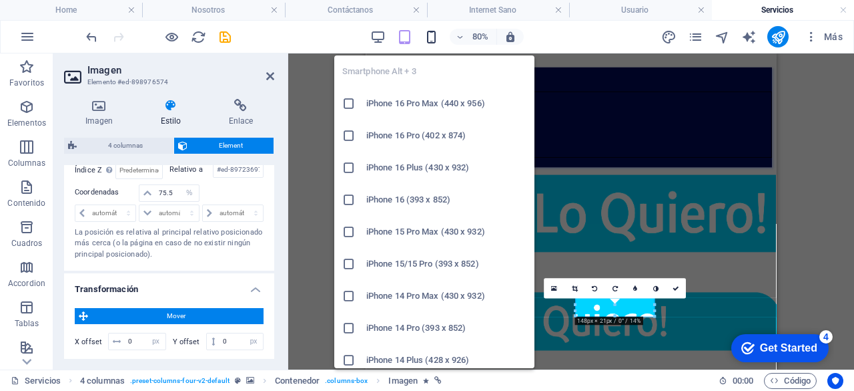
click at [438, 40] on icon "button" at bounding box center [431, 36] width 15 height 15
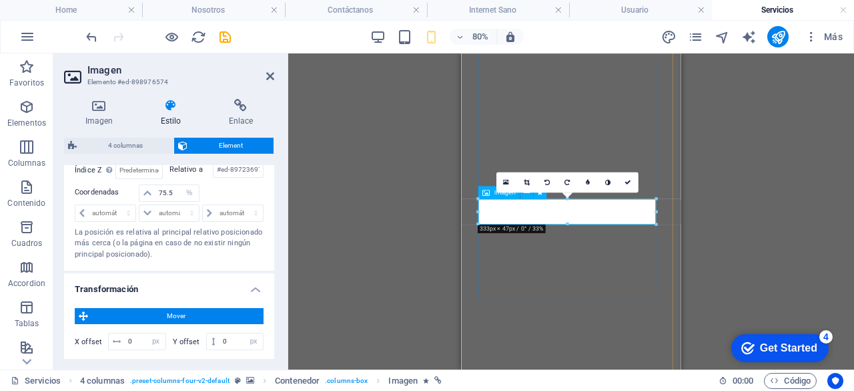
click at [177, 190] on input "75.5" at bounding box center [177, 193] width 43 height 16
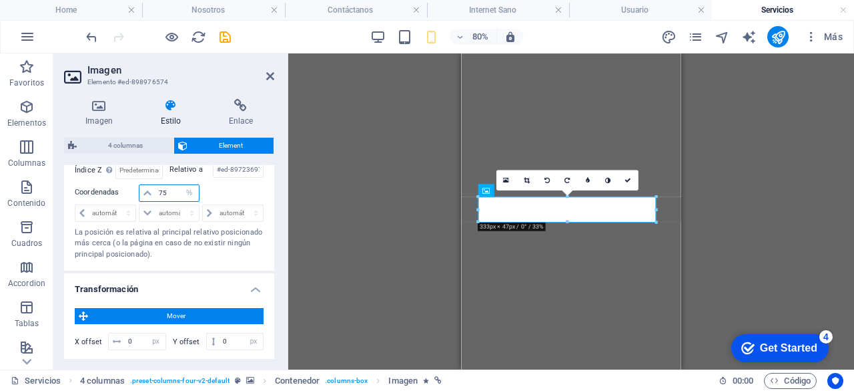
type input "7"
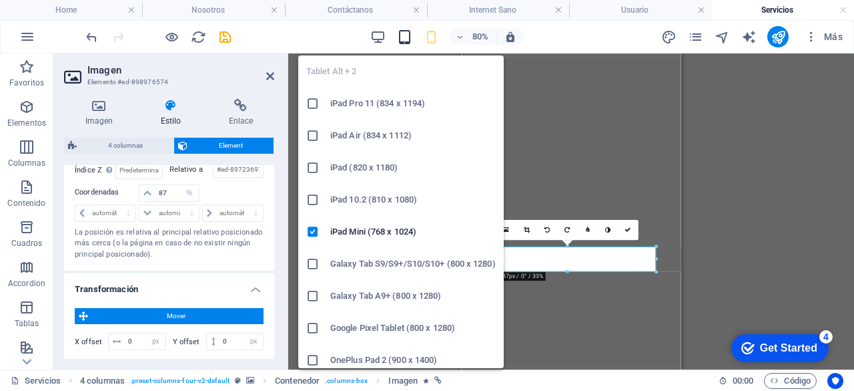
click at [403, 31] on icon "button" at bounding box center [404, 36] width 15 height 15
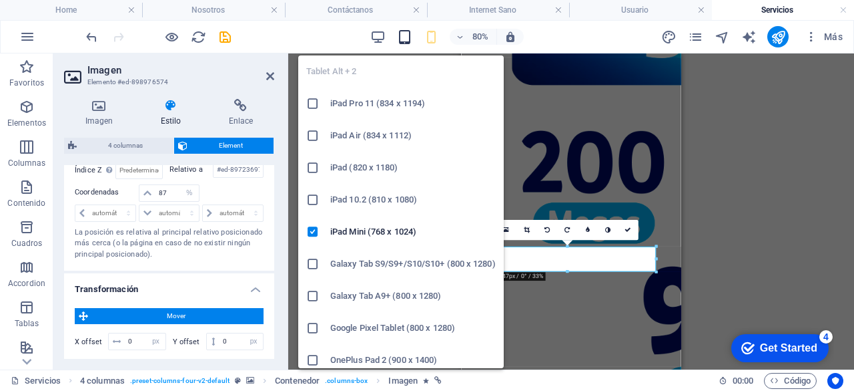
scroll to position [123, 0]
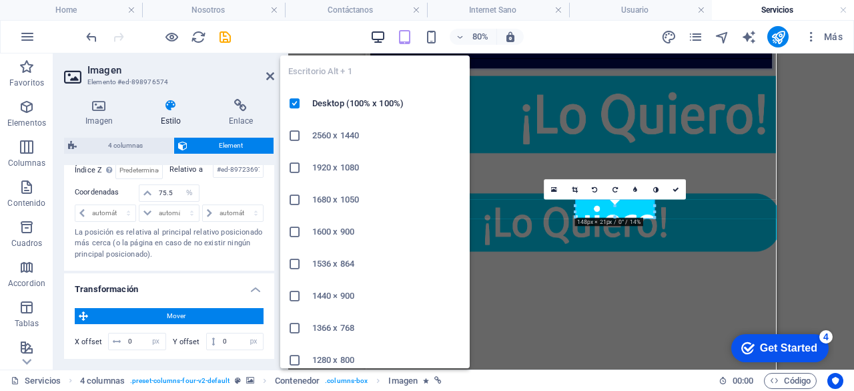
click at [375, 35] on icon "button" at bounding box center [377, 36] width 15 height 15
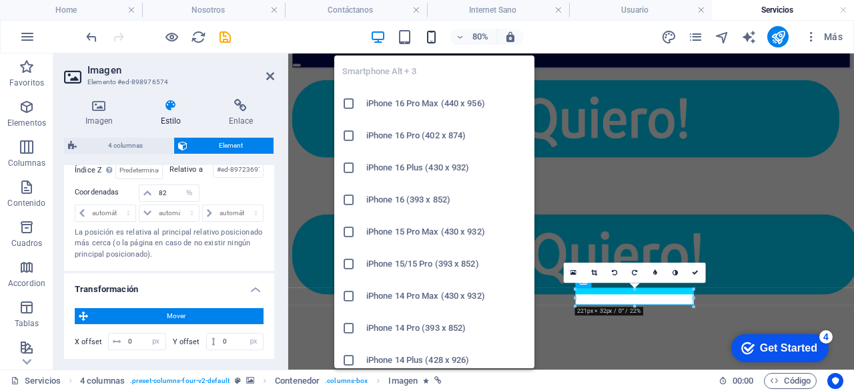
click at [430, 38] on icon "button" at bounding box center [431, 36] width 15 height 15
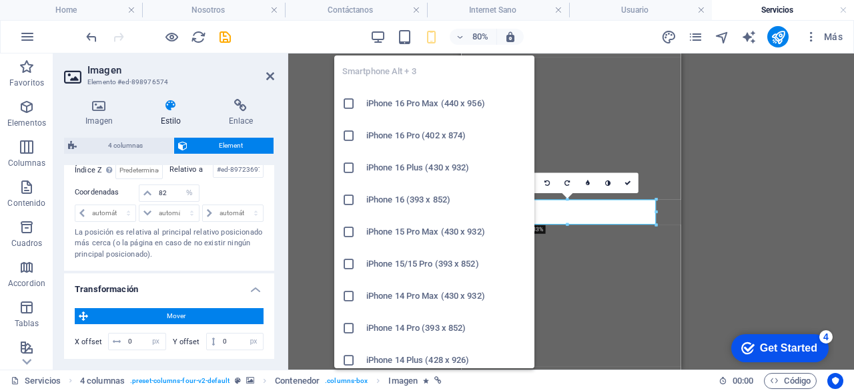
type input "87"
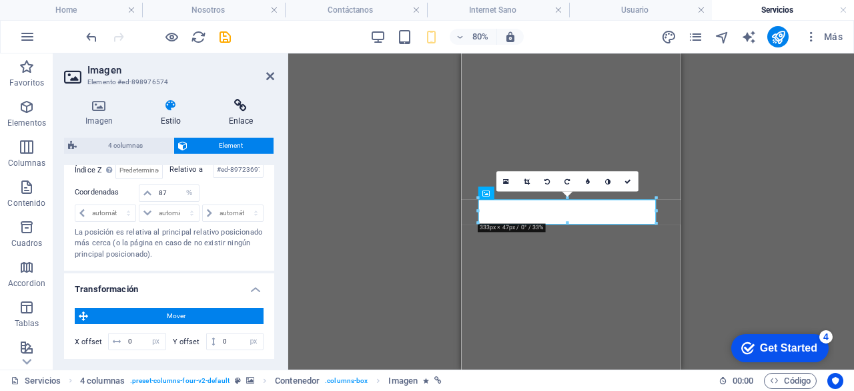
click at [238, 113] on h4 "Enlace" at bounding box center [241, 113] width 67 height 28
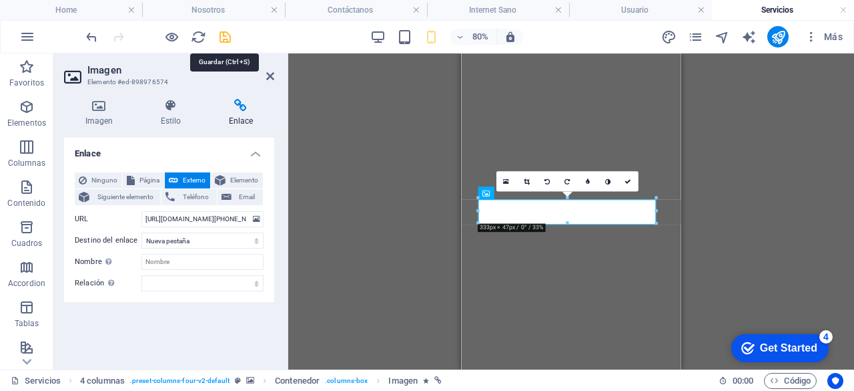
click at [227, 31] on icon "save" at bounding box center [225, 36] width 15 height 15
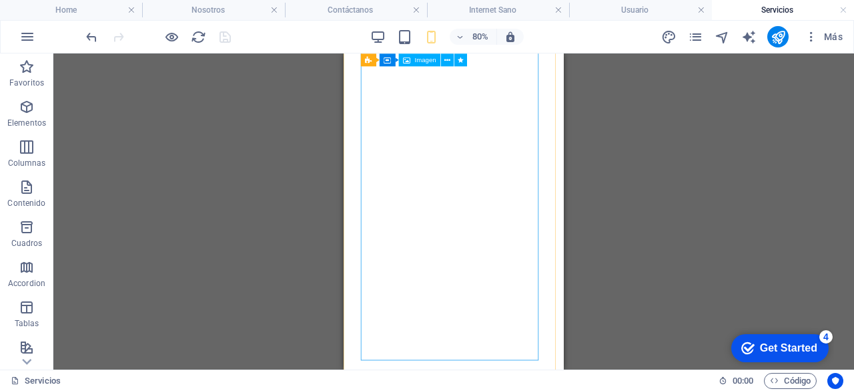
scroll to position [798, 0]
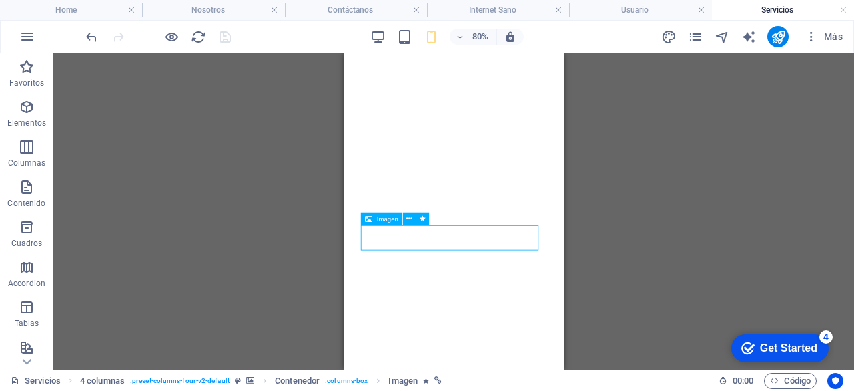
select select "%"
select select "px"
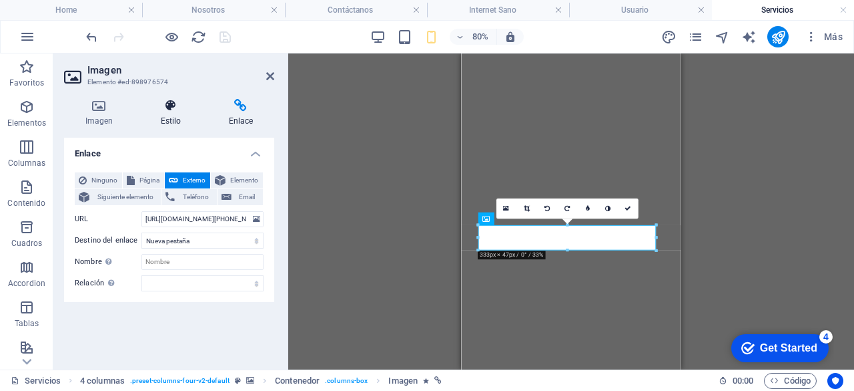
click at [174, 107] on icon at bounding box center [171, 105] width 63 height 13
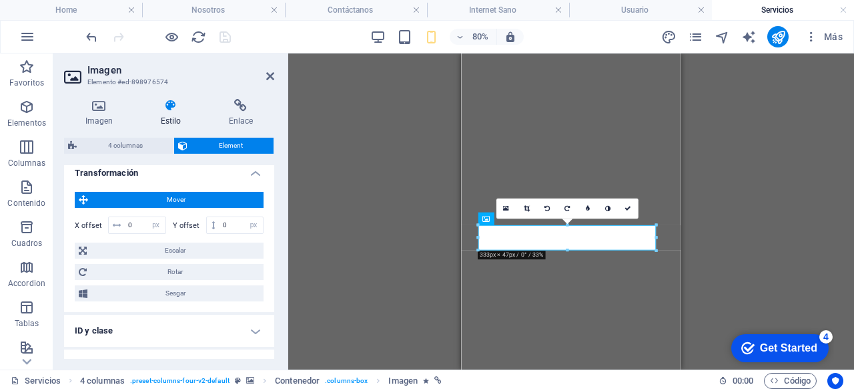
scroll to position [652, 0]
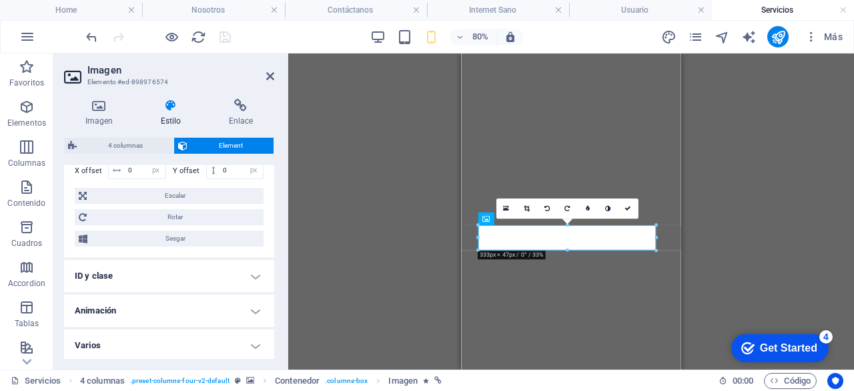
click at [233, 306] on h4 "Animación" at bounding box center [169, 310] width 210 height 32
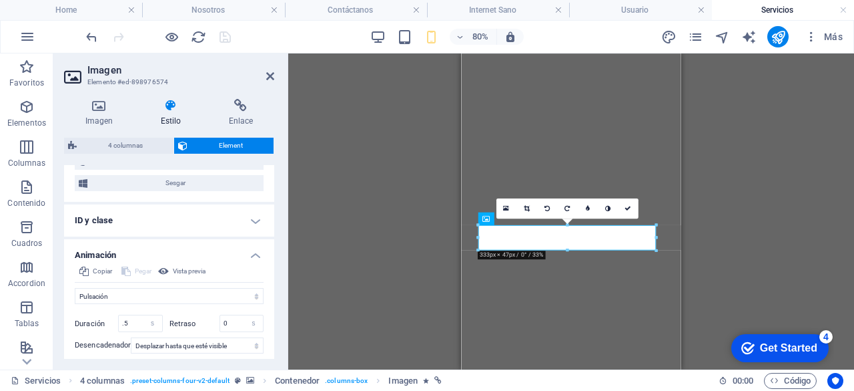
scroll to position [717, 0]
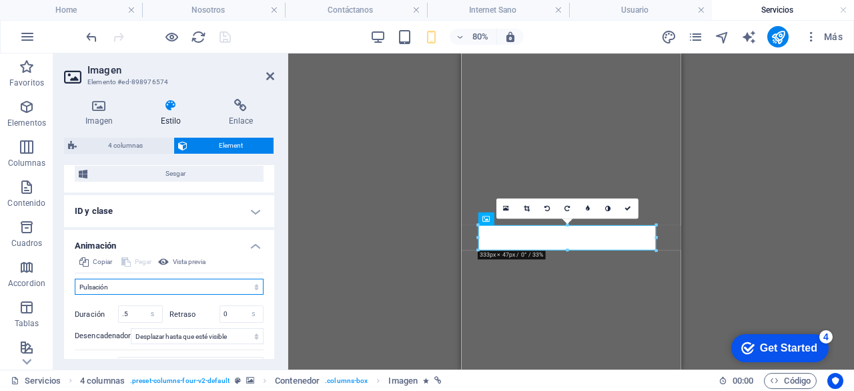
click at [249, 286] on select "No animar Mostrar / Ocultar Subir/bajar Acercar/alejar Deslizar de izquierda a …" at bounding box center [169, 286] width 189 height 16
select select "shrink"
click at [75, 278] on select "No animar Mostrar / Ocultar Subir/bajar Acercar/alejar Deslizar de izquierda a …" at bounding box center [169, 286] width 189 height 16
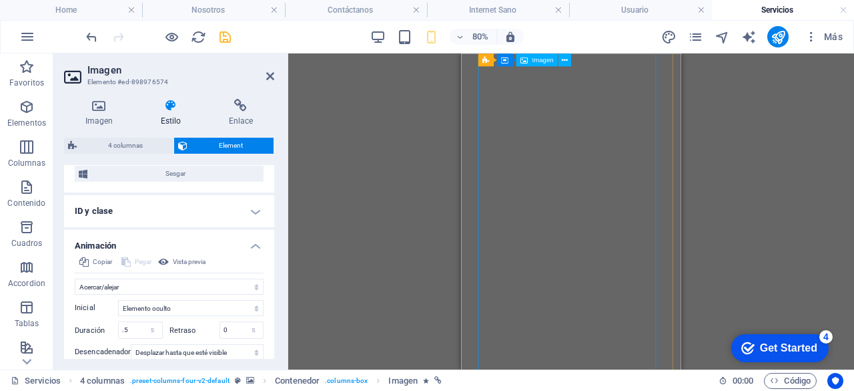
scroll to position [1185, 0]
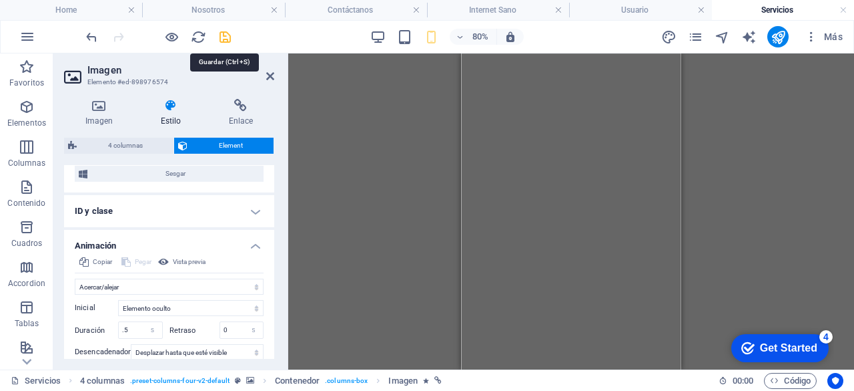
click at [229, 37] on icon "save" at bounding box center [225, 36] width 15 height 15
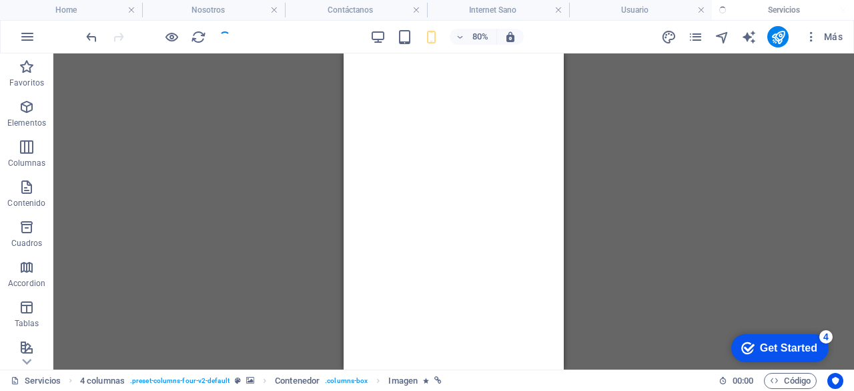
scroll to position [831, 0]
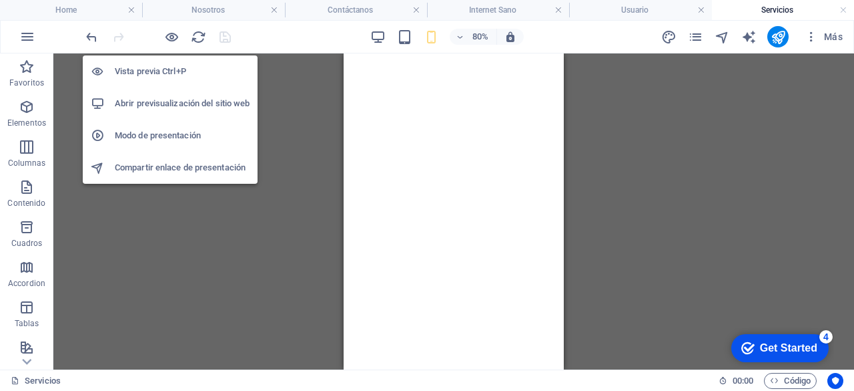
click at [189, 111] on li "Abrir previsualización del sitio web" at bounding box center [170, 103] width 175 height 32
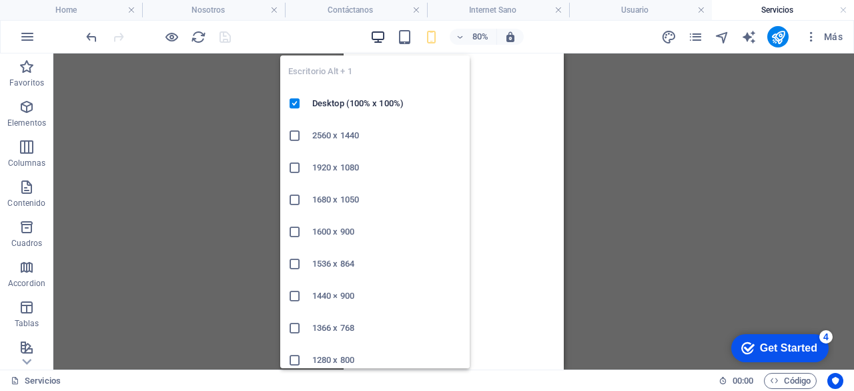
click at [376, 35] on icon "button" at bounding box center [377, 36] width 15 height 15
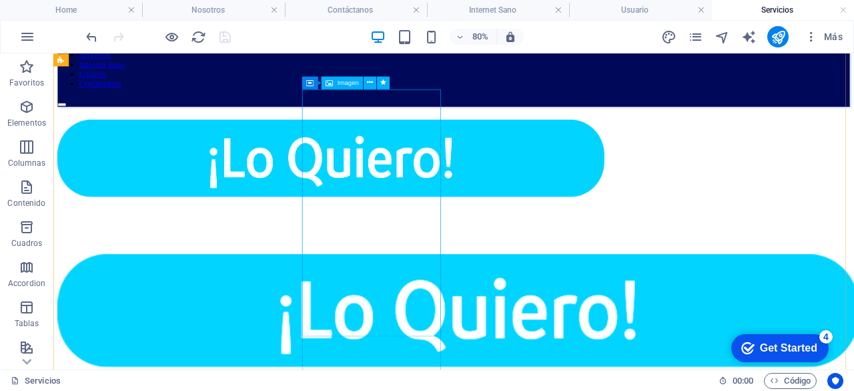
scroll to position [0, 0]
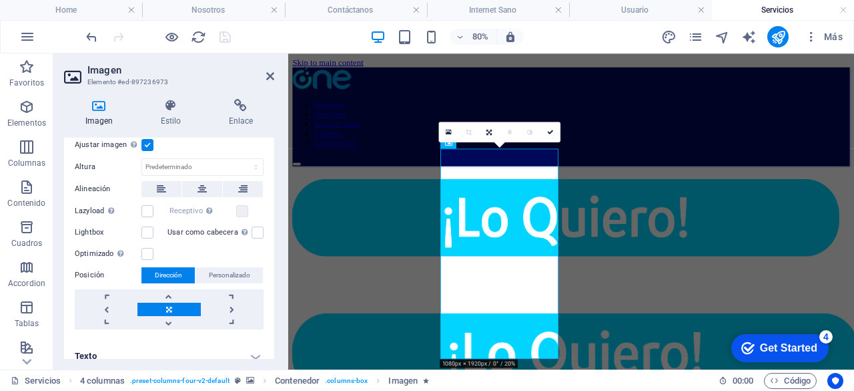
scroll to position [401, 0]
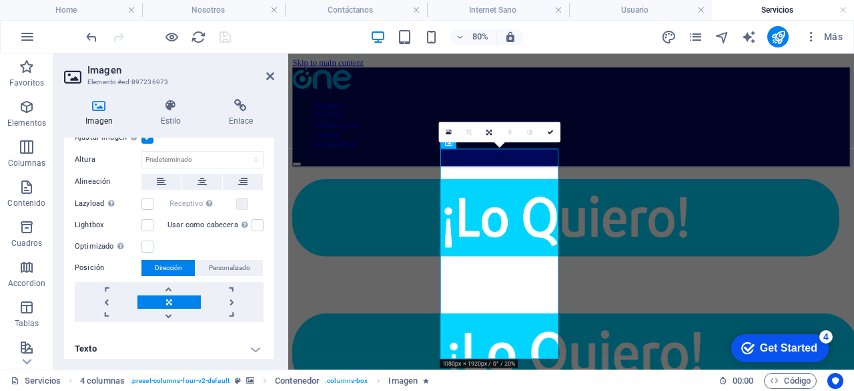
click at [168, 95] on div "Imagen Estilo Enlace Imagen Arrastra archivos aquí, haz clic para escoger archi…" at bounding box center [169, 228] width 232 height 281
click at [170, 113] on h4 "Estilo" at bounding box center [174, 113] width 68 height 28
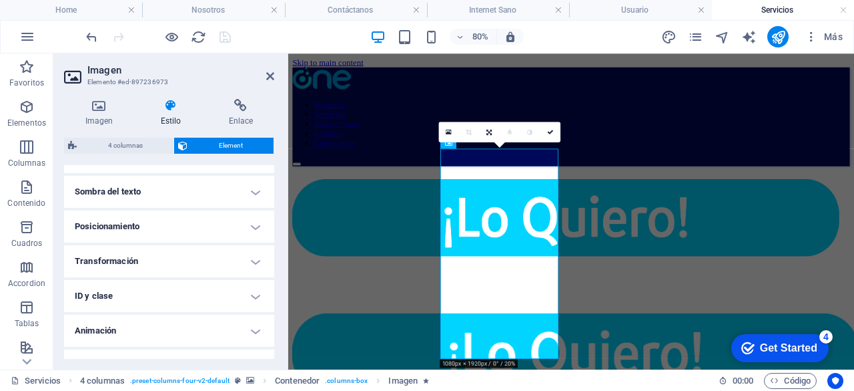
scroll to position [360, 0]
click at [179, 262] on h4 "Transformación" at bounding box center [169, 260] width 210 height 32
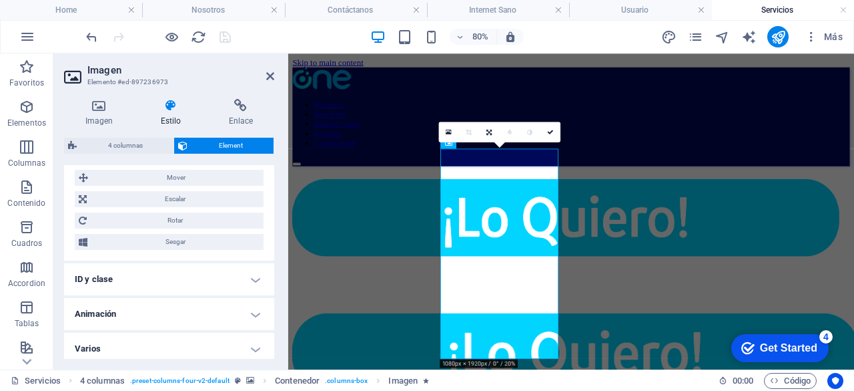
scroll to position [474, 0]
click at [204, 296] on h4 "Animación" at bounding box center [169, 309] width 210 height 32
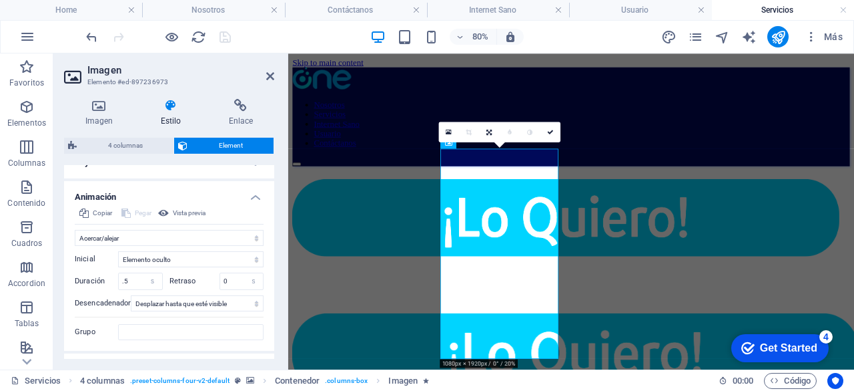
scroll to position [586, 0]
click at [170, 210] on button "Vista previa" at bounding box center [181, 213] width 51 height 16
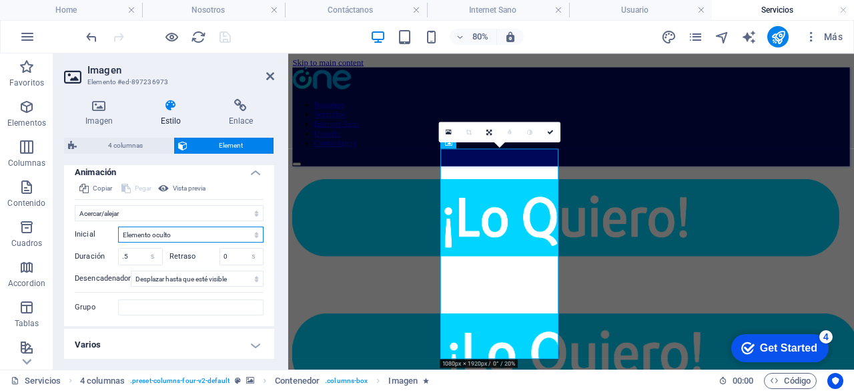
click at [251, 230] on select "Elemento oculto Elemento mostrado" at bounding box center [191, 234] width 146 height 16
click at [118, 226] on select "Elemento oculto Elemento mostrado" at bounding box center [191, 234] width 146 height 16
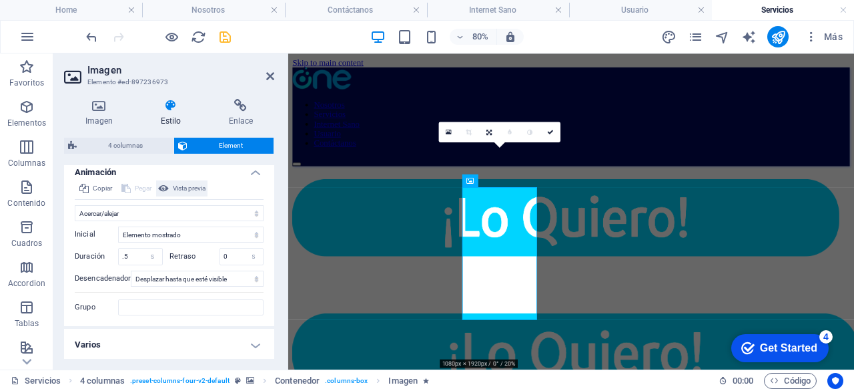
click at [193, 186] on span "Vista previa" at bounding box center [189, 188] width 33 height 16
click at [213, 232] on select "Elemento oculto Elemento mostrado" at bounding box center [191, 234] width 146 height 16
select select "hide"
click at [118, 226] on select "Elemento oculto Elemento mostrado" at bounding box center [191, 234] width 146 height 16
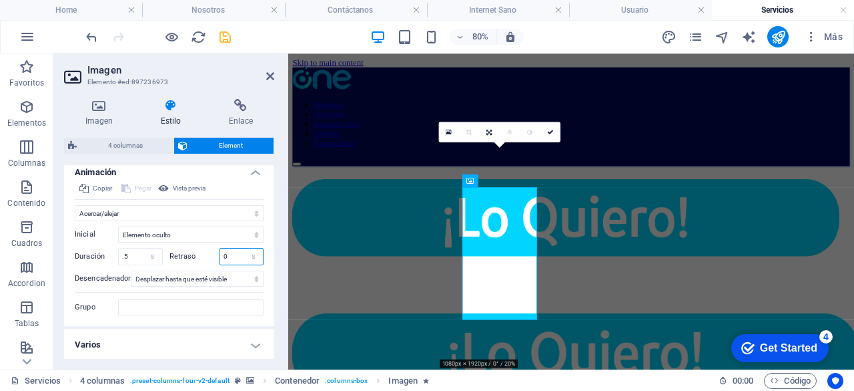
click at [235, 252] on input "0" at bounding box center [241, 256] width 43 height 16
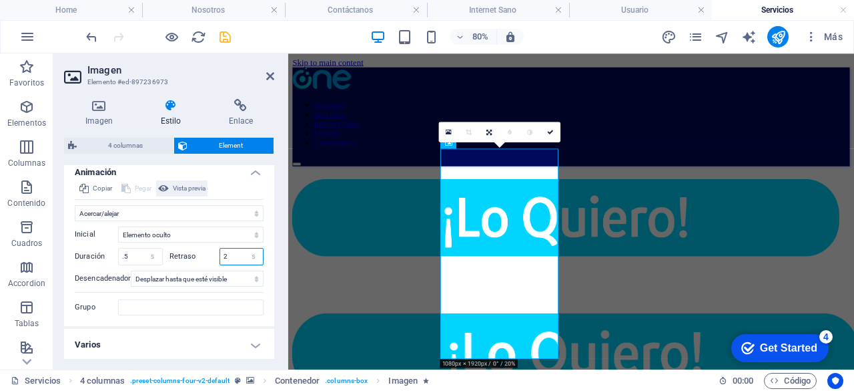
type input "2"
click at [204, 186] on span "Vista previa" at bounding box center [189, 188] width 33 height 16
click at [230, 254] on input "2" at bounding box center [241, 256] width 43 height 16
type input "1"
click at [200, 188] on span "Vista previa" at bounding box center [189, 188] width 33 height 16
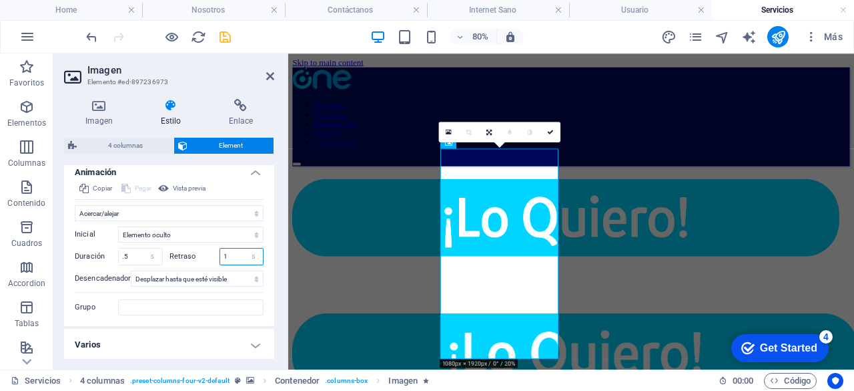
click at [236, 254] on input "1" at bounding box center [241, 256] width 43 height 16
click at [254, 277] on select "Ningún desencadenador automático Al cargar la página Desplazar hasta que esté v…" at bounding box center [197, 278] width 133 height 16
click at [278, 263] on div "Imagen Estilo Enlace Imagen Arrastra archivos aquí, haz clic para escoger archi…" at bounding box center [169, 228] width 232 height 281
click at [204, 308] on input "Grupo" at bounding box center [191, 307] width 146 height 16
click at [251, 336] on h4 "Varios" at bounding box center [169, 344] width 210 height 32
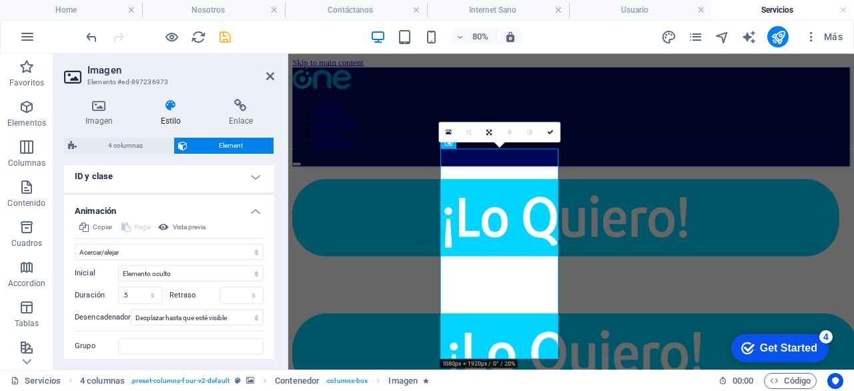
scroll to position [569, 0]
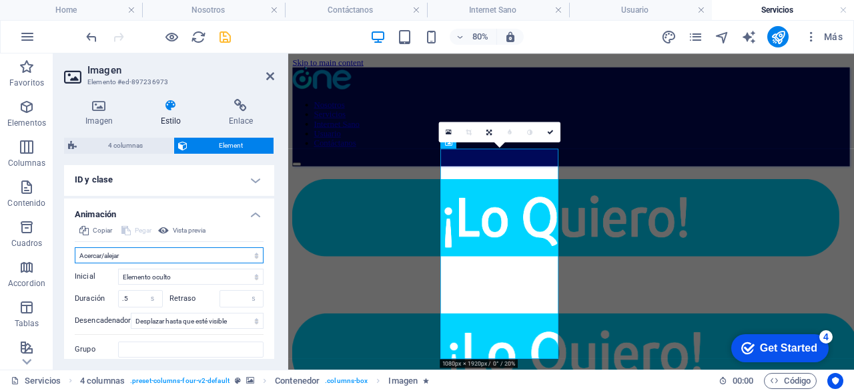
click at [252, 257] on select "No animar Mostrar / Ocultar Subir/bajar Acercar/alejar Deslizar de izquierda a …" at bounding box center [169, 255] width 189 height 16
select select "slide"
click at [75, 247] on select "No animar Mostrar / Ocultar Subir/bajar Acercar/alejar Deslizar de izquierda a …" at bounding box center [169, 255] width 189 height 16
type input "1"
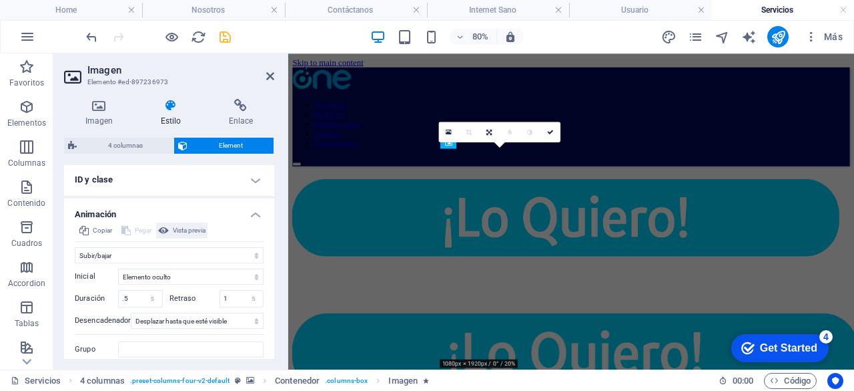
click at [206, 225] on span "Vista previa" at bounding box center [189, 230] width 33 height 16
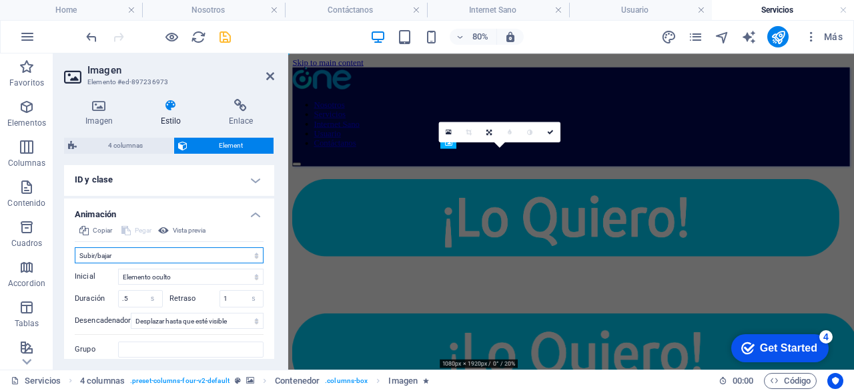
click at [259, 252] on select "No animar Mostrar / Ocultar Subir/bajar Acercar/alejar Deslizar de izquierda a …" at bounding box center [169, 255] width 189 height 16
click at [75, 247] on select "No animar Mostrar / Ocultar Subir/bajar Acercar/alejar Deslizar de izquierda a …" at bounding box center [169, 255] width 189 height 16
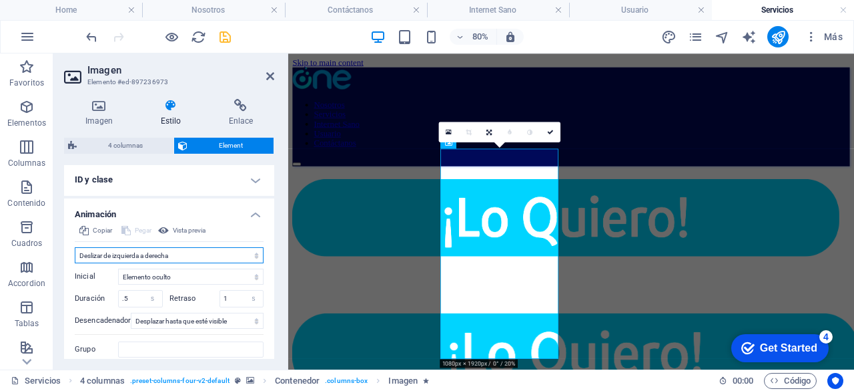
click at [251, 252] on select "No animar Mostrar / Ocultar Subir/bajar Acercar/alejar Deslizar de izquierda a …" at bounding box center [169, 255] width 189 height 16
click at [75, 247] on select "No animar Mostrar / Ocultar Subir/bajar Acercar/alejar Deslizar de izquierda a …" at bounding box center [169, 255] width 189 height 16
click at [251, 254] on select "No animar Mostrar / Ocultar Subir/bajar Acercar/alejar Deslizar de izquierda a …" at bounding box center [169, 255] width 189 height 16
select select "shrink"
click at [75, 247] on select "No animar Mostrar / Ocultar Subir/bajar Acercar/alejar Deslizar de izquierda a …" at bounding box center [169, 255] width 189 height 16
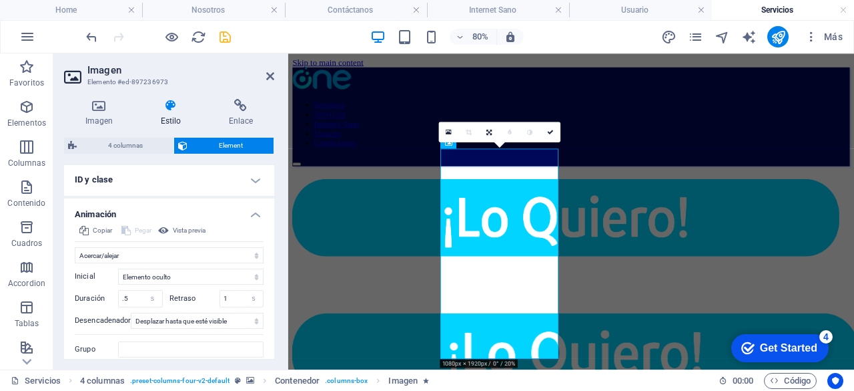
click at [195, 219] on h4 "Animación" at bounding box center [169, 210] width 210 height 24
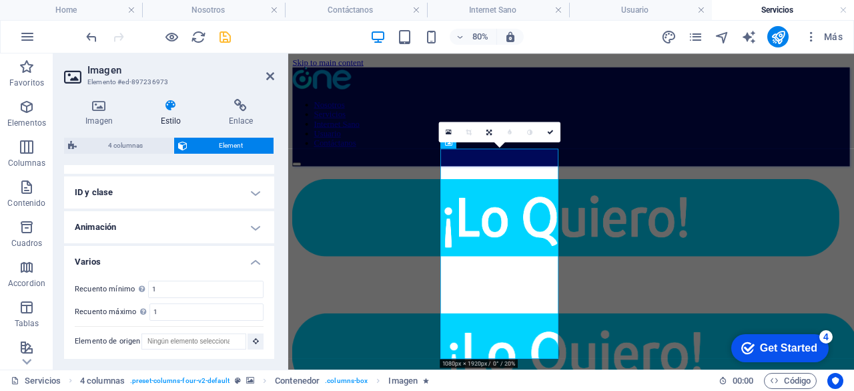
click at [242, 233] on h4 "Animación" at bounding box center [169, 227] width 210 height 32
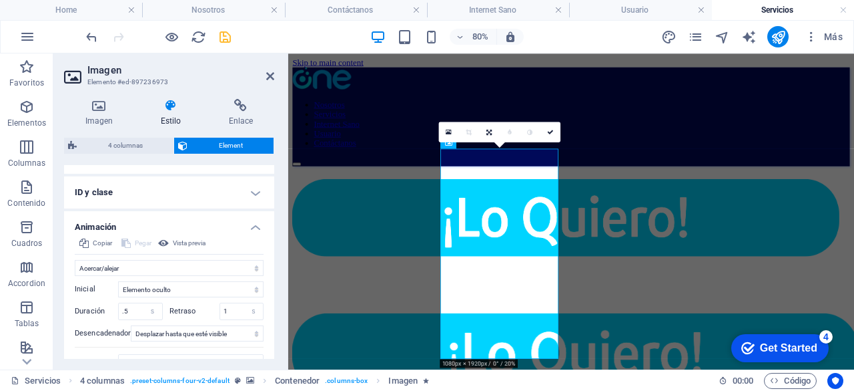
scroll to position [569, 0]
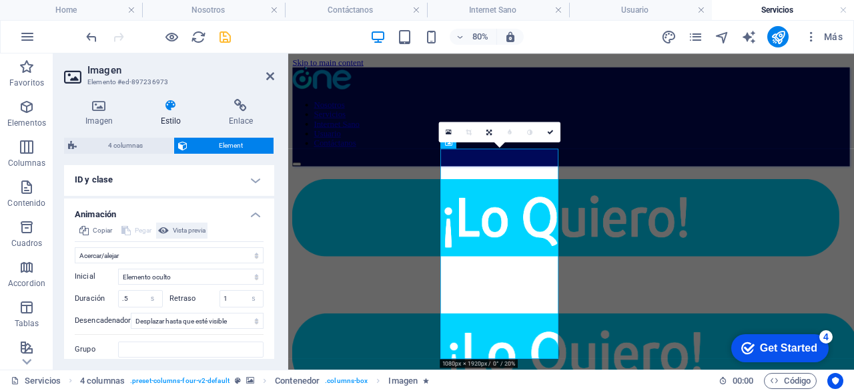
click at [187, 226] on span "Vista previa" at bounding box center [189, 230] width 33 height 16
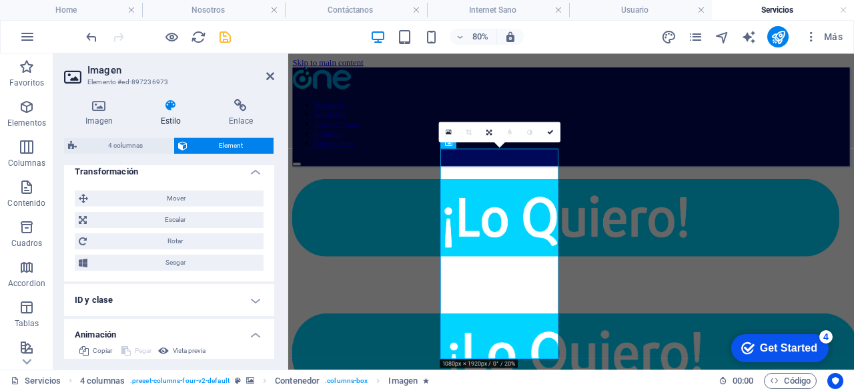
scroll to position [448, 0]
click at [256, 298] on h4 "ID y clase" at bounding box center [169, 300] width 210 height 32
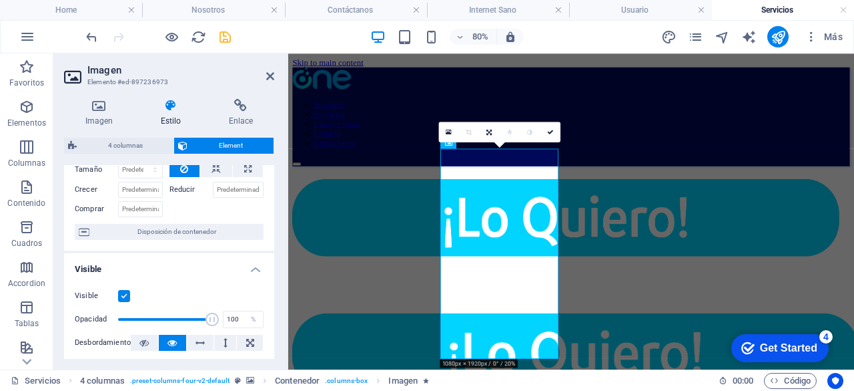
scroll to position [0, 0]
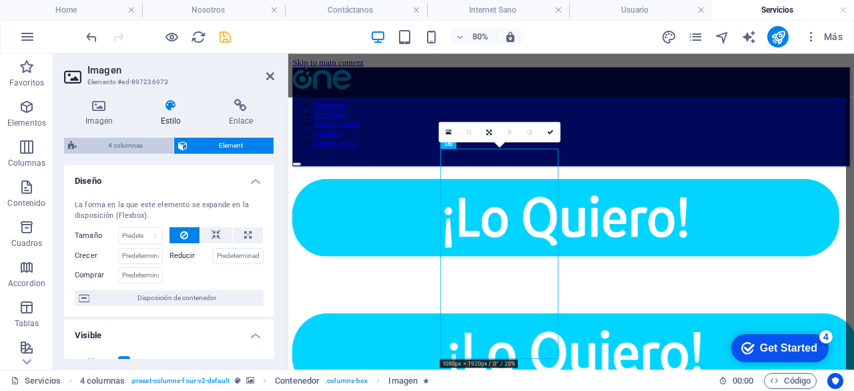
click at [140, 144] on span "4 columnas" at bounding box center [125, 146] width 89 height 16
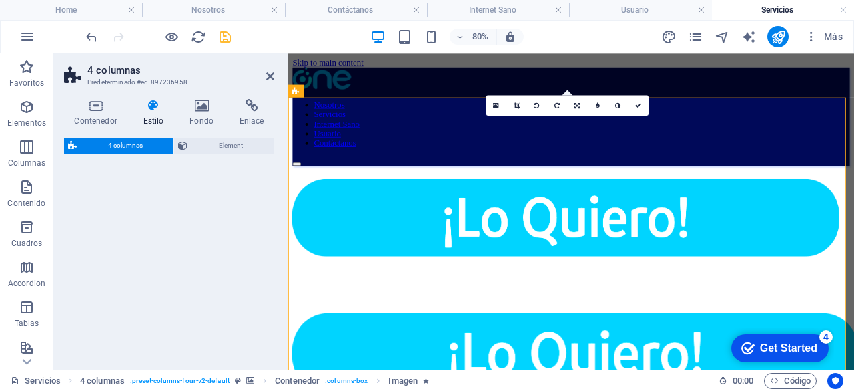
select select "rem"
select select "preset-columns-four-v2-default"
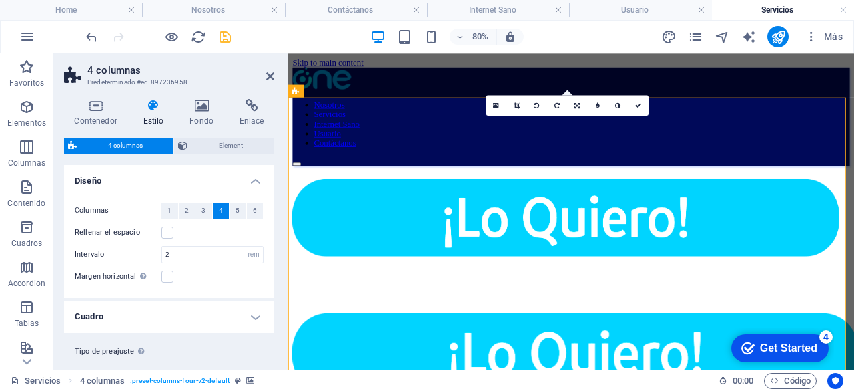
scroll to position [26, 0]
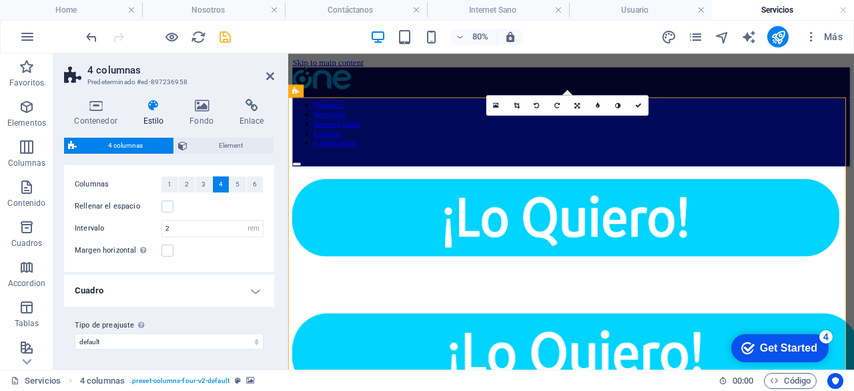
click at [231, 283] on h4 "Cuadro" at bounding box center [169, 290] width 210 height 32
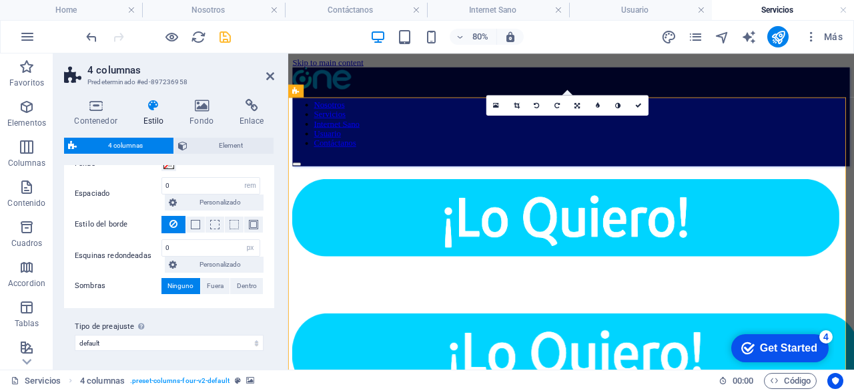
scroll to position [0, 0]
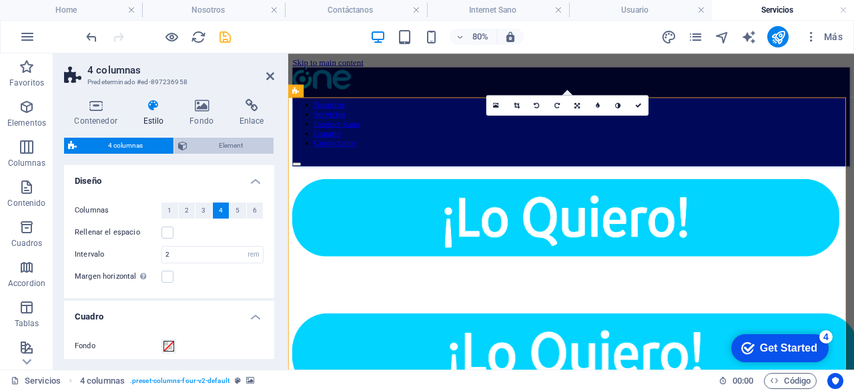
click at [198, 142] on span "Element" at bounding box center [231, 146] width 78 height 16
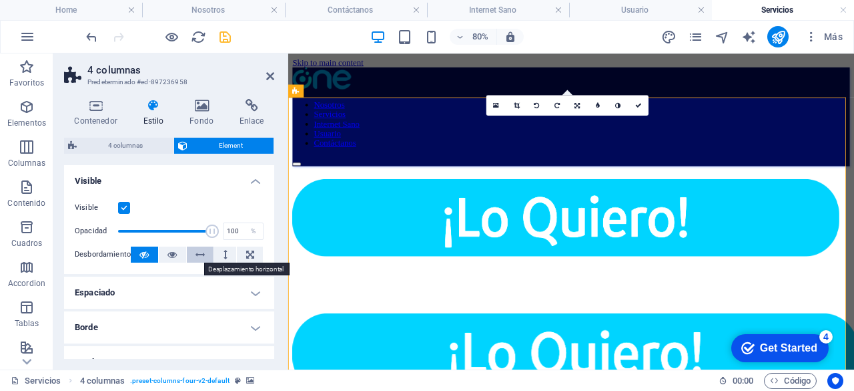
click at [204, 256] on button at bounding box center [200, 254] width 27 height 16
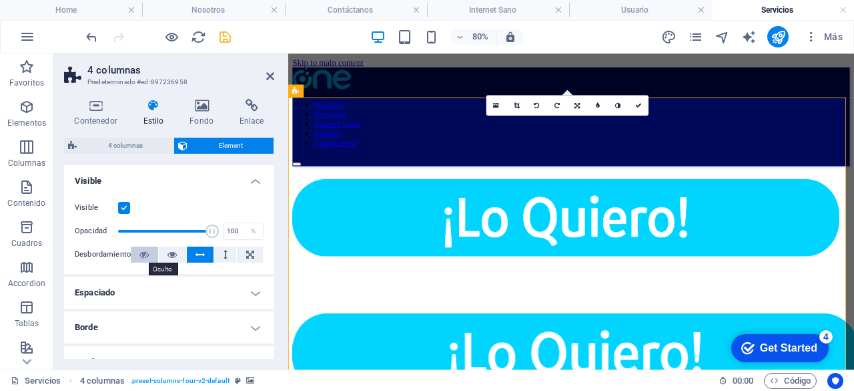
click at [141, 254] on icon at bounding box center [144, 254] width 9 height 16
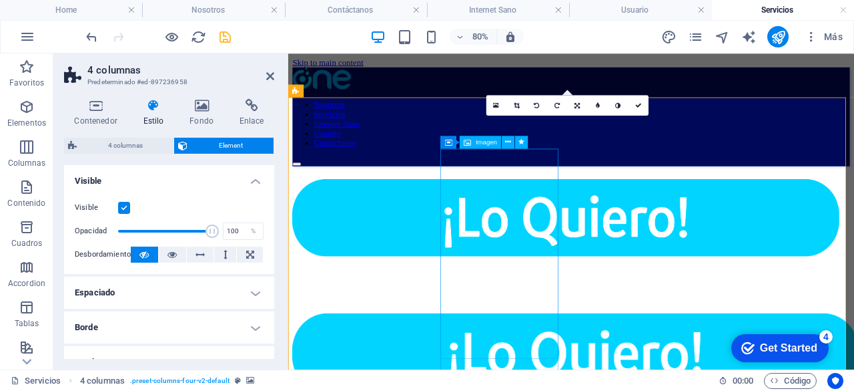
select select "shrink"
select select "s"
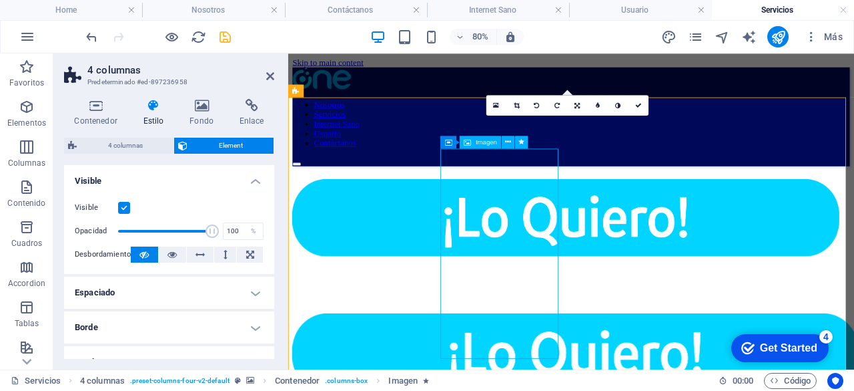
select select "scroll"
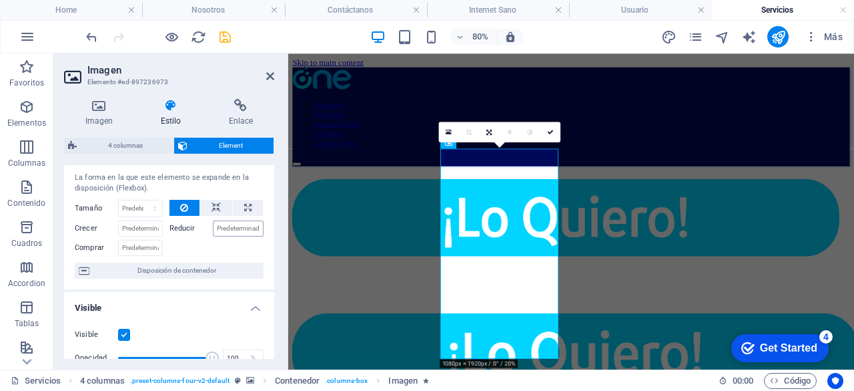
scroll to position [27, 0]
click at [212, 207] on icon at bounding box center [216, 208] width 9 height 16
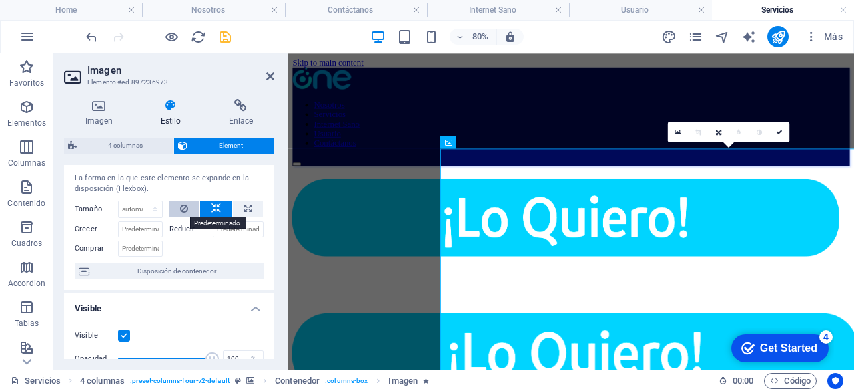
click at [191, 207] on button at bounding box center [185, 208] width 31 height 16
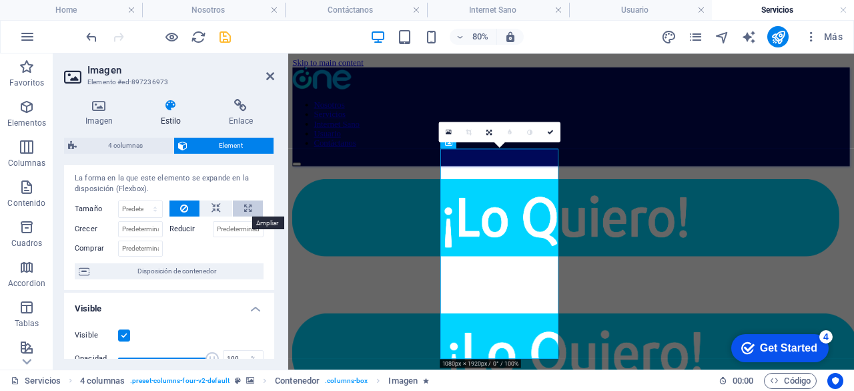
click at [248, 208] on icon at bounding box center [247, 208] width 7 height 16
type input "100"
select select "%"
click at [188, 208] on button at bounding box center [185, 208] width 31 height 16
select select "DISABLED_OPTION_VALUE"
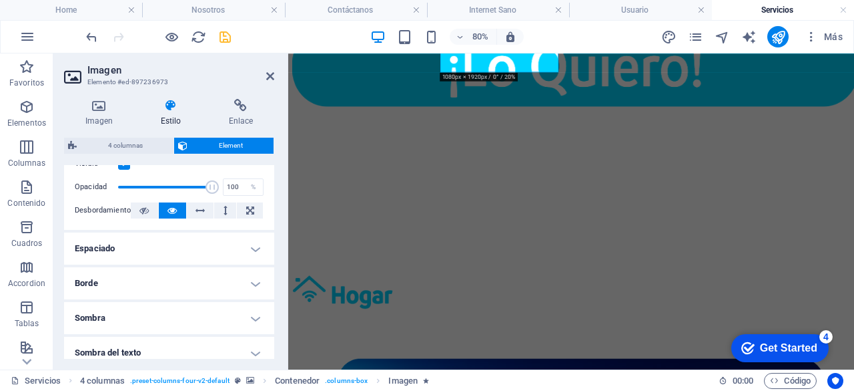
scroll to position [358, 0]
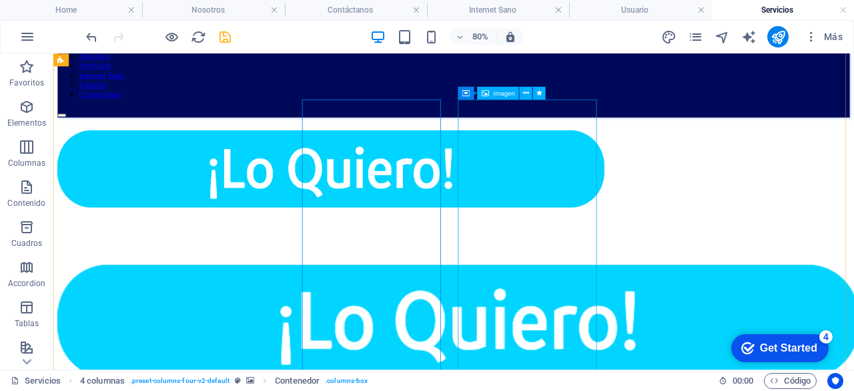
scroll to position [31, 0]
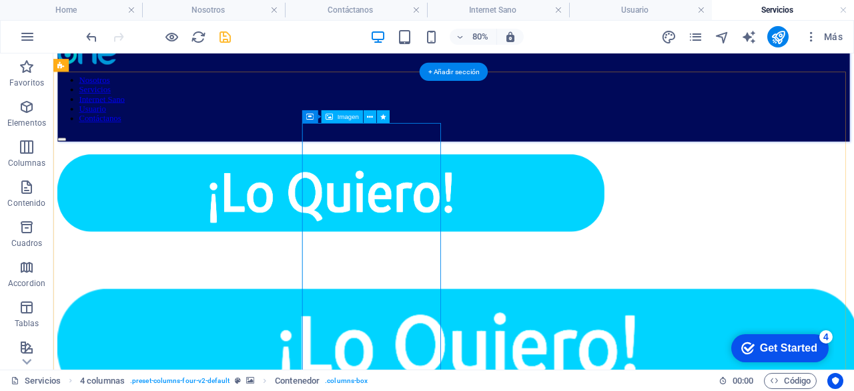
select select "shrink"
select select "s"
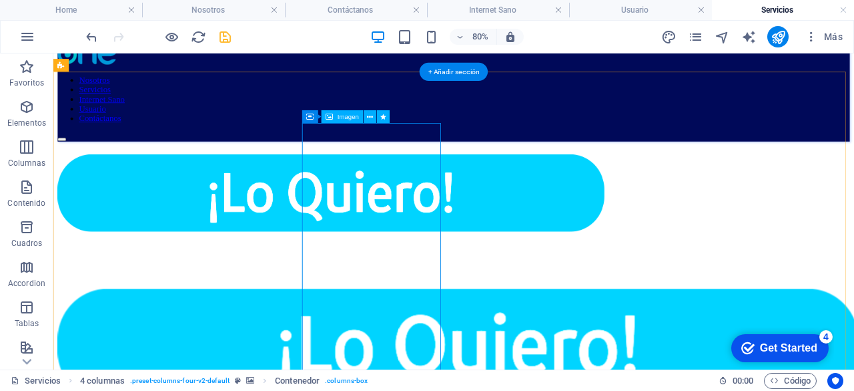
select select "scroll"
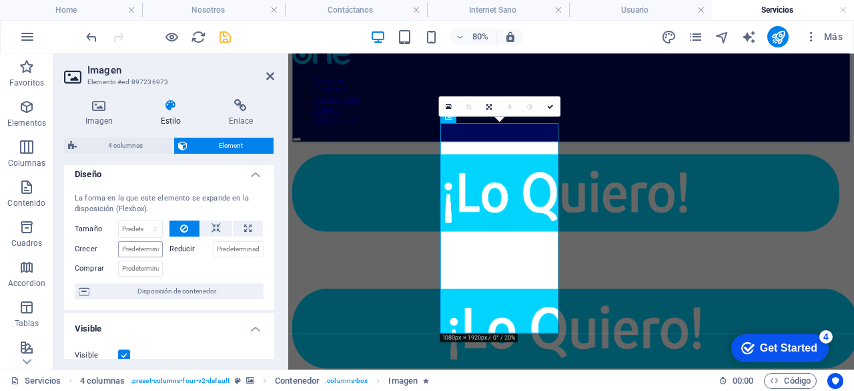
scroll to position [8, 0]
click at [145, 249] on input "Crecer" at bounding box center [140, 248] width 45 height 16
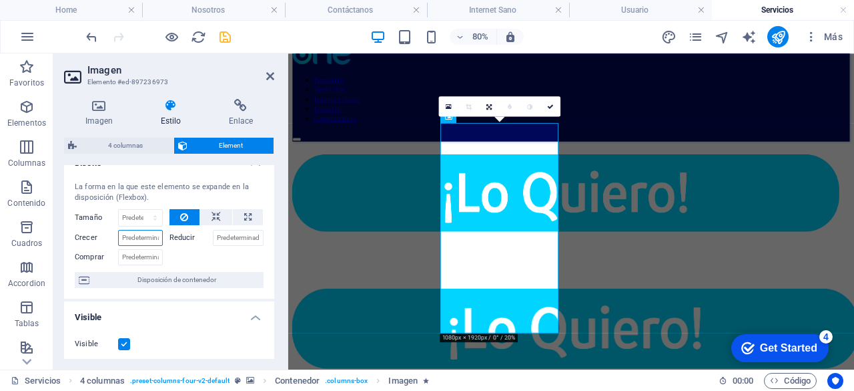
scroll to position [0, 0]
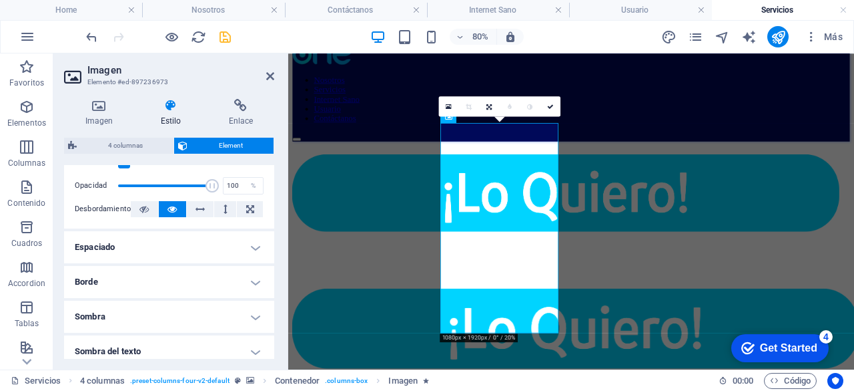
scroll to position [207, 0]
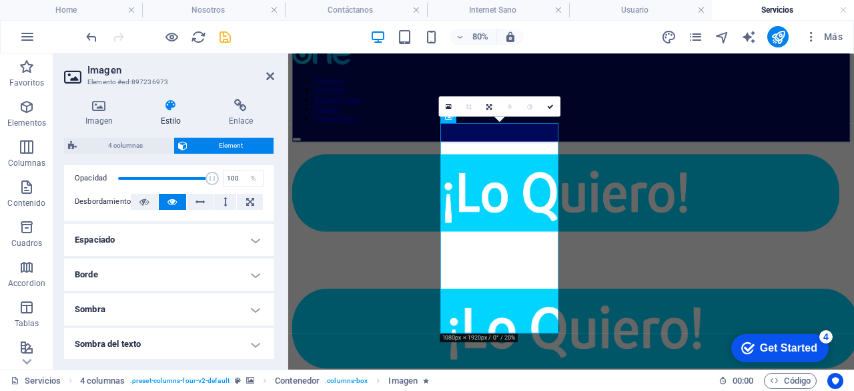
click at [250, 242] on h4 "Espaciado" at bounding box center [169, 240] width 210 height 32
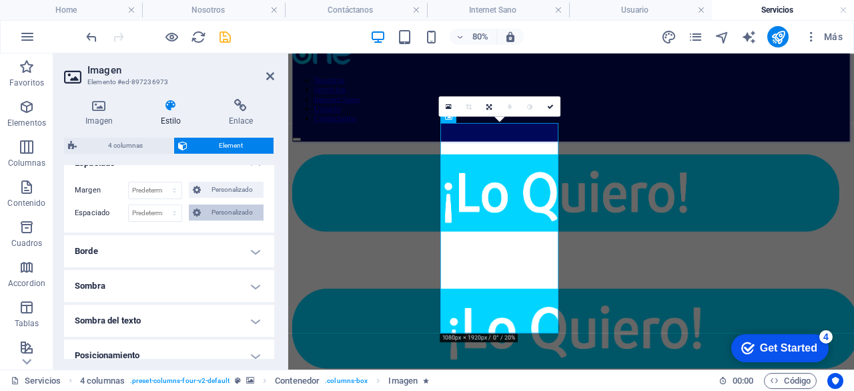
scroll to position [290, 0]
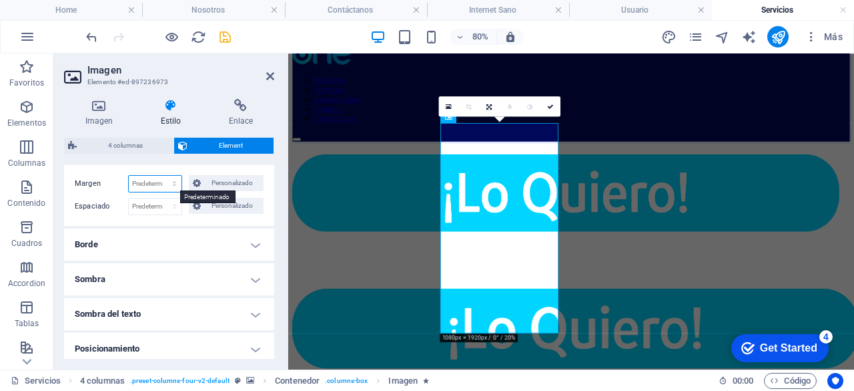
click at [174, 184] on select "Predeterminado automático px % rem vw vh Personalizado" at bounding box center [155, 184] width 53 height 16
click at [239, 244] on h4 "Borde" at bounding box center [169, 244] width 210 height 32
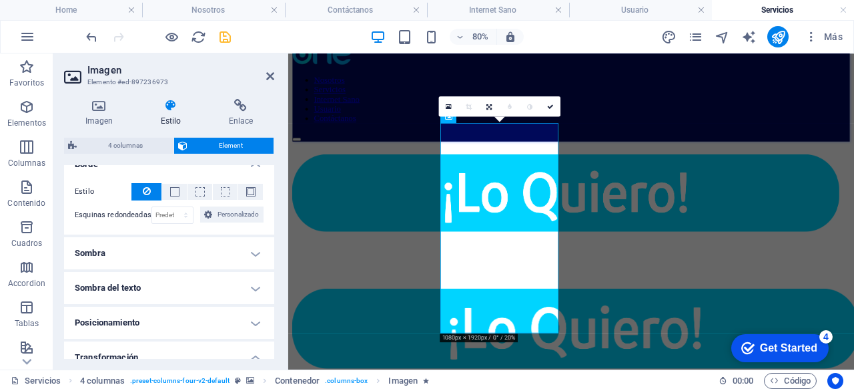
scroll to position [380, 0]
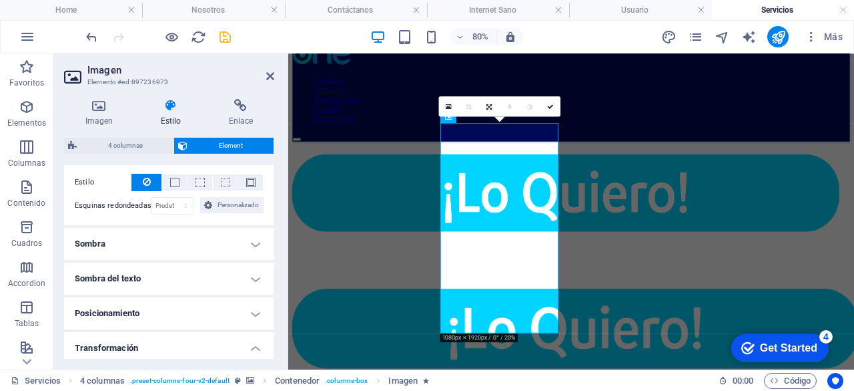
click at [254, 242] on h4 "Sombra" at bounding box center [169, 244] width 210 height 32
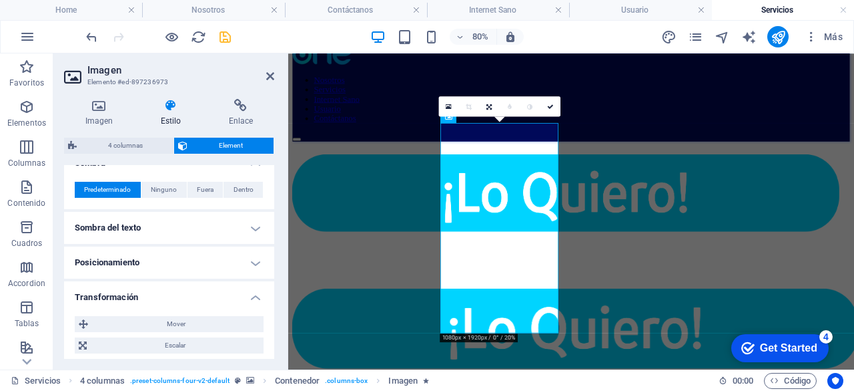
scroll to position [461, 0]
click at [259, 225] on h4 "Sombra del texto" at bounding box center [169, 227] width 210 height 32
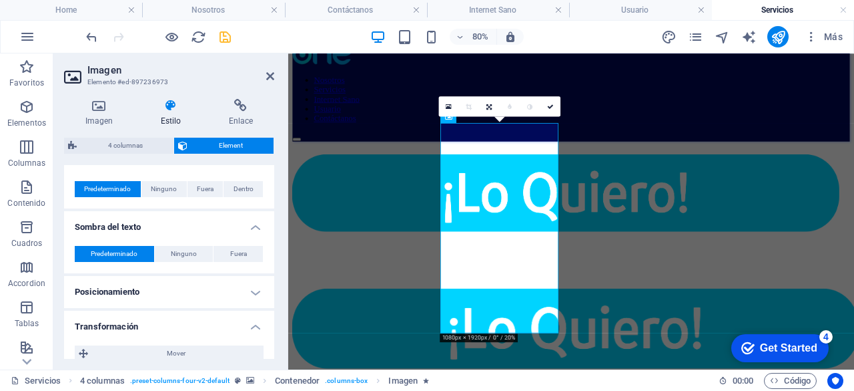
scroll to position [518, 0]
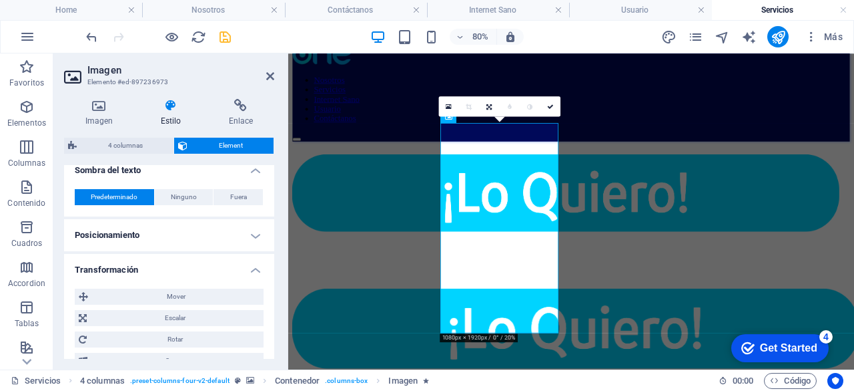
click at [244, 237] on h4 "Posicionamiento" at bounding box center [169, 235] width 210 height 32
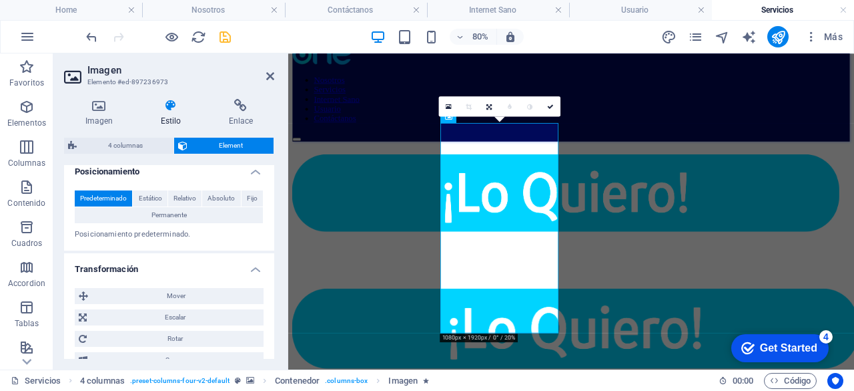
scroll to position [582, 0]
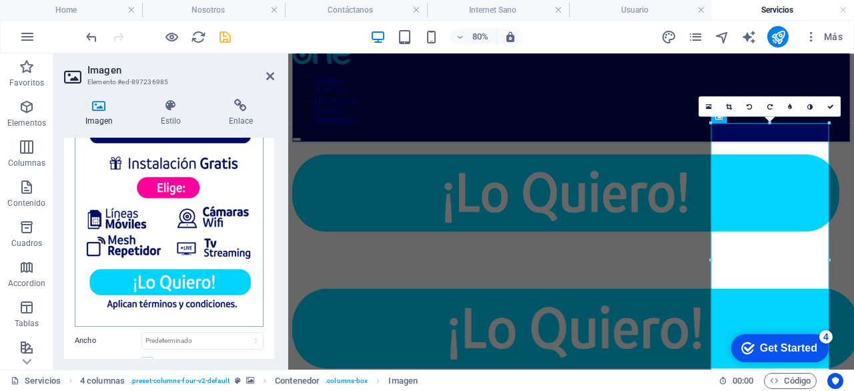
scroll to position [409, 0]
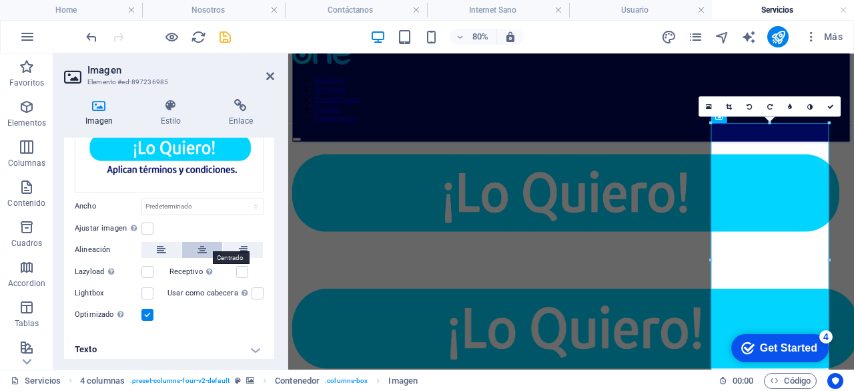
click at [198, 242] on icon at bounding box center [202, 250] width 9 height 16
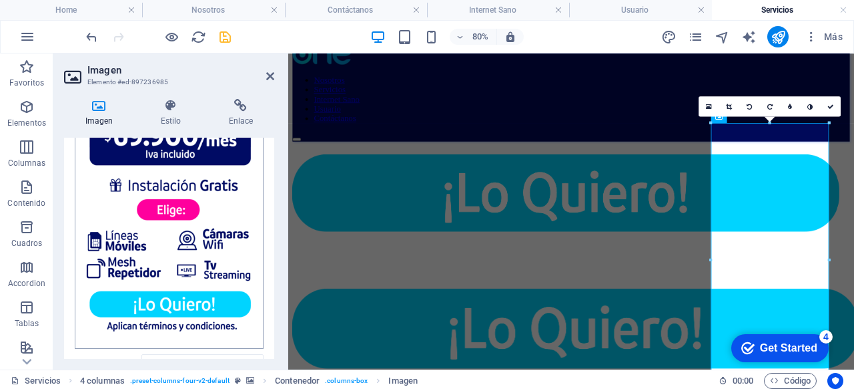
scroll to position [246, 0]
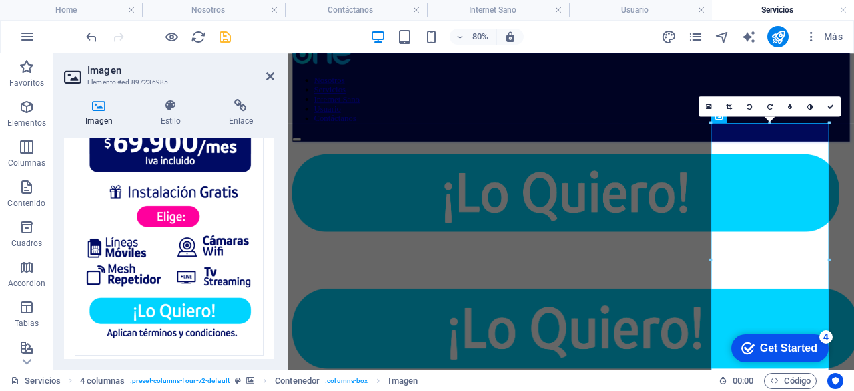
click at [167, 97] on div "Imagen Estilo Enlace Imagen Arrastra archivos aquí, haz clic para escoger archi…" at bounding box center [169, 228] width 232 height 281
click at [168, 103] on icon at bounding box center [171, 105] width 63 height 13
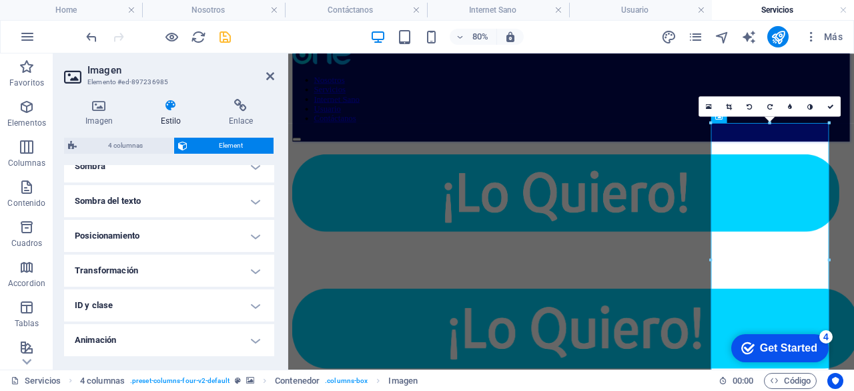
scroll to position [381, 0]
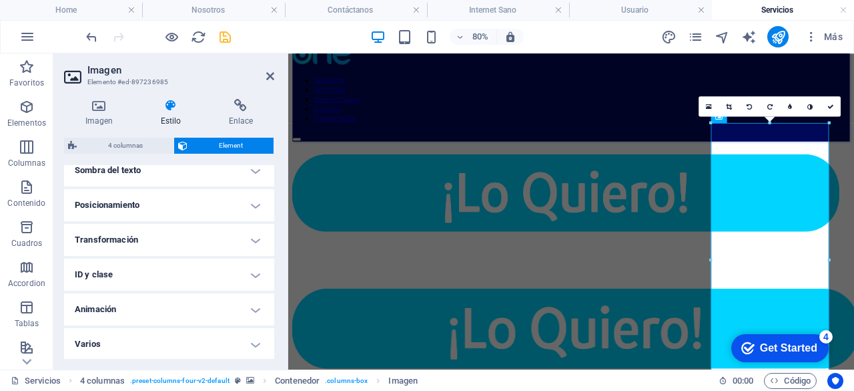
click at [252, 314] on h4 "Animación" at bounding box center [169, 309] width 210 height 32
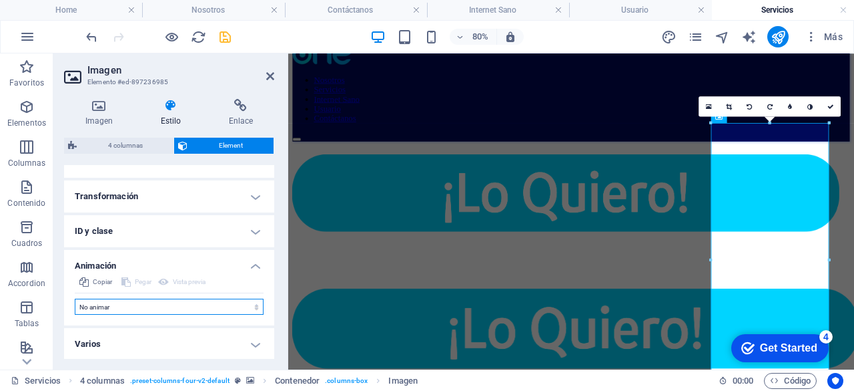
click at [252, 305] on select "No animar Mostrar / Ocultar Subir/bajar Acercar/alejar Deslizar de izquierda a …" at bounding box center [169, 306] width 189 height 16
select select "slide"
click at [75, 298] on select "No animar Mostrar / Ocultar Subir/bajar Acercar/alejar Deslizar de izquierda a …" at bounding box center [169, 306] width 189 height 16
select select "scroll"
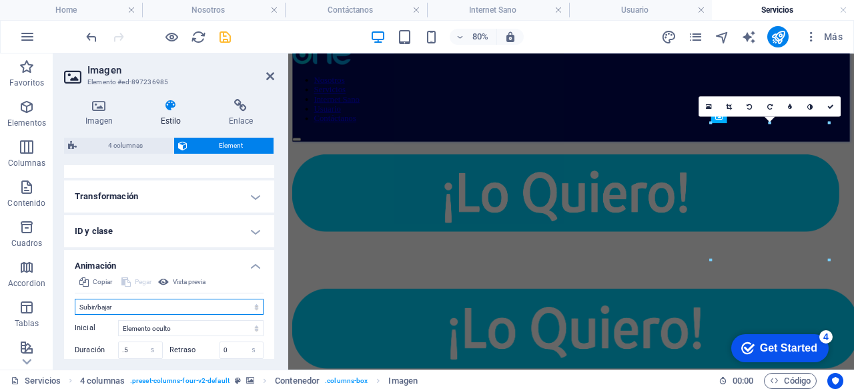
click at [250, 306] on select "No animar Mostrar / Ocultar Subir/bajar Acercar/alejar Deslizar de izquierda a …" at bounding box center [169, 306] width 189 height 16
select select "shrink"
click at [75, 298] on select "No animar Mostrar / Ocultar Subir/bajar Acercar/alejar Deslizar de izquierda a …" at bounding box center [169, 306] width 189 height 16
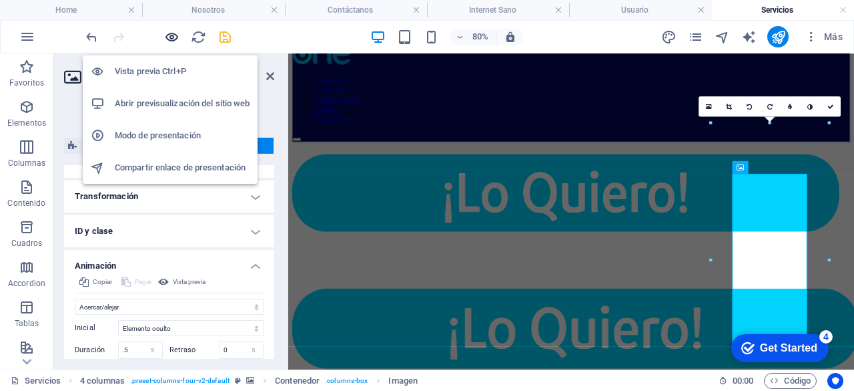
click at [174, 33] on icon "button" at bounding box center [171, 36] width 15 height 15
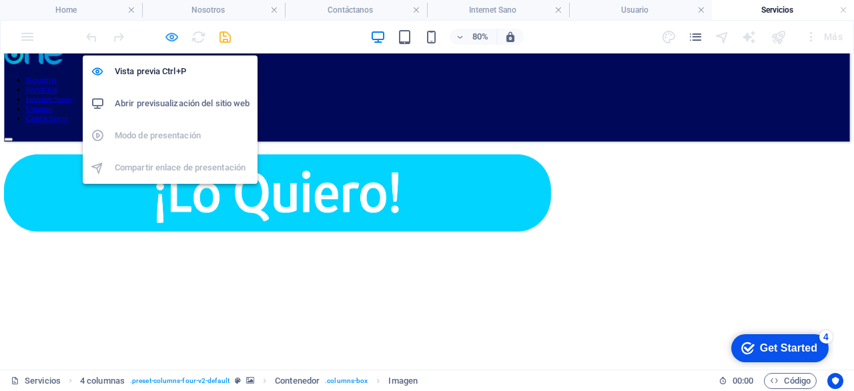
click at [175, 40] on icon "button" at bounding box center [171, 36] width 15 height 15
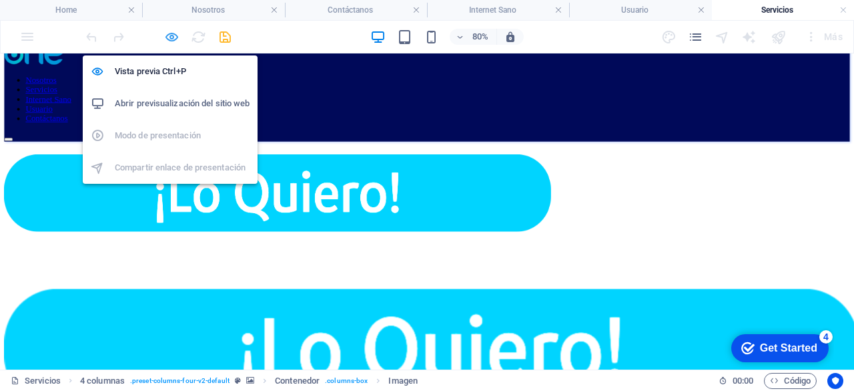
select select "shrink"
select select "s"
select select "scroll"
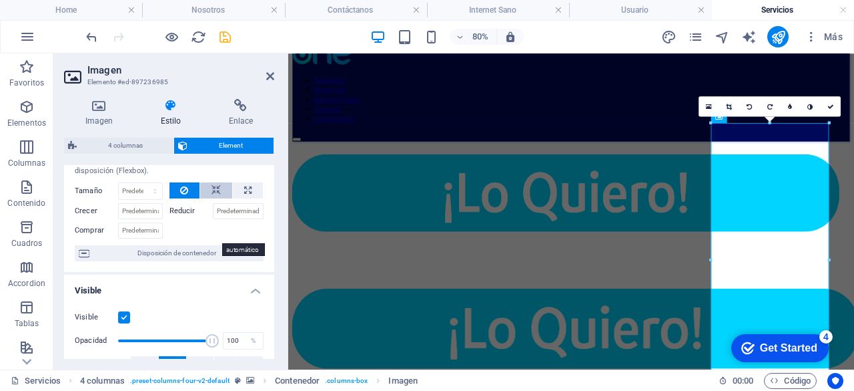
scroll to position [45, 0]
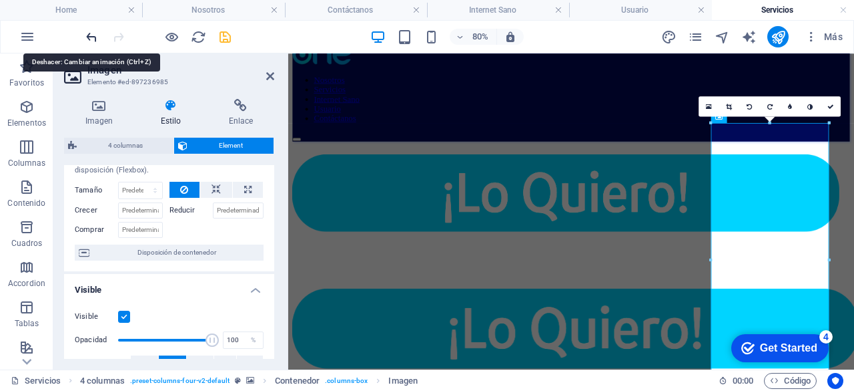
click at [91, 37] on icon "undo" at bounding box center [91, 36] width 15 height 15
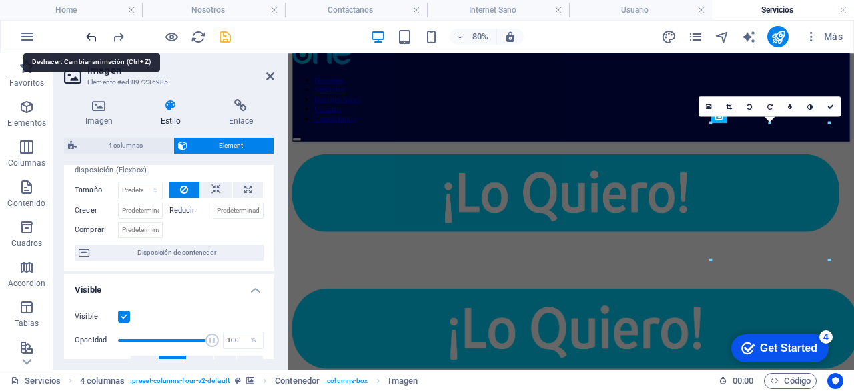
click at [91, 37] on icon "undo" at bounding box center [91, 36] width 15 height 15
select select "none"
click at [91, 37] on icon "undo" at bounding box center [91, 36] width 15 height 15
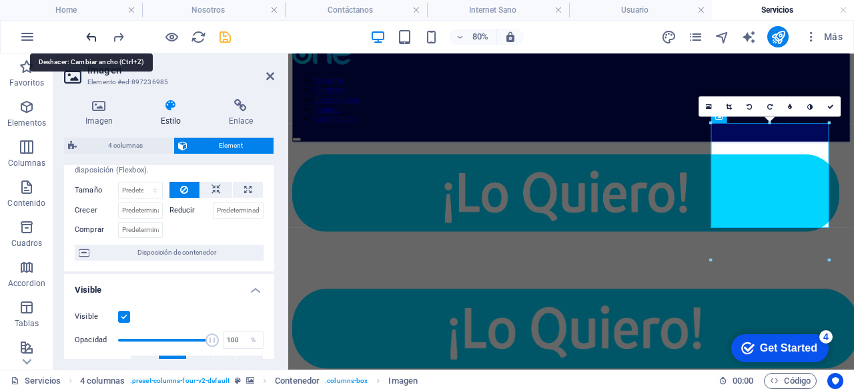
click at [91, 37] on icon "undo" at bounding box center [91, 36] width 15 height 15
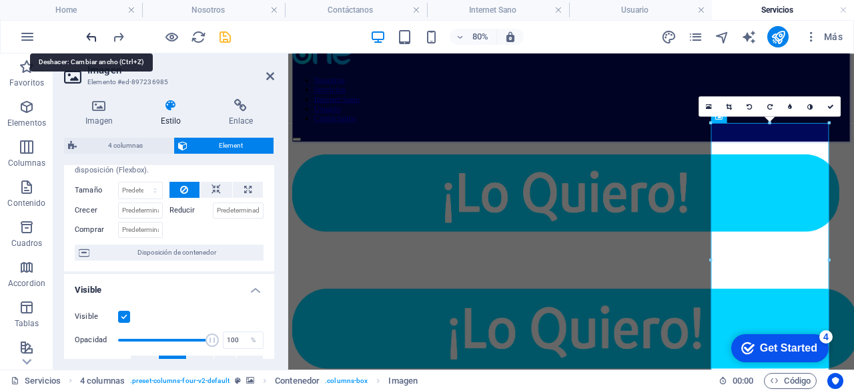
click at [91, 37] on icon "undo" at bounding box center [91, 36] width 15 height 15
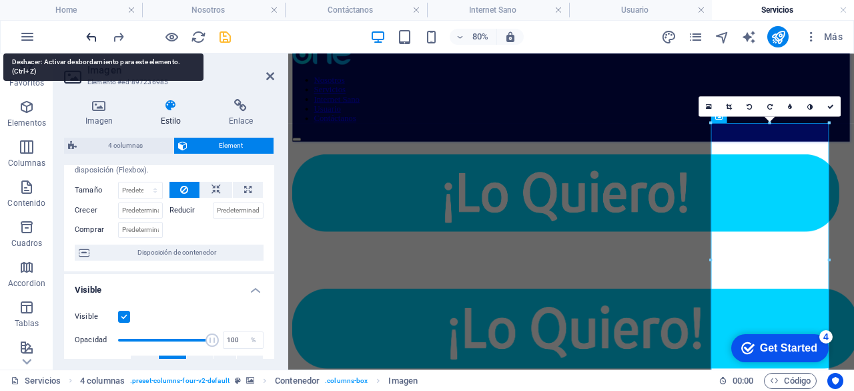
click at [91, 37] on icon "undo" at bounding box center [91, 36] width 15 height 15
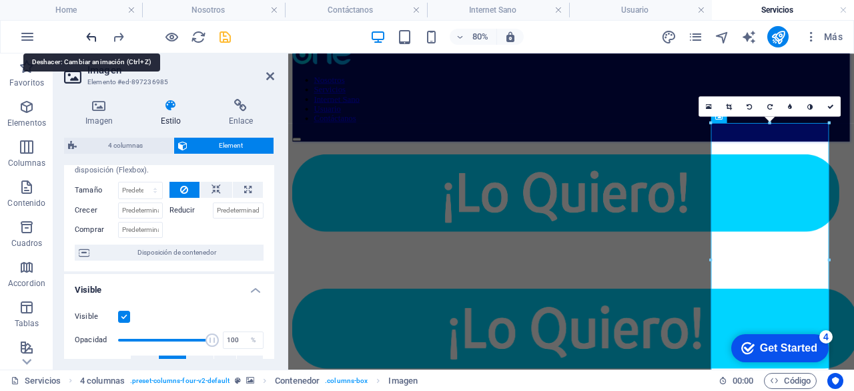
click at [91, 37] on icon "undo" at bounding box center [91, 36] width 15 height 15
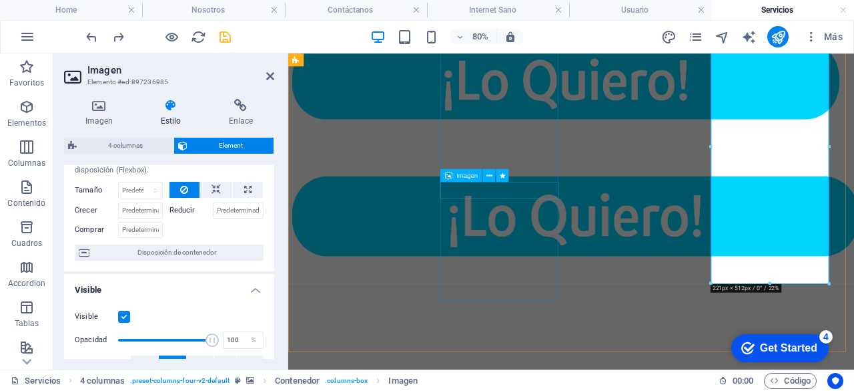
scroll to position [173, 0]
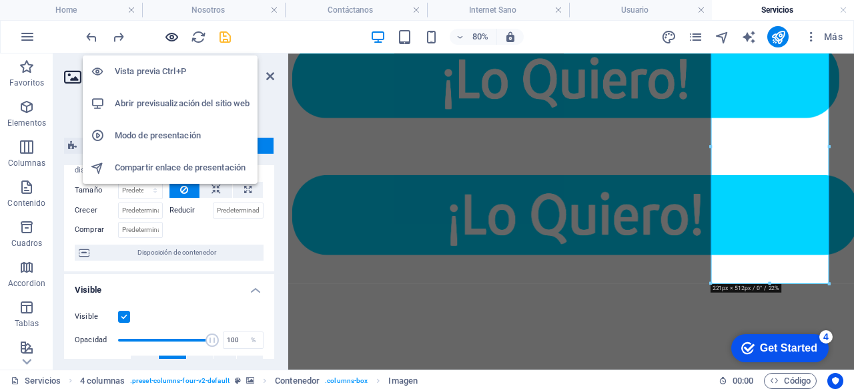
click at [176, 37] on icon "button" at bounding box center [171, 36] width 15 height 15
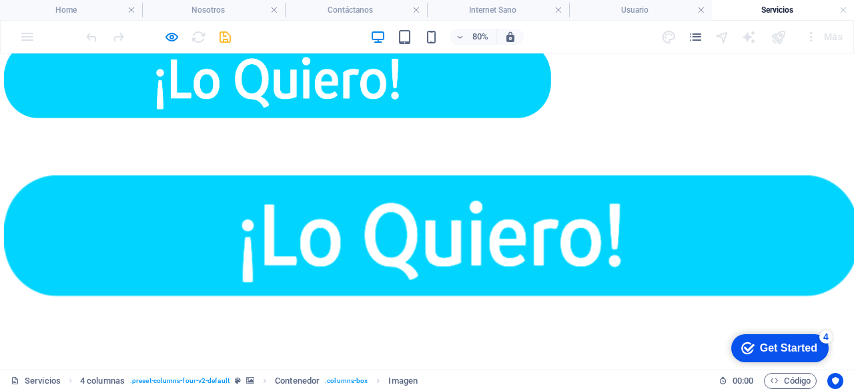
scroll to position [10, 0]
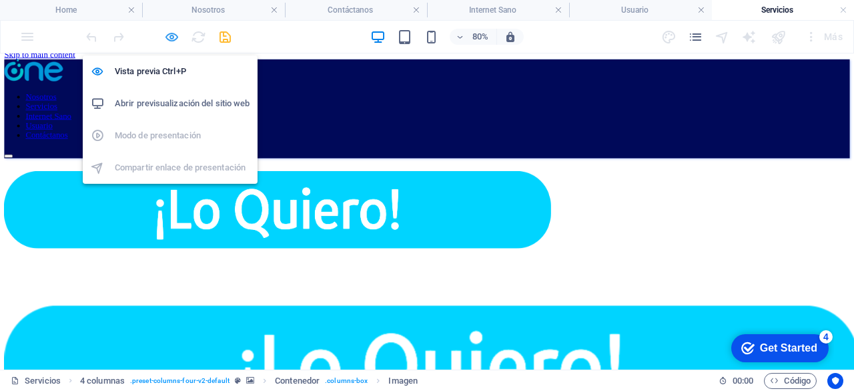
click at [168, 35] on icon "button" at bounding box center [171, 36] width 15 height 15
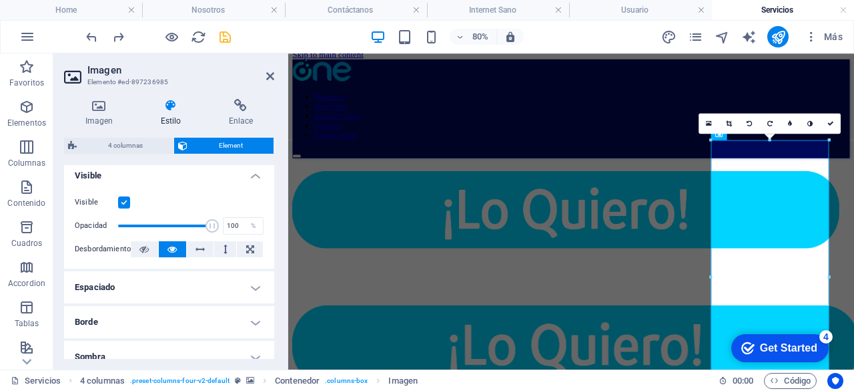
scroll to position [162, 0]
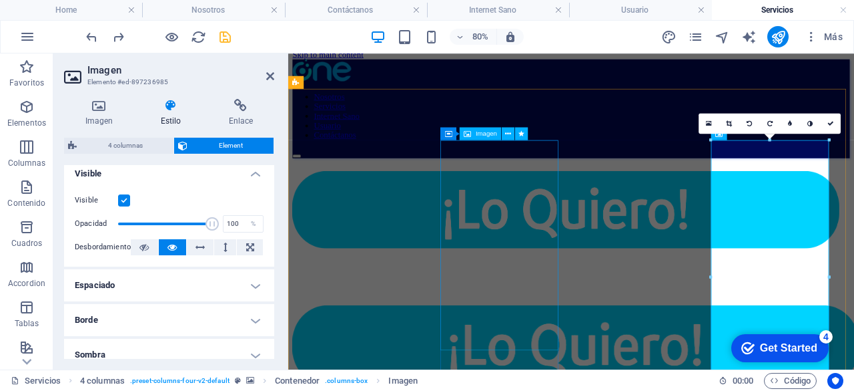
select select "shrink"
select select "s"
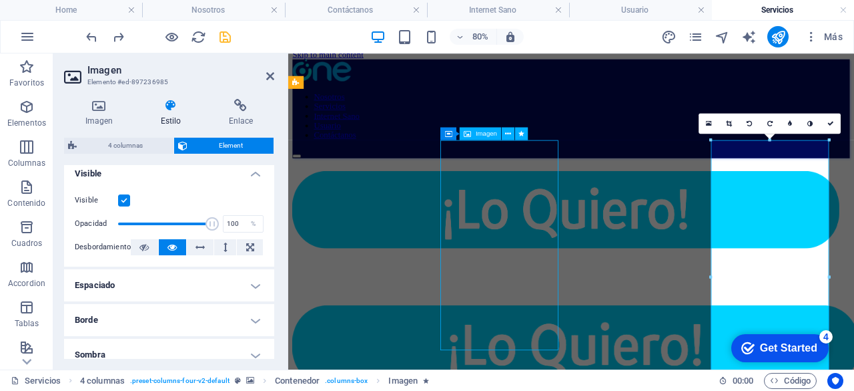
select select "scroll"
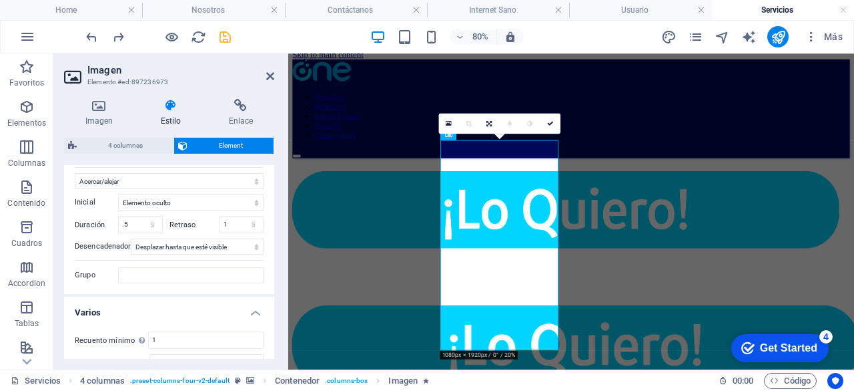
scroll to position [1031, 0]
click at [237, 220] on input "1" at bounding box center [241, 224] width 43 height 16
click at [270, 274] on div "Copiar Pegar Vista previa No animar Mostrar / Ocultar Subir/bajar Acercar/aleja…" at bounding box center [169, 221] width 210 height 146
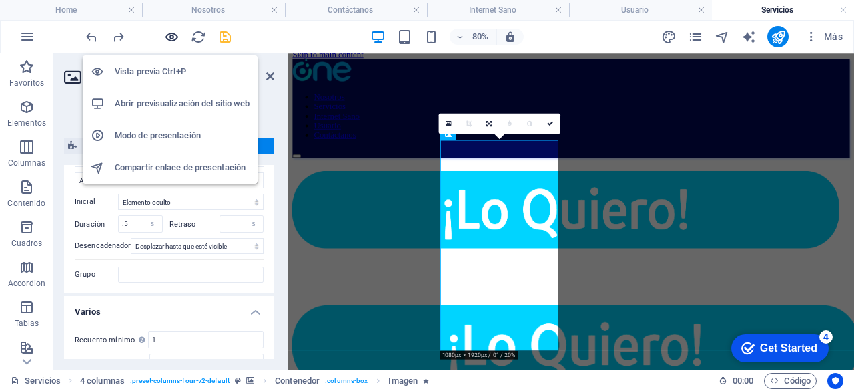
click at [174, 42] on icon "button" at bounding box center [171, 36] width 15 height 15
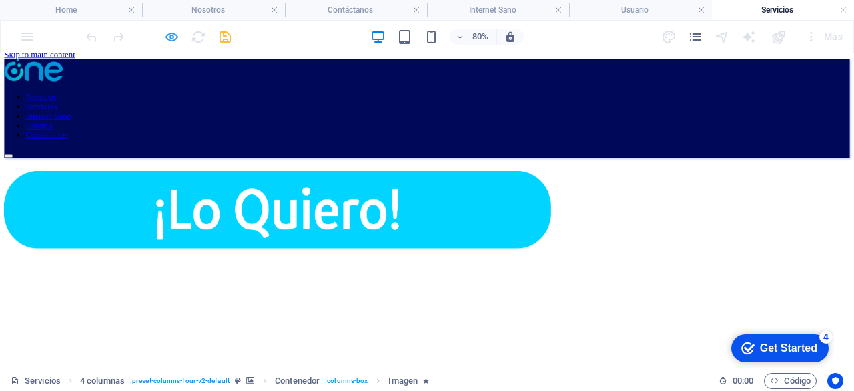
drag, startPoint x: 180, startPoint y: 39, endPoint x: 171, endPoint y: 35, distance: 9.3
click at [171, 35] on div at bounding box center [158, 36] width 150 height 21
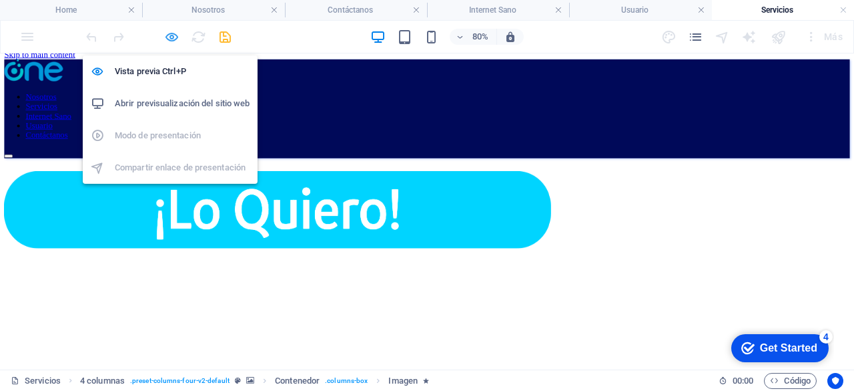
click at [171, 35] on icon "button" at bounding box center [171, 36] width 15 height 15
select select "shrink"
select select "s"
select select "scroll"
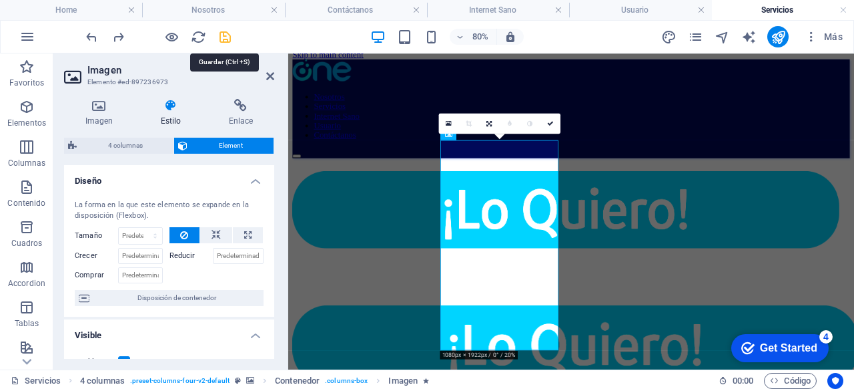
click at [231, 42] on icon "save" at bounding box center [225, 36] width 15 height 15
select select "shrink"
select select "s"
select select "scroll"
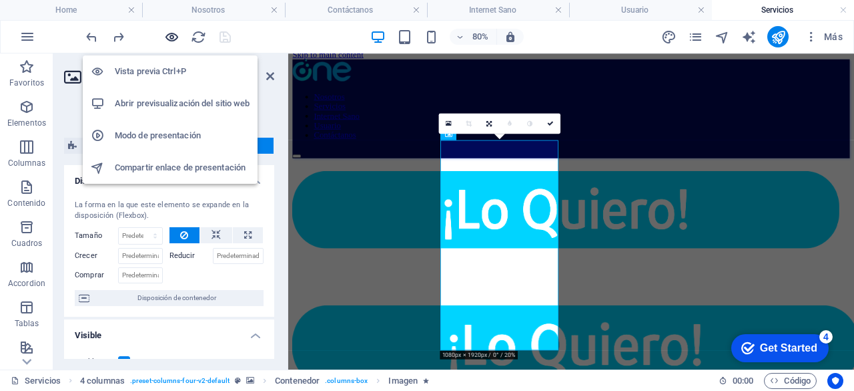
click at [169, 37] on icon "button" at bounding box center [171, 36] width 15 height 15
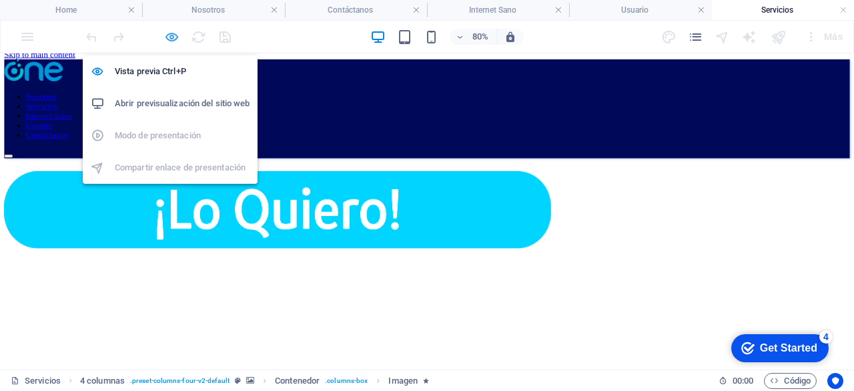
click at [176, 34] on icon "button" at bounding box center [171, 36] width 15 height 15
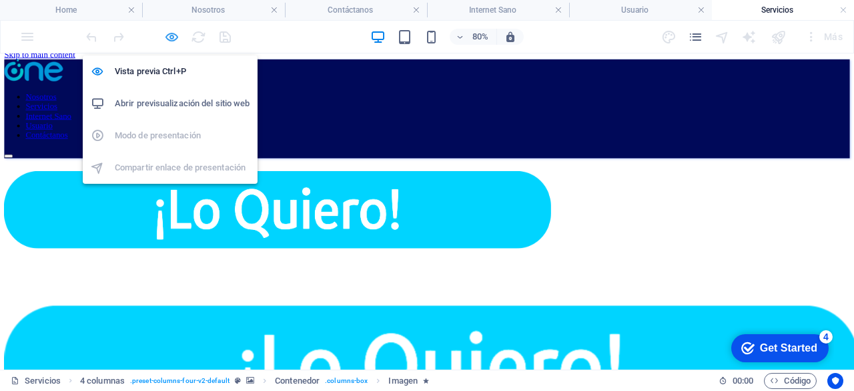
select select "shrink"
select select "s"
select select "scroll"
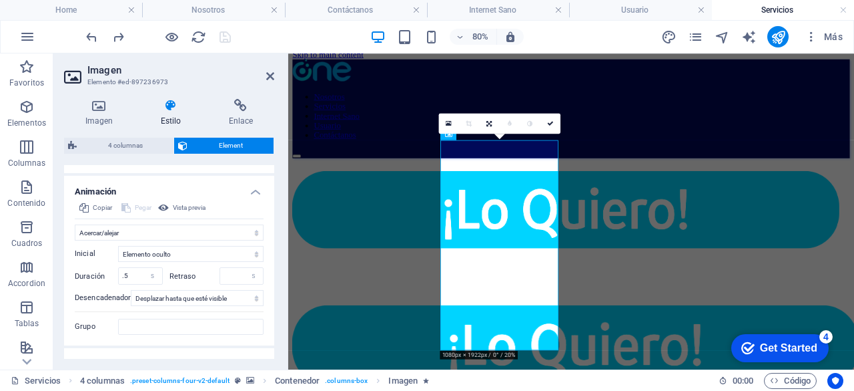
scroll to position [1023, 0]
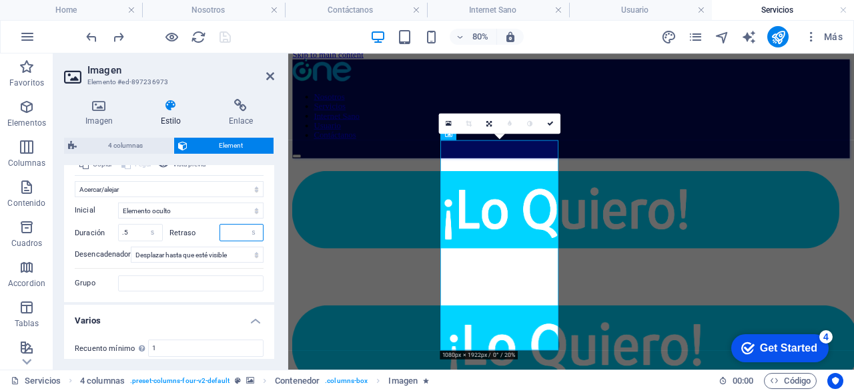
click at [226, 232] on input "number" at bounding box center [241, 232] width 43 height 16
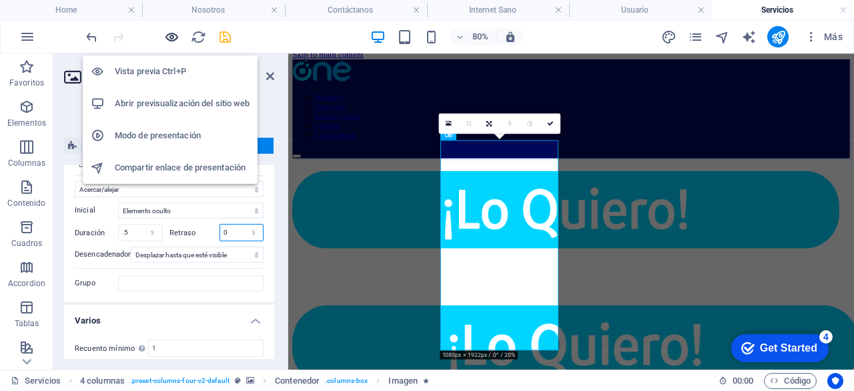
type input "0"
click at [176, 40] on icon "button" at bounding box center [171, 36] width 15 height 15
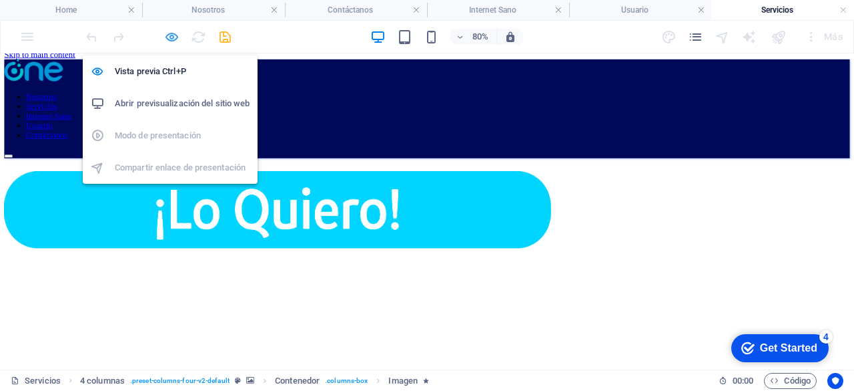
click at [175, 32] on icon "button" at bounding box center [171, 36] width 15 height 15
select select "shrink"
select select "s"
select select "scroll"
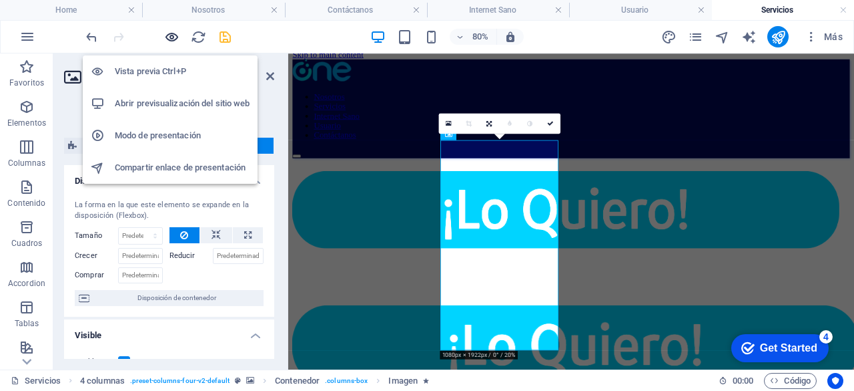
click at [169, 37] on icon "button" at bounding box center [171, 36] width 15 height 15
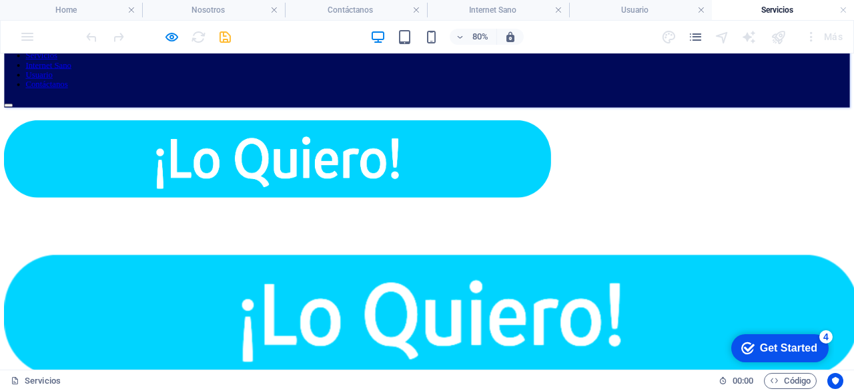
scroll to position [59, 0]
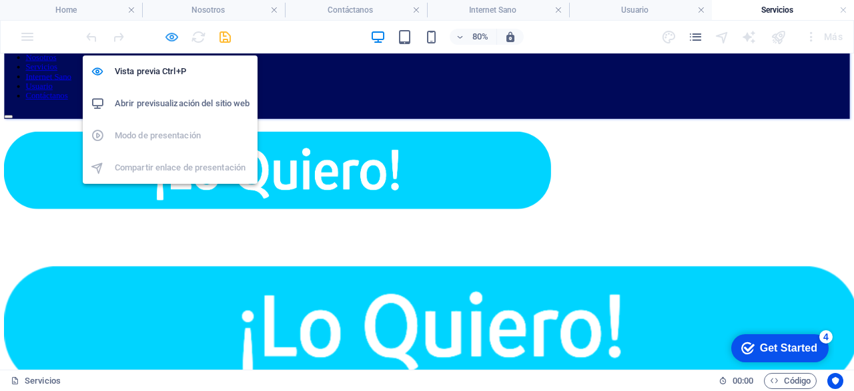
click at [165, 37] on icon "button" at bounding box center [171, 36] width 15 height 15
select select "shrink"
select select "s"
select select "scroll"
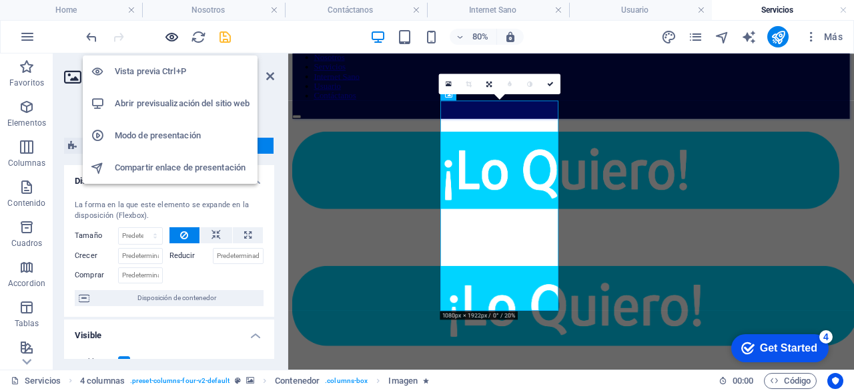
click at [165, 37] on icon "button" at bounding box center [171, 36] width 15 height 15
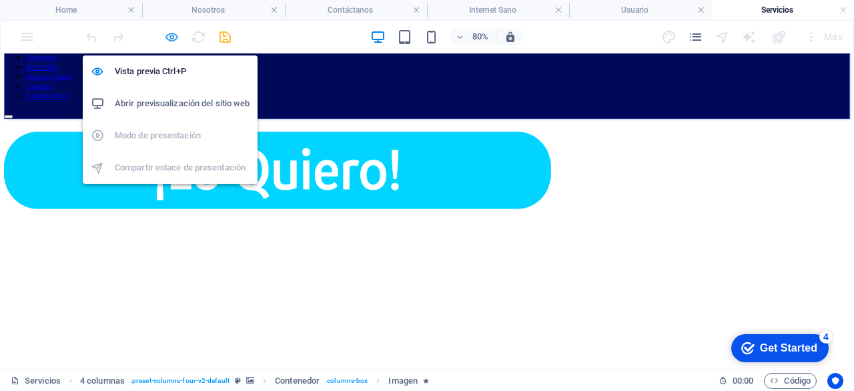
click at [170, 38] on icon "button" at bounding box center [171, 36] width 15 height 15
select select "shrink"
select select "s"
select select "scroll"
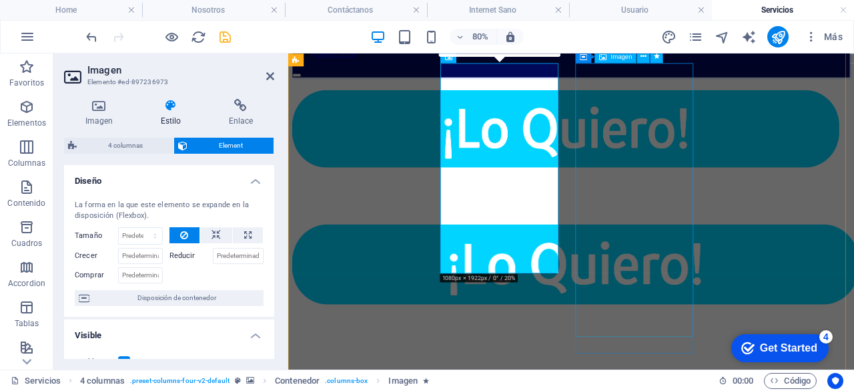
scroll to position [111, 0]
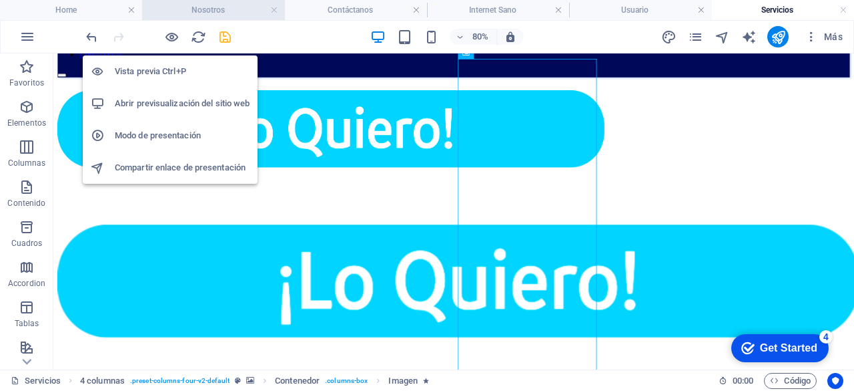
click at [171, 38] on icon "button" at bounding box center [171, 36] width 15 height 15
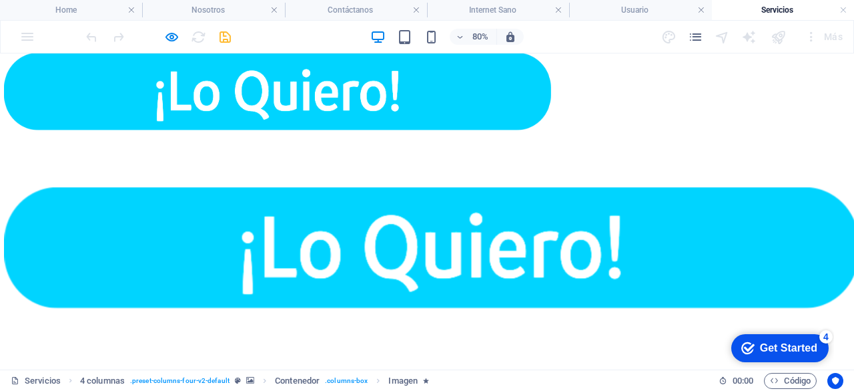
scroll to position [140, 0]
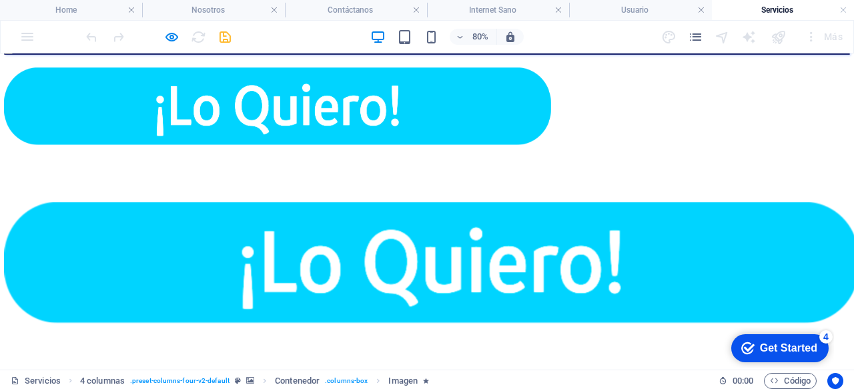
click at [411, 168] on img at bounding box center [347, 118] width 684 height 97
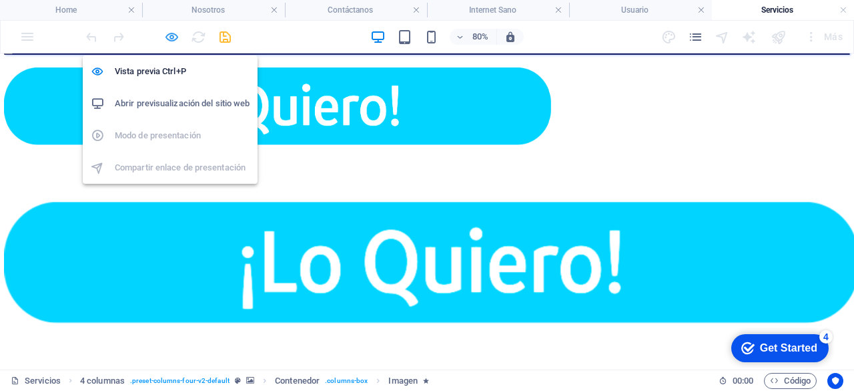
click at [170, 34] on icon "button" at bounding box center [171, 36] width 15 height 15
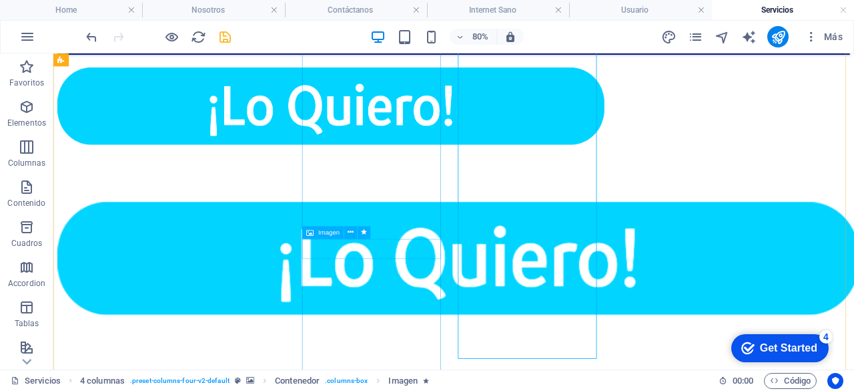
click at [443, 170] on figure at bounding box center [401, 120] width 684 height 100
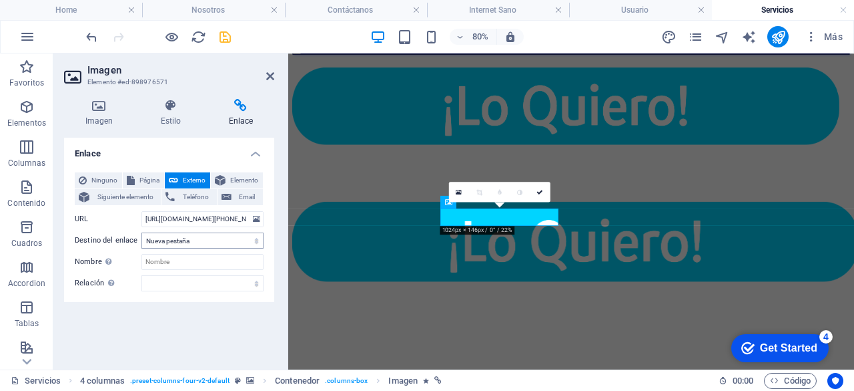
scroll to position [10, 0]
click at [176, 102] on icon at bounding box center [171, 105] width 63 height 13
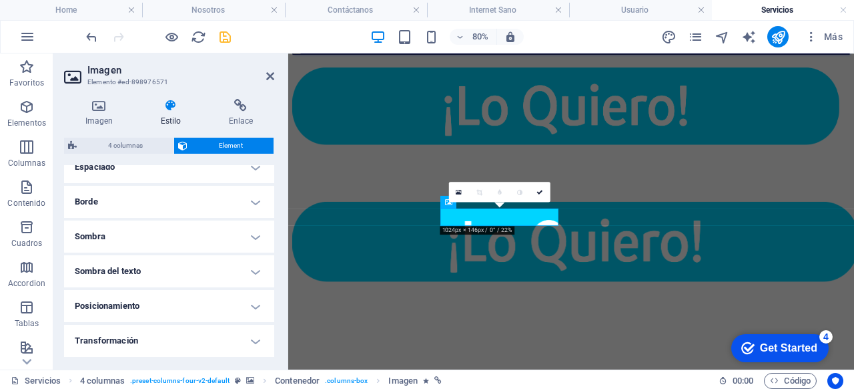
scroll to position [381, 0]
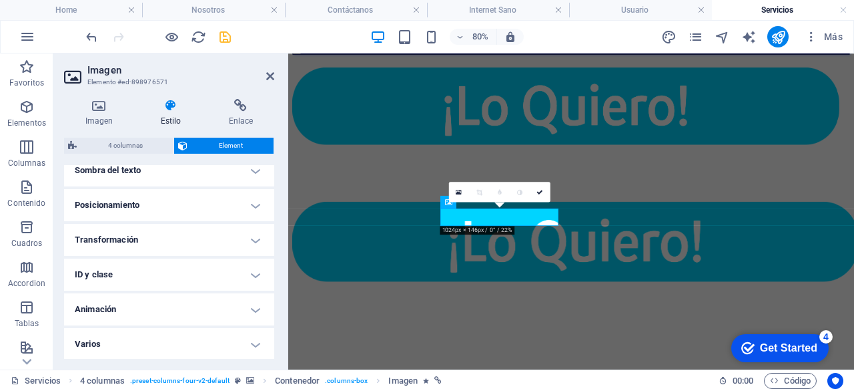
click at [234, 305] on h4 "Animación" at bounding box center [169, 309] width 210 height 32
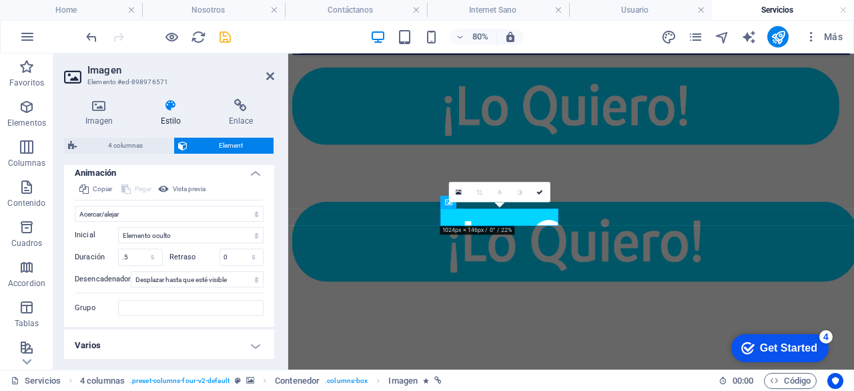
scroll to position [517, 0]
click at [233, 258] on input "0" at bounding box center [241, 256] width 43 height 16
type input "1"
type input "0.5"
click at [706, 335] on figure at bounding box center [648, 289] width 708 height 103
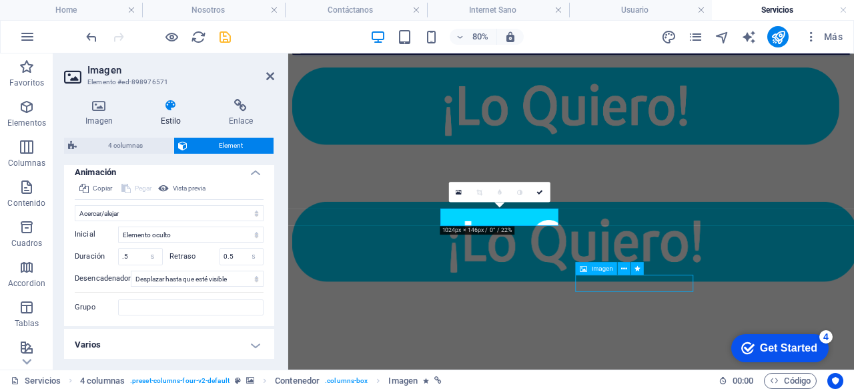
click at [706, 335] on figure at bounding box center [648, 289] width 708 height 103
select select "%"
select select "px"
select select "shrink"
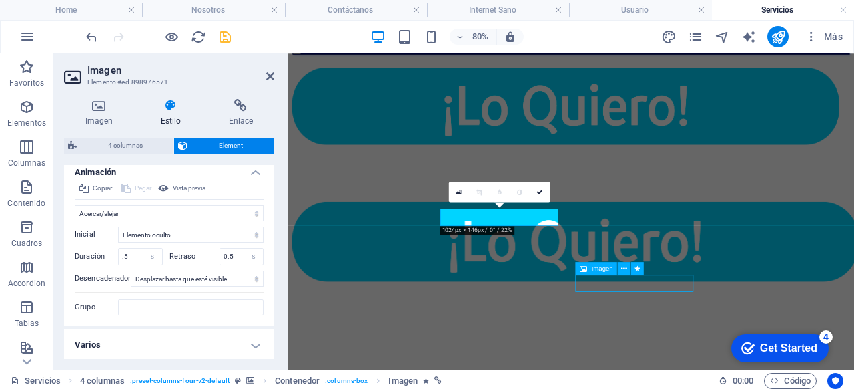
select select "s"
select select "scroll"
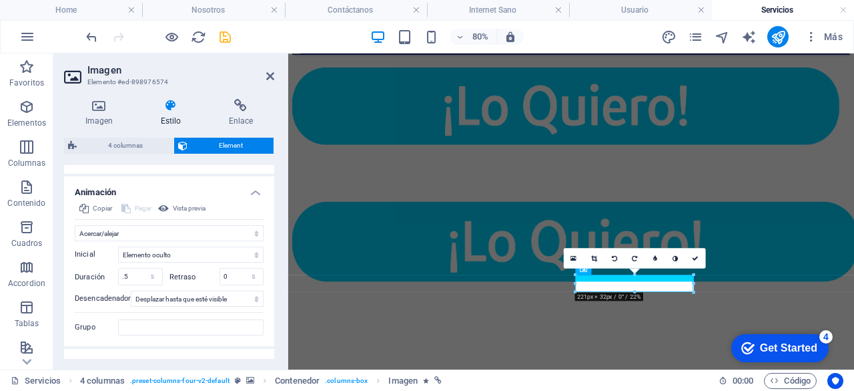
scroll to position [771, 0]
click at [222, 274] on input "0" at bounding box center [241, 276] width 43 height 16
type input "0.5"
click at [222, 38] on icon "save" at bounding box center [225, 36] width 15 height 15
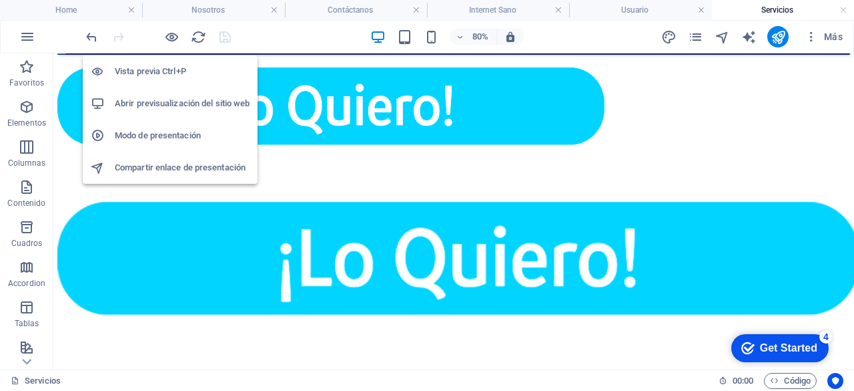
click at [179, 103] on h6 "Abrir previsualización del sitio web" at bounding box center [182, 103] width 135 height 16
